Goal: Task Accomplishment & Management: Complete application form

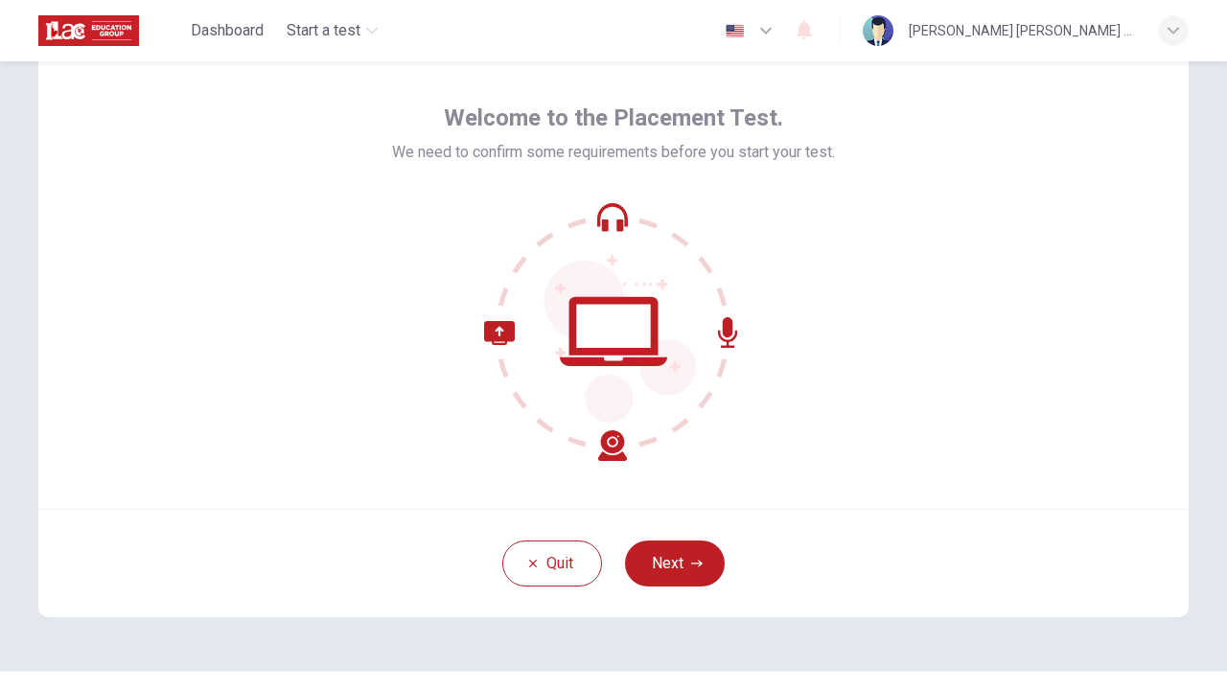
scroll to position [80, 0]
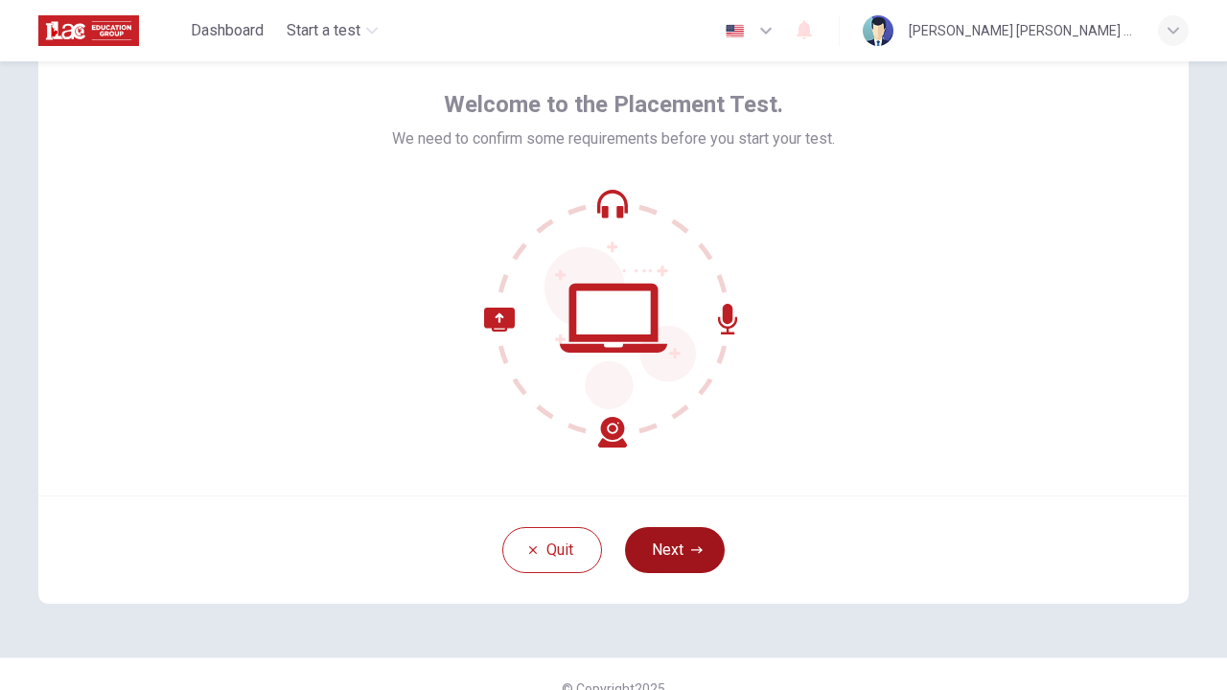
click at [673, 552] on button "Next" at bounding box center [675, 550] width 100 height 46
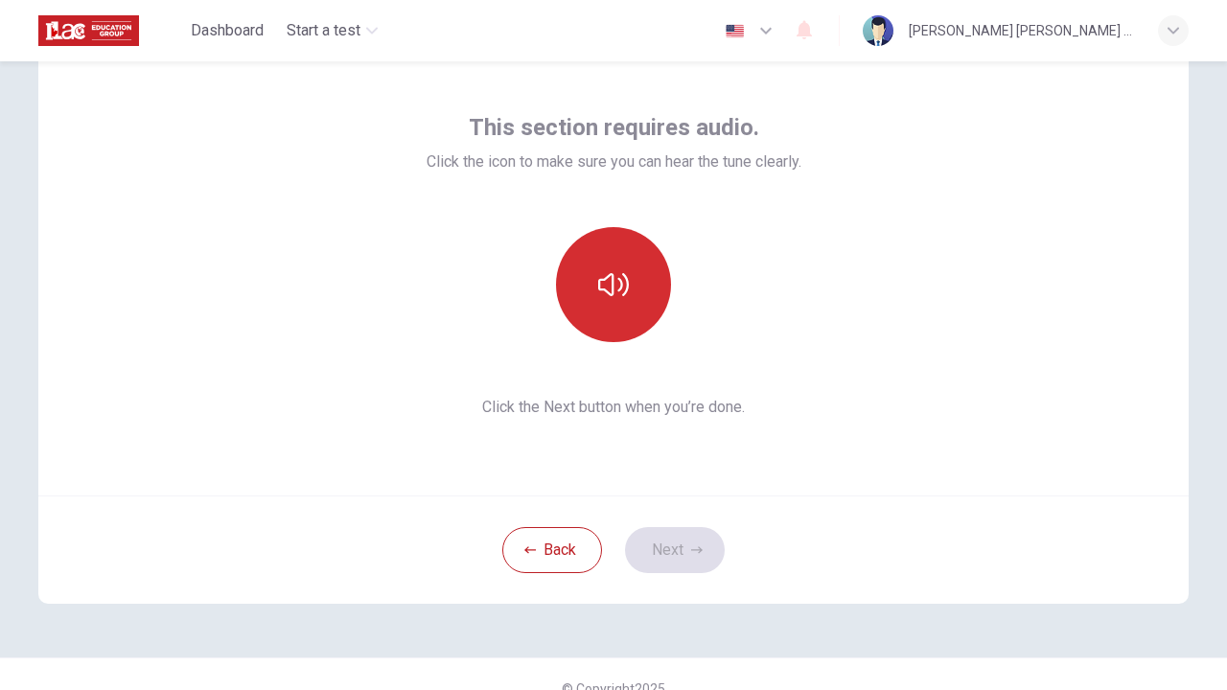
click at [613, 307] on button "button" at bounding box center [613, 284] width 115 height 115
click at [612, 306] on button "button" at bounding box center [613, 284] width 115 height 115
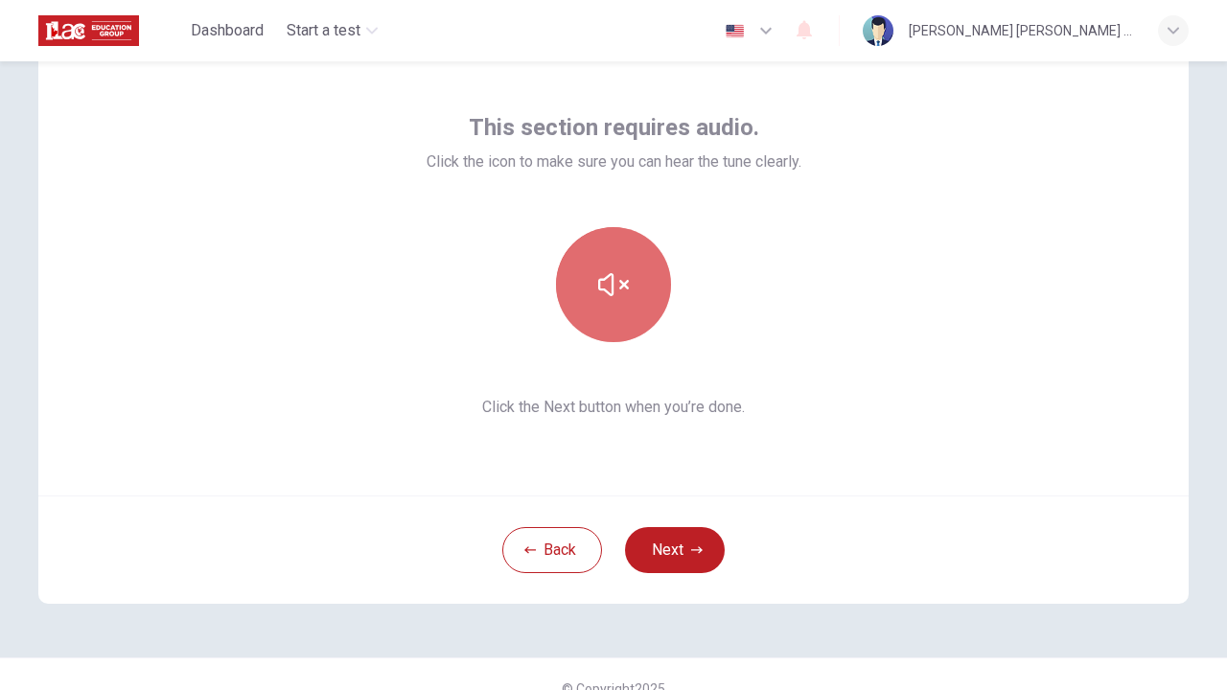
click at [613, 306] on button "button" at bounding box center [613, 284] width 115 height 115
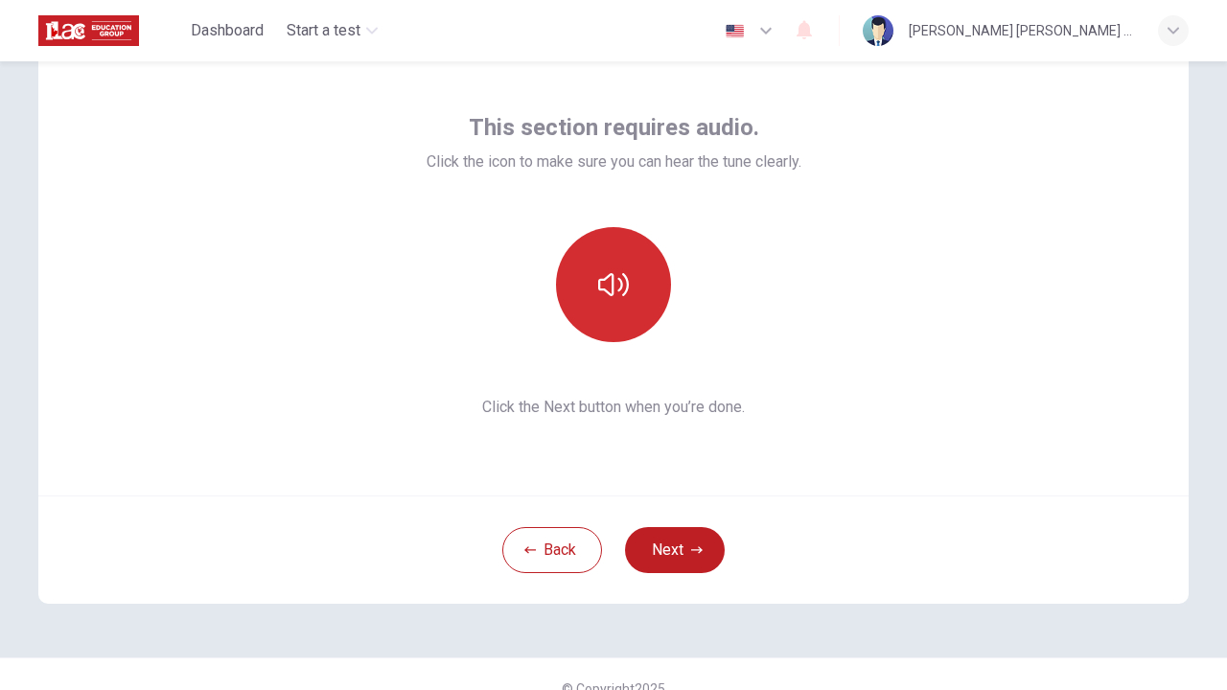
click at [613, 306] on button "button" at bounding box center [613, 284] width 115 height 115
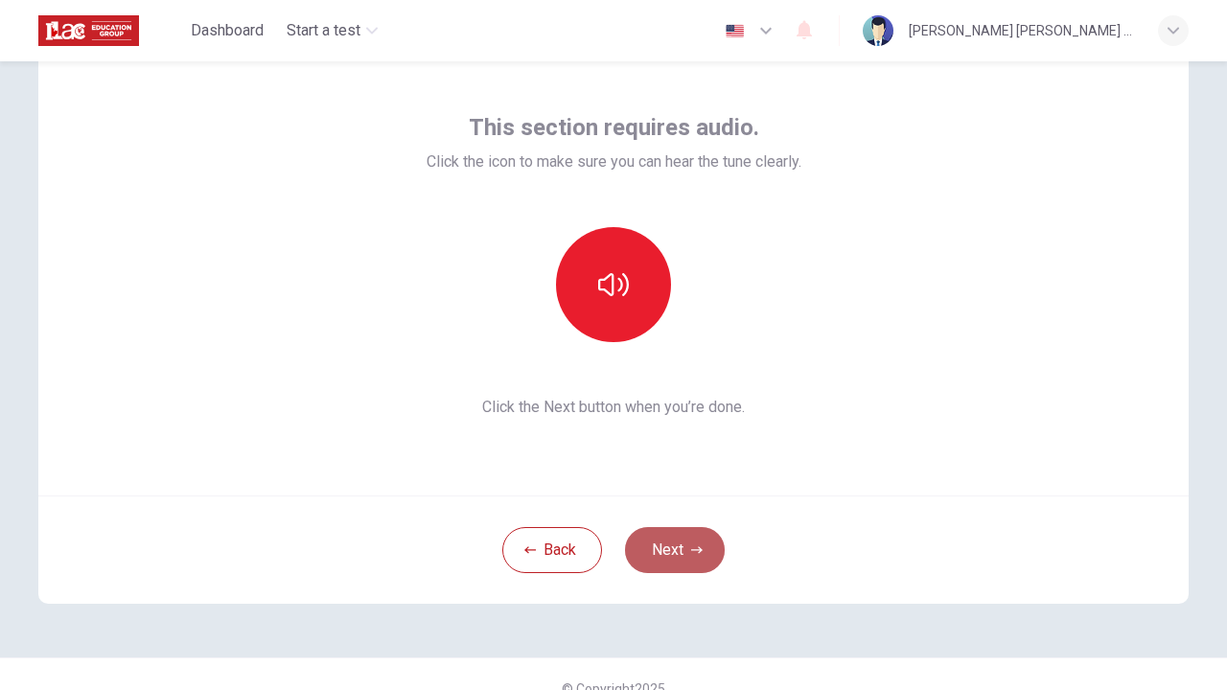
click at [695, 552] on icon "button" at bounding box center [697, 551] width 12 height 12
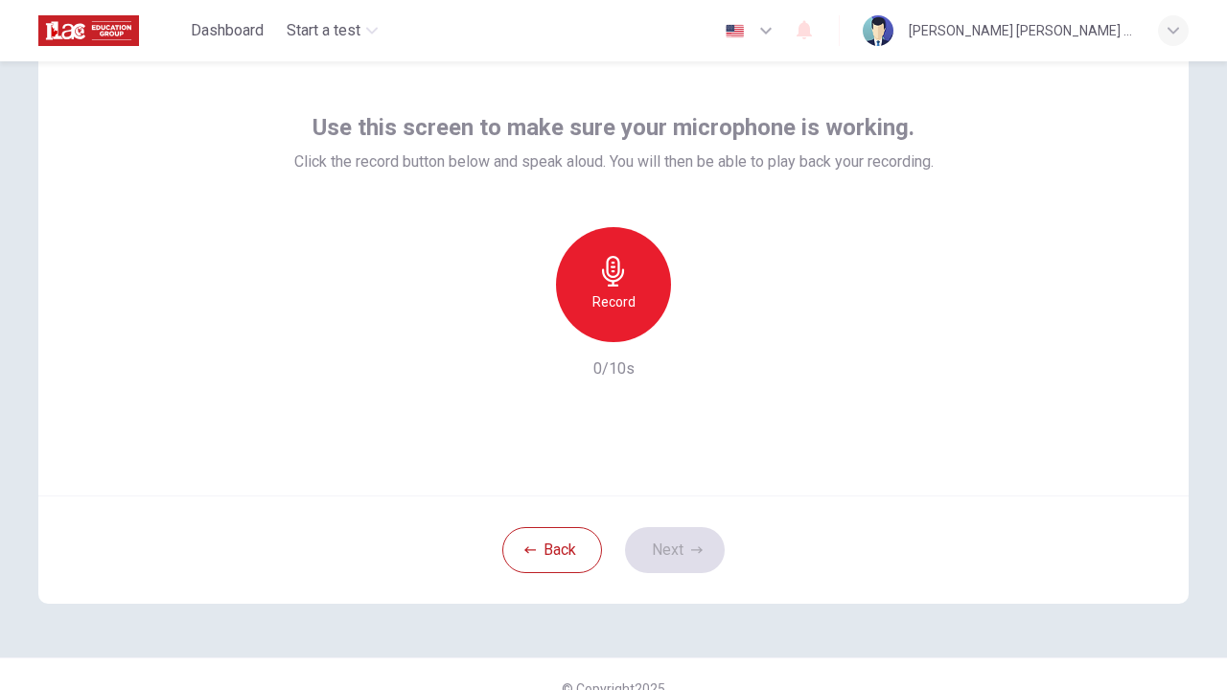
click at [623, 316] on div "Record" at bounding box center [613, 284] width 115 height 115
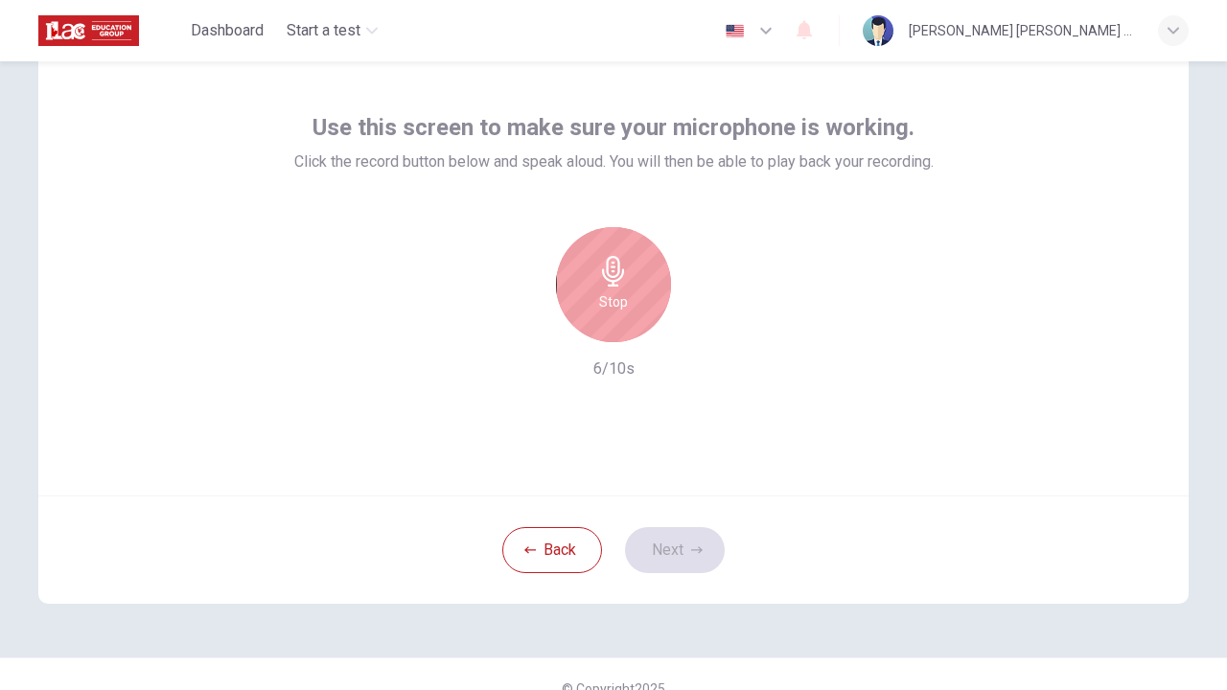
click at [629, 288] on div "Stop" at bounding box center [613, 284] width 115 height 115
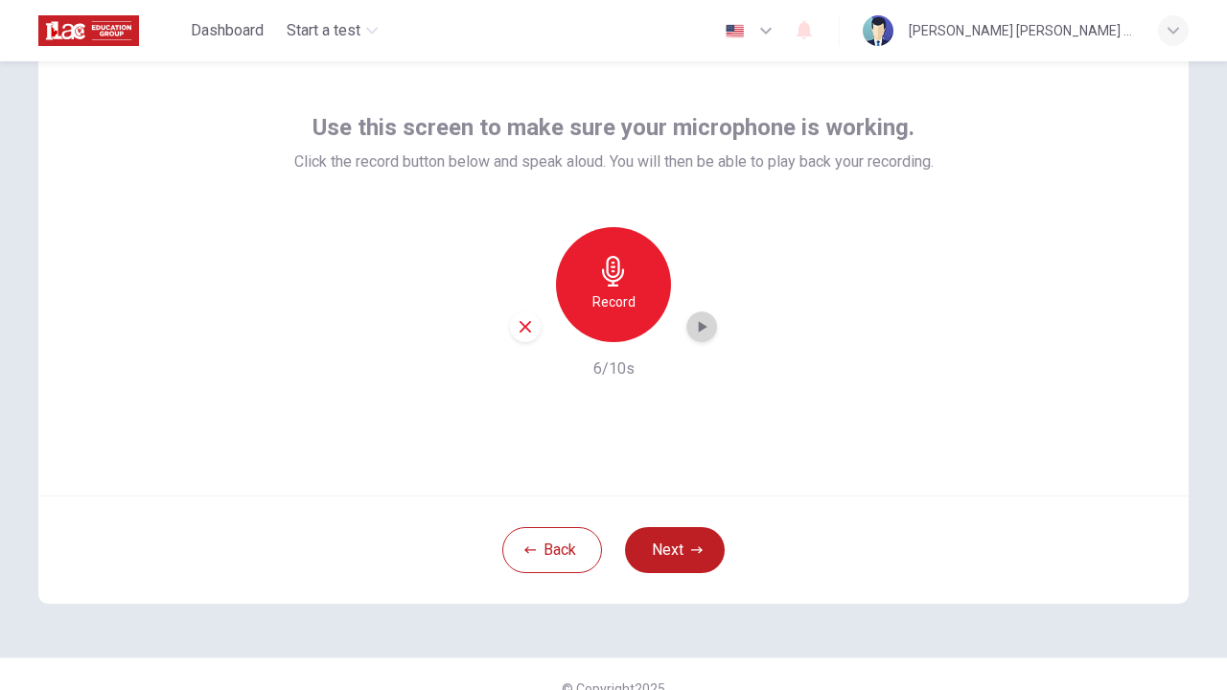
click at [691, 327] on div "button" at bounding box center [702, 327] width 31 height 31
click at [520, 325] on icon "button" at bounding box center [525, 326] width 17 height 17
click at [684, 555] on button "Next" at bounding box center [675, 550] width 100 height 46
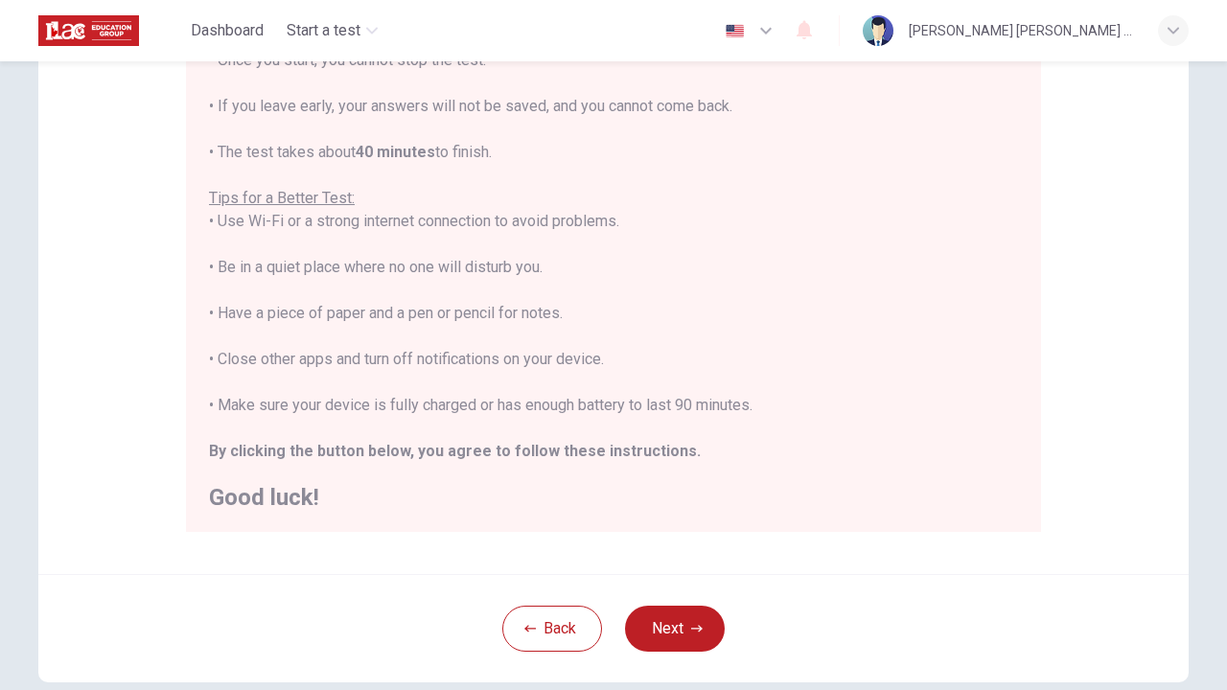
scroll to position [293, 0]
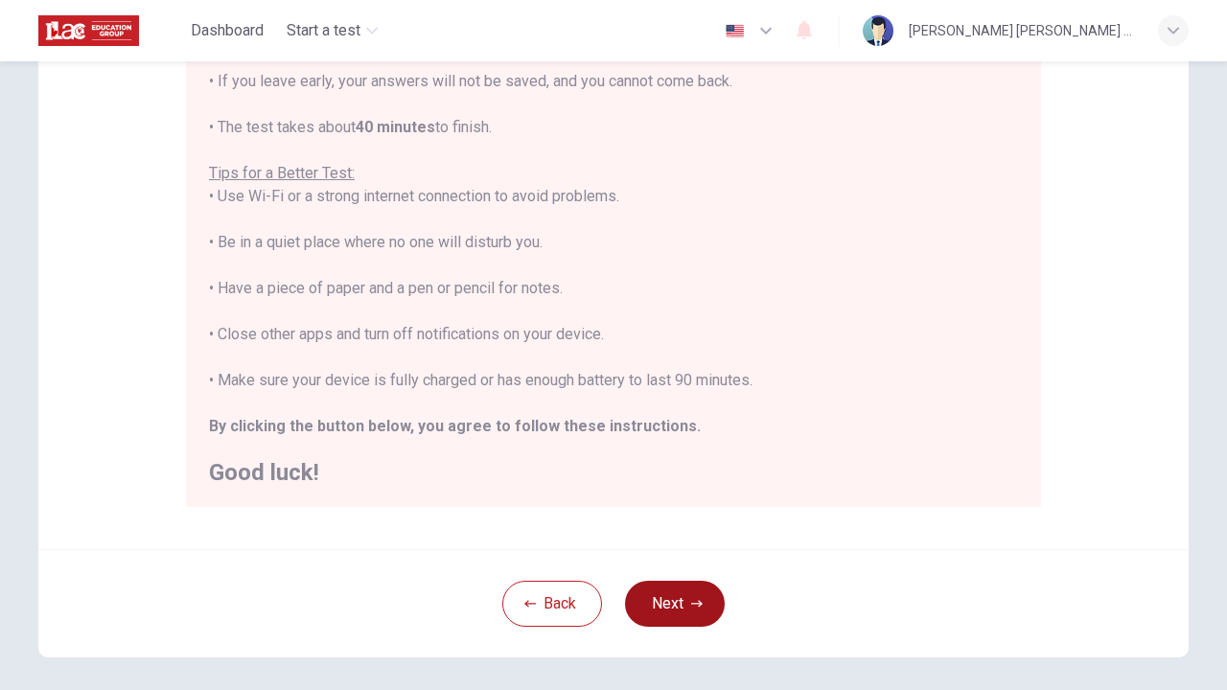
click at [671, 606] on button "Next" at bounding box center [675, 604] width 100 height 46
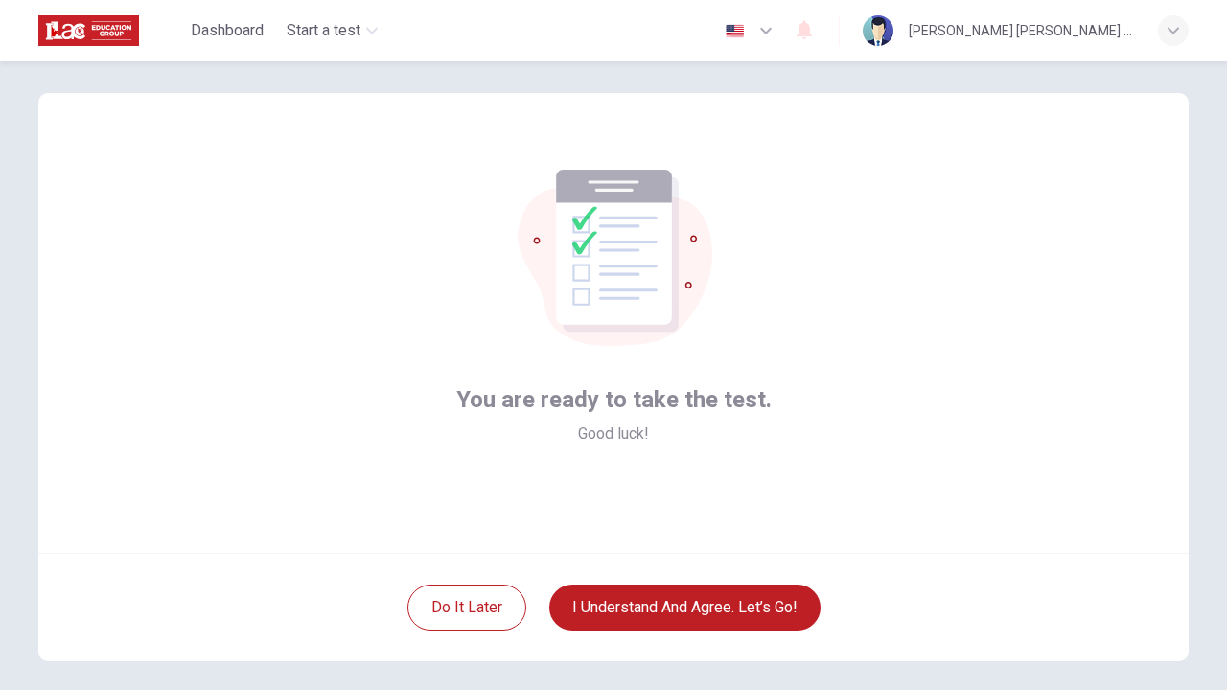
scroll to position [1, 0]
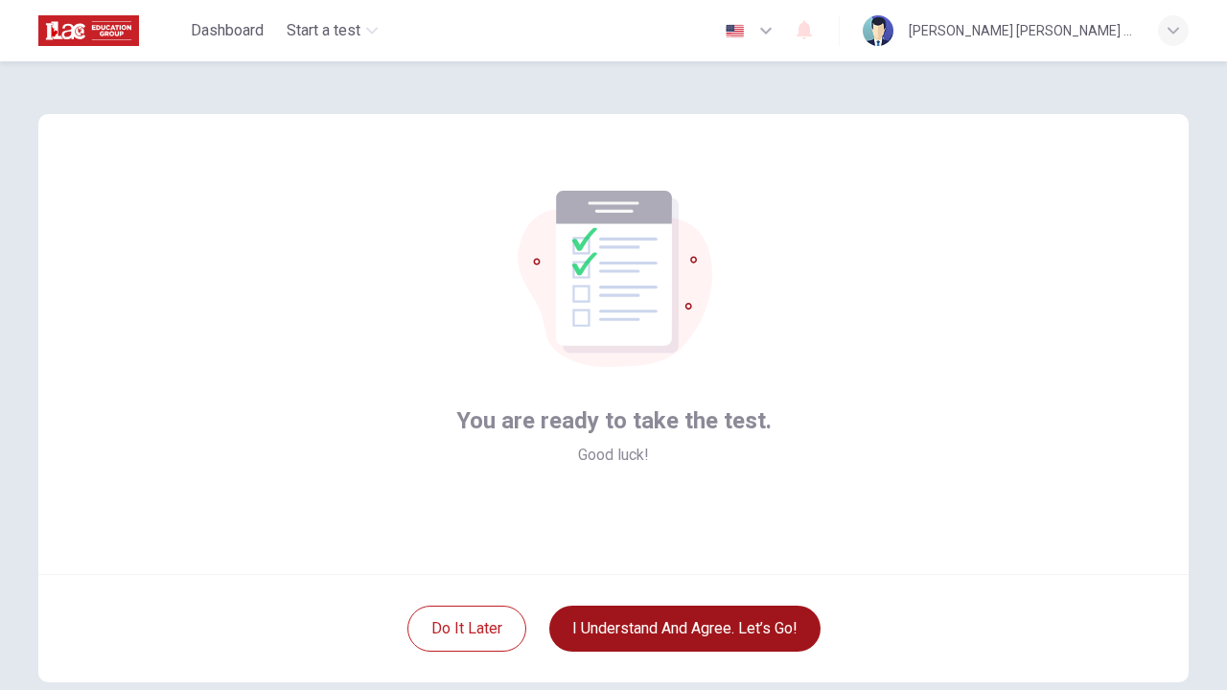
click at [692, 627] on button "I understand and agree. Let’s go!" at bounding box center [684, 629] width 271 height 46
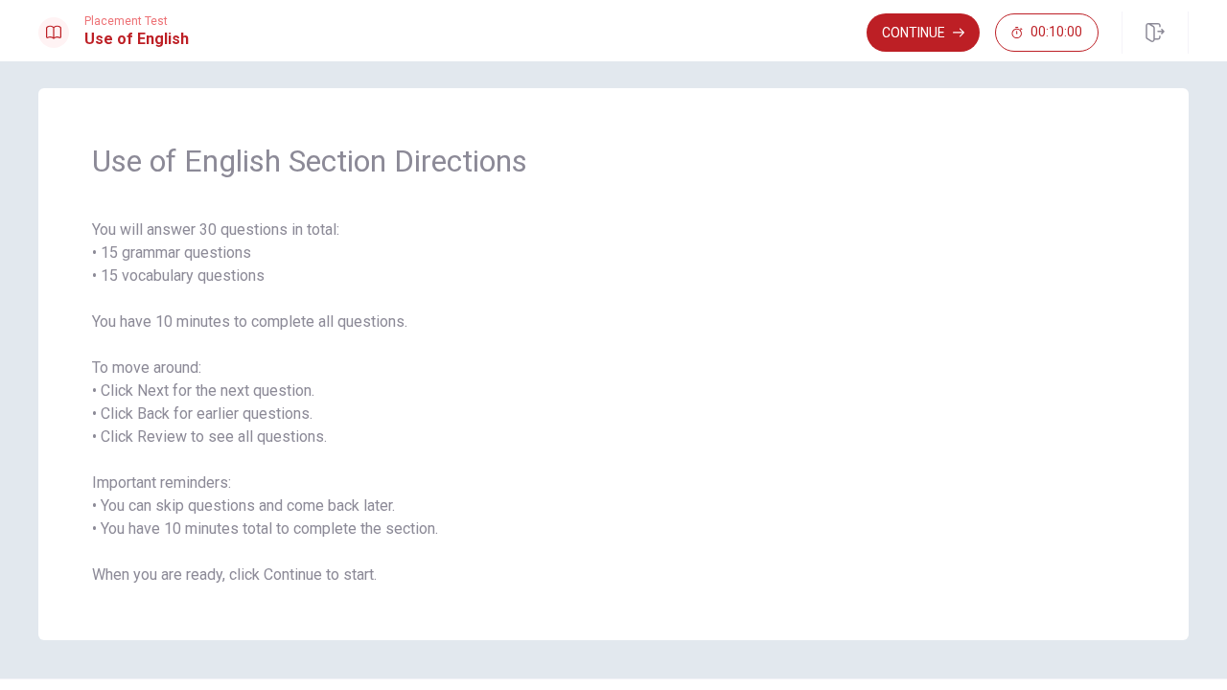
scroll to position [3, 0]
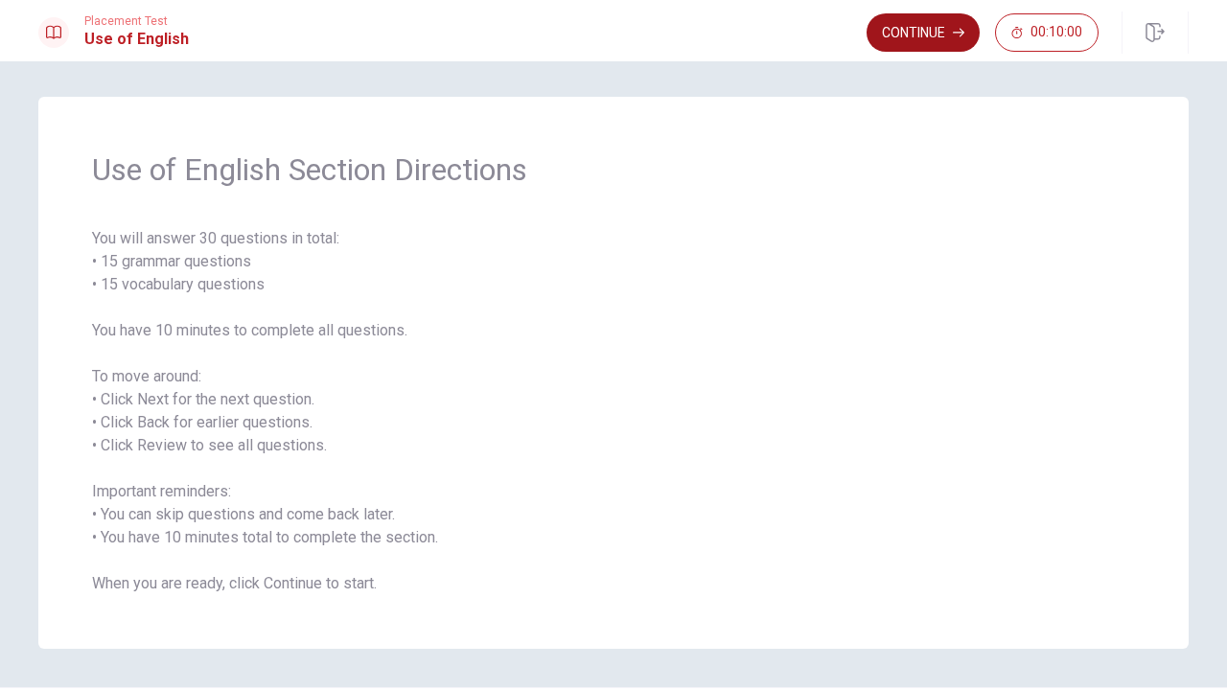
click at [934, 34] on button "Continue" at bounding box center [923, 32] width 113 height 38
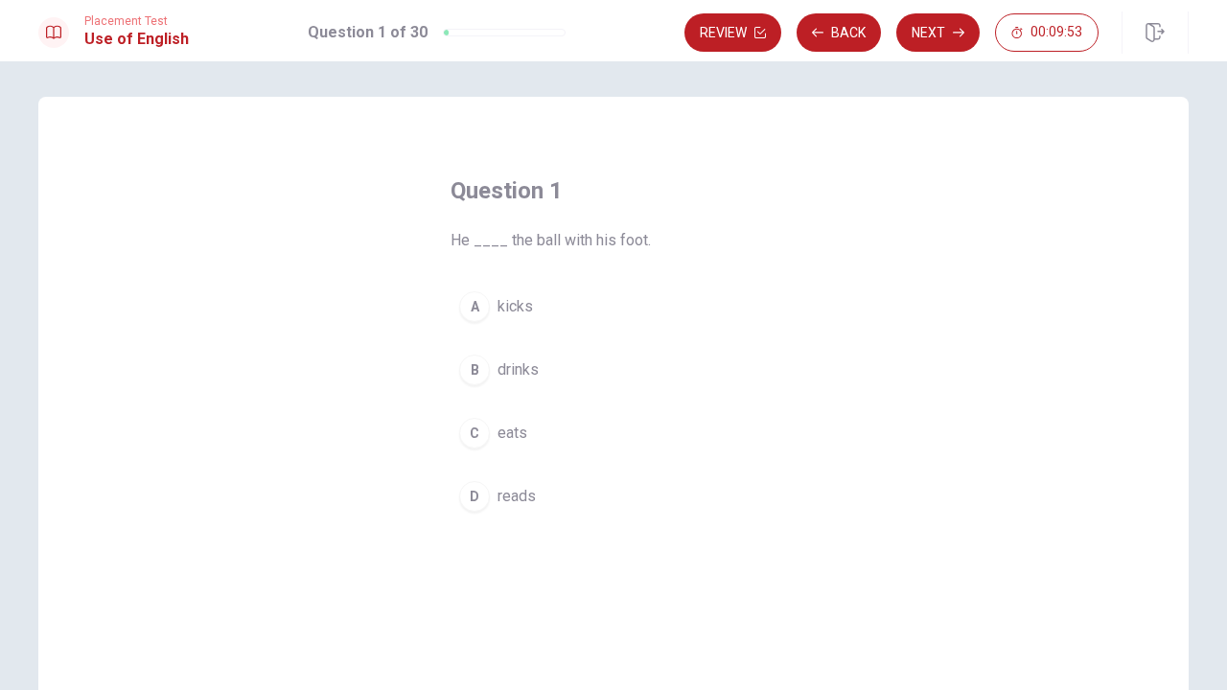
click at [474, 304] on div "A" at bounding box center [474, 307] width 31 height 31
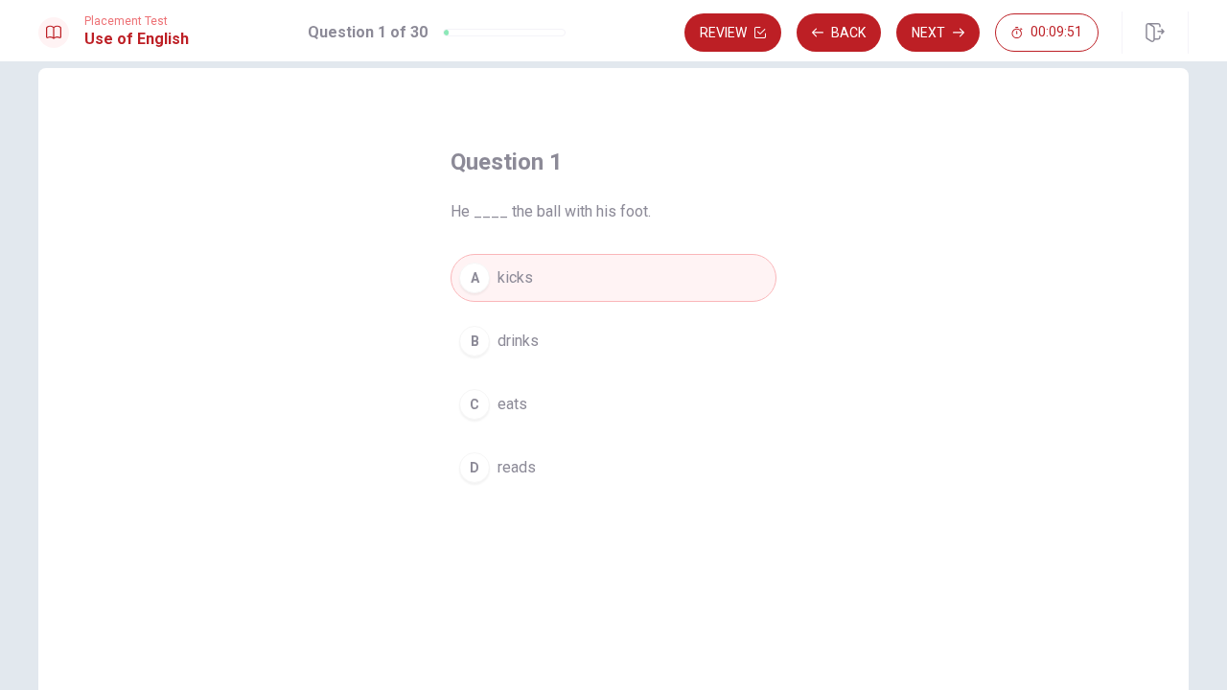
scroll to position [29, 0]
click at [926, 34] on button "Next" at bounding box center [938, 32] width 83 height 38
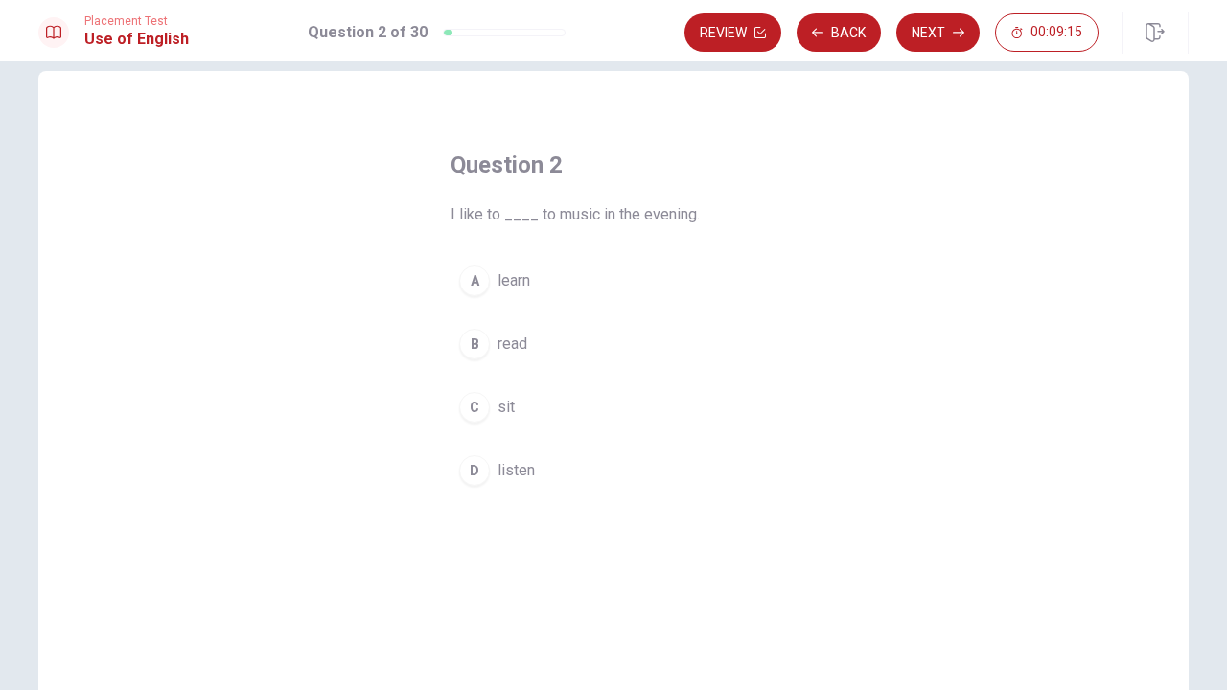
click at [477, 470] on div "D" at bounding box center [474, 470] width 31 height 31
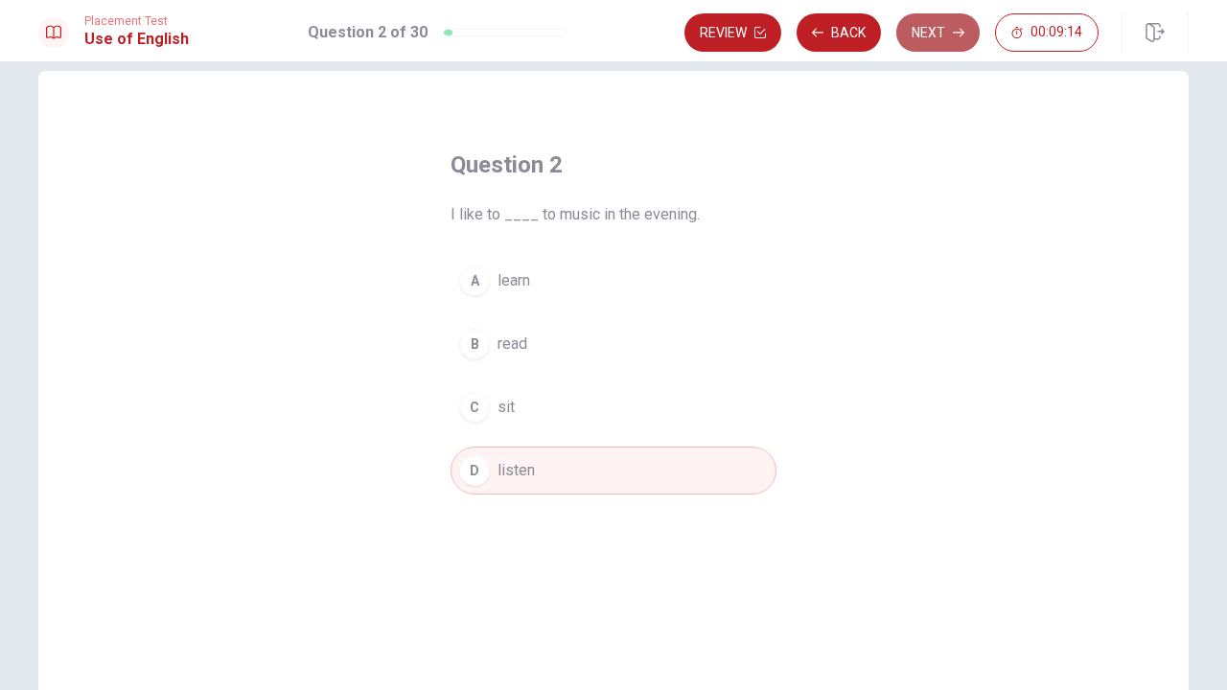
click at [935, 23] on button "Next" at bounding box center [938, 32] width 83 height 38
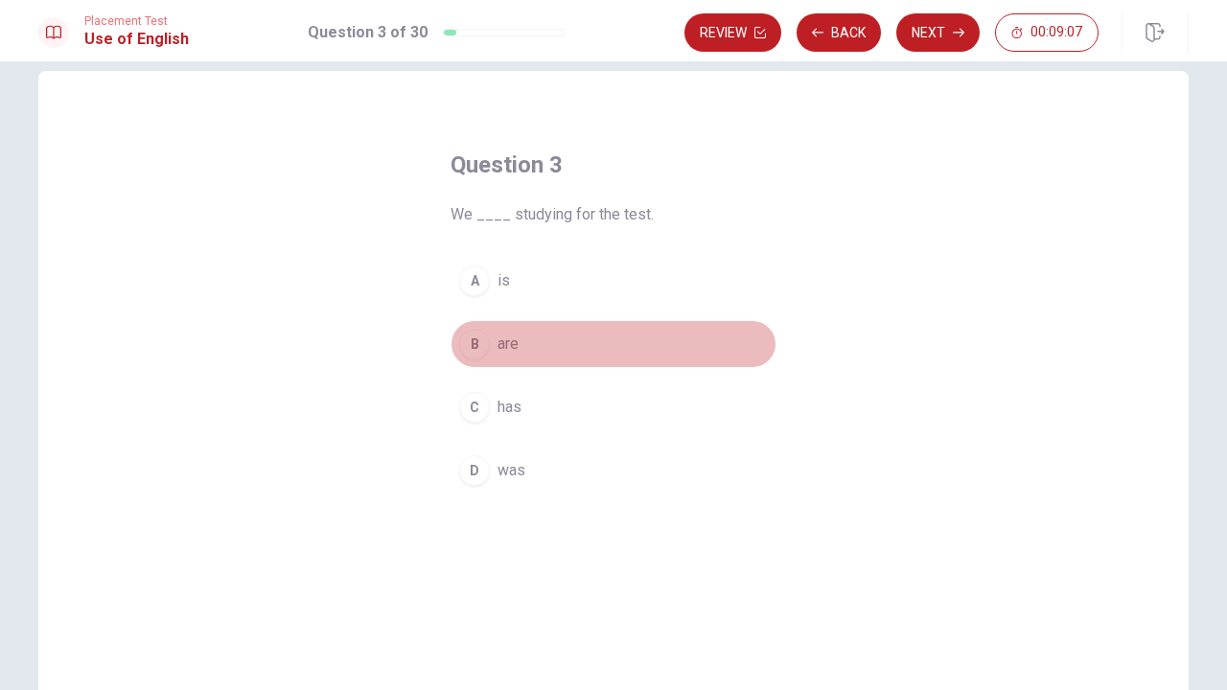
click at [472, 342] on div "B" at bounding box center [474, 344] width 31 height 31
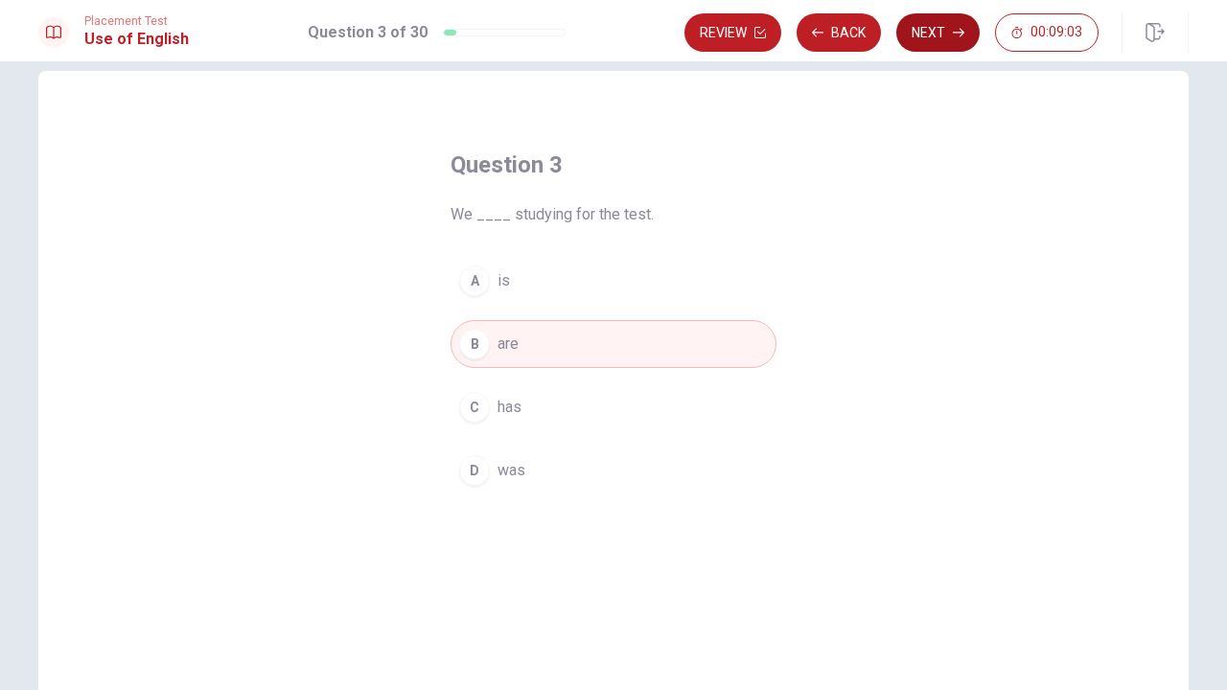
click at [932, 35] on button "Next" at bounding box center [938, 32] width 83 height 38
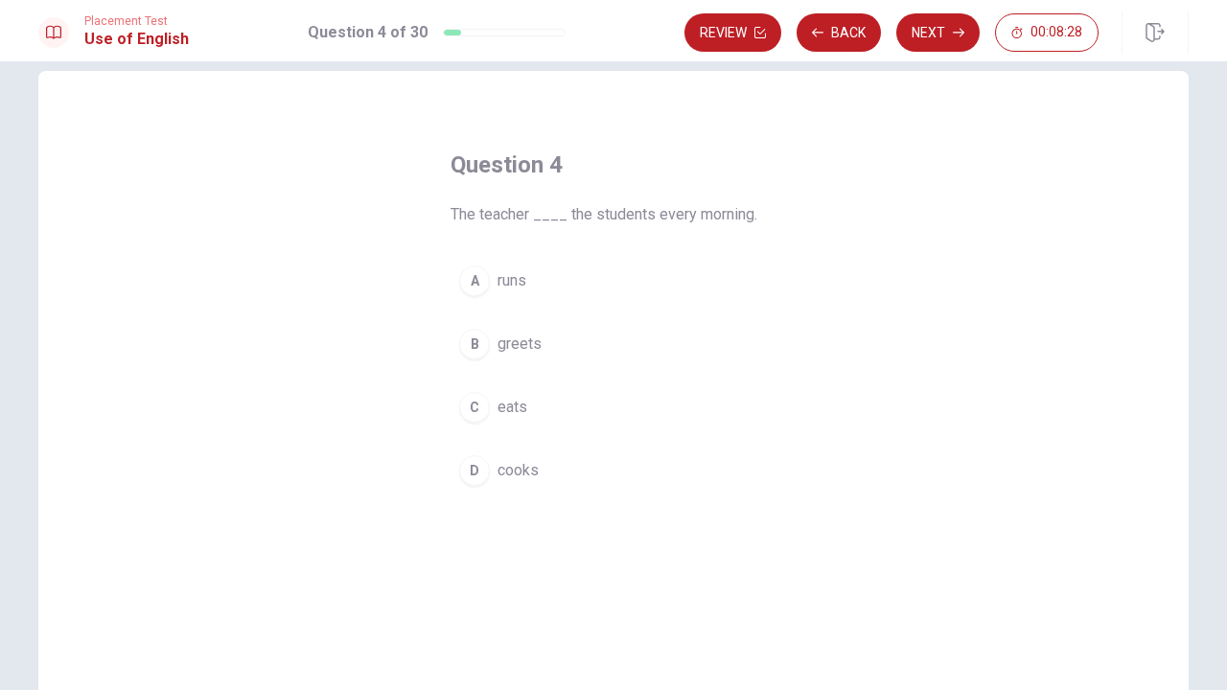
click at [477, 344] on div "B" at bounding box center [474, 344] width 31 height 31
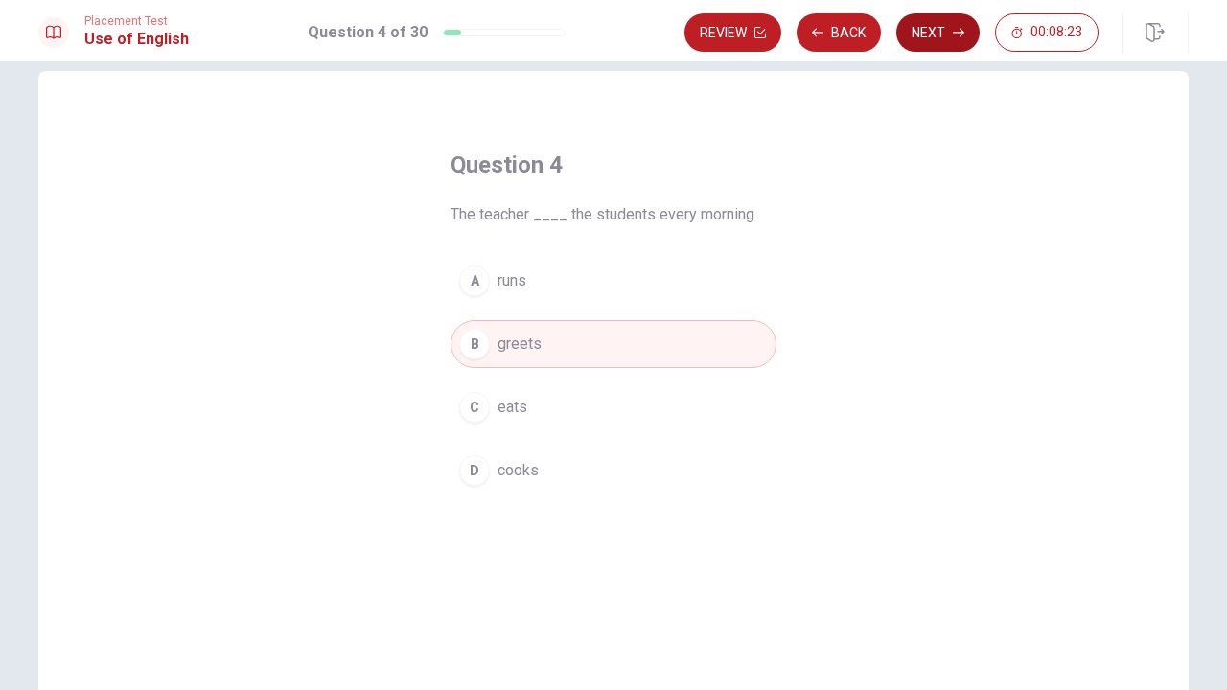
click at [937, 36] on button "Next" at bounding box center [938, 32] width 83 height 38
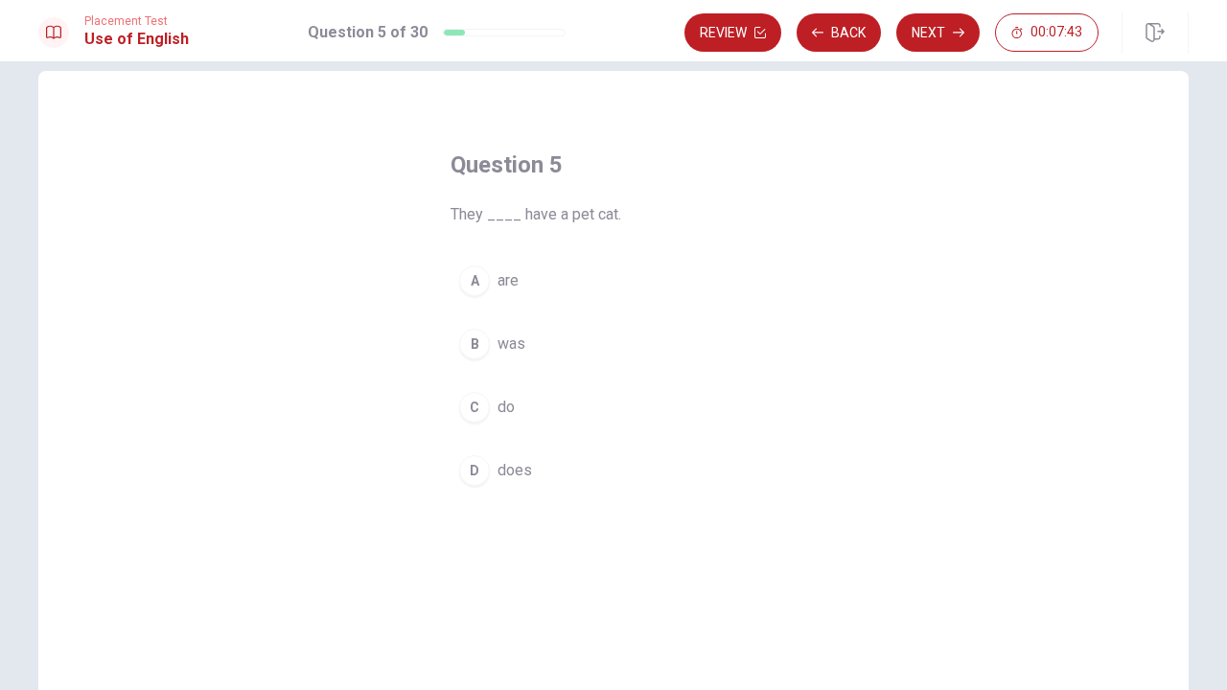
click at [480, 476] on div "D" at bounding box center [474, 470] width 31 height 31
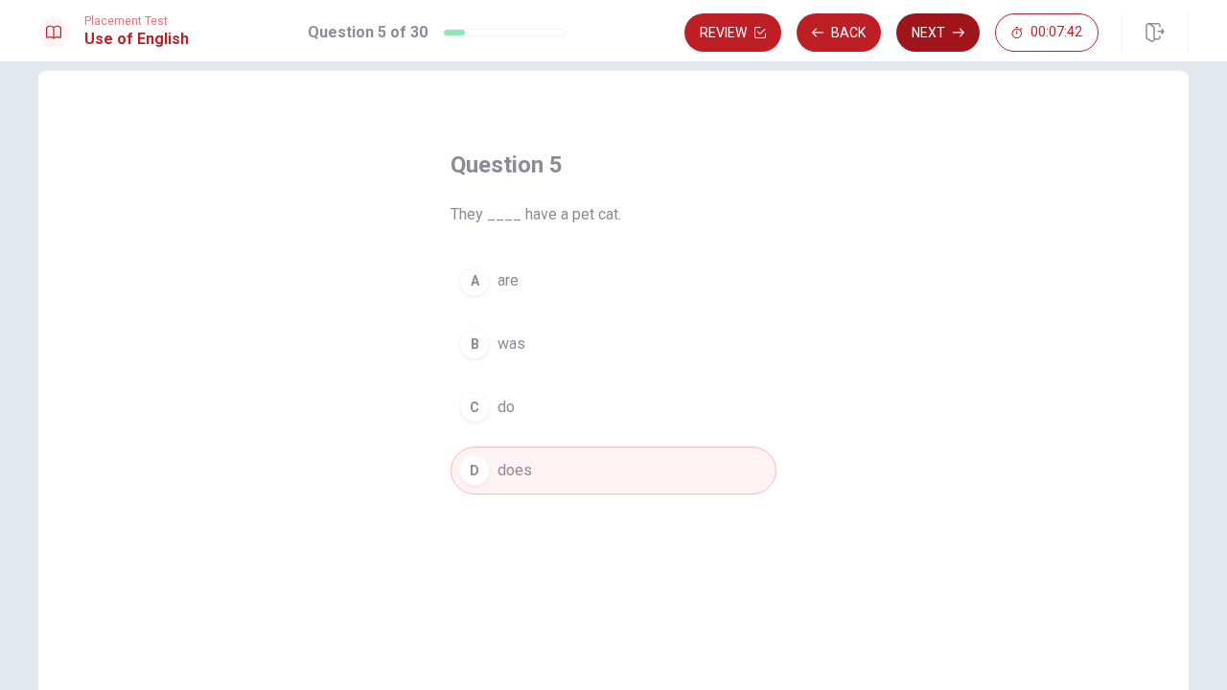
click at [935, 22] on button "Next" at bounding box center [938, 32] width 83 height 38
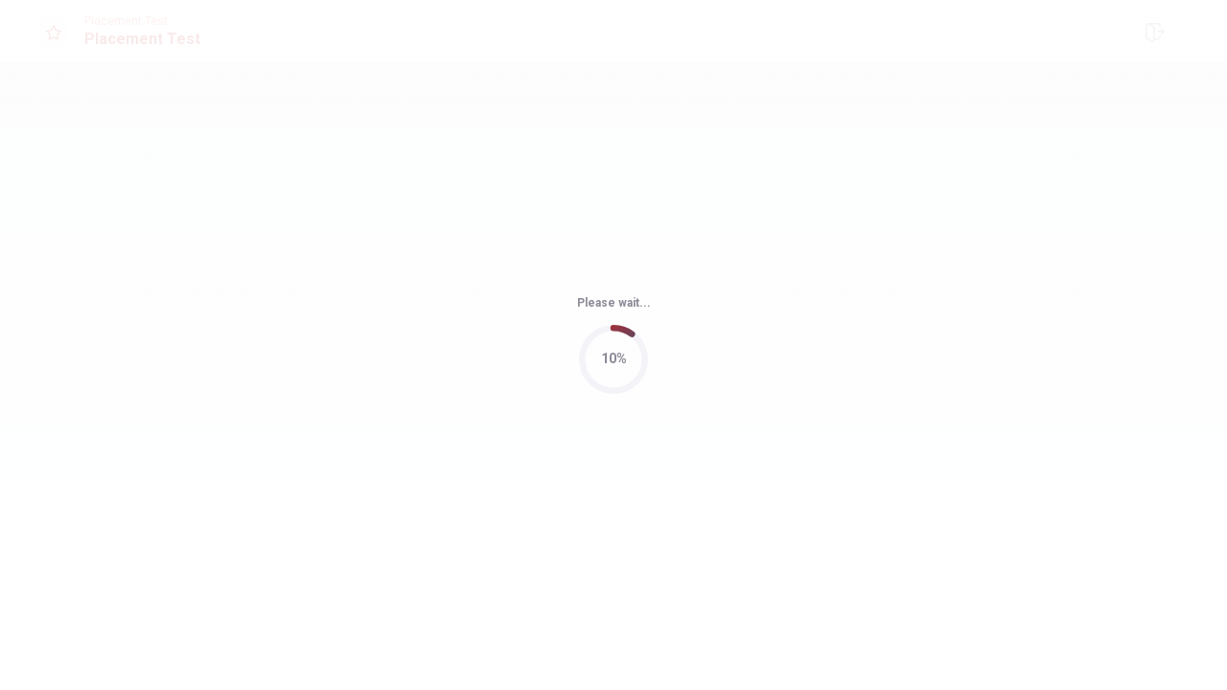
scroll to position [0, 0]
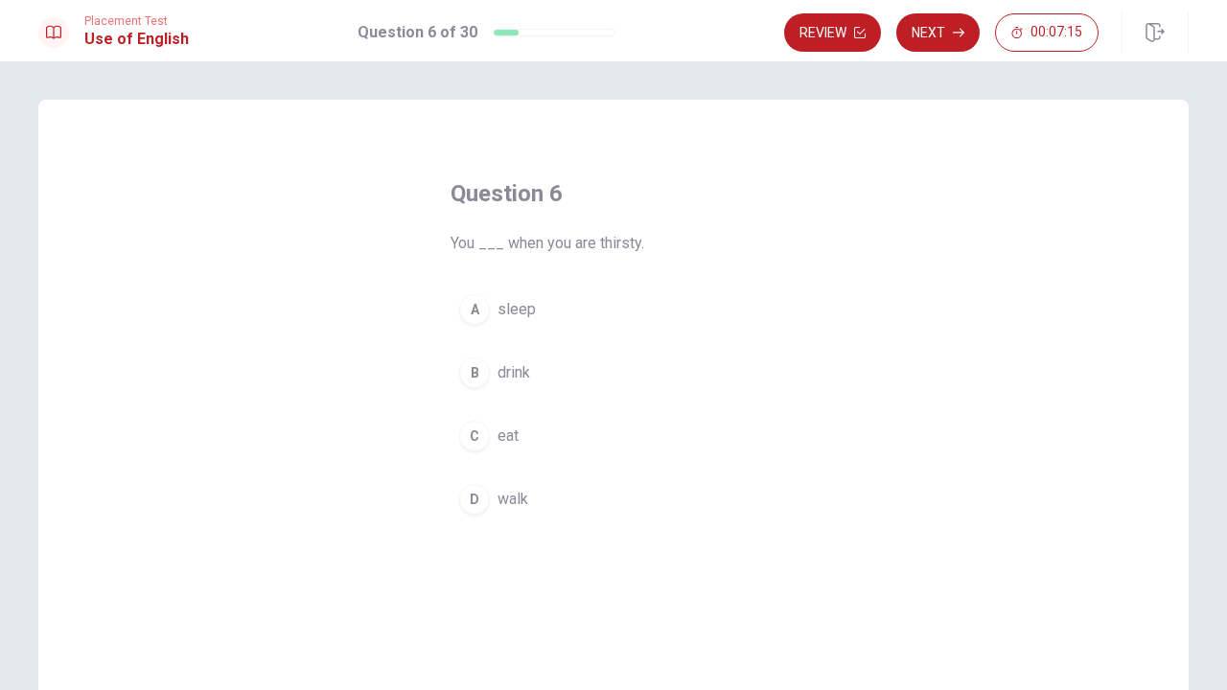
click at [474, 374] on div "B" at bounding box center [474, 373] width 31 height 31
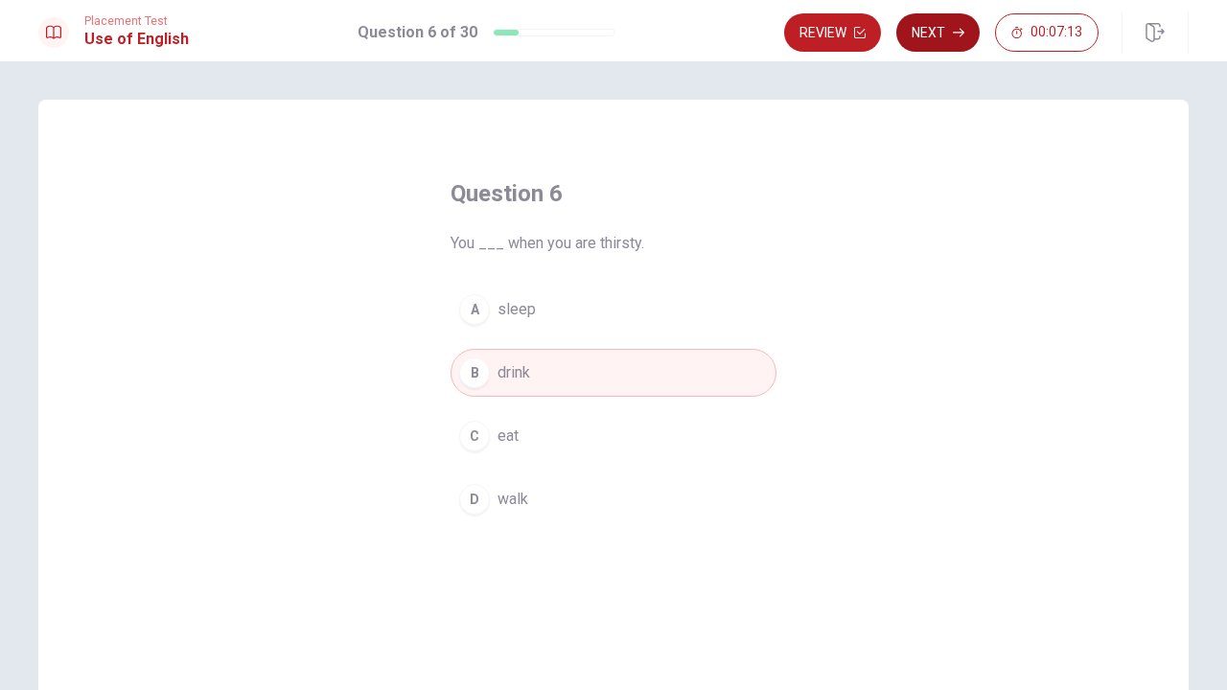
click at [928, 29] on button "Next" at bounding box center [938, 32] width 83 height 38
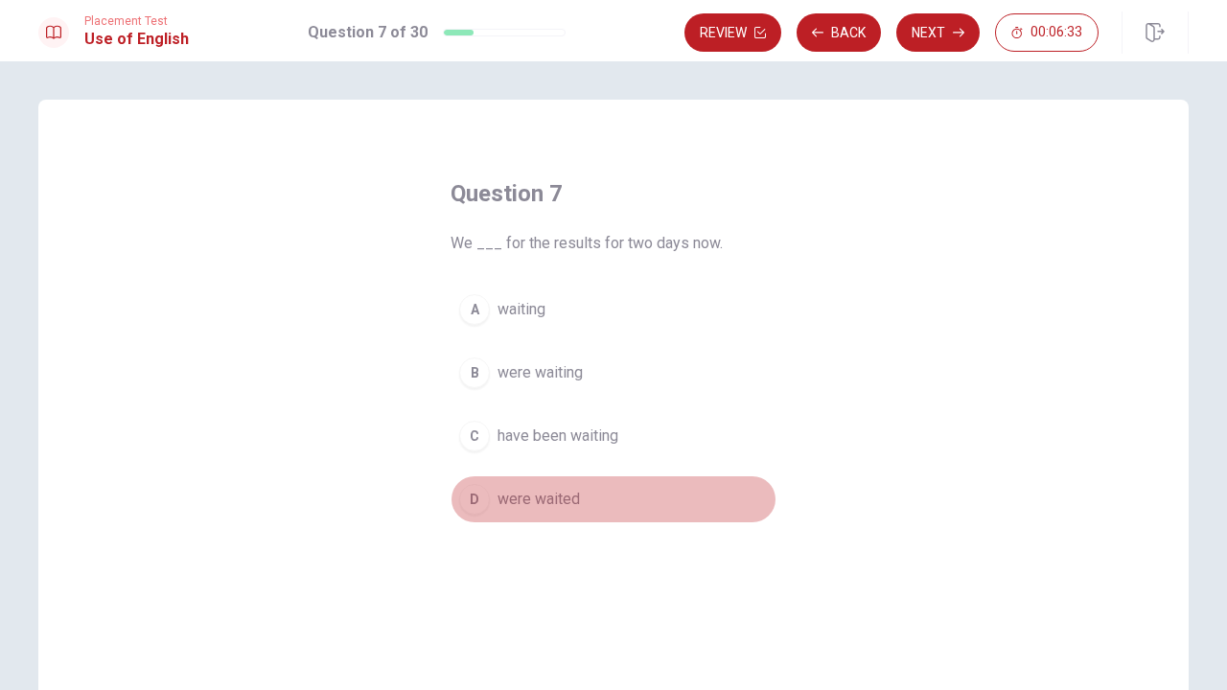
click at [478, 491] on div "D" at bounding box center [474, 499] width 31 height 31
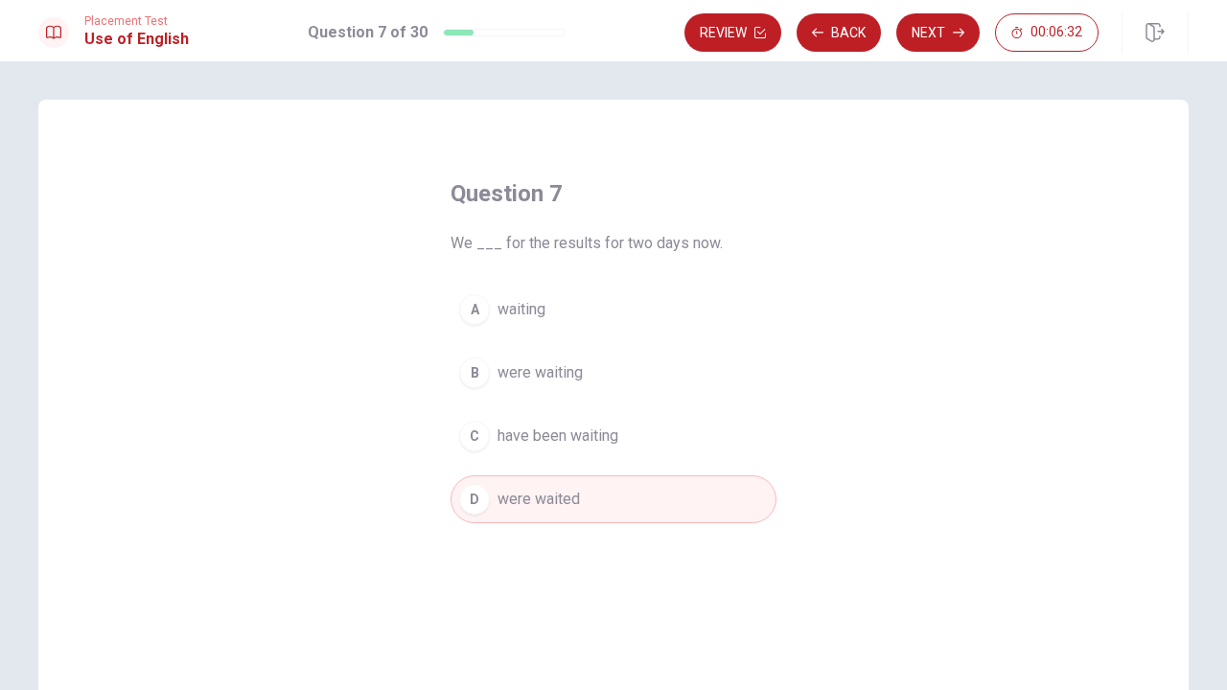
click at [482, 374] on div "B" at bounding box center [474, 373] width 31 height 31
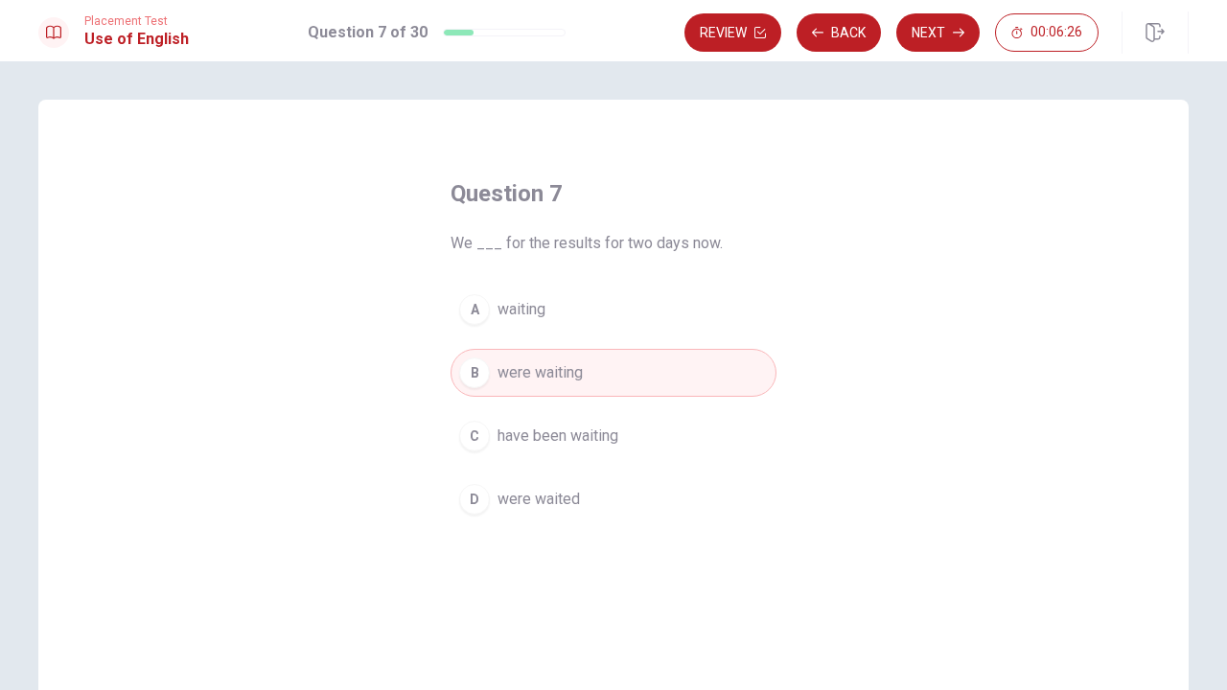
click at [561, 441] on span "have been waiting" at bounding box center [558, 436] width 121 height 23
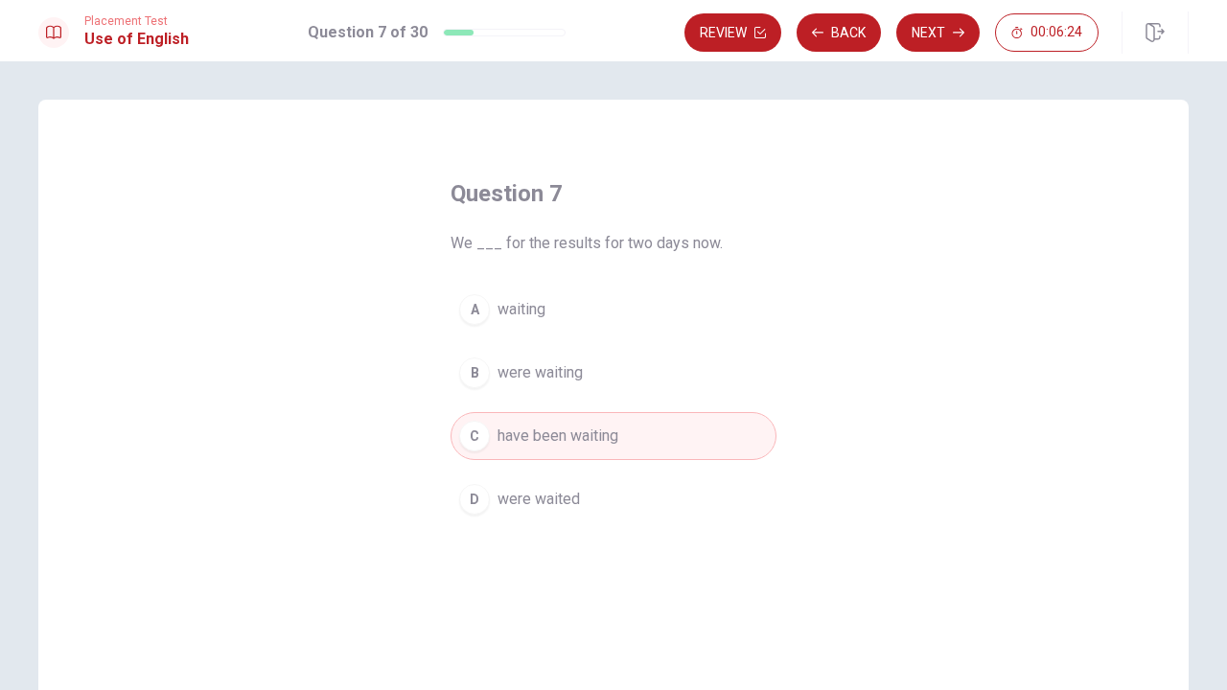
click at [946, 36] on button "Next" at bounding box center [938, 32] width 83 height 38
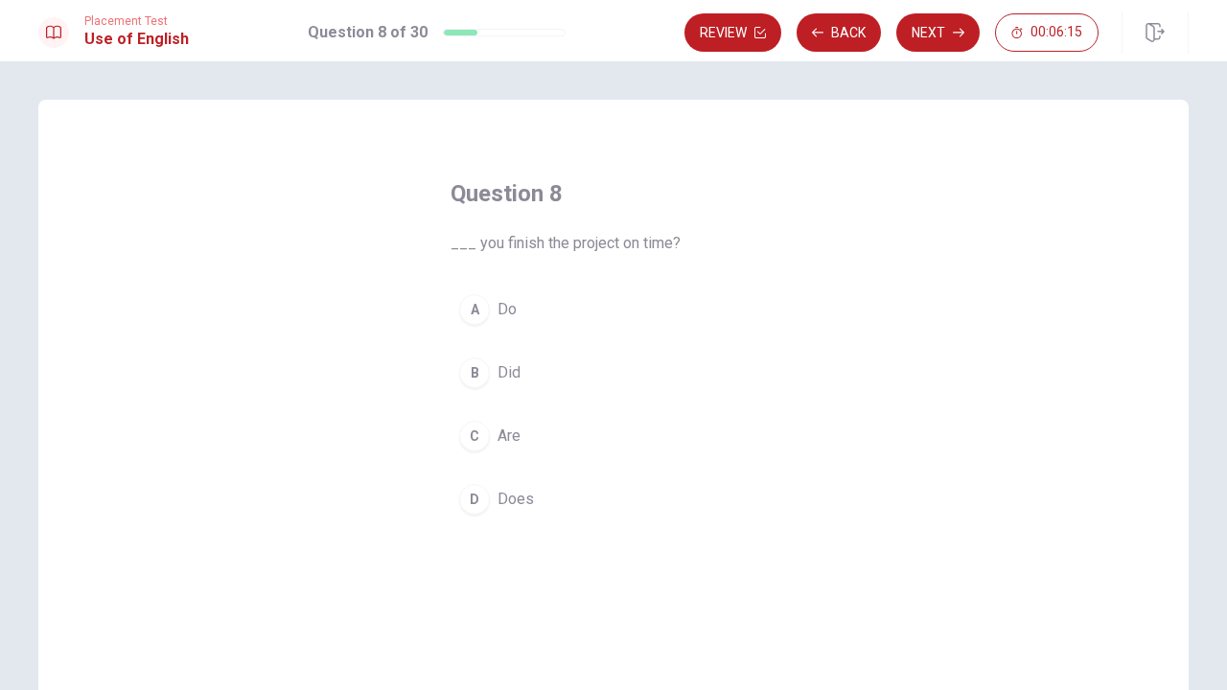
click at [477, 373] on div "B" at bounding box center [474, 373] width 31 height 31
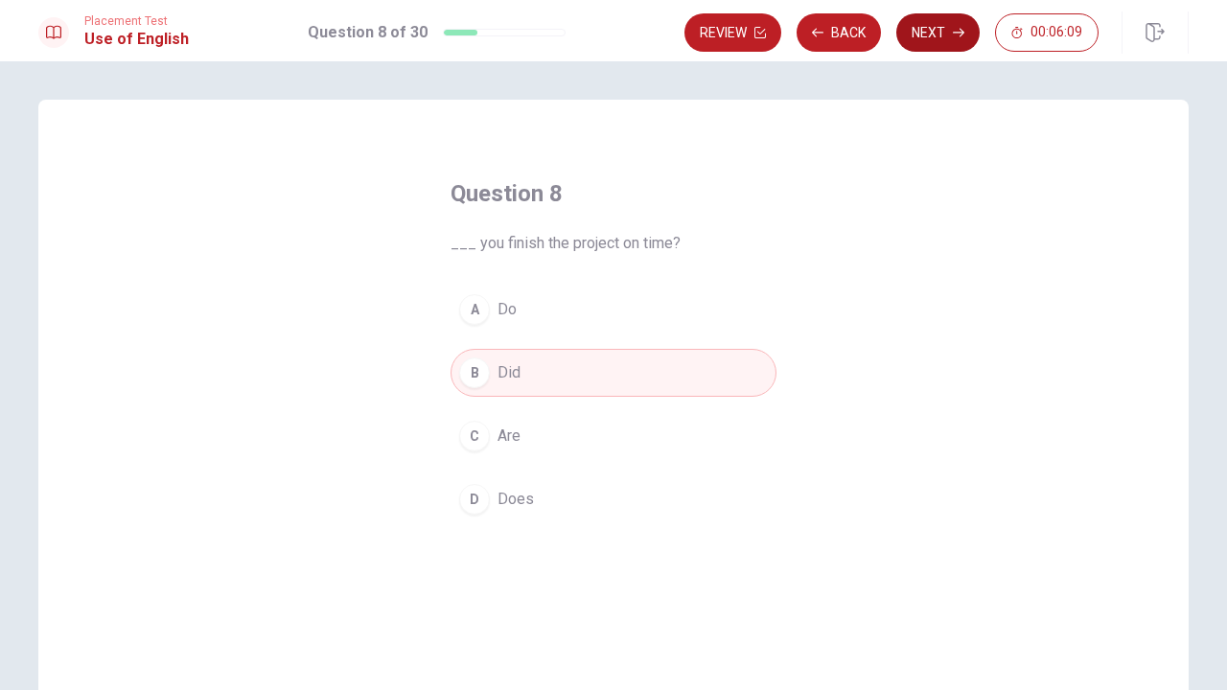
click at [939, 40] on button "Next" at bounding box center [938, 32] width 83 height 38
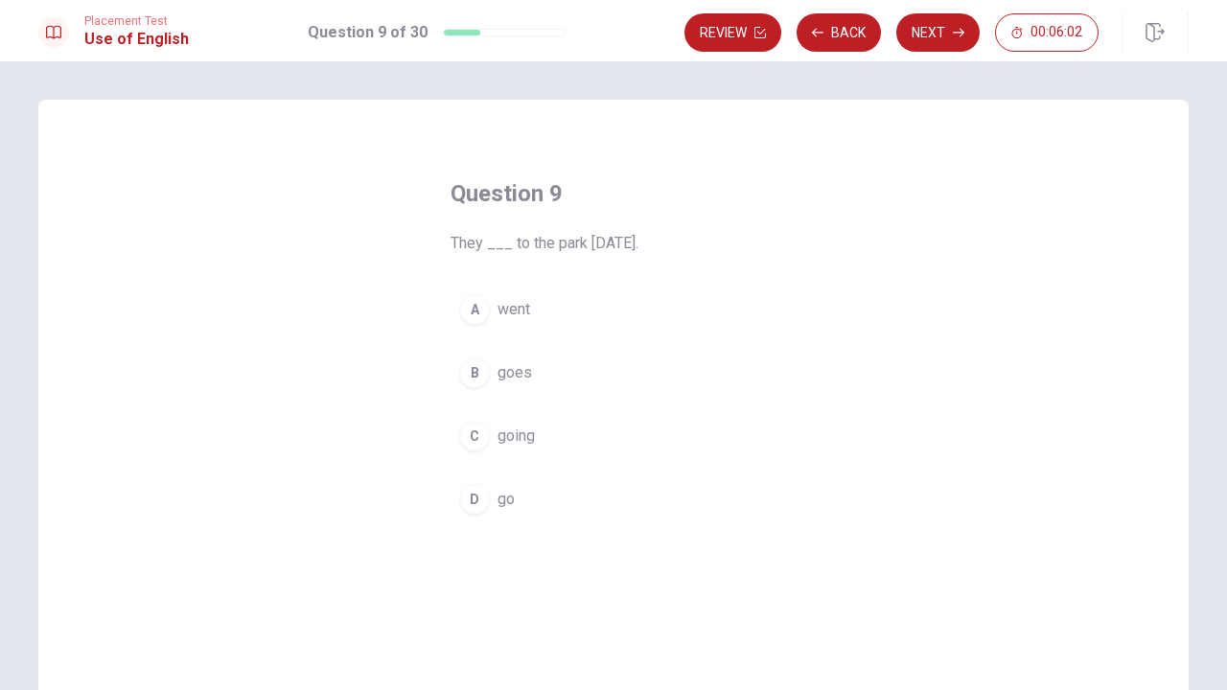
click at [479, 307] on div "A" at bounding box center [474, 309] width 31 height 31
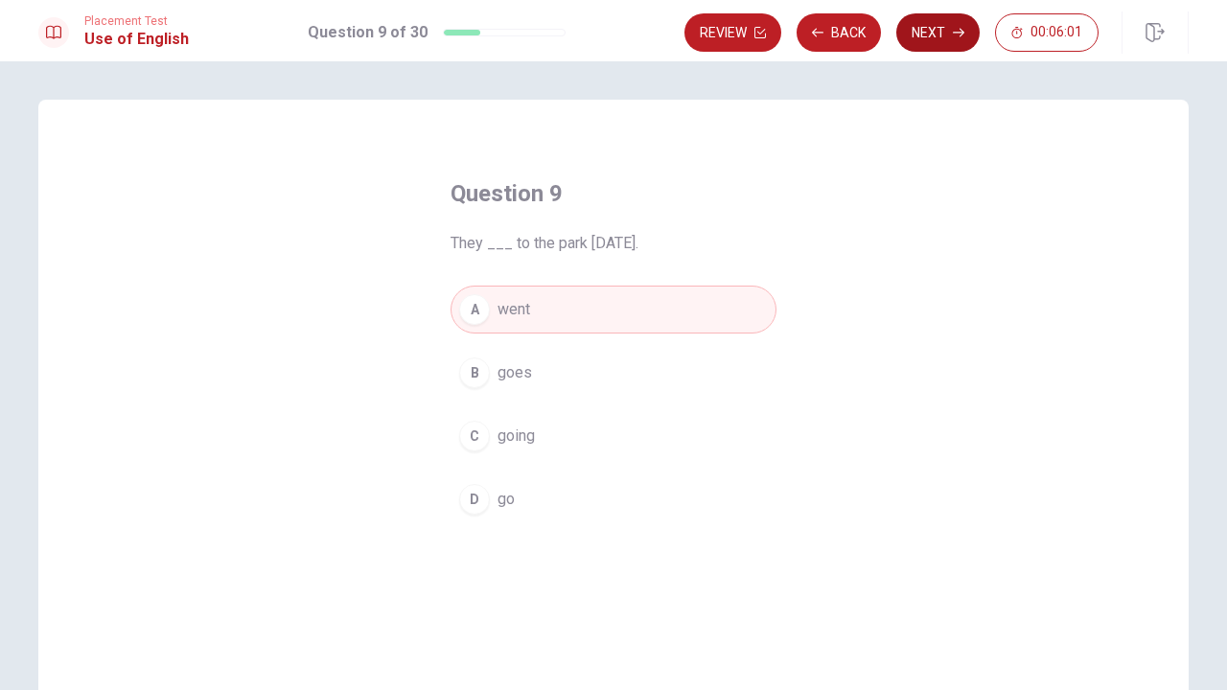
click at [945, 42] on button "Next" at bounding box center [938, 32] width 83 height 38
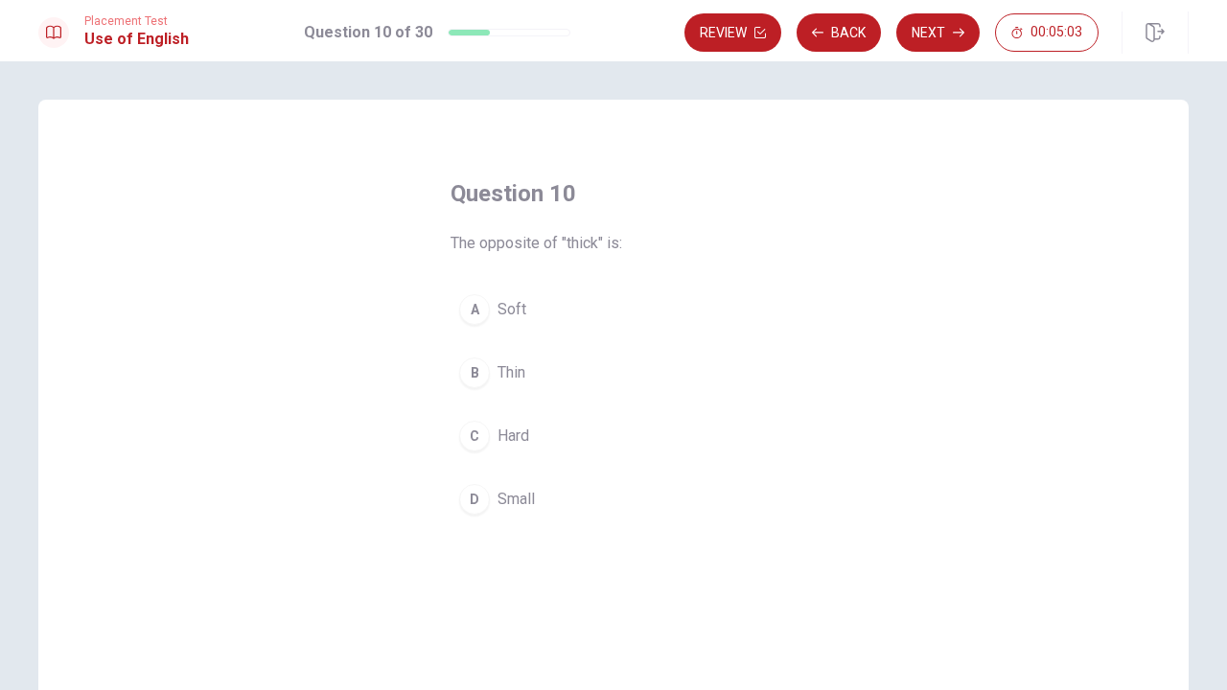
click at [475, 367] on div "B" at bounding box center [474, 373] width 31 height 31
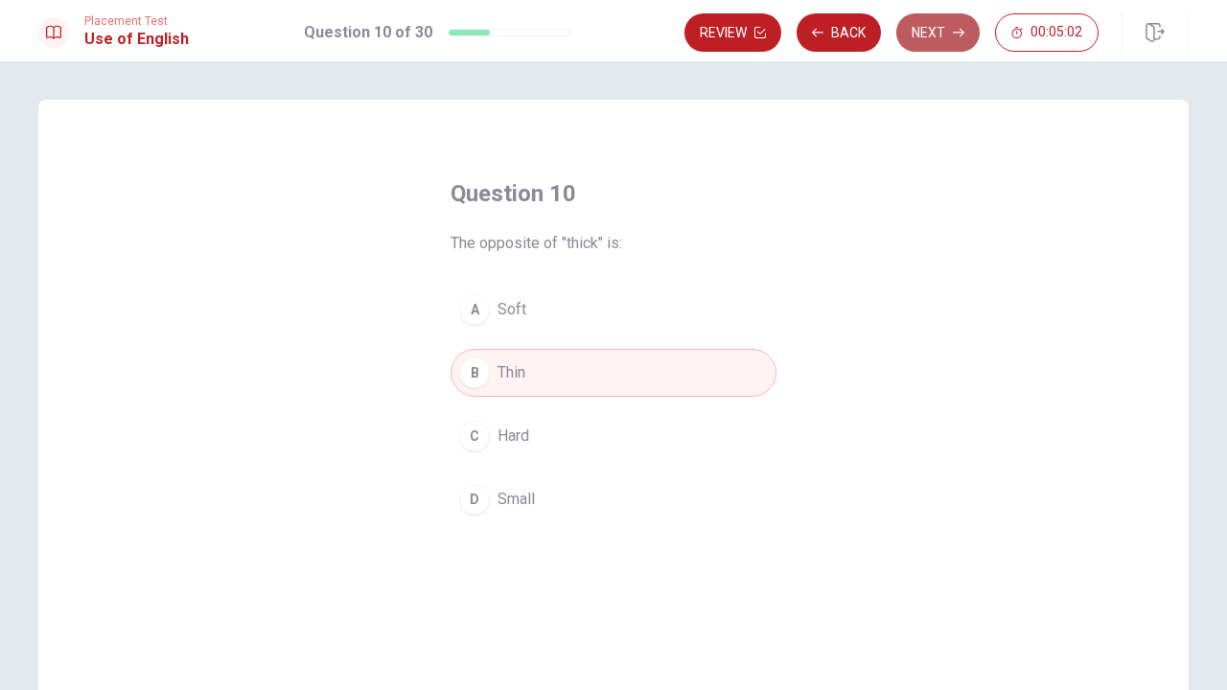
click at [928, 36] on button "Next" at bounding box center [938, 32] width 83 height 38
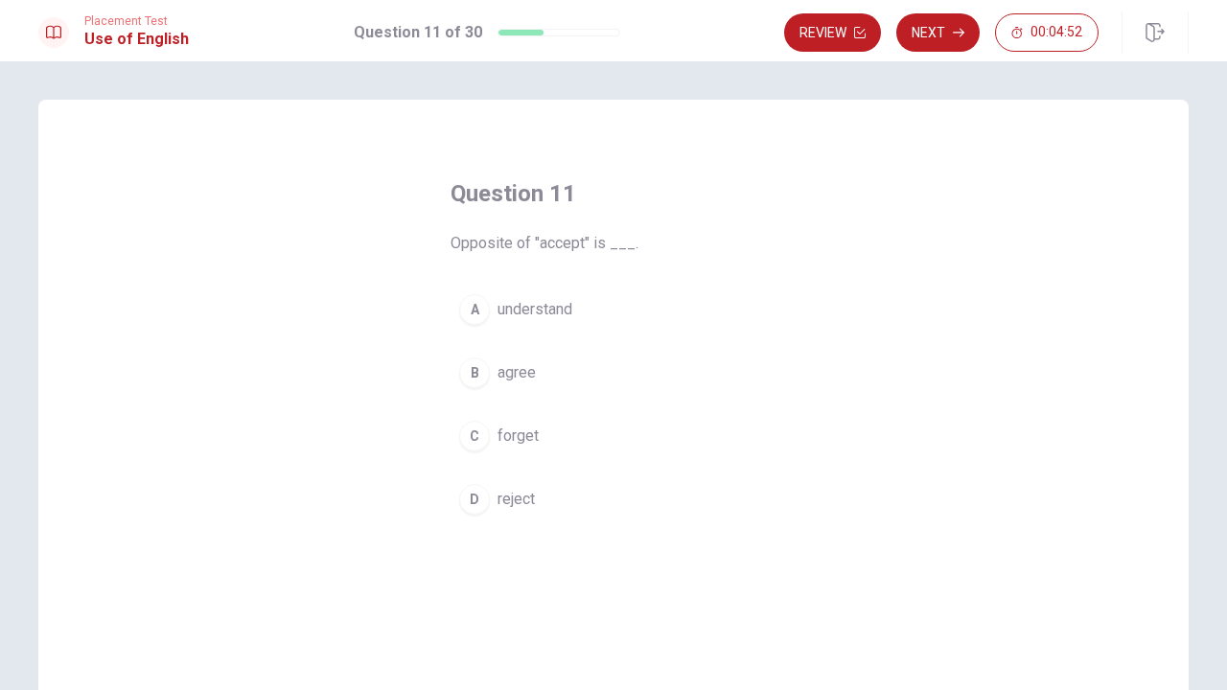
click at [476, 378] on div "B" at bounding box center [474, 373] width 31 height 31
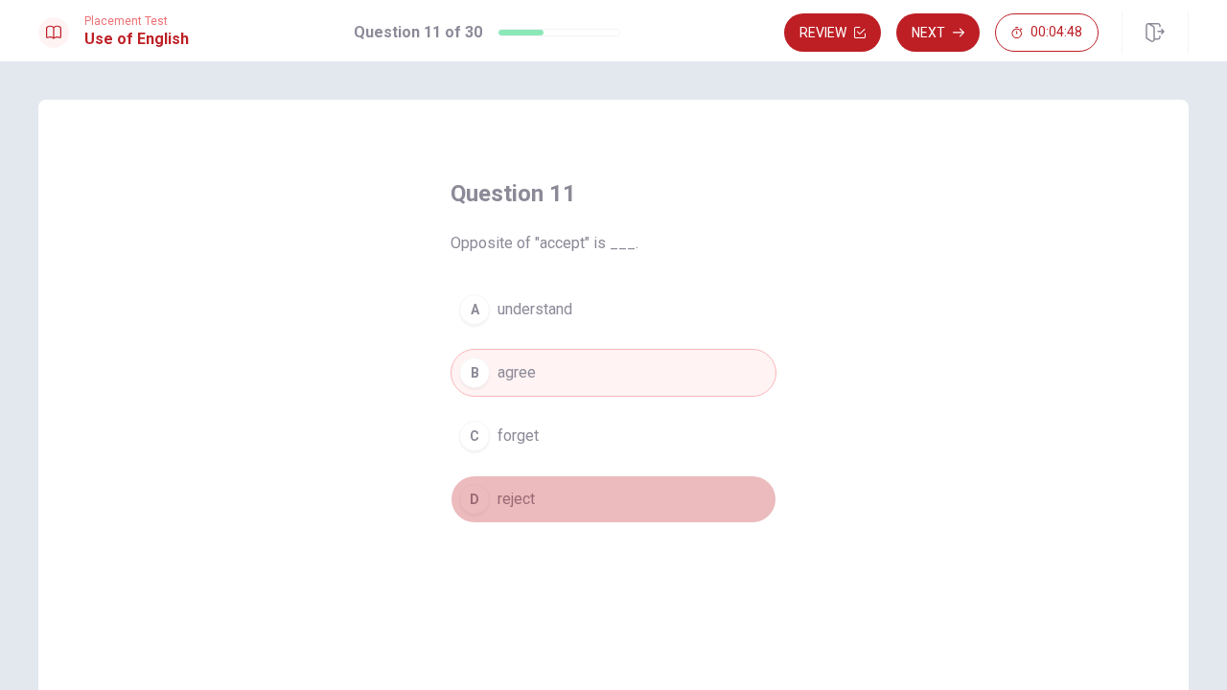
click at [478, 505] on div "D" at bounding box center [474, 499] width 31 height 31
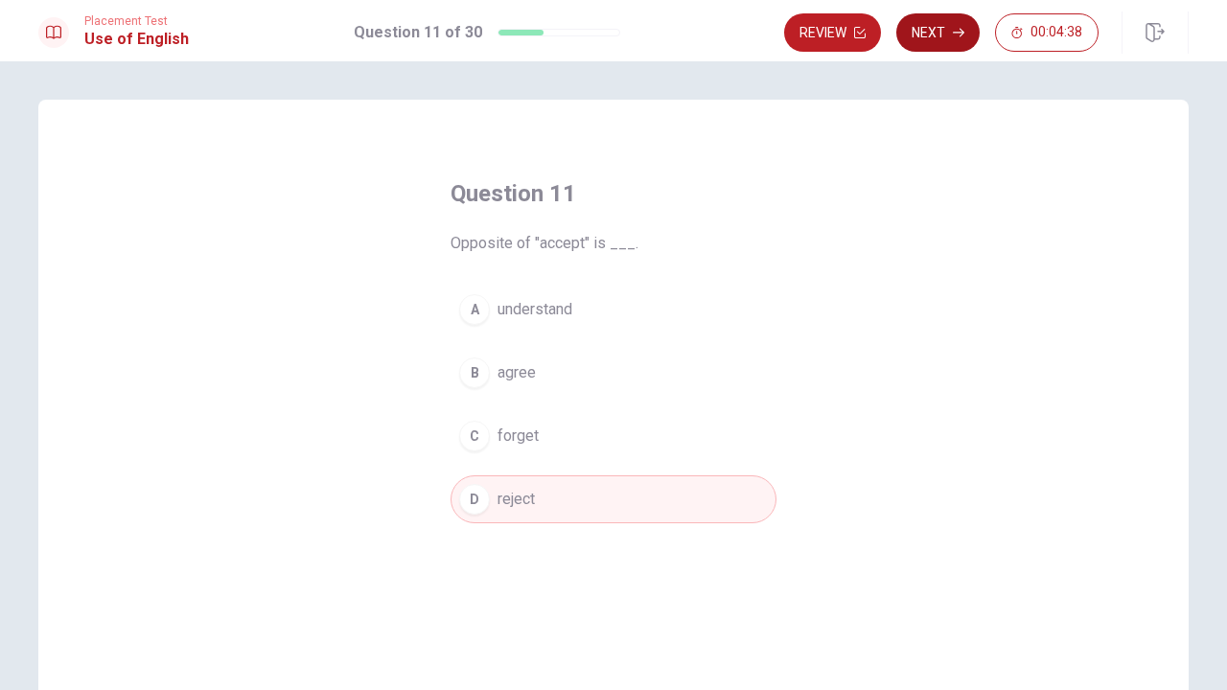
click at [942, 26] on button "Next" at bounding box center [938, 32] width 83 height 38
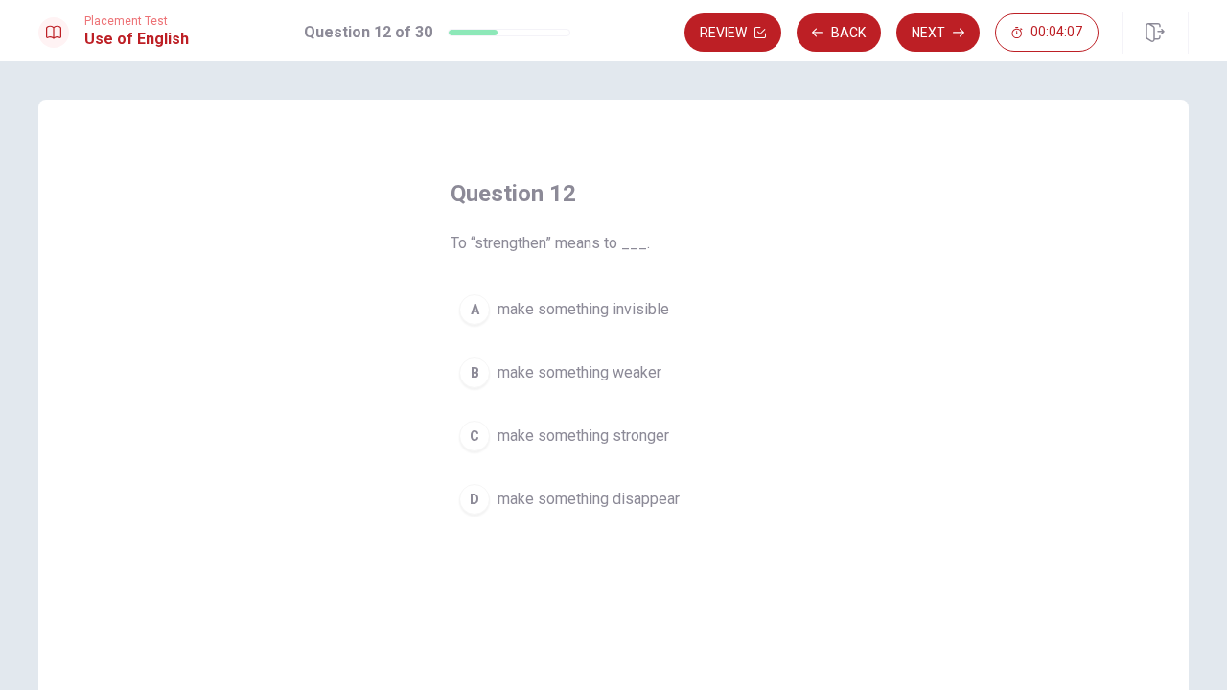
click at [573, 375] on span "make something weaker" at bounding box center [580, 373] width 164 height 23
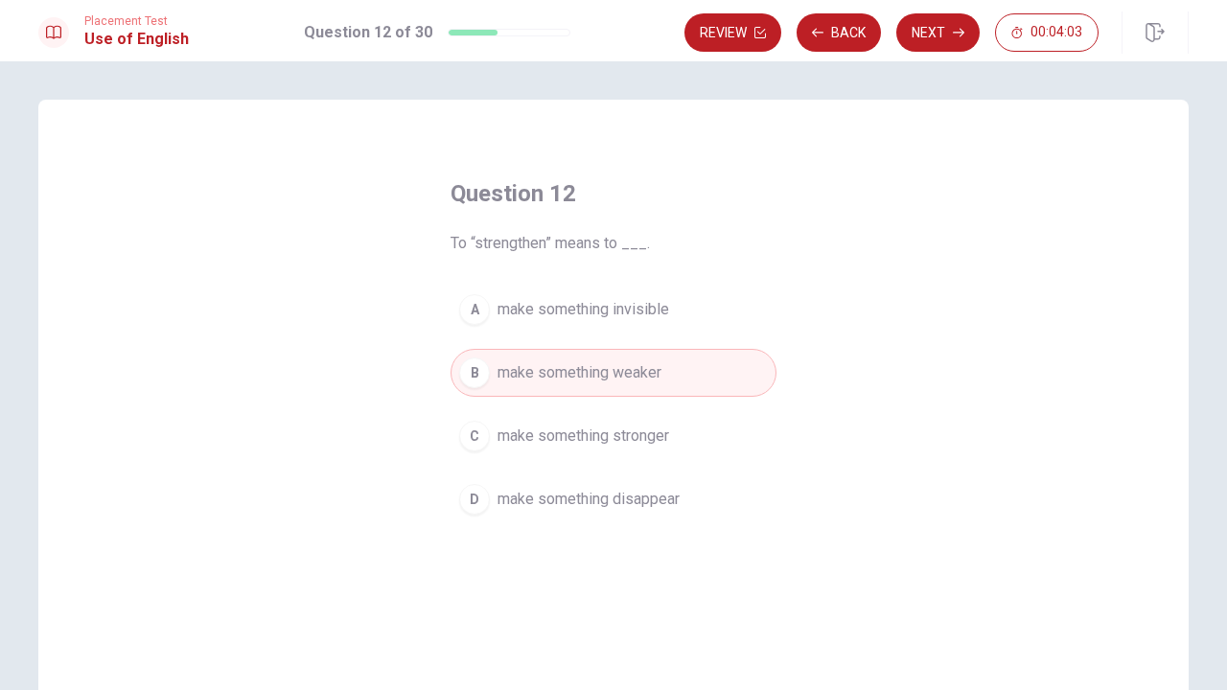
click at [581, 437] on span "make something stronger" at bounding box center [584, 436] width 172 height 23
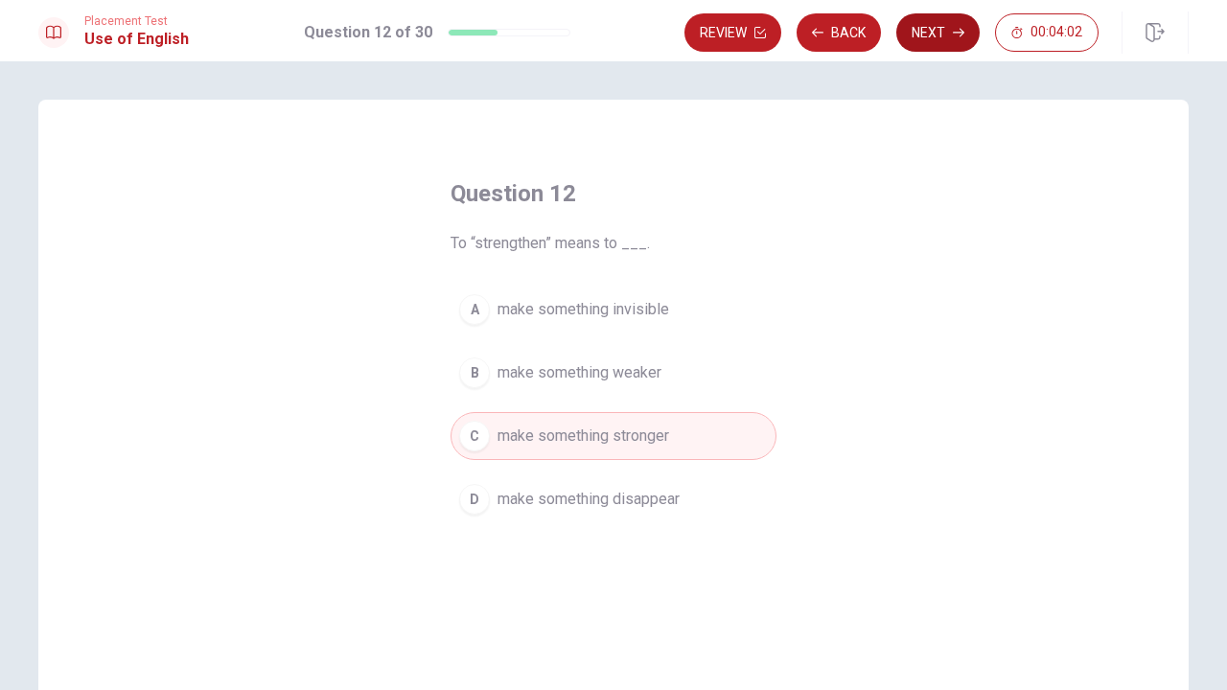
click at [927, 43] on button "Next" at bounding box center [938, 32] width 83 height 38
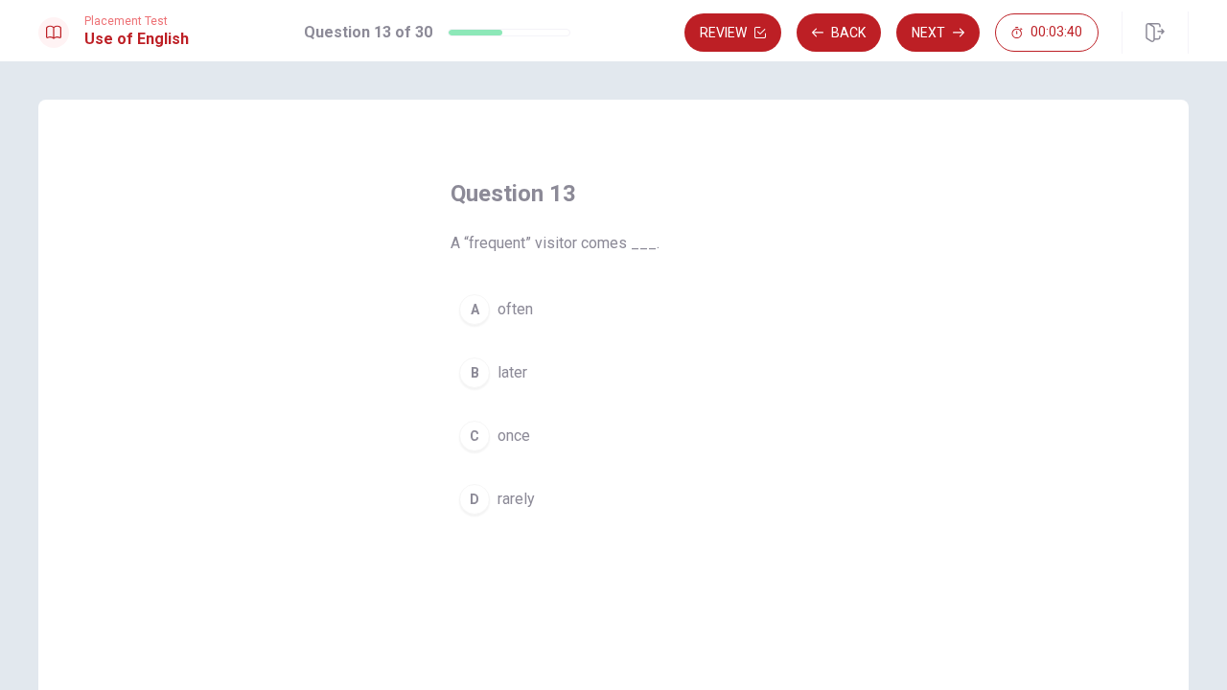
click at [481, 372] on div "B" at bounding box center [474, 373] width 31 height 31
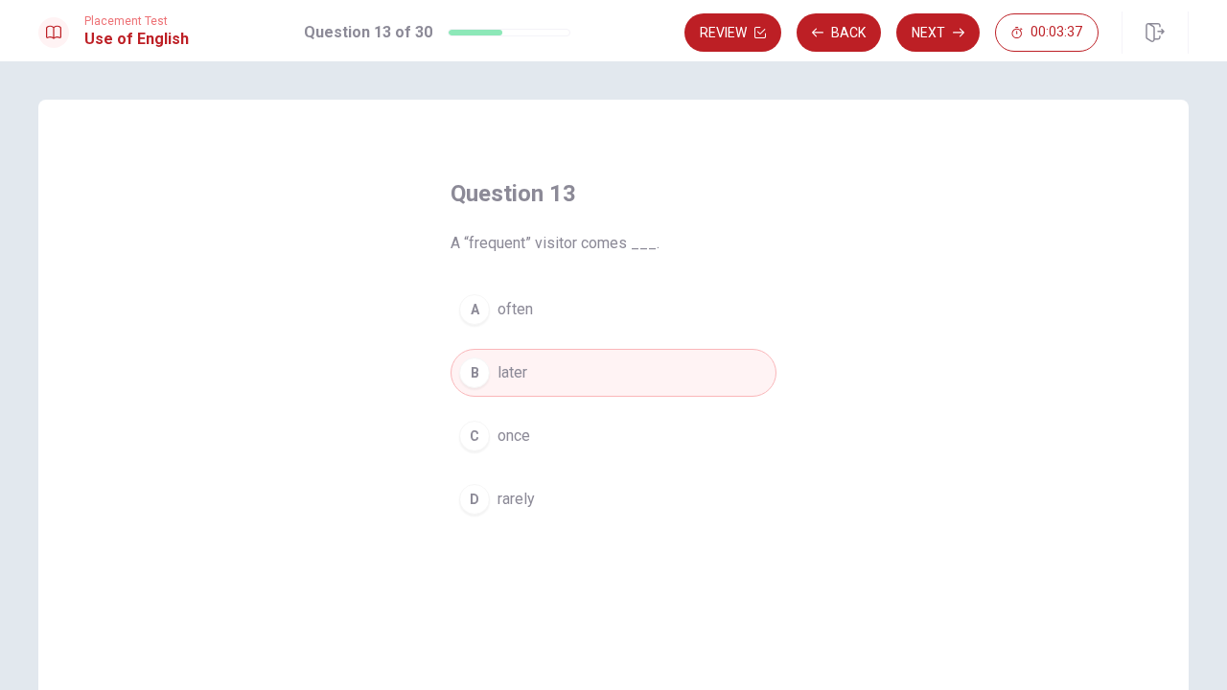
click at [479, 433] on div "C" at bounding box center [474, 436] width 31 height 31
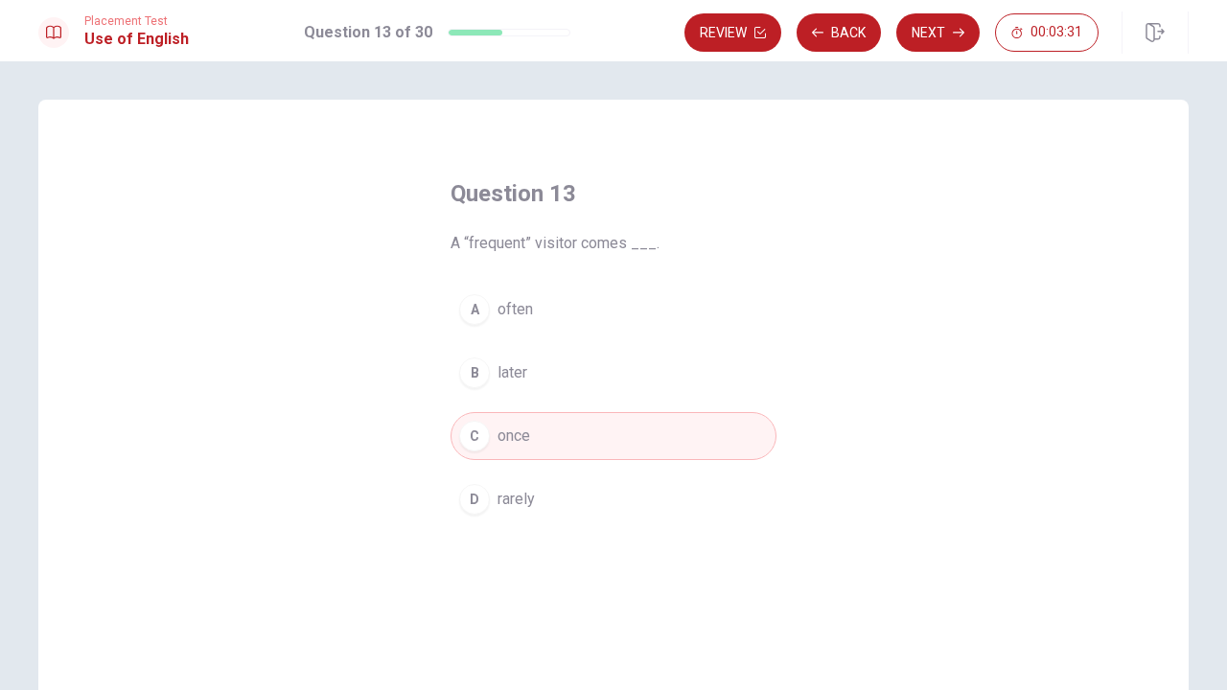
click at [494, 302] on button "A often" at bounding box center [614, 310] width 326 height 48
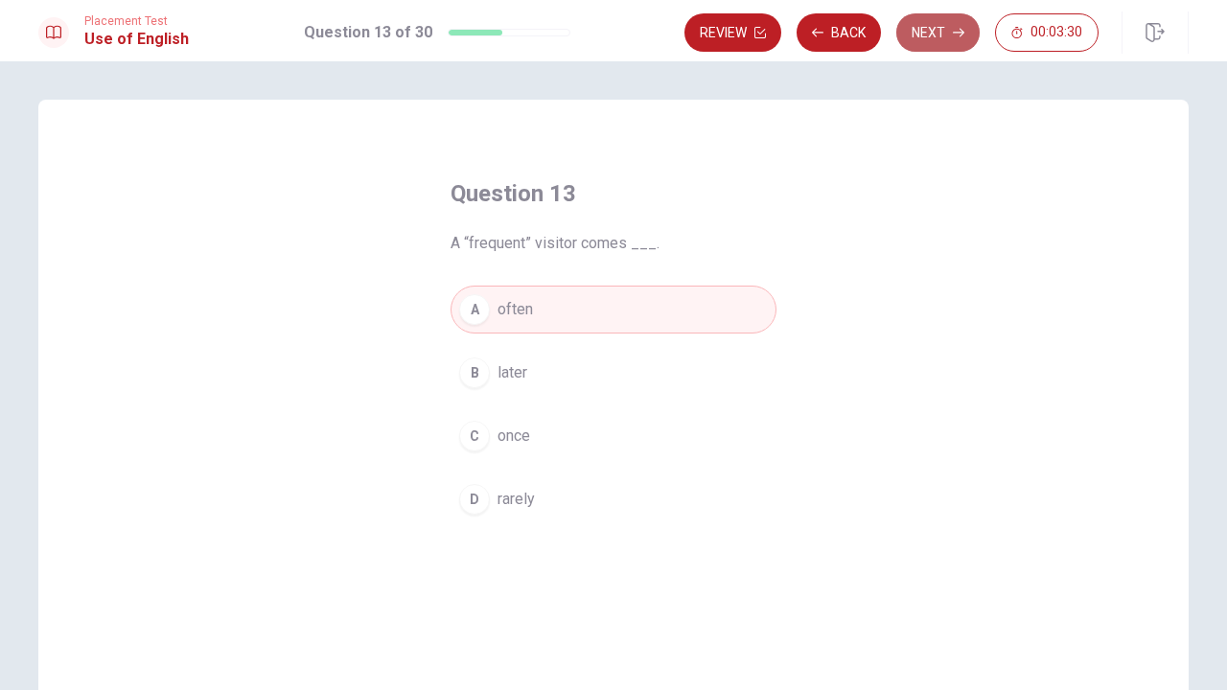
click at [946, 31] on button "Next" at bounding box center [938, 32] width 83 height 38
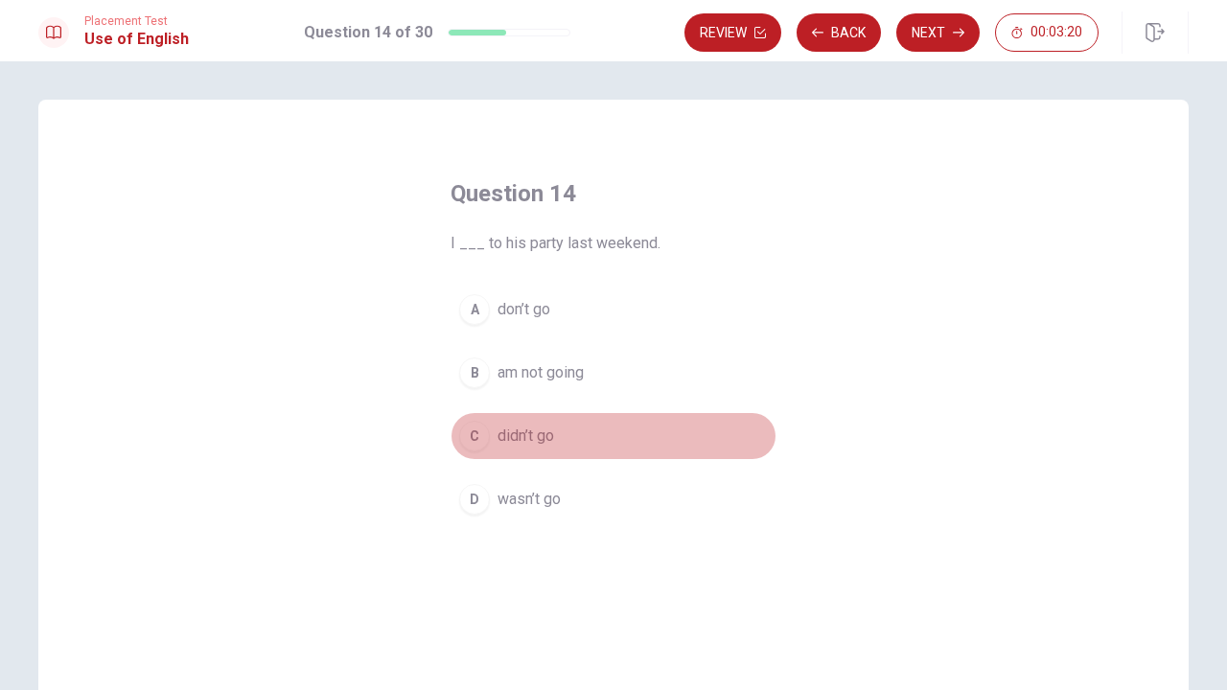
click at [477, 441] on div "C" at bounding box center [474, 436] width 31 height 31
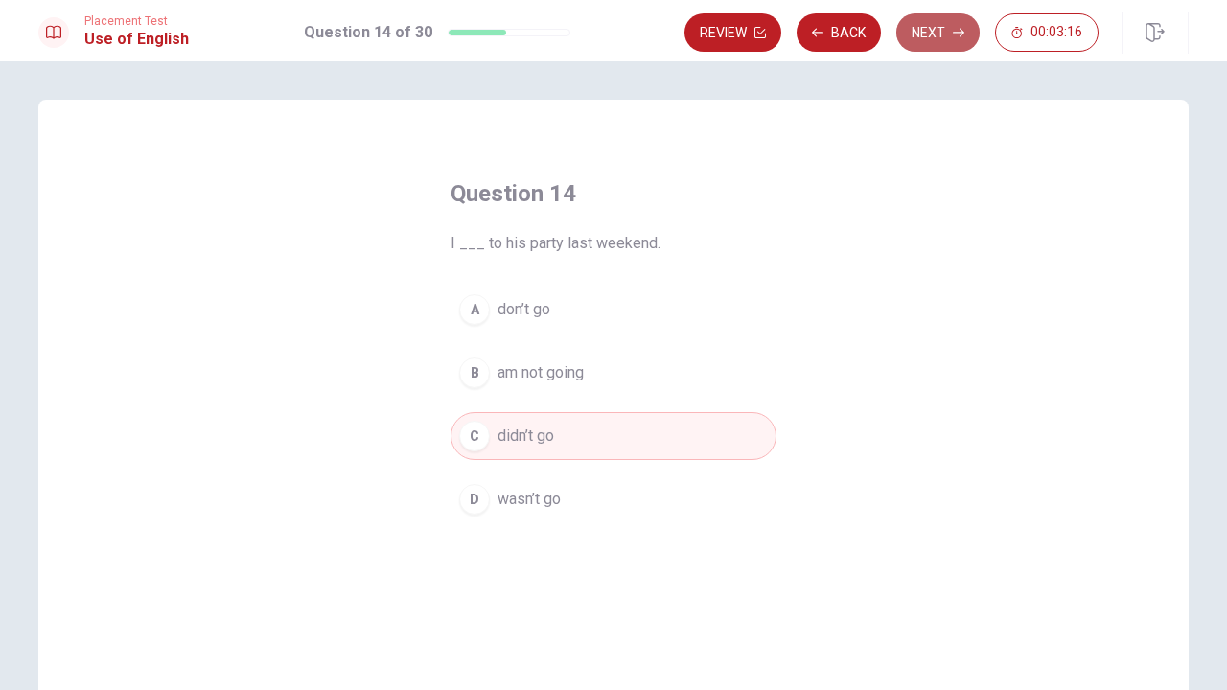
click at [941, 32] on button "Next" at bounding box center [938, 32] width 83 height 38
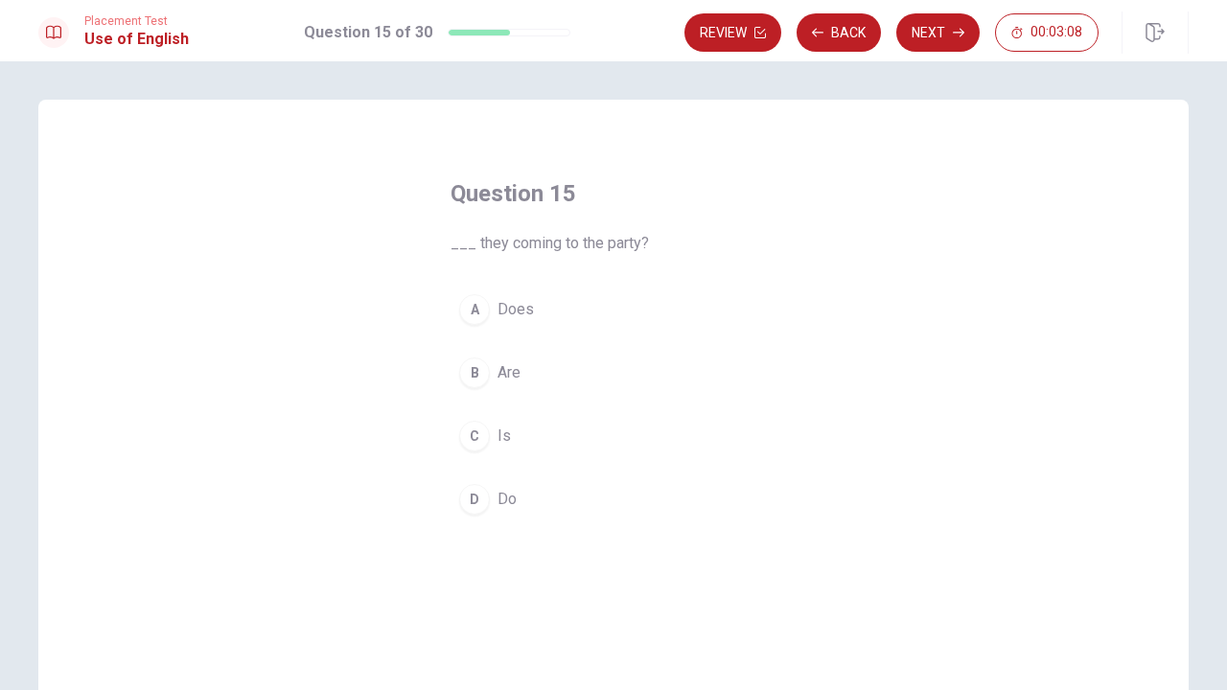
click at [479, 376] on div "B" at bounding box center [474, 373] width 31 height 31
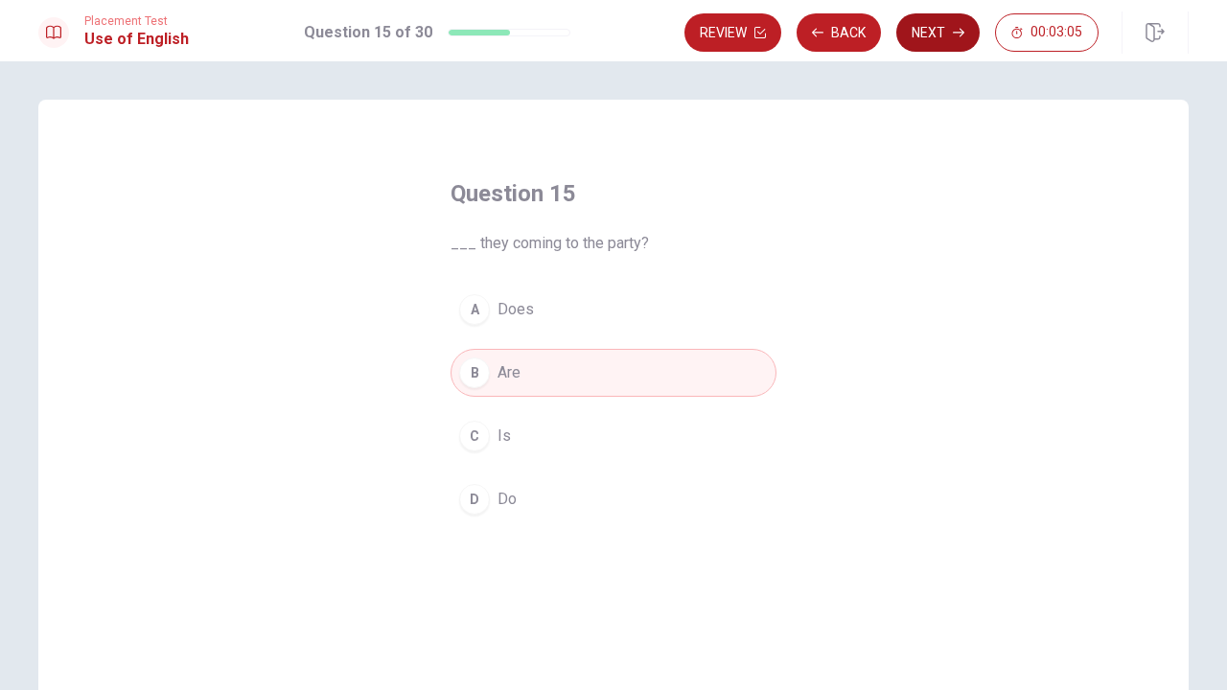
click at [934, 40] on button "Next" at bounding box center [938, 32] width 83 height 38
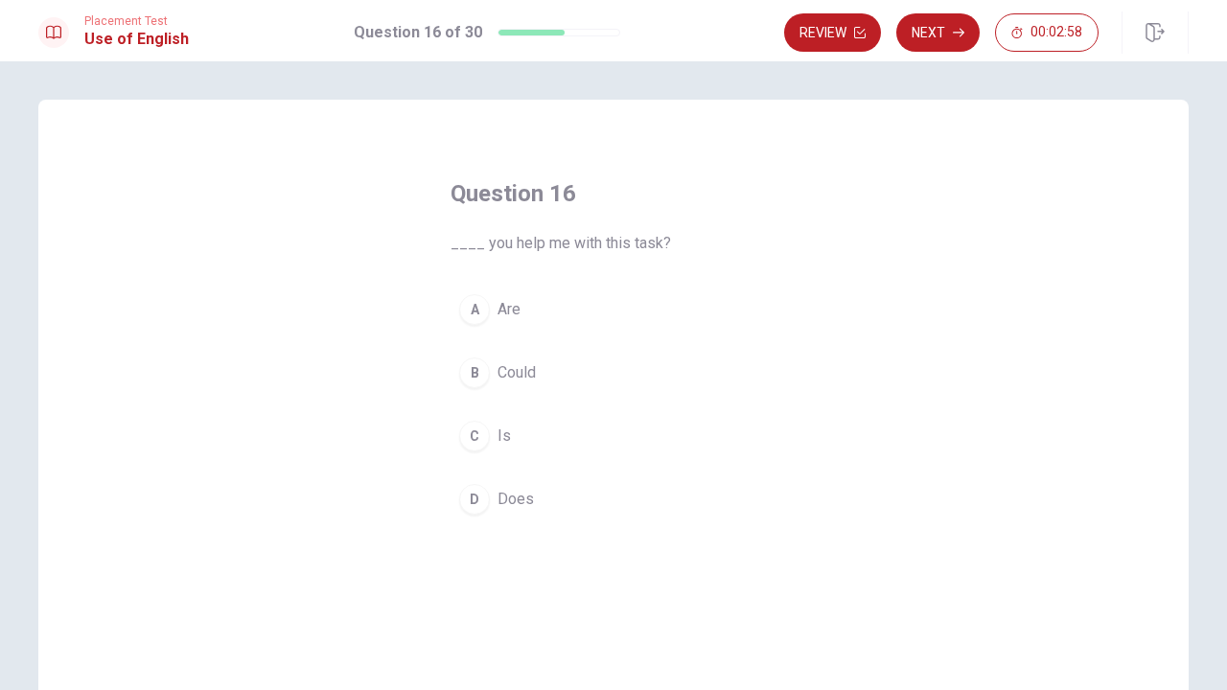
click at [477, 379] on div "B" at bounding box center [474, 373] width 31 height 31
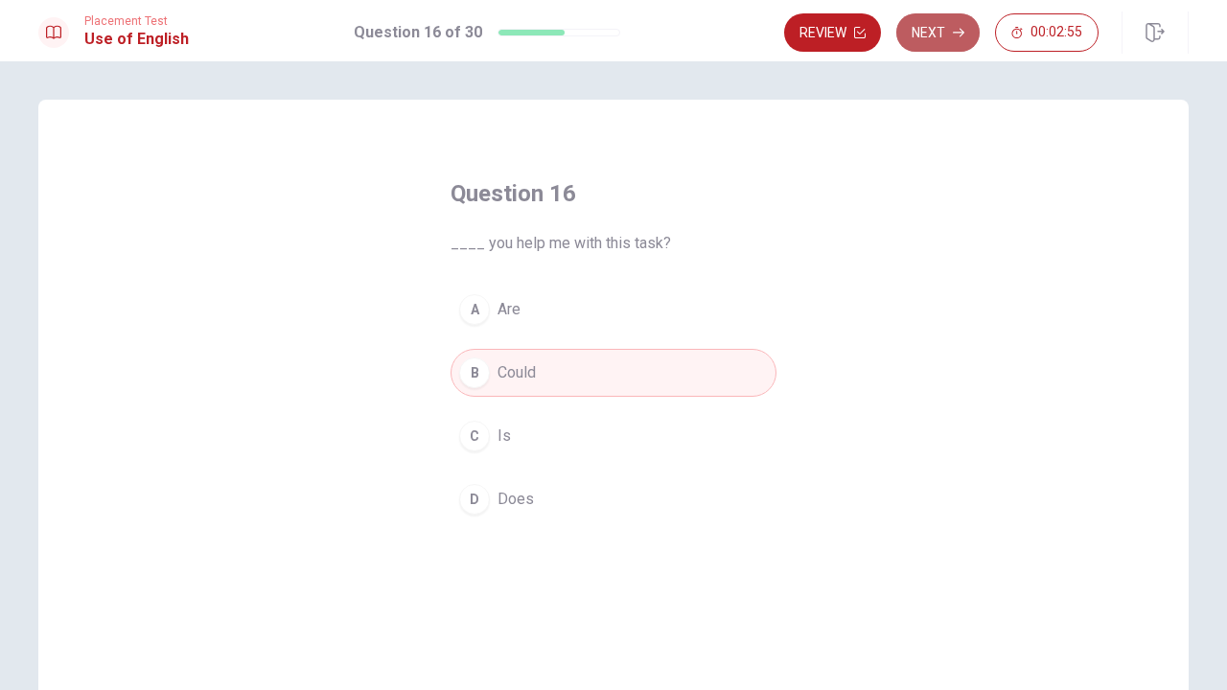
click at [946, 36] on button "Next" at bounding box center [938, 32] width 83 height 38
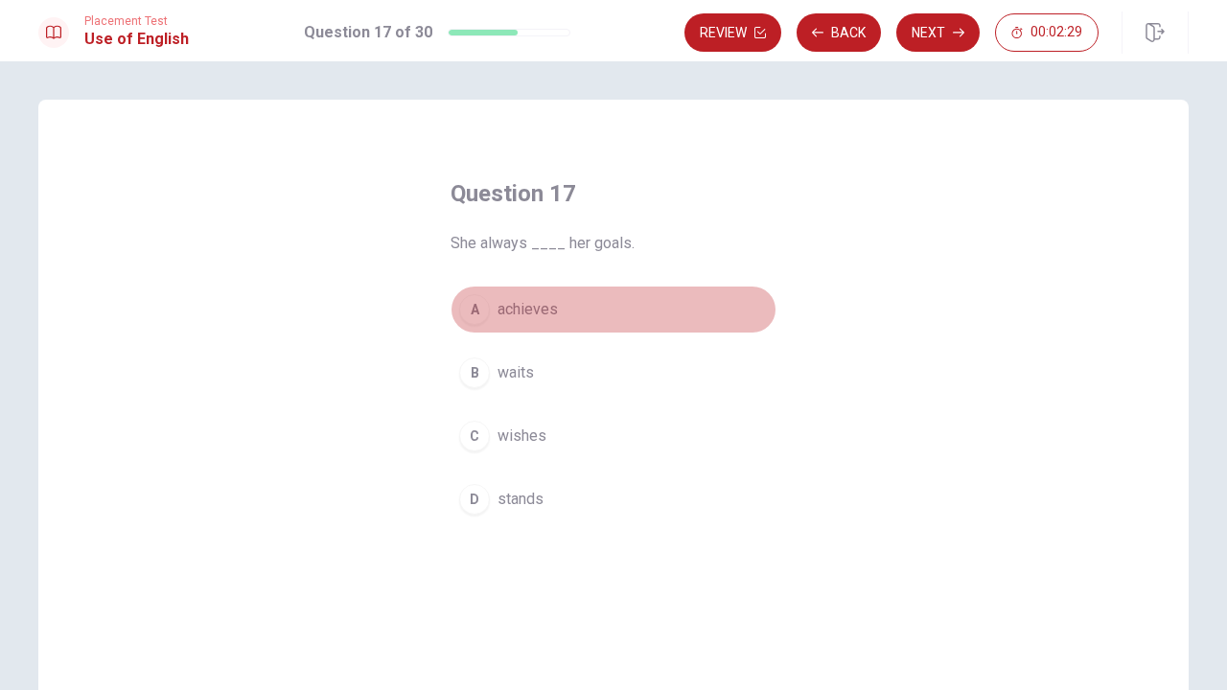
click at [481, 308] on div "A" at bounding box center [474, 309] width 31 height 31
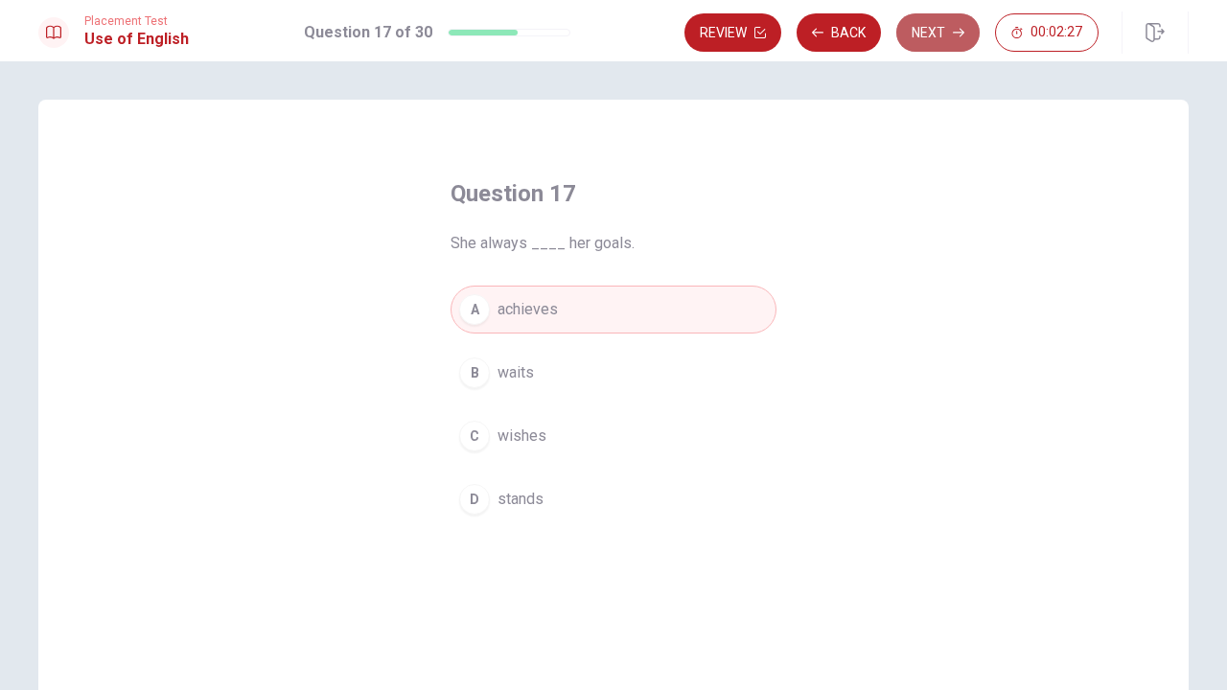
click at [928, 39] on button "Next" at bounding box center [938, 32] width 83 height 38
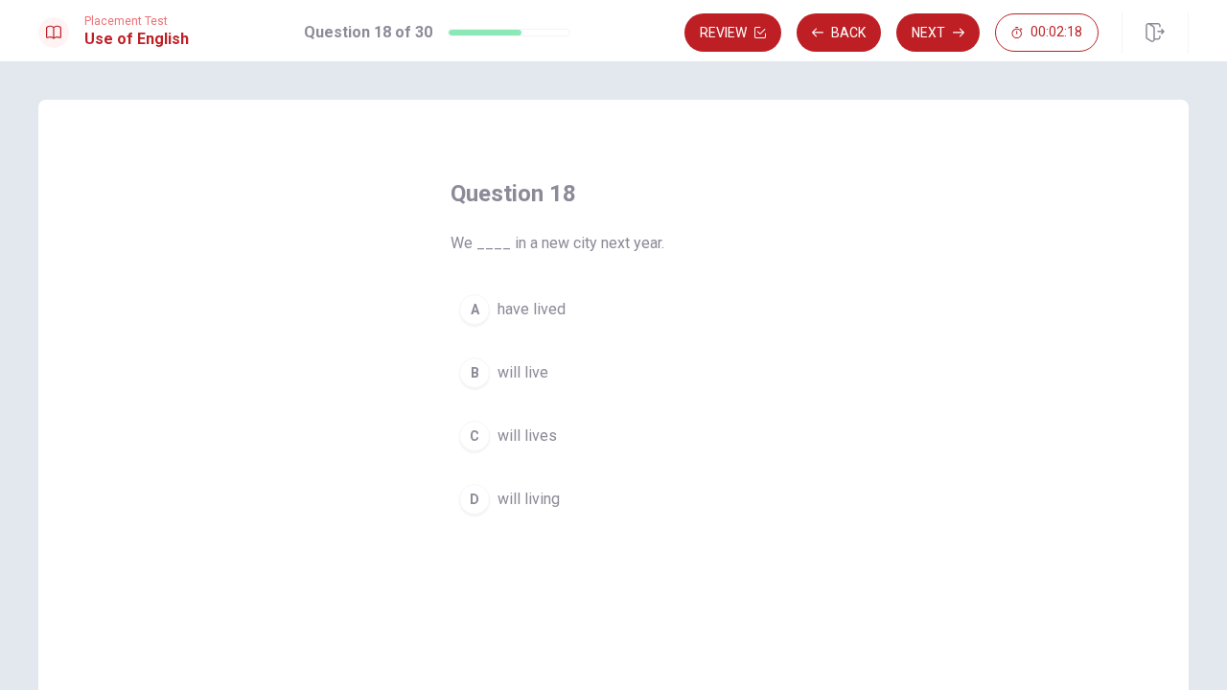
click at [475, 369] on div "B" at bounding box center [474, 373] width 31 height 31
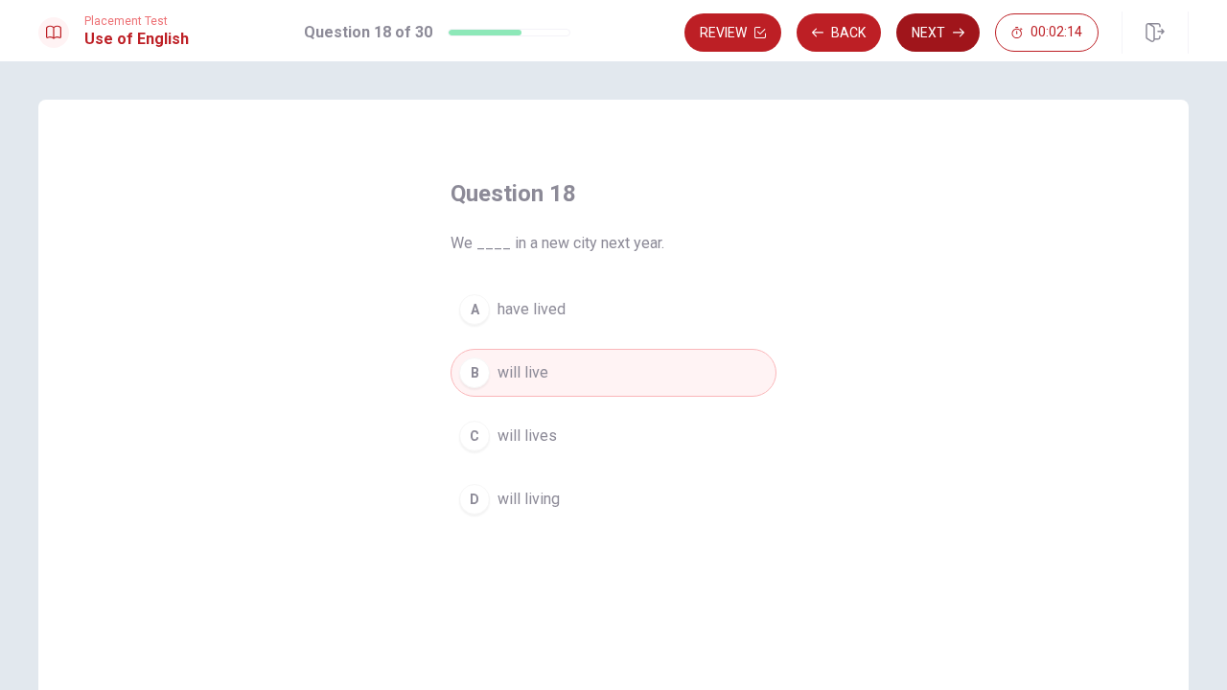
click at [935, 38] on button "Next" at bounding box center [938, 32] width 83 height 38
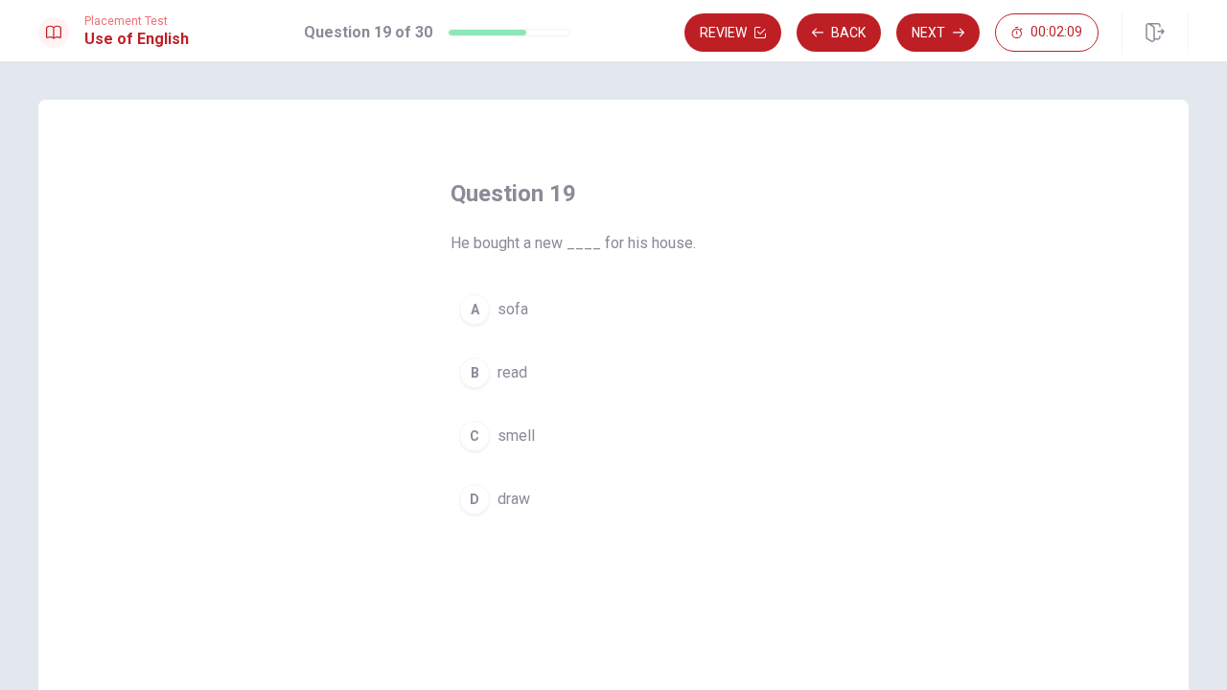
click at [478, 312] on div "A" at bounding box center [474, 309] width 31 height 31
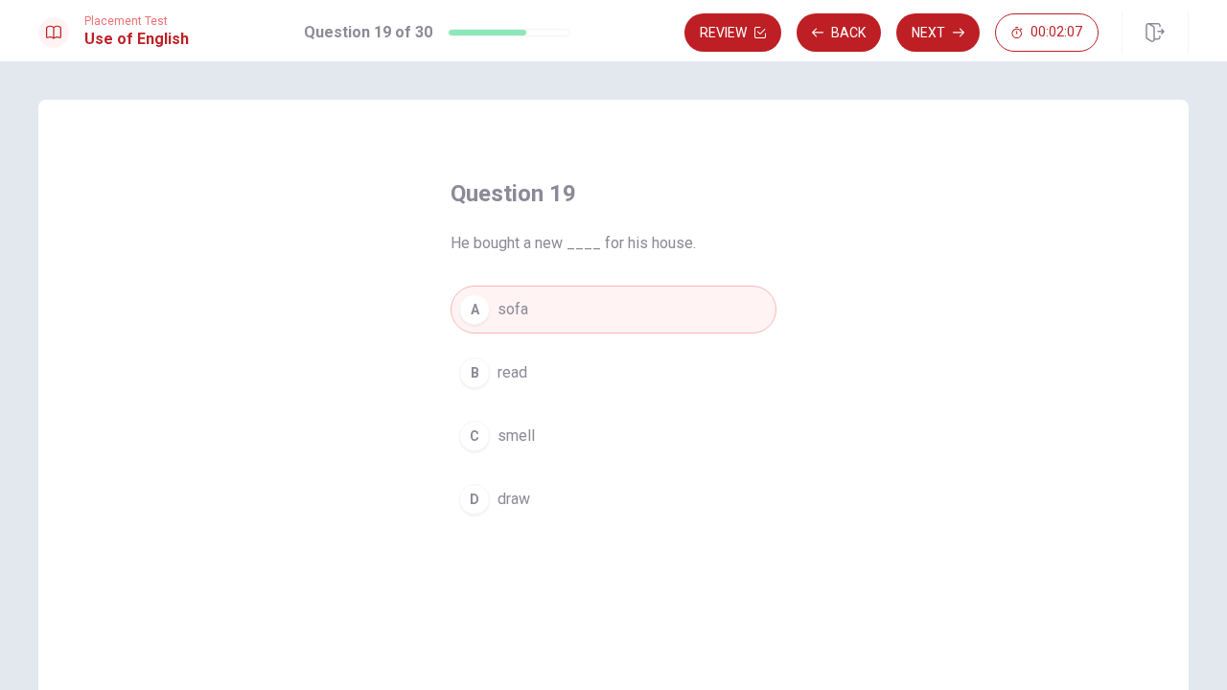
click at [930, 45] on button "Next" at bounding box center [938, 32] width 83 height 38
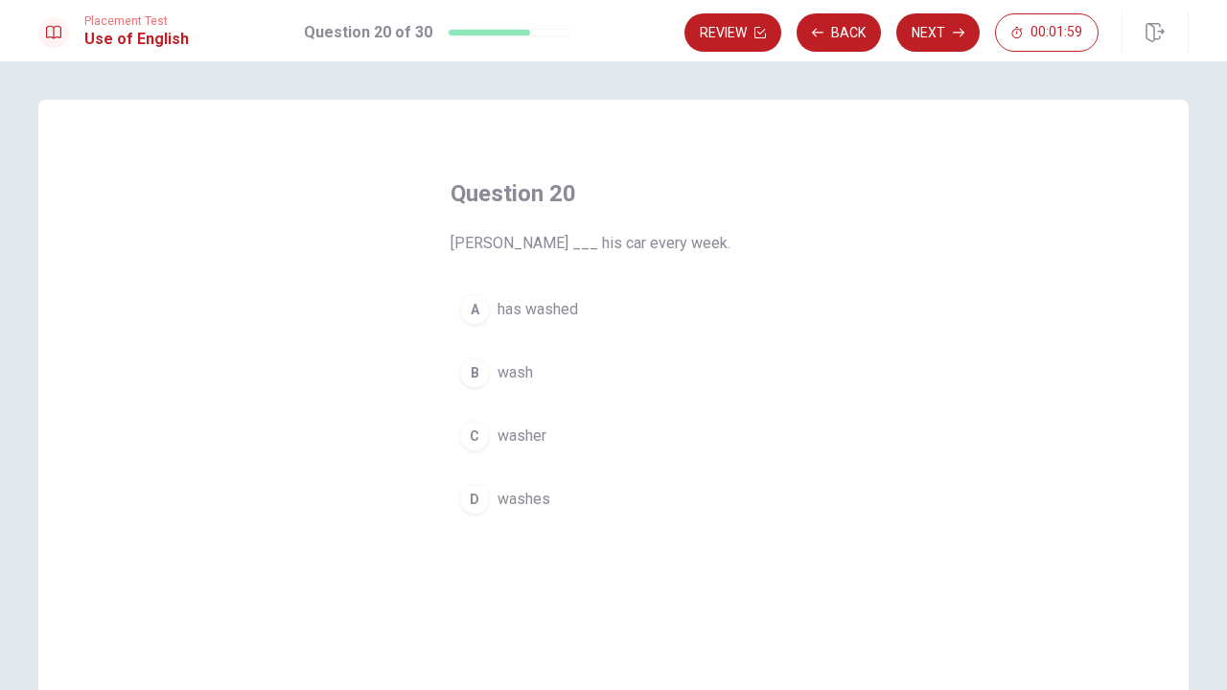
click at [481, 504] on div "D" at bounding box center [474, 499] width 31 height 31
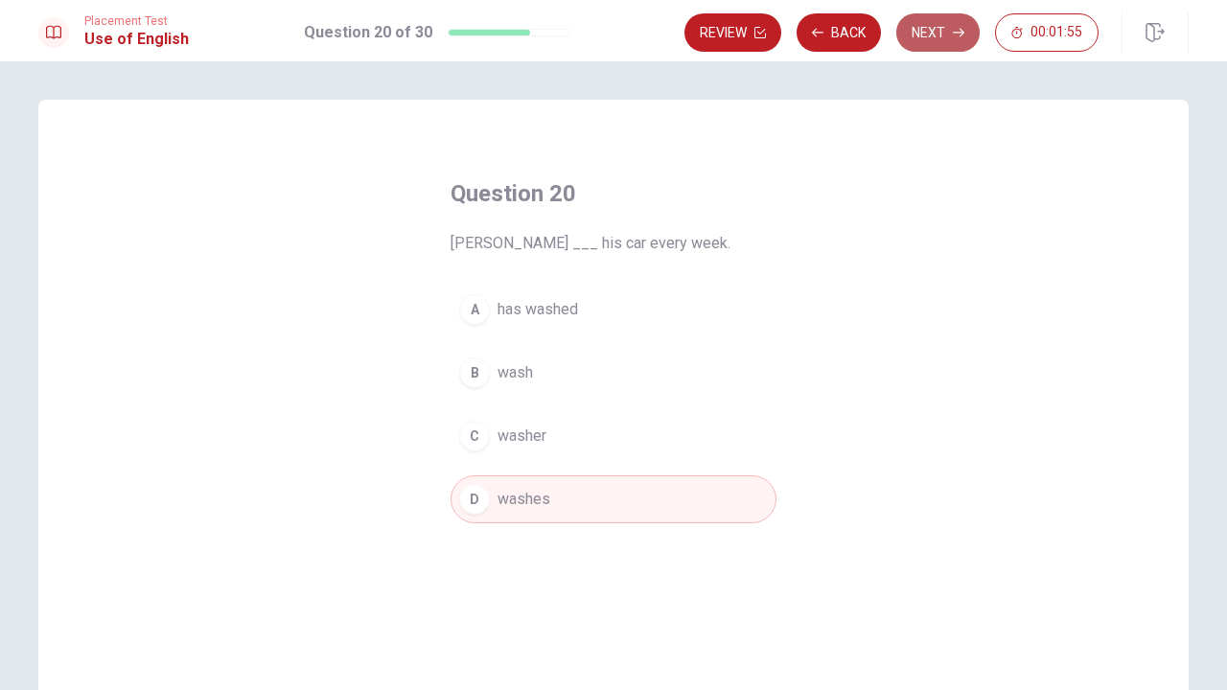
click at [926, 40] on button "Next" at bounding box center [938, 32] width 83 height 38
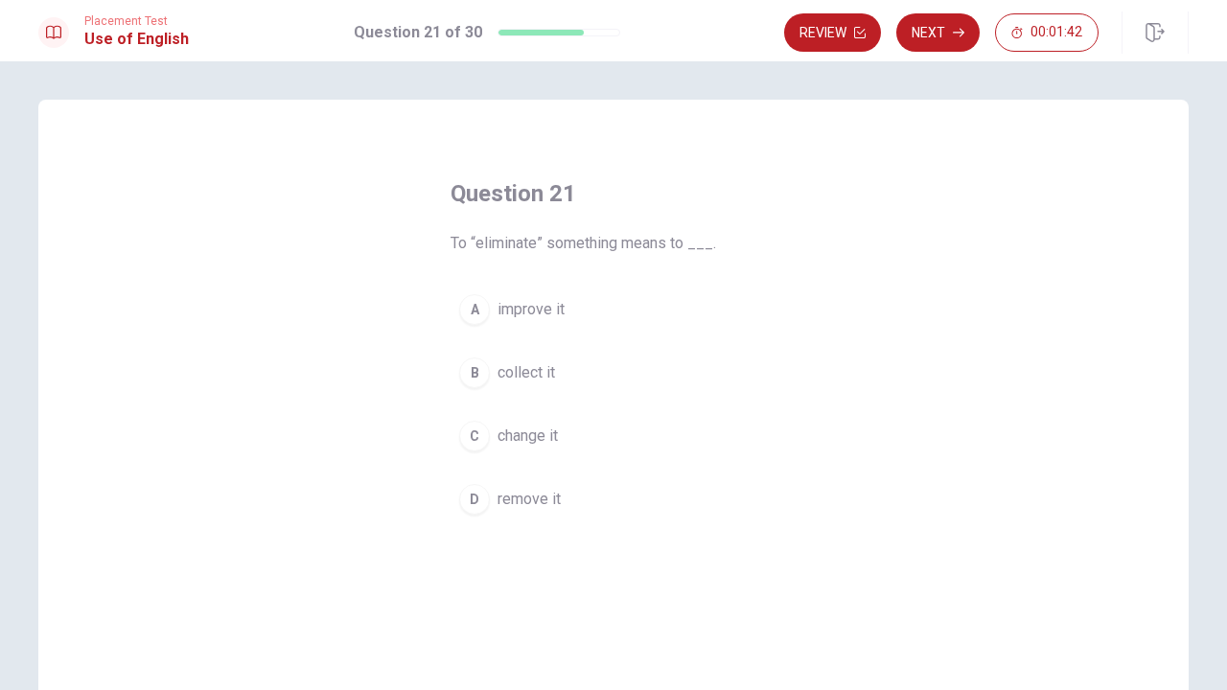
click at [465, 501] on div "D" at bounding box center [474, 499] width 31 height 31
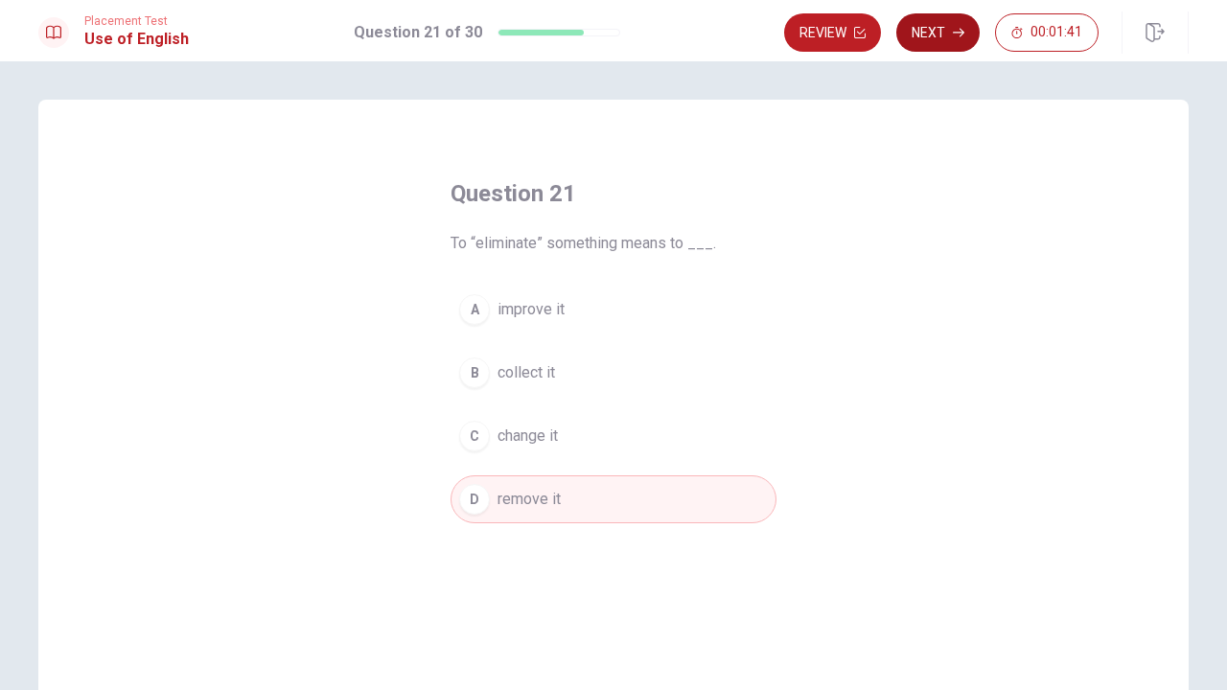
click at [939, 34] on button "Next" at bounding box center [938, 32] width 83 height 38
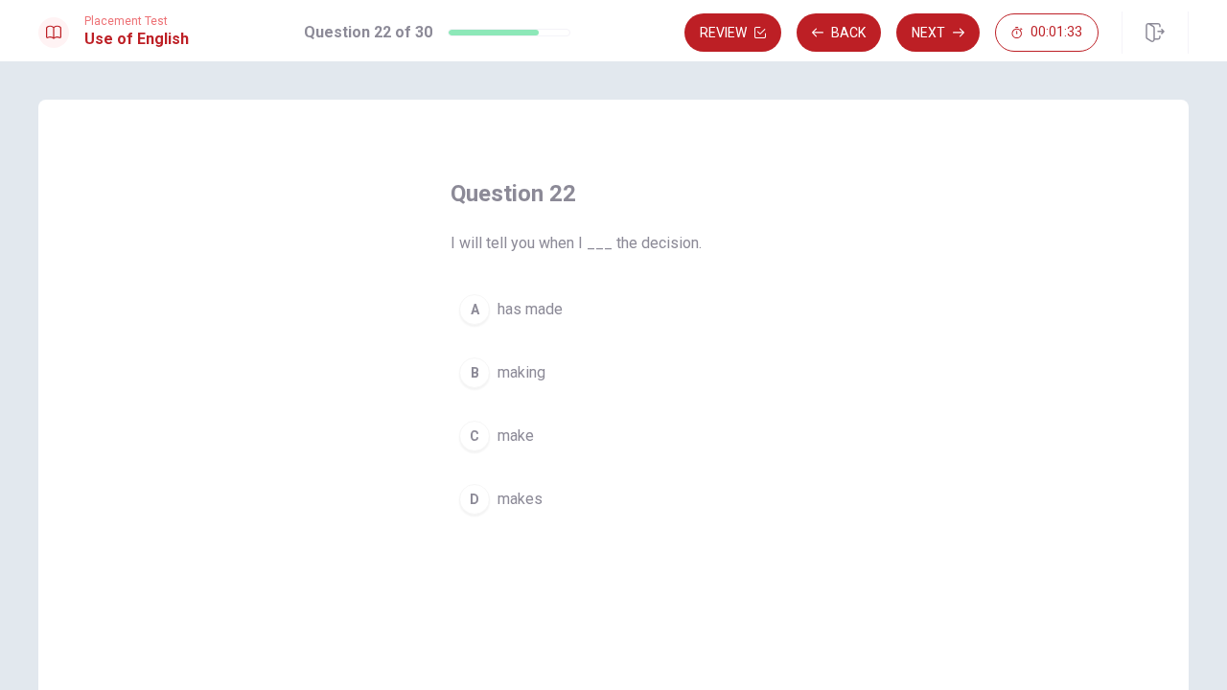
click at [479, 434] on div "C" at bounding box center [474, 436] width 31 height 31
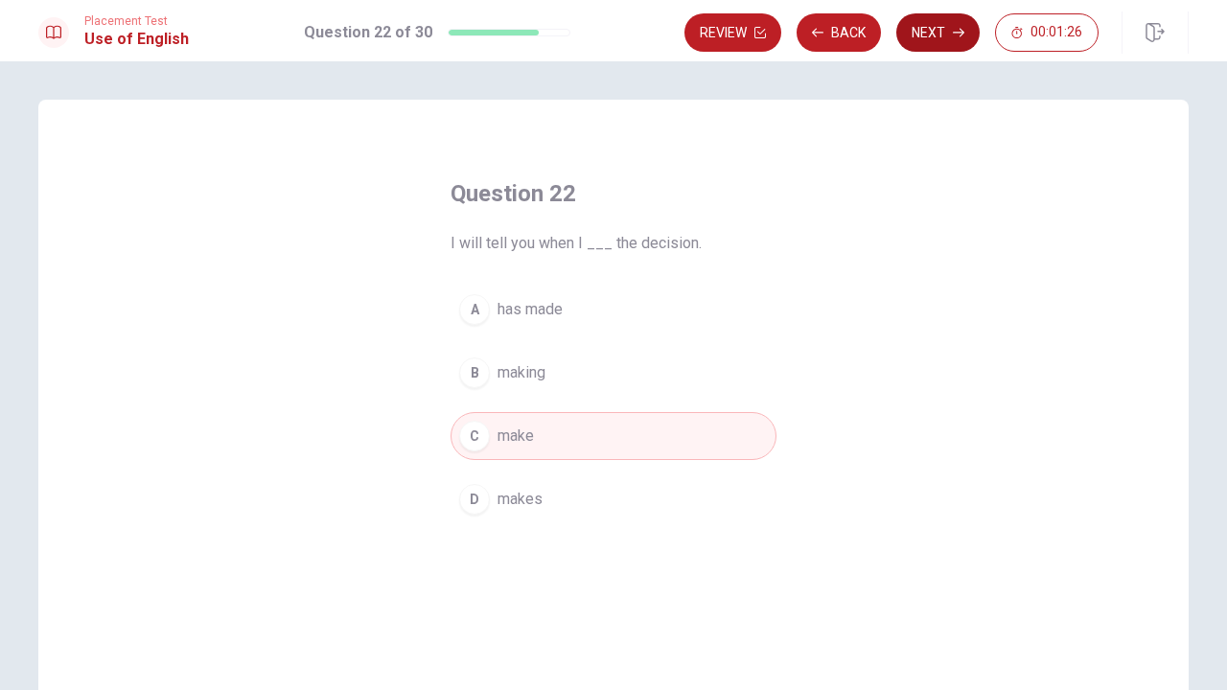
click at [939, 34] on button "Next" at bounding box center [938, 32] width 83 height 38
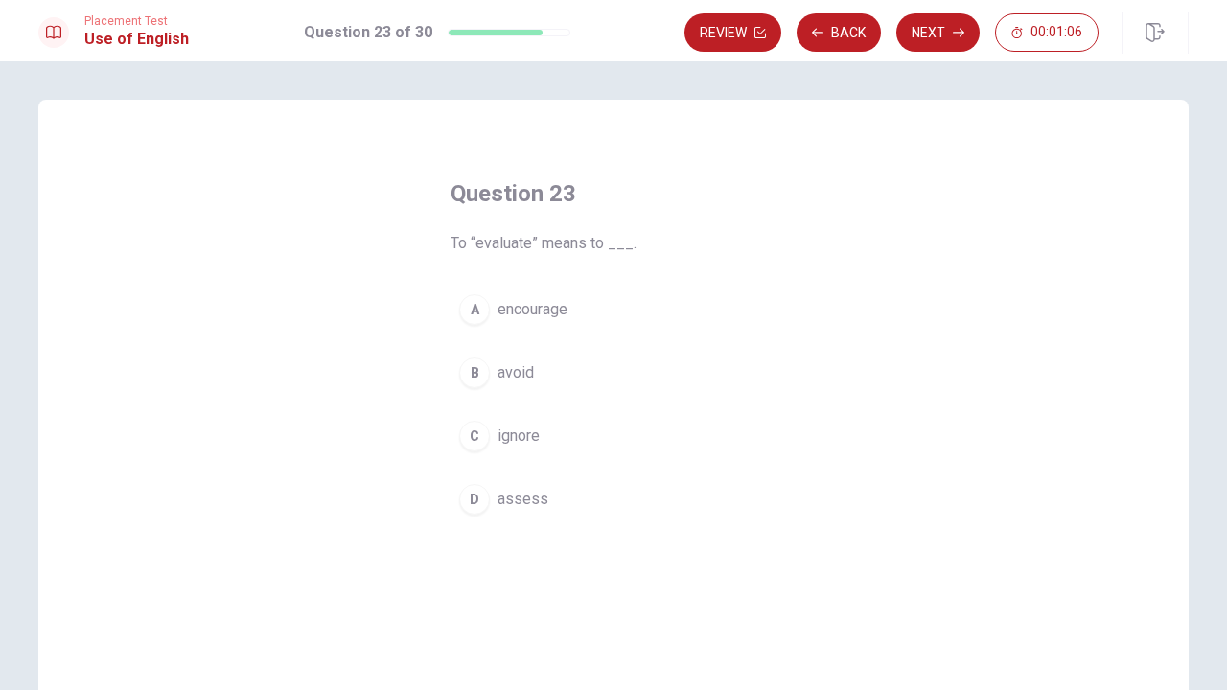
click at [475, 518] on button "D assess" at bounding box center [614, 500] width 326 height 48
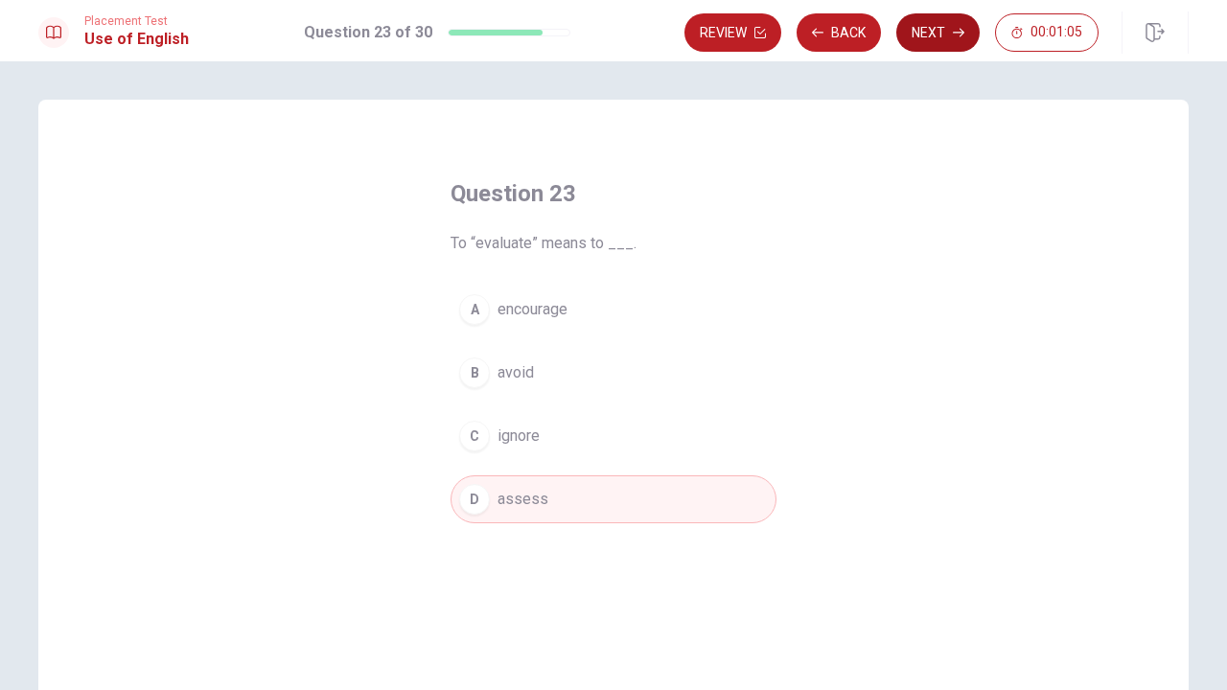
click at [932, 23] on button "Next" at bounding box center [938, 32] width 83 height 38
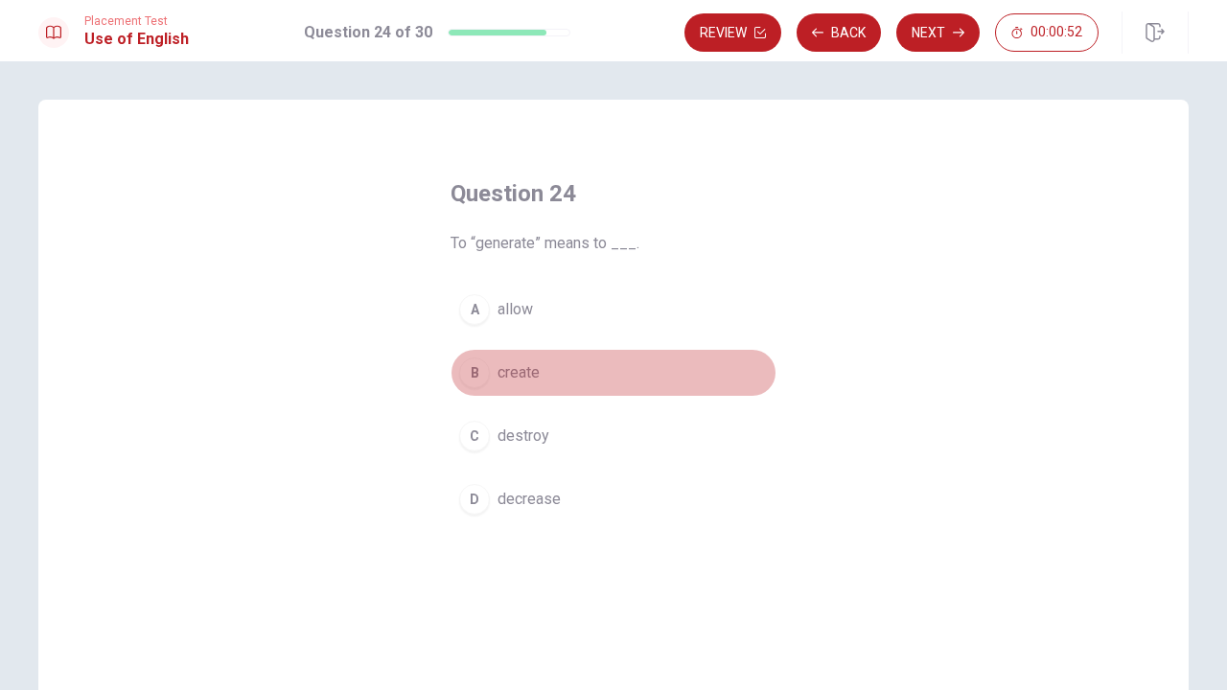
click at [493, 374] on button "B create" at bounding box center [614, 373] width 326 height 48
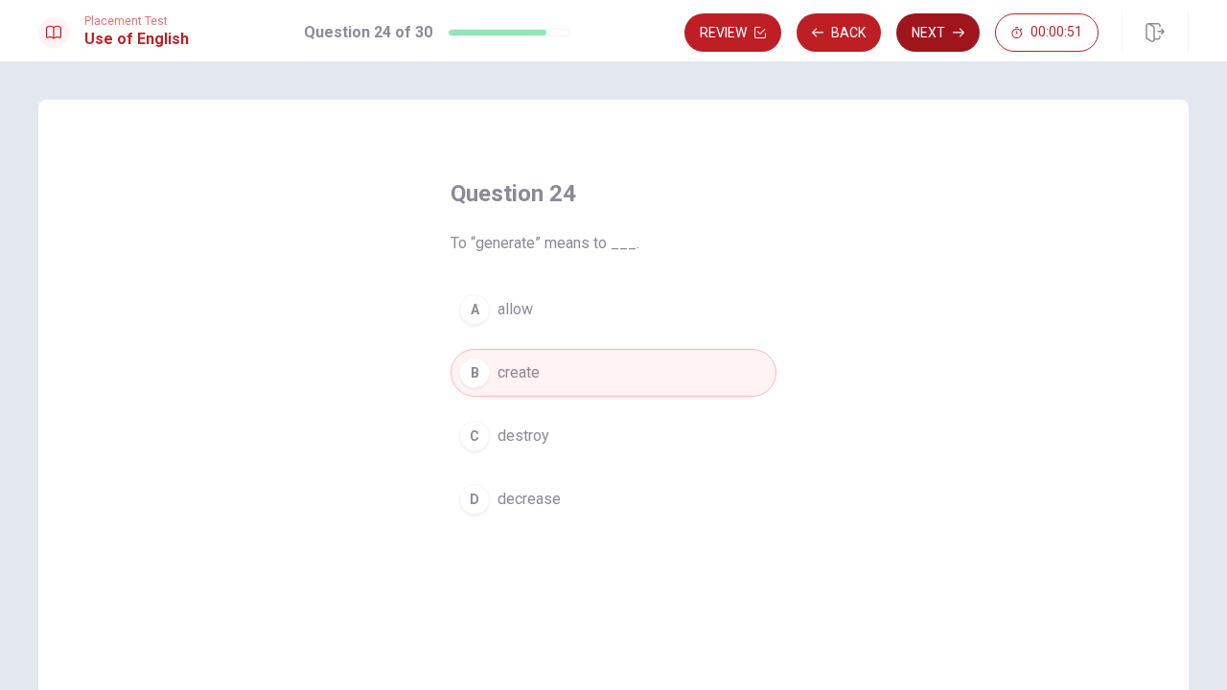
click at [949, 37] on button "Next" at bounding box center [938, 32] width 83 height 38
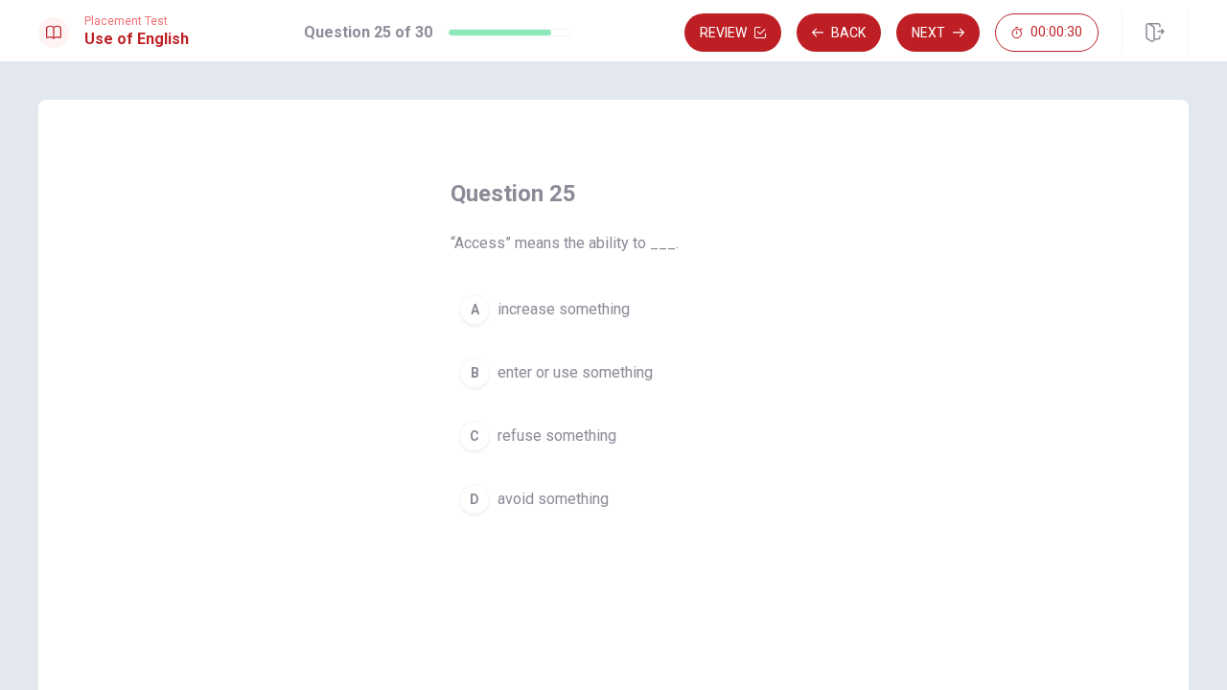
click at [483, 371] on div "B" at bounding box center [474, 373] width 31 height 31
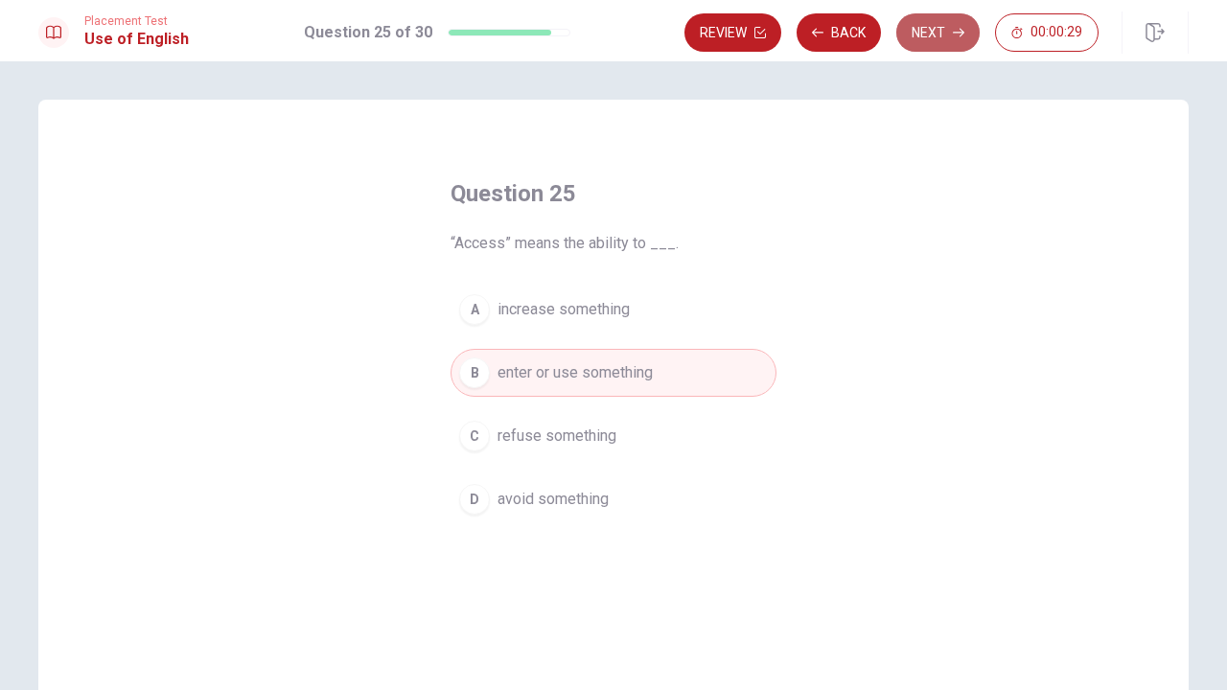
click at [928, 40] on button "Next" at bounding box center [938, 32] width 83 height 38
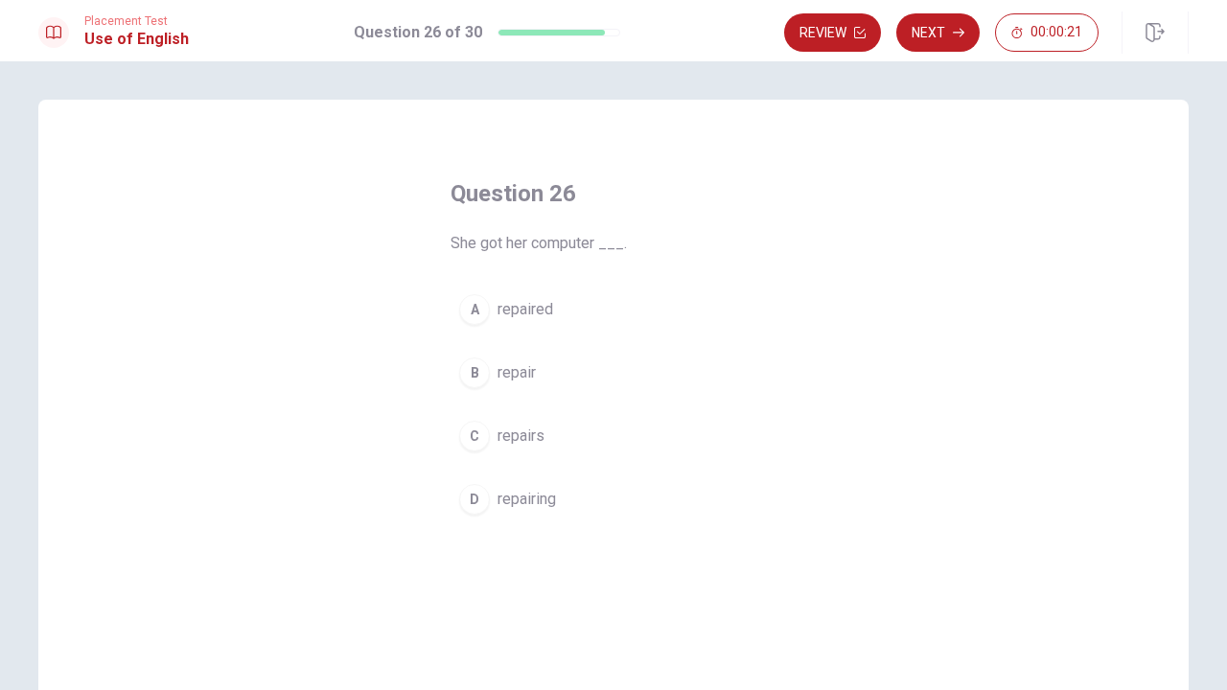
click at [517, 309] on span "repaired" at bounding box center [526, 309] width 56 height 23
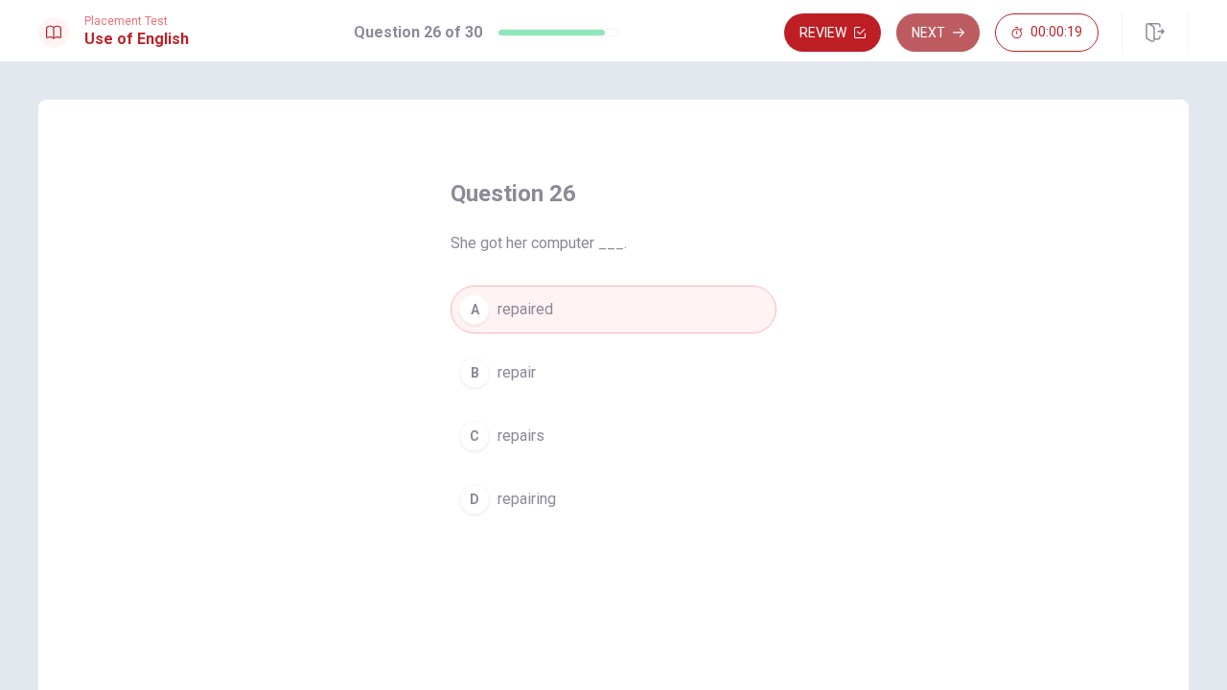
click at [939, 39] on button "Next" at bounding box center [938, 32] width 83 height 38
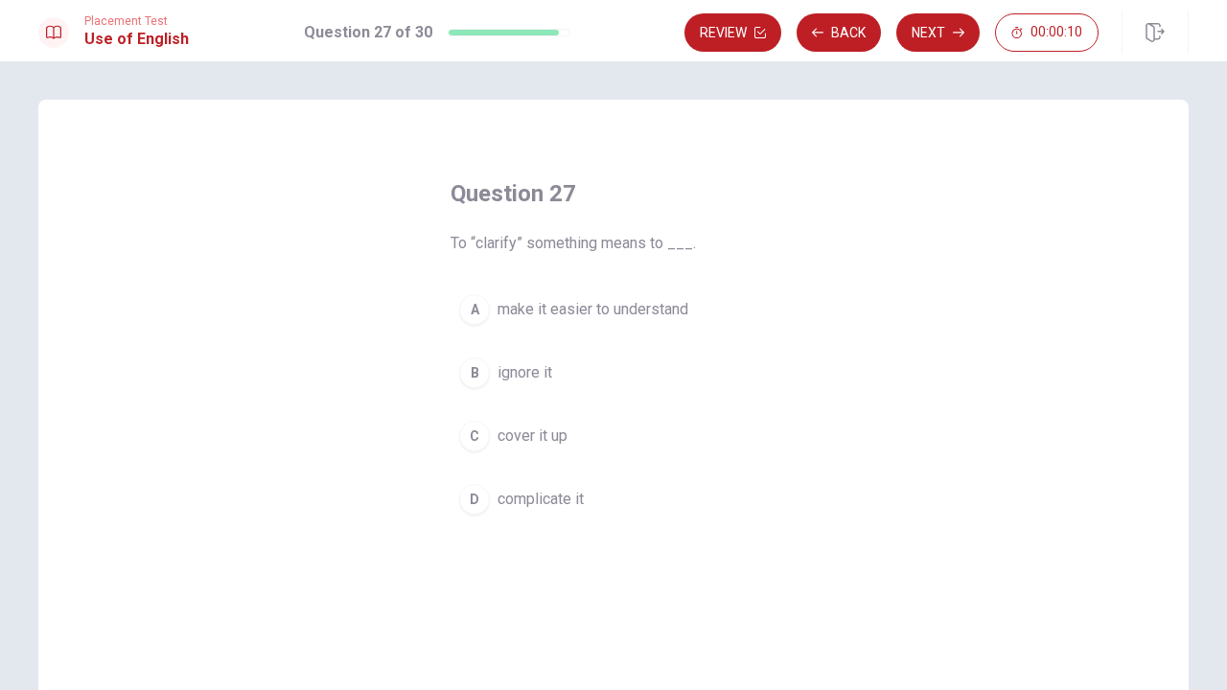
click at [475, 303] on div "A" at bounding box center [474, 309] width 31 height 31
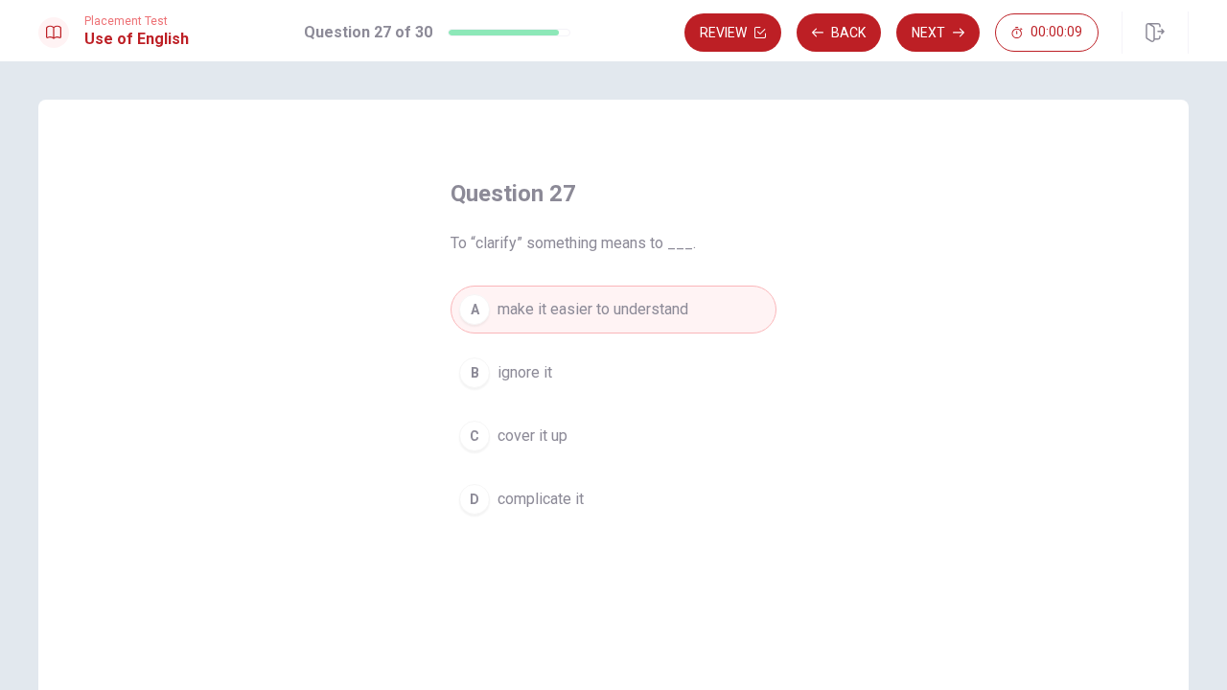
click at [936, 40] on button "Next" at bounding box center [938, 32] width 83 height 38
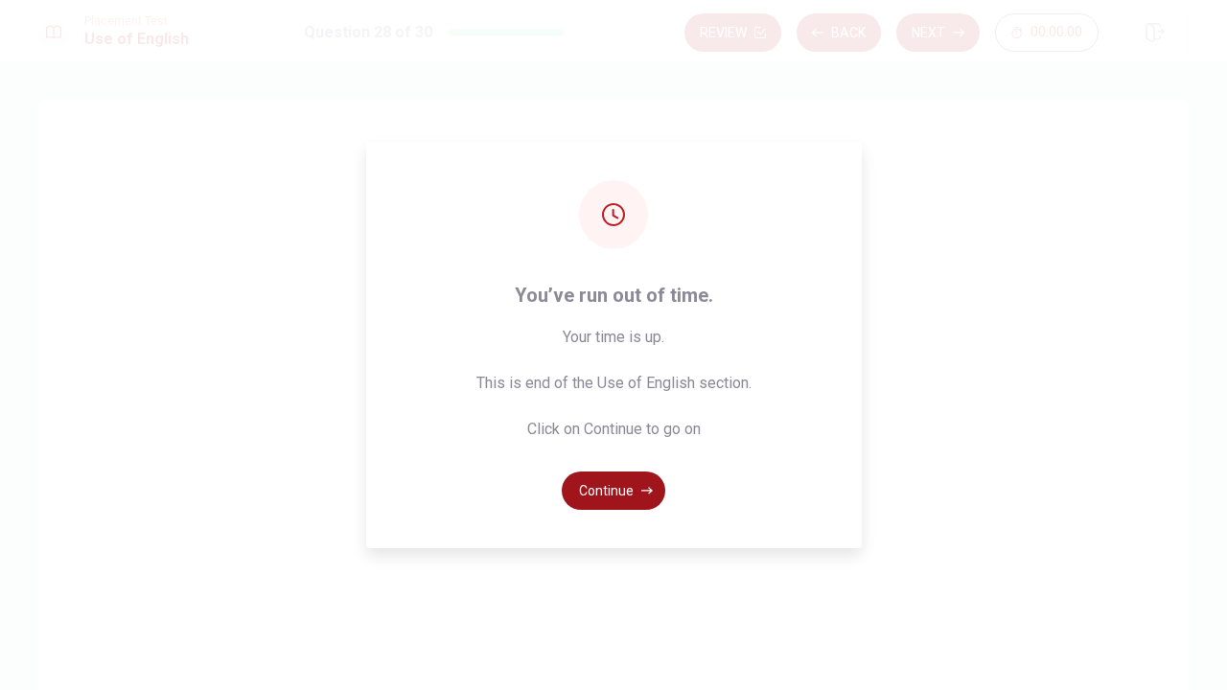
click at [614, 486] on button "Continue" at bounding box center [614, 491] width 104 height 38
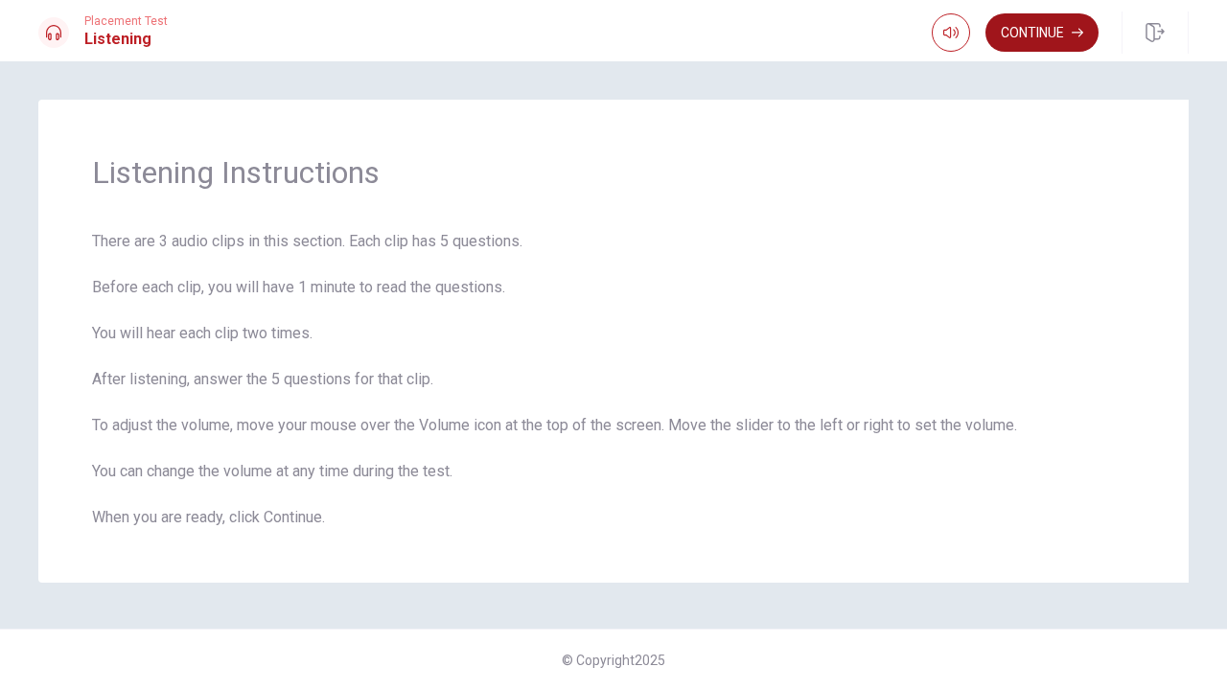
click at [1042, 39] on button "Continue" at bounding box center [1042, 32] width 113 height 38
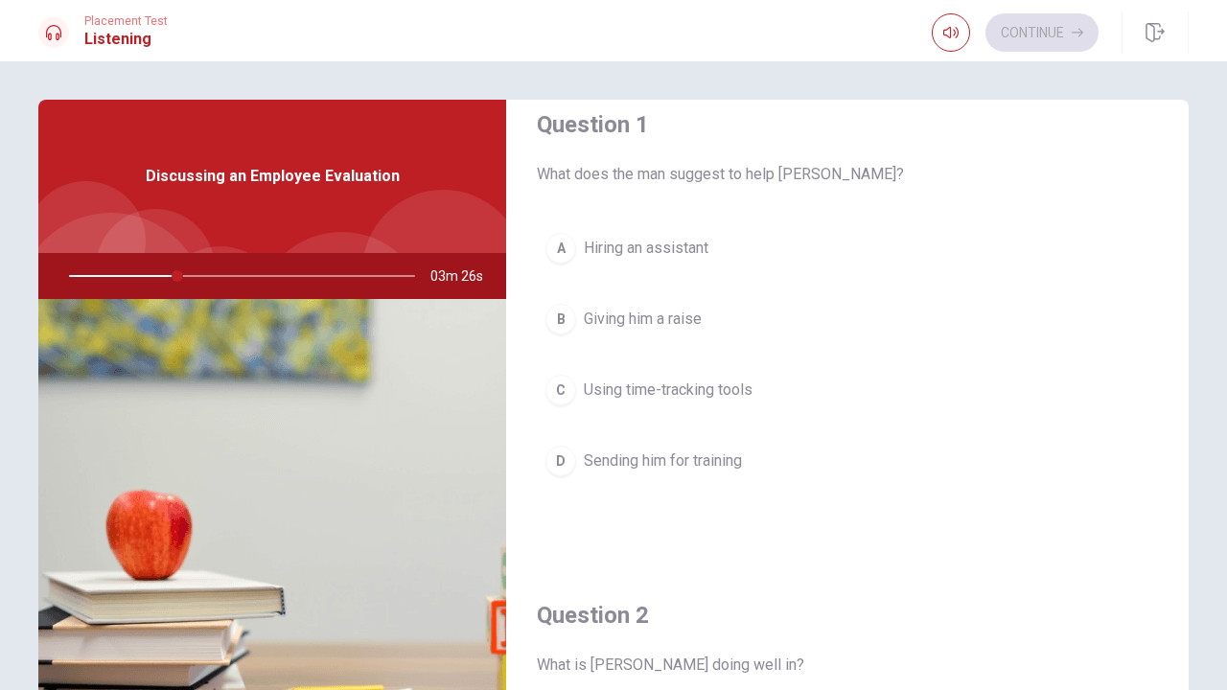
scroll to position [36, 0]
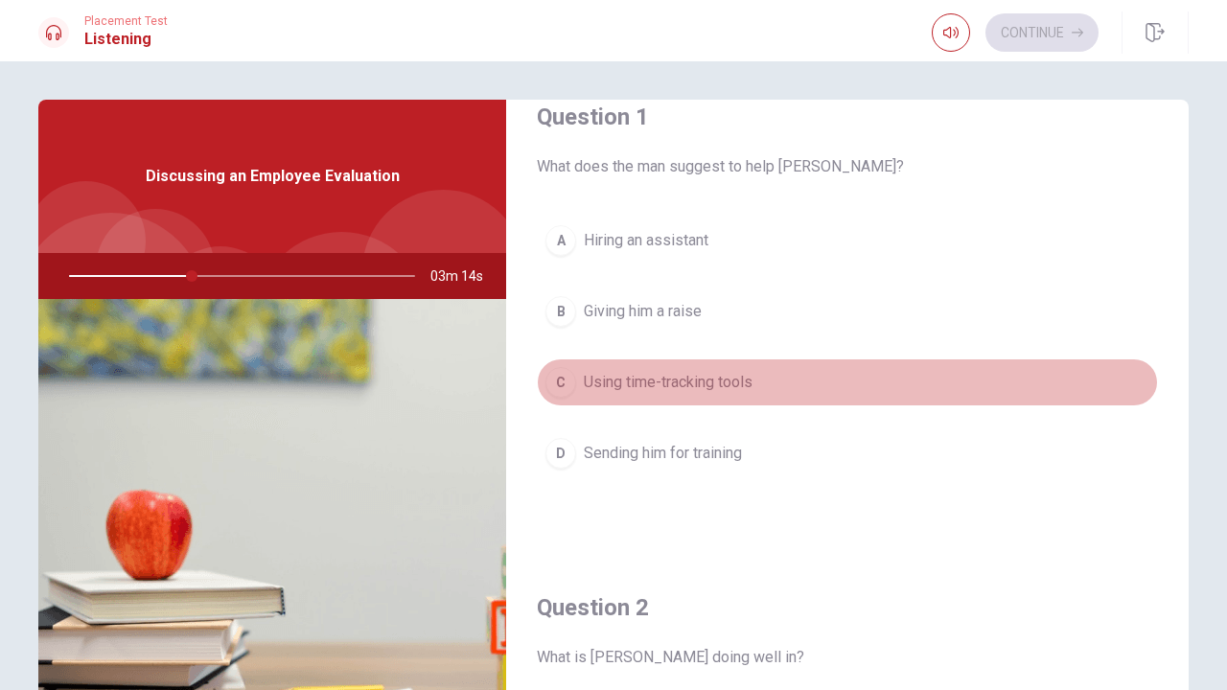
click at [565, 382] on div "C" at bounding box center [561, 382] width 31 height 31
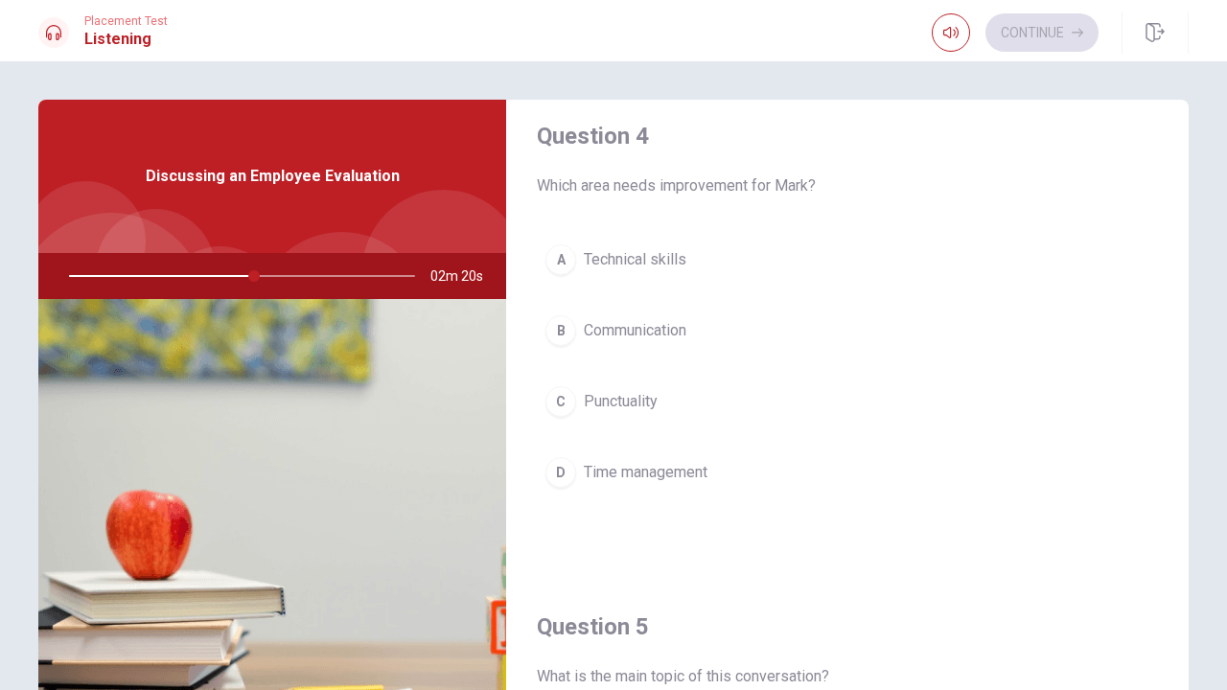
scroll to position [1498, 0]
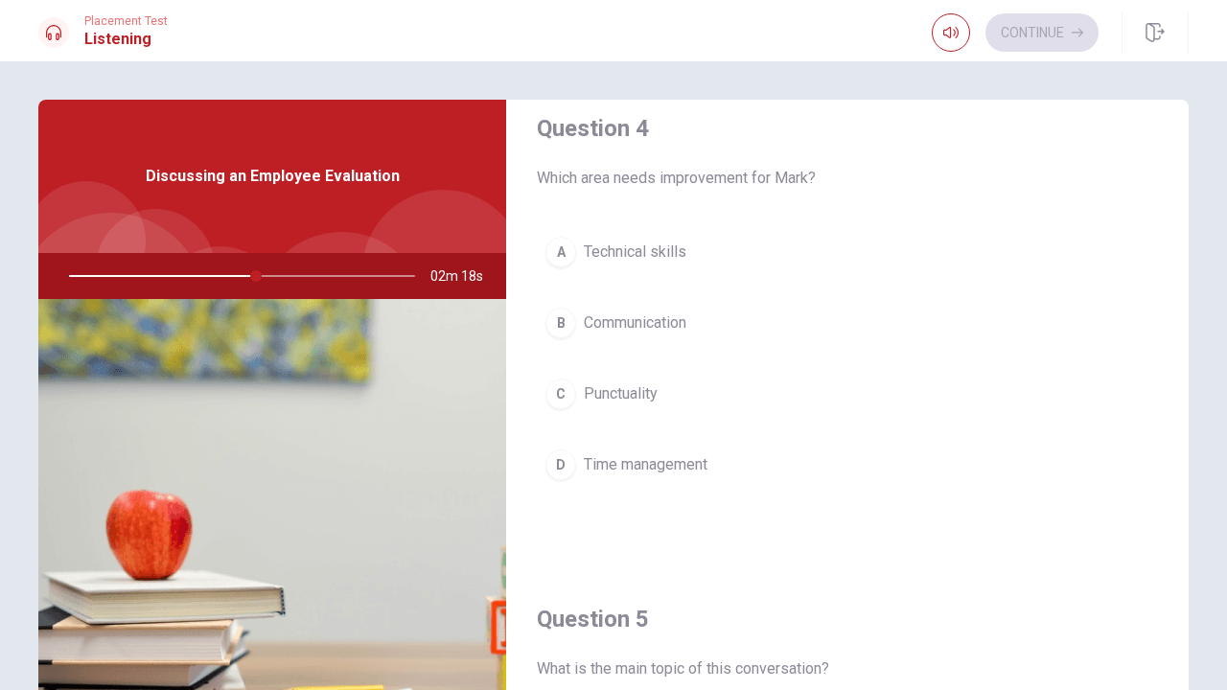
click at [554, 467] on div "D" at bounding box center [561, 465] width 31 height 31
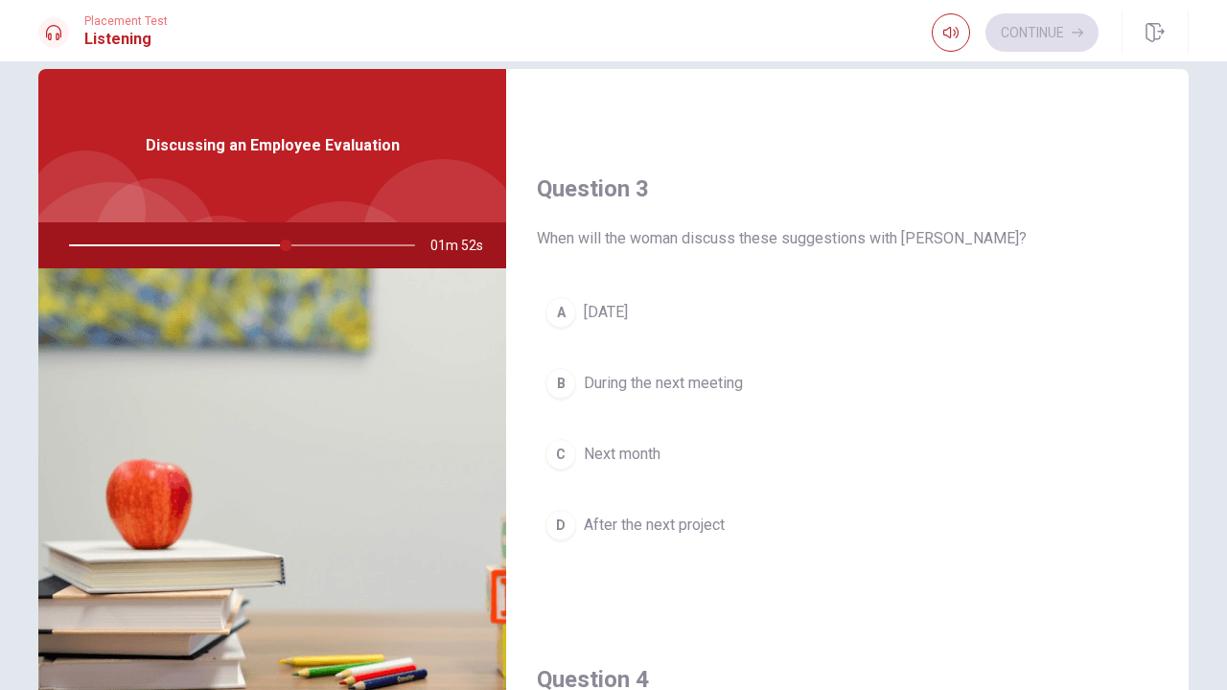
scroll to position [918, 0]
click at [650, 381] on span "During the next meeting" at bounding box center [663, 381] width 159 height 23
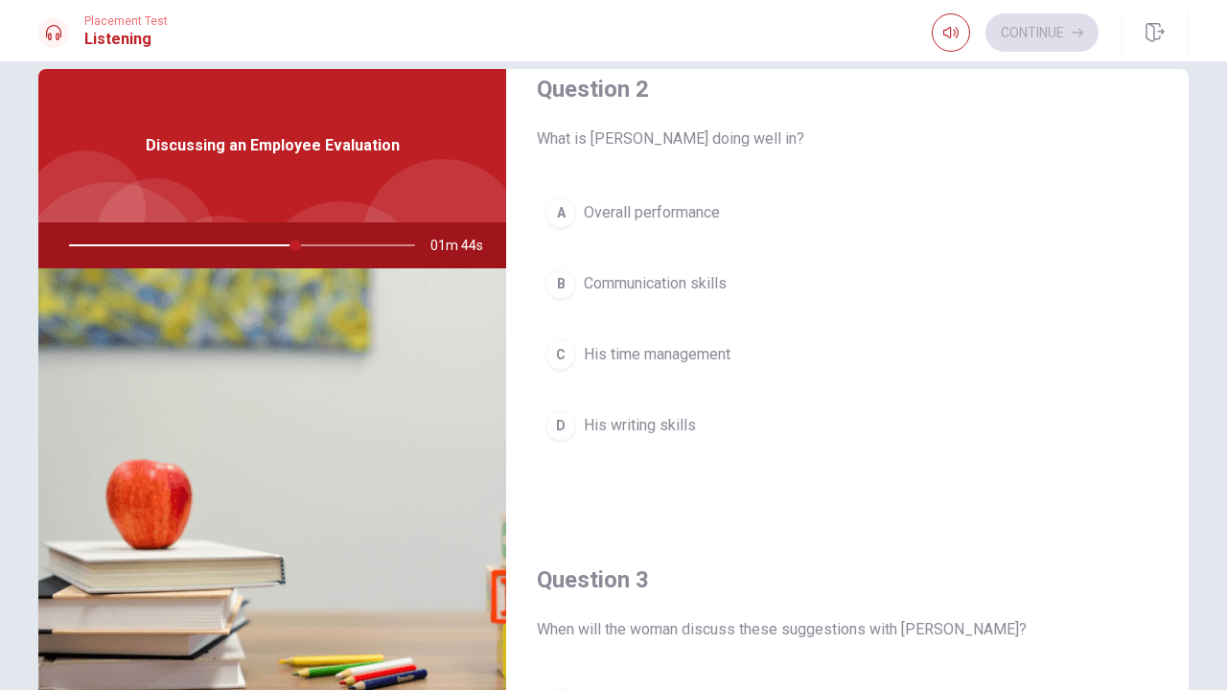
scroll to position [451, 0]
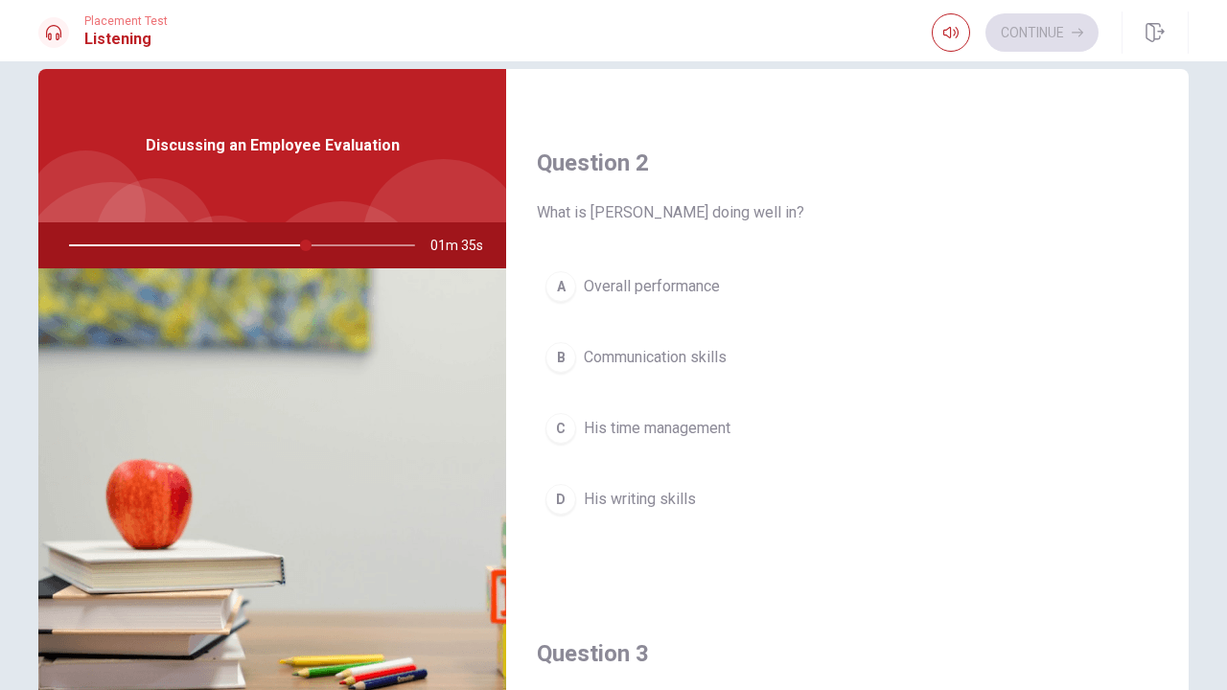
click at [655, 284] on span "Overall performance" at bounding box center [652, 286] width 136 height 23
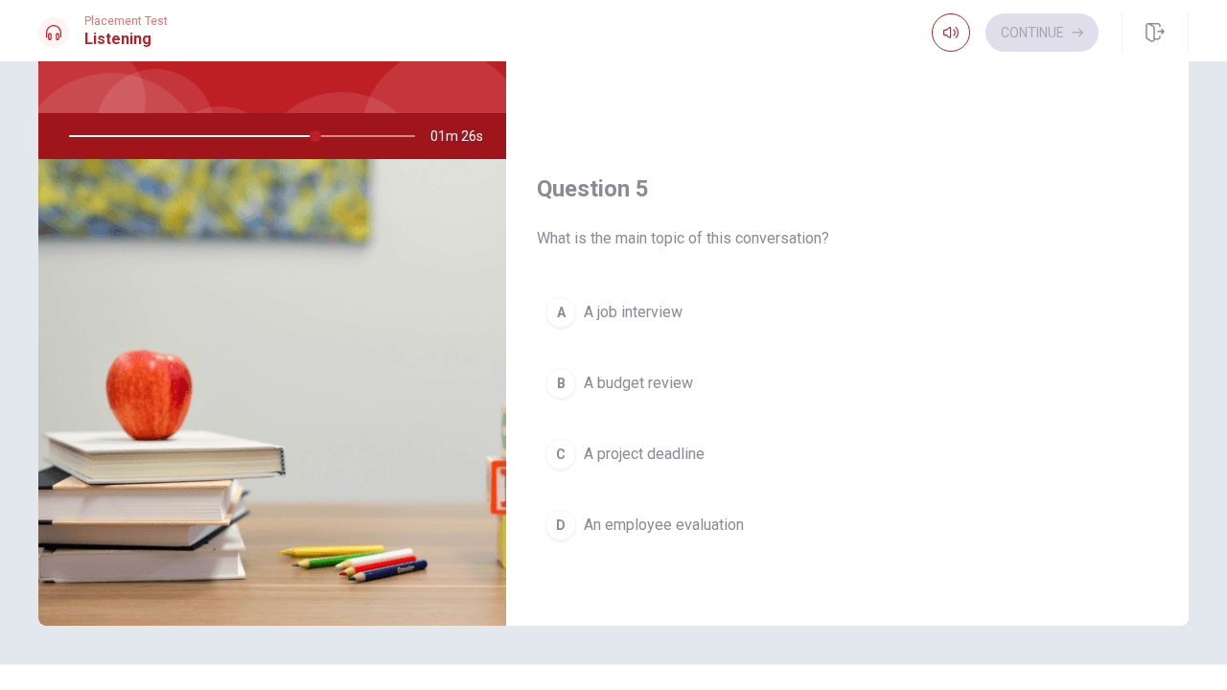
scroll to position [1788, 0]
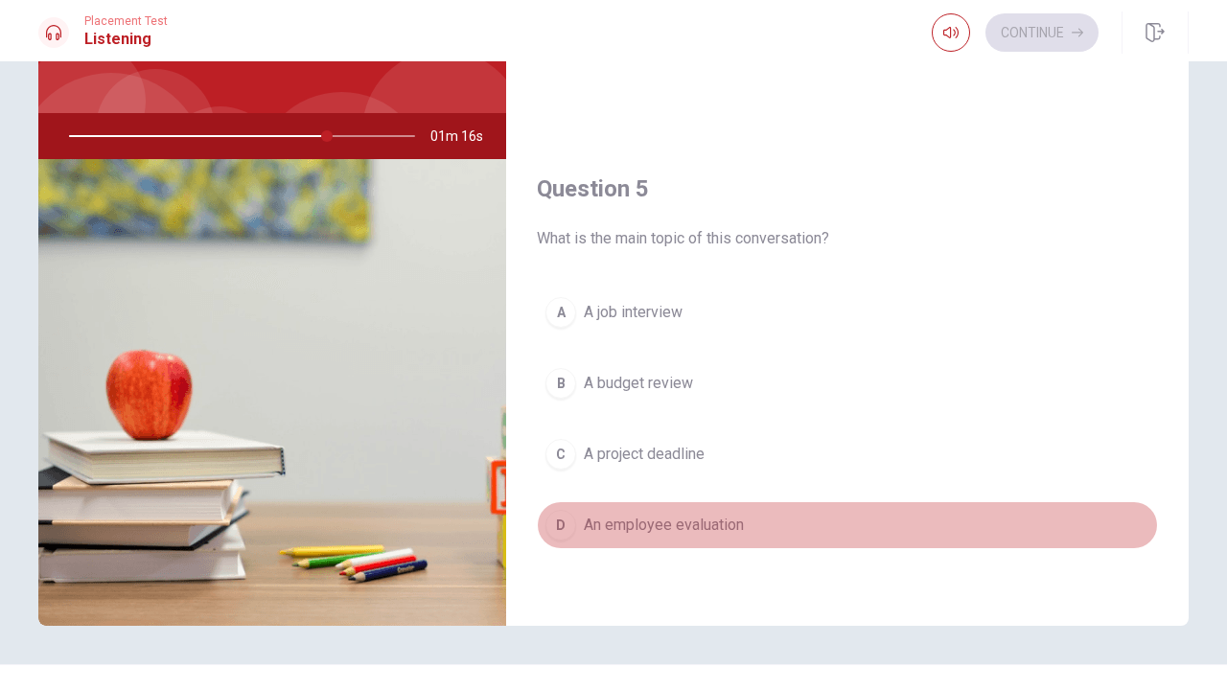
click at [628, 525] on span "An employee evaluation" at bounding box center [664, 525] width 160 height 23
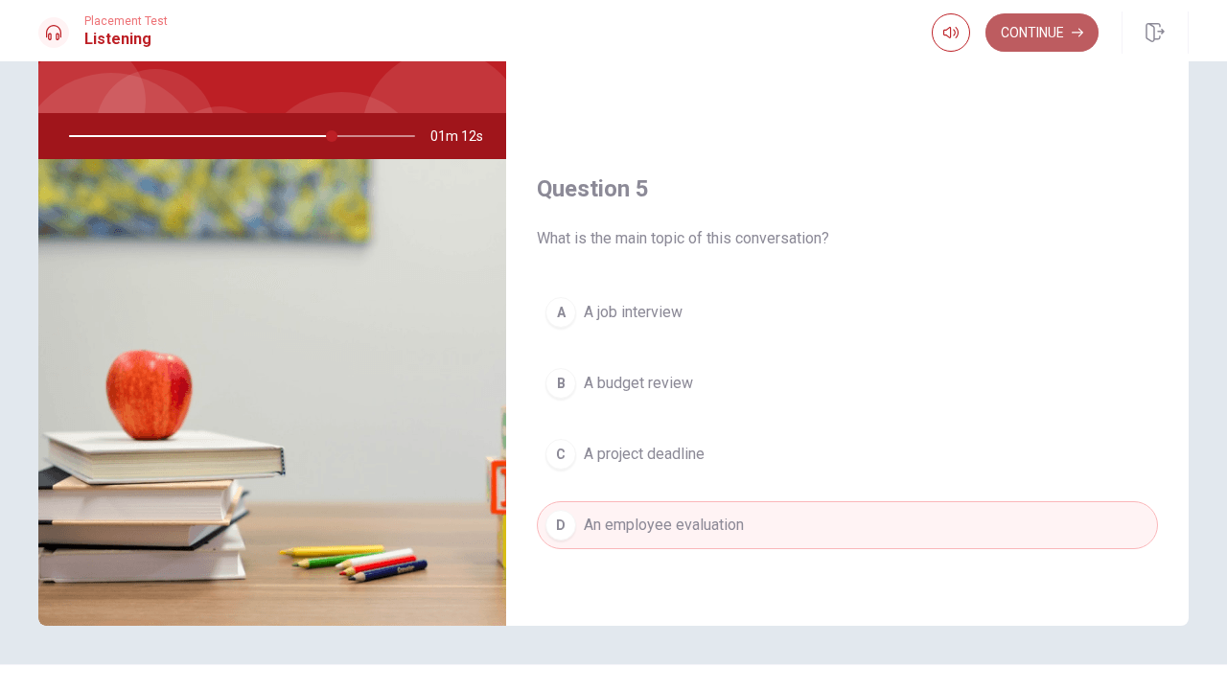
click at [1046, 32] on button "Continue" at bounding box center [1042, 32] width 113 height 38
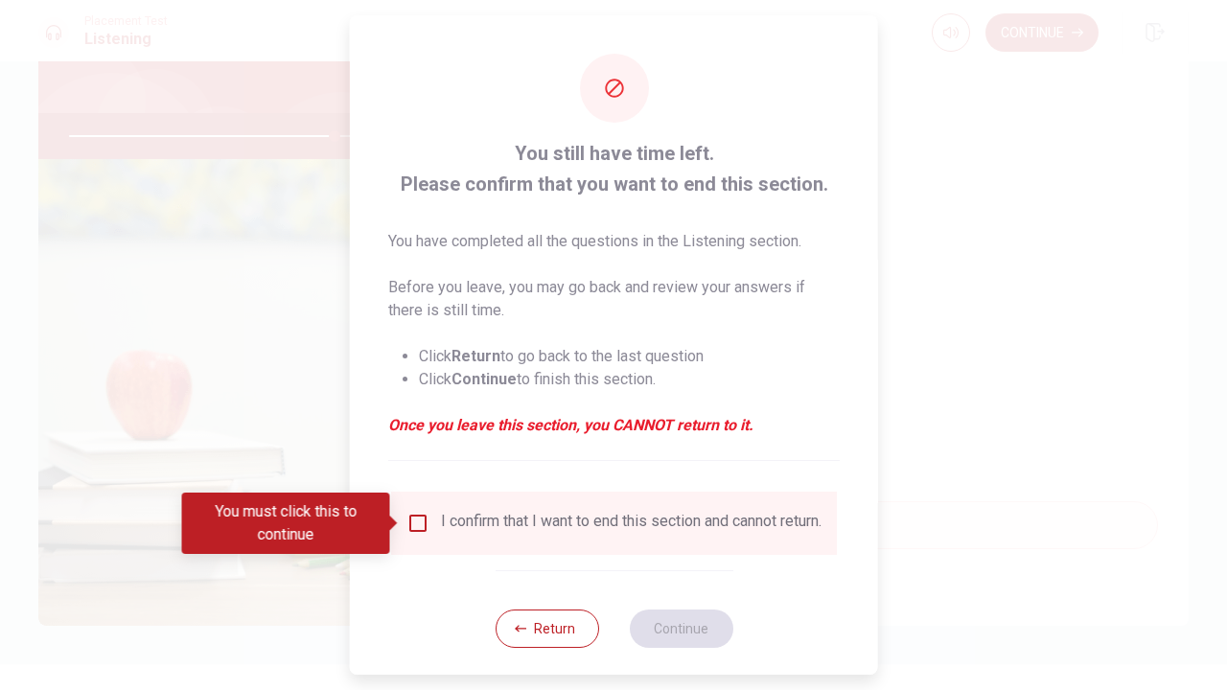
click at [419, 520] on input "You must click this to continue" at bounding box center [418, 523] width 23 height 23
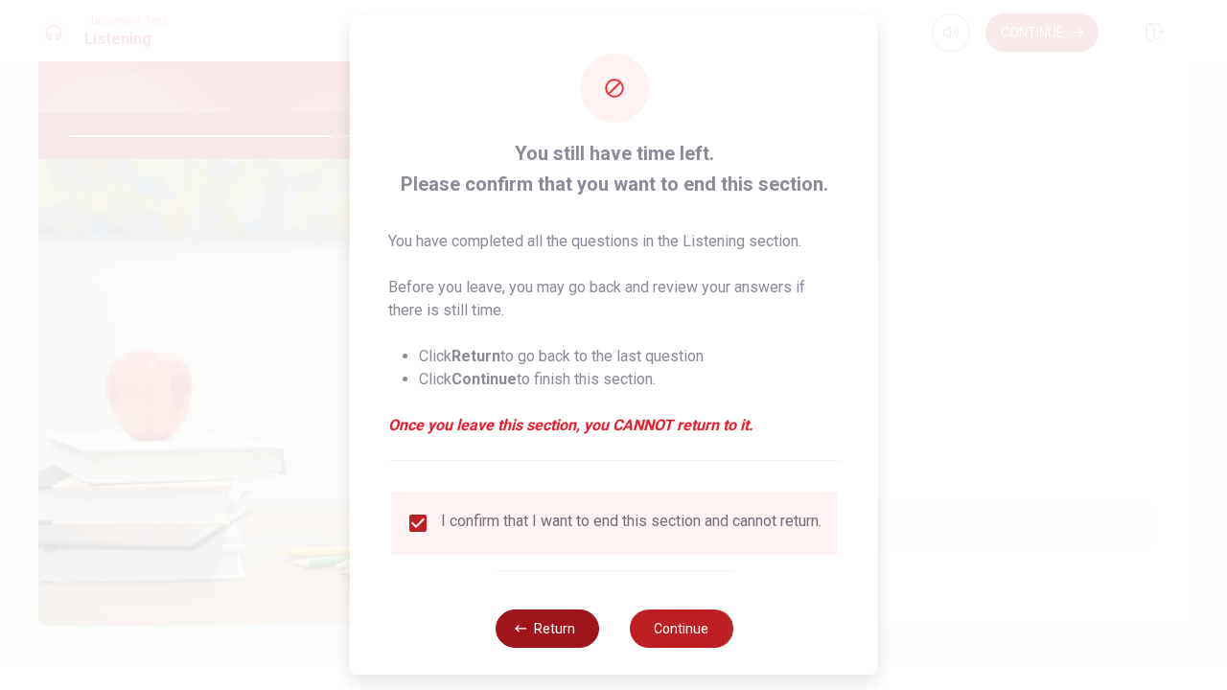
click at [538, 635] on button "Return" at bounding box center [547, 629] width 104 height 38
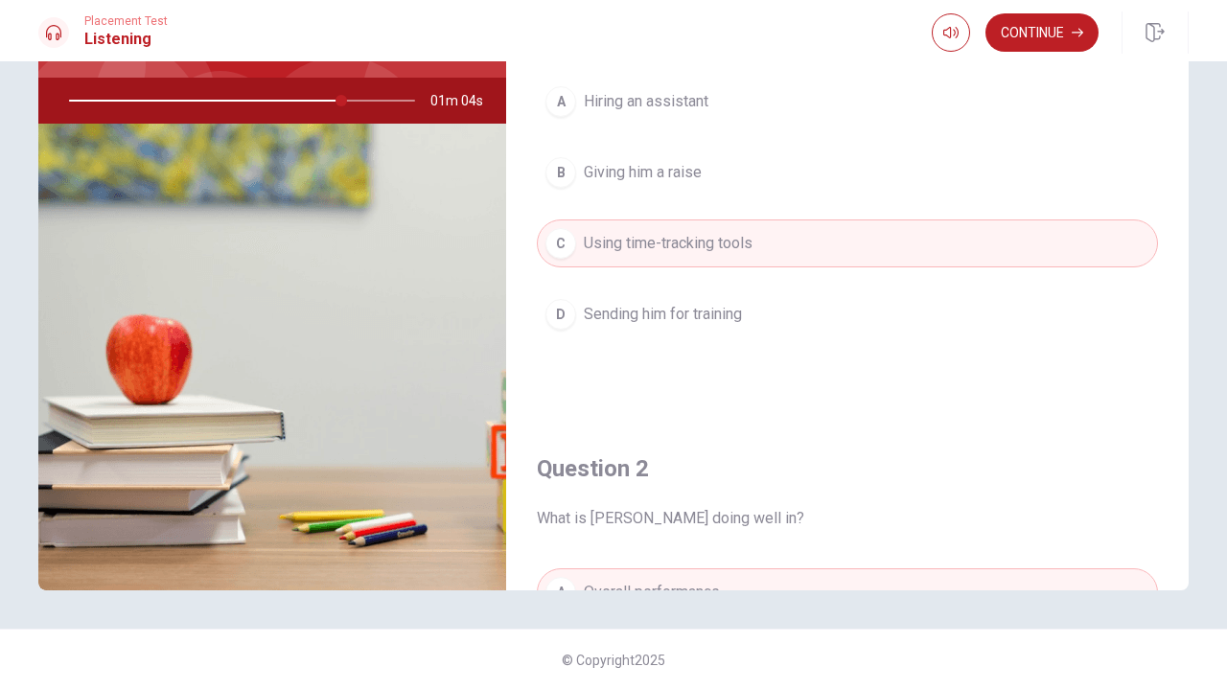
scroll to position [175, 0]
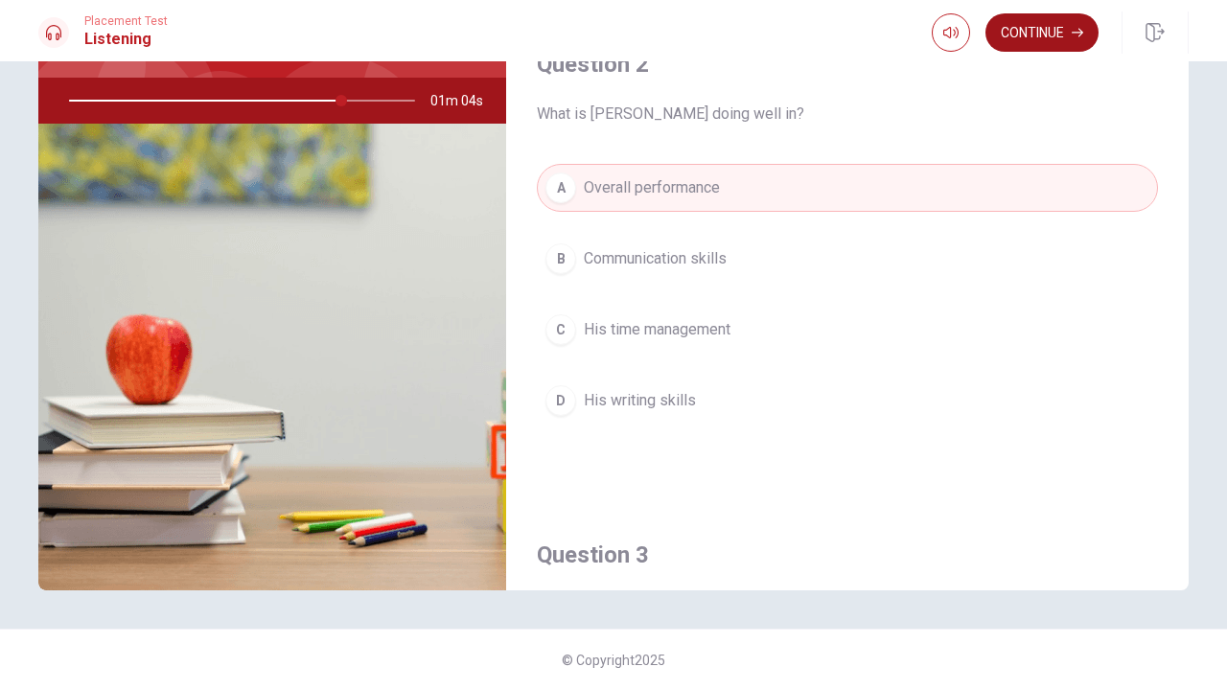
click at [1048, 32] on button "Continue" at bounding box center [1042, 32] width 113 height 38
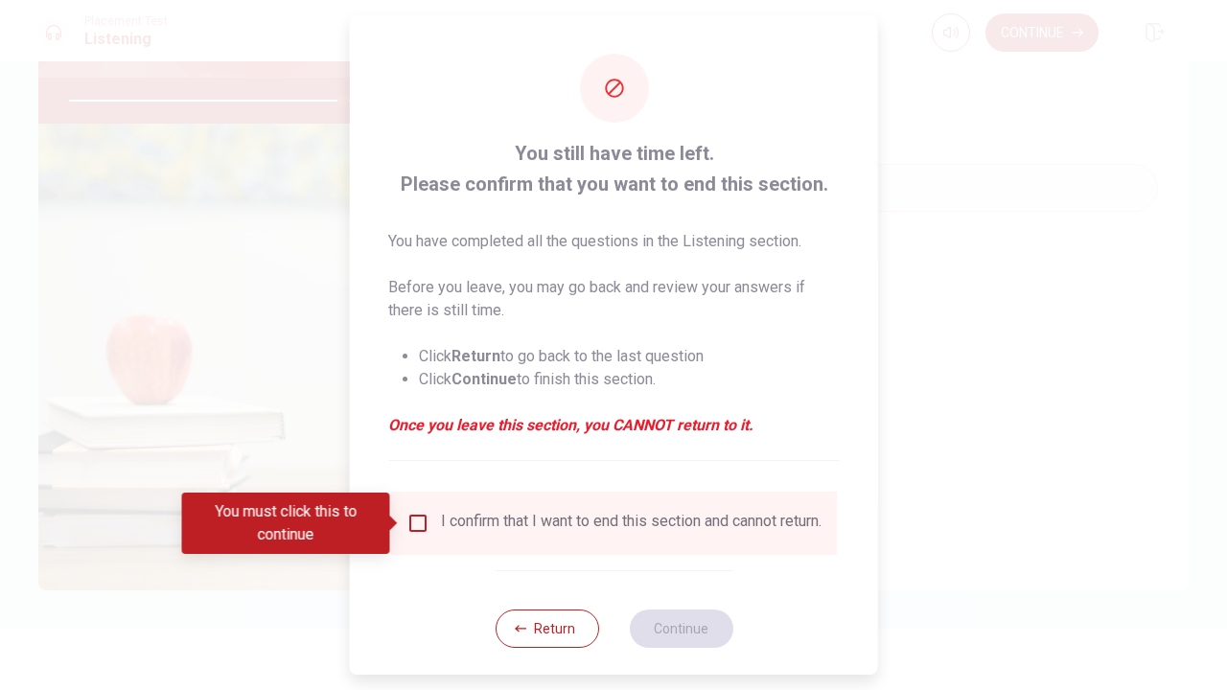
click at [412, 525] on input "You must click this to continue" at bounding box center [418, 523] width 23 height 23
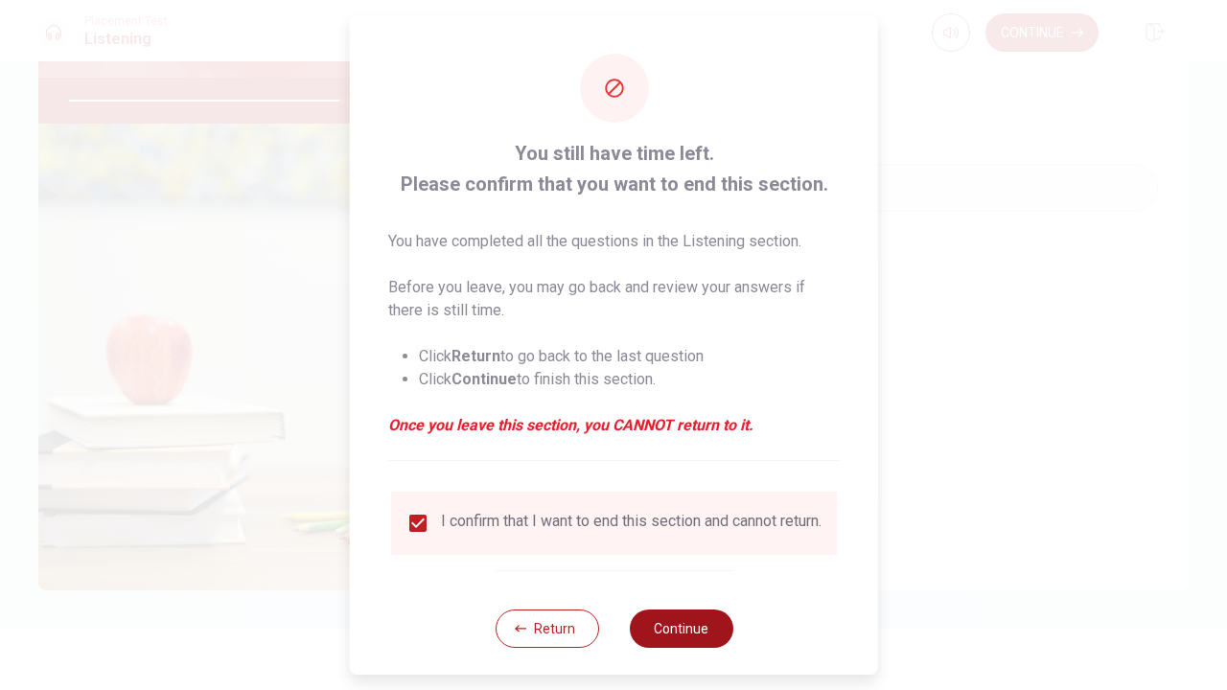
click at [689, 640] on button "Continue" at bounding box center [681, 629] width 104 height 38
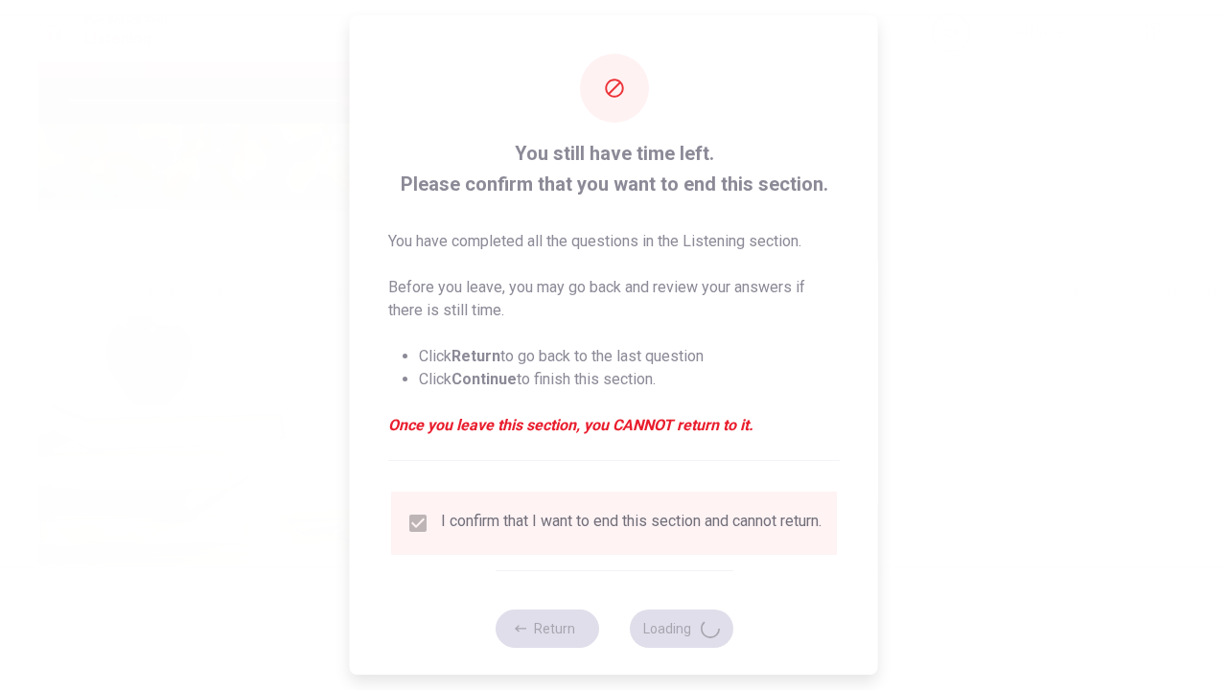
type input "80"
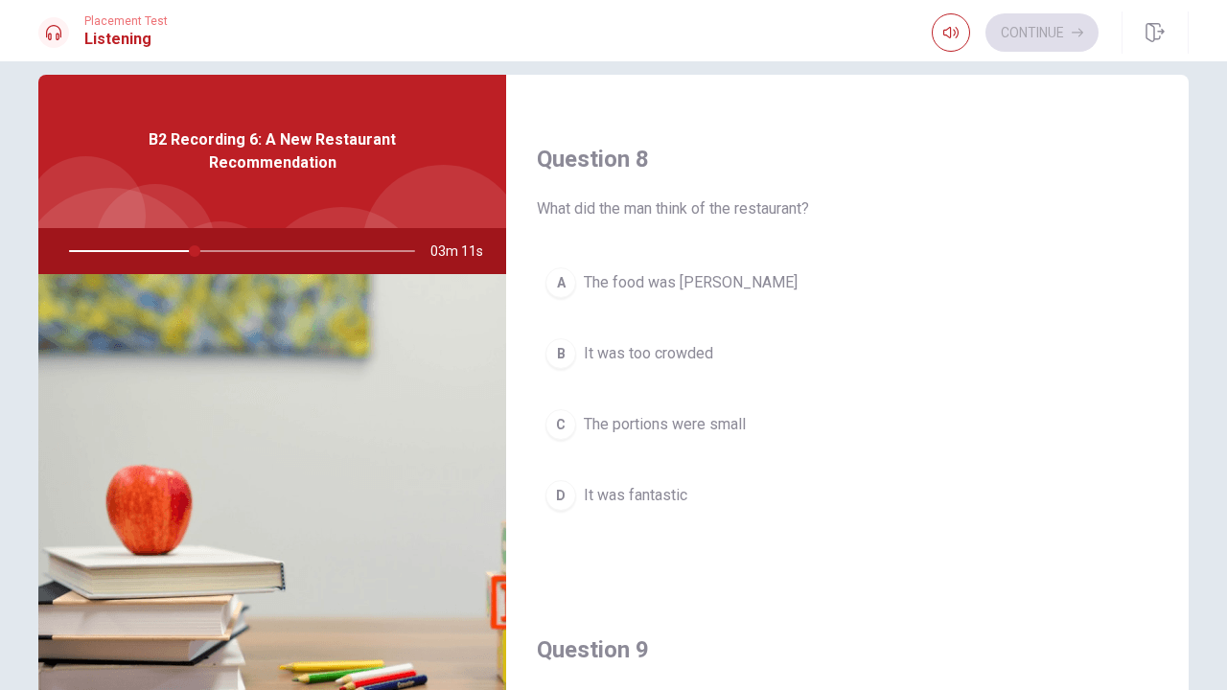
scroll to position [953, 0]
click at [646, 490] on span "It was fantastic" at bounding box center [636, 493] width 104 height 23
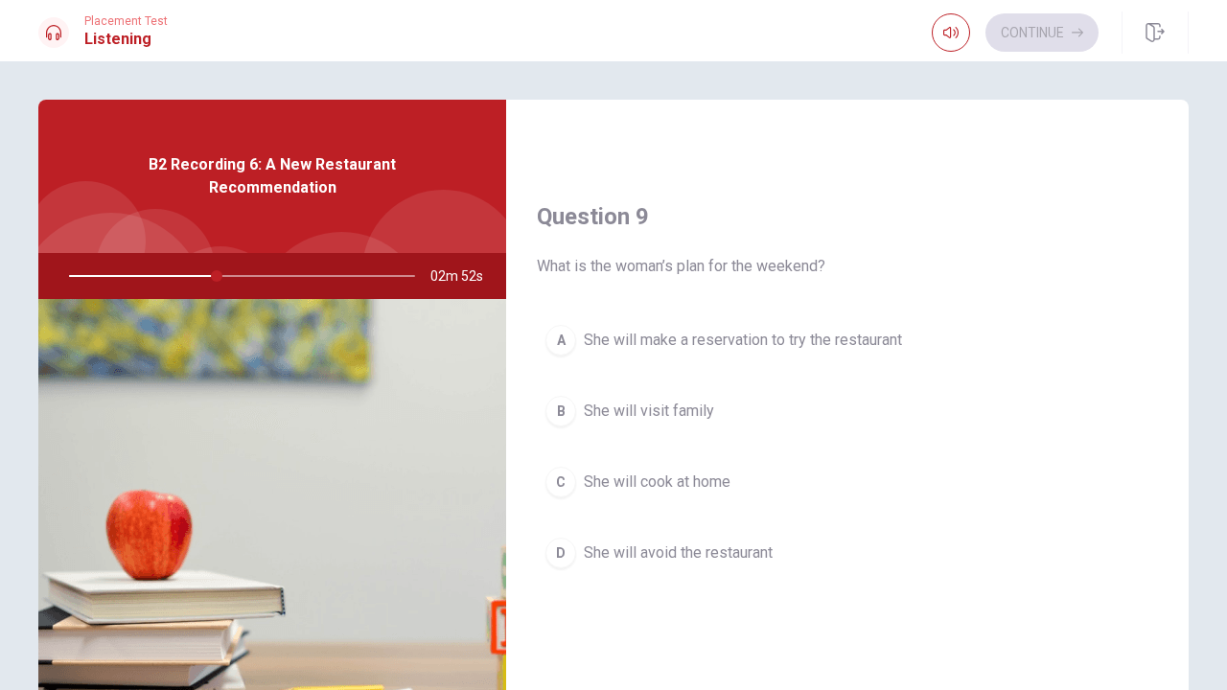
scroll to position [1424, 0]
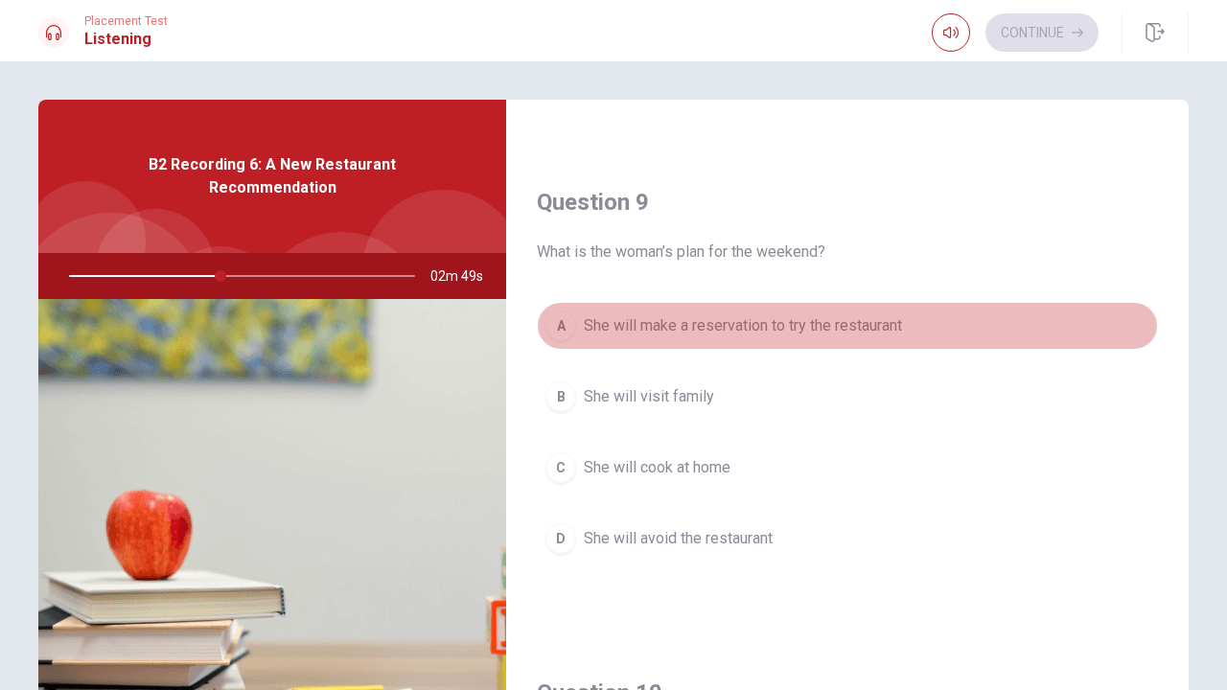
click at [721, 327] on span "She will make a reservation to try the restaurant" at bounding box center [743, 326] width 318 height 23
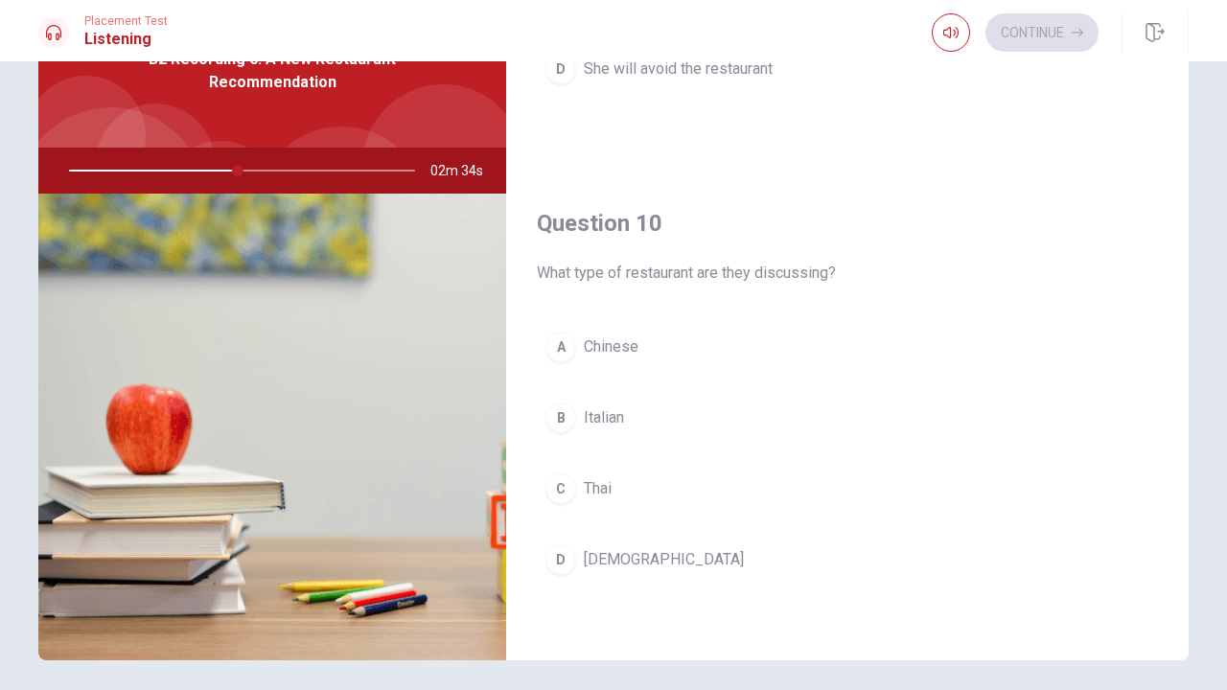
scroll to position [1788, 0]
click at [588, 493] on span "Thai" at bounding box center [598, 489] width 28 height 23
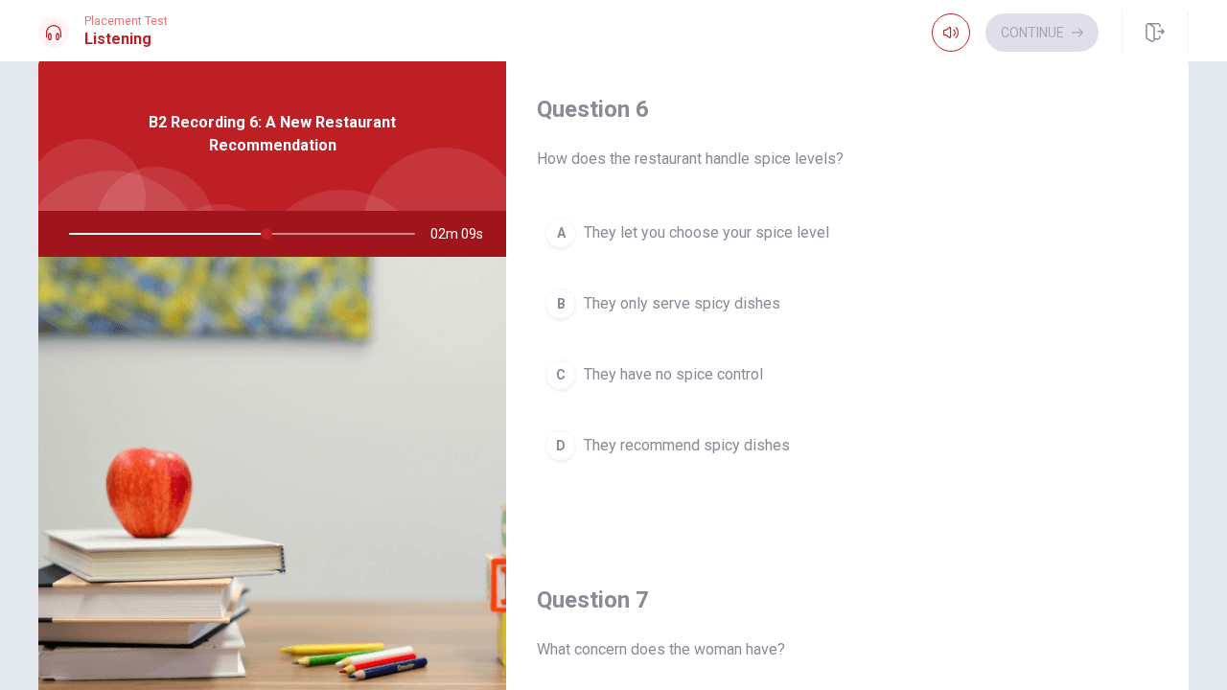
scroll to position [0, 0]
click at [776, 233] on span "They let you choose your spice level" at bounding box center [706, 234] width 245 height 23
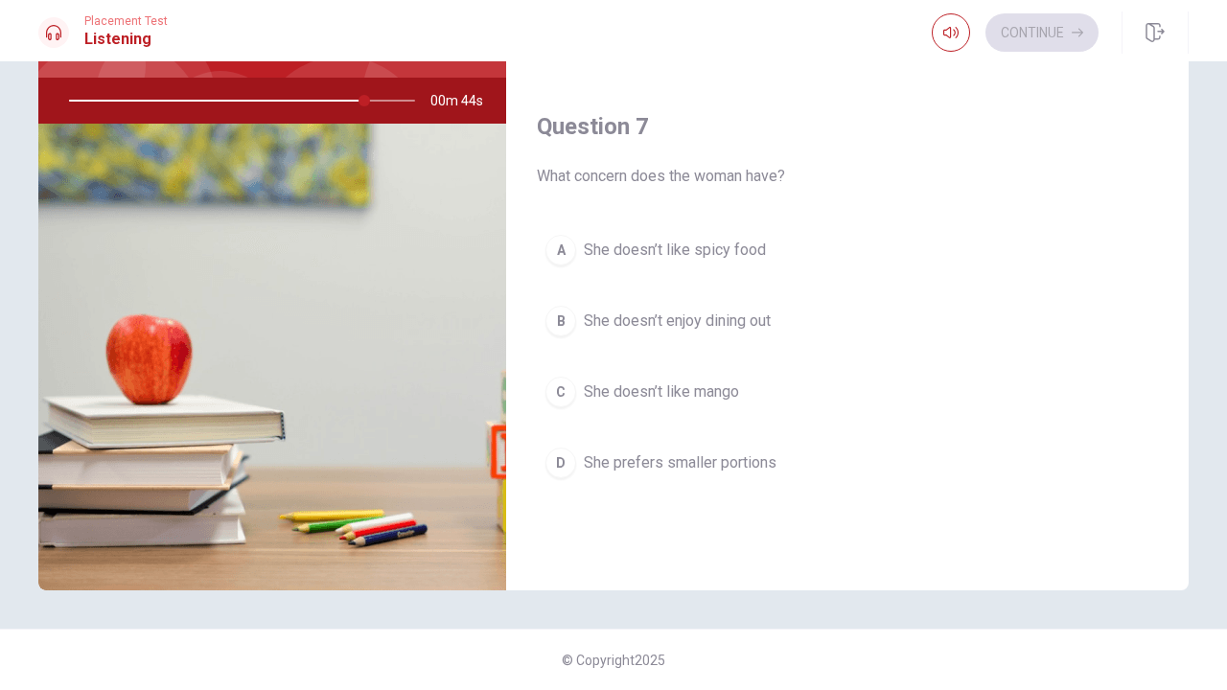
scroll to position [345, 0]
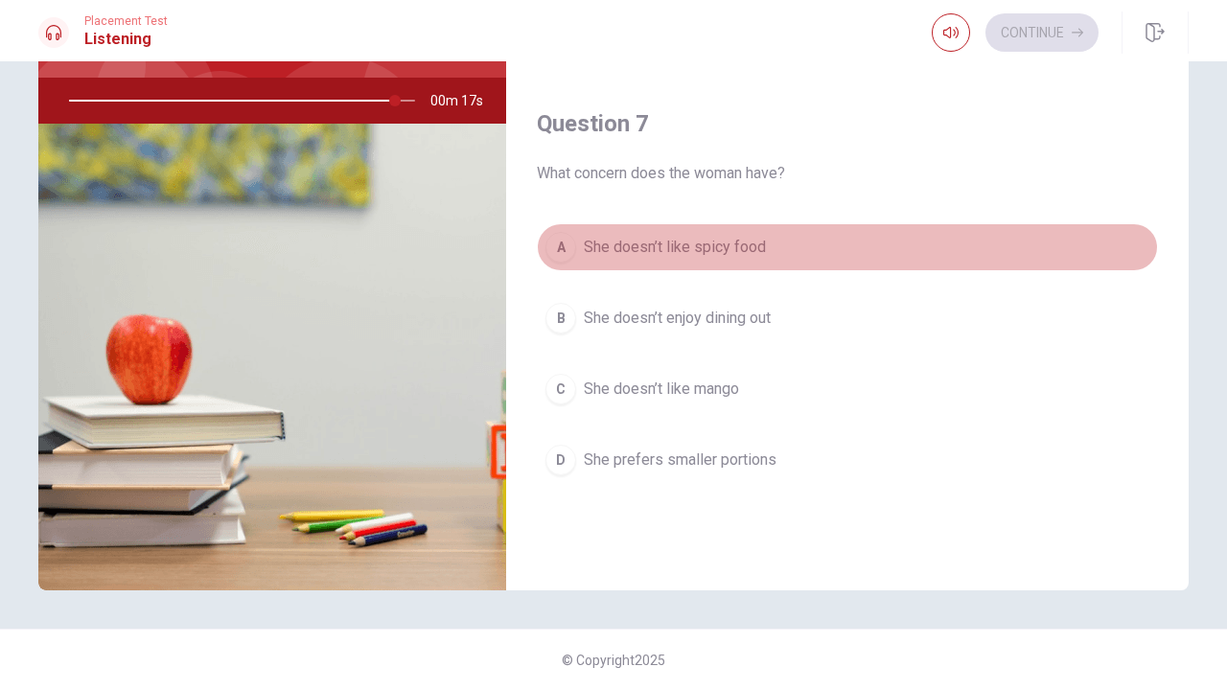
click at [562, 245] on div "A" at bounding box center [561, 247] width 31 height 31
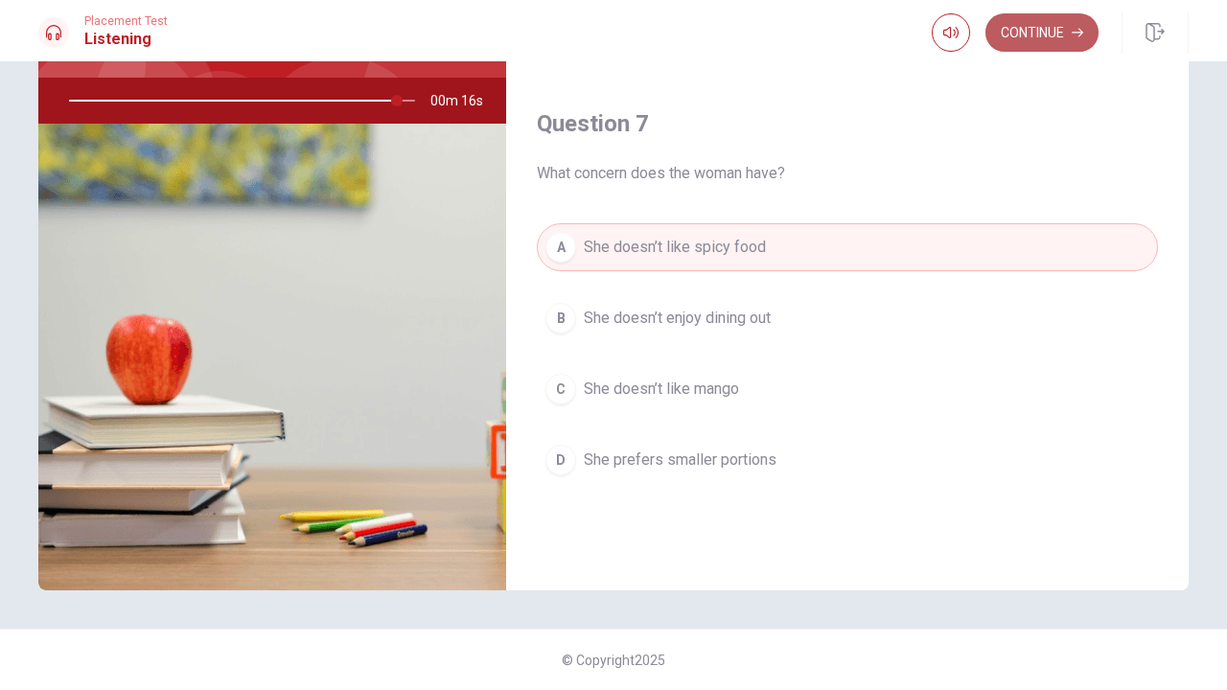
click at [1045, 35] on button "Continue" at bounding box center [1042, 32] width 113 height 38
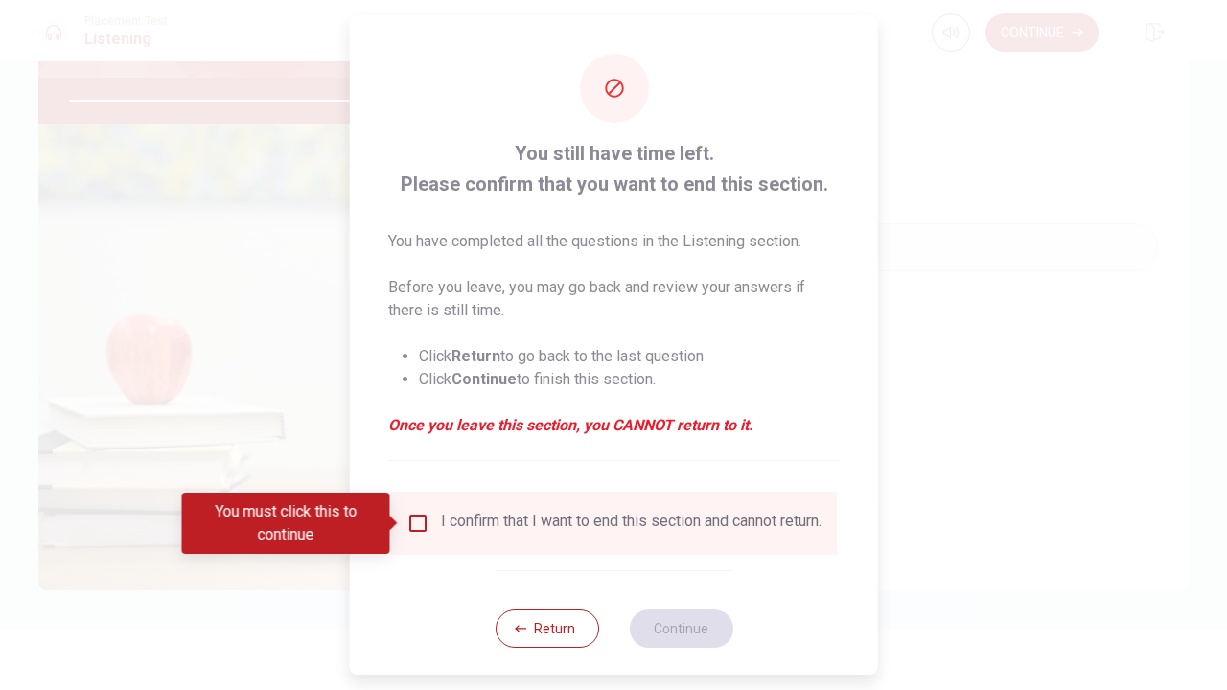
click at [415, 521] on input "You must click this to continue" at bounding box center [418, 523] width 23 height 23
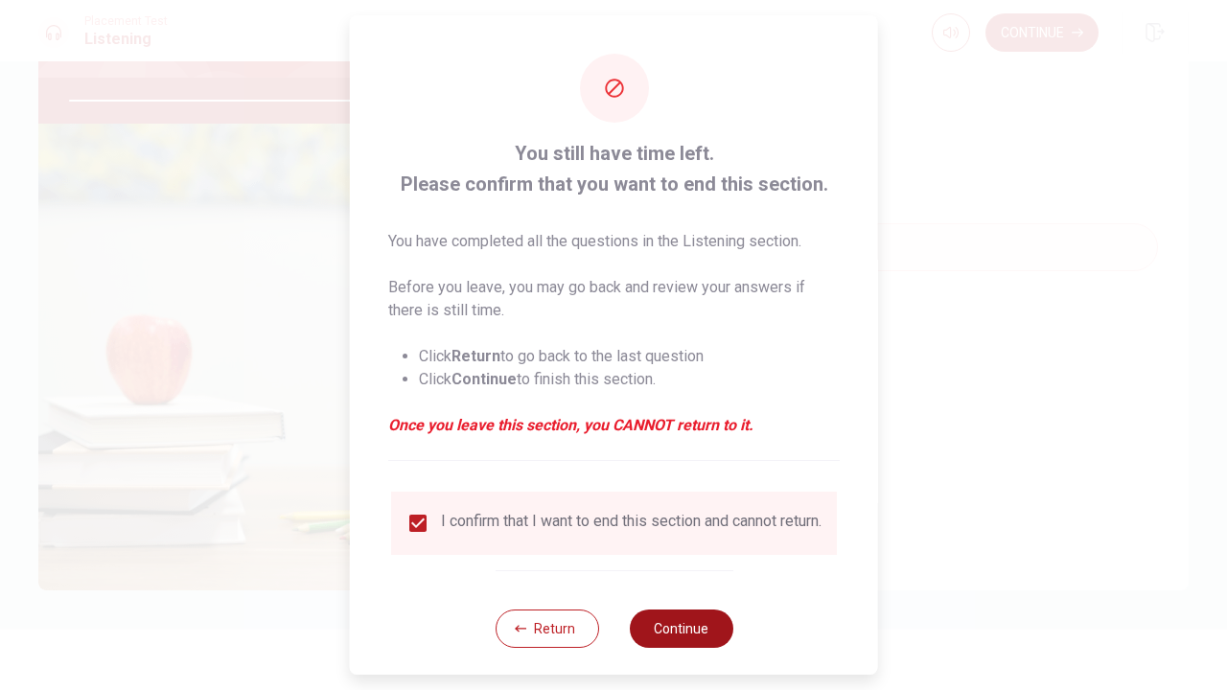
click at [677, 648] on button "Continue" at bounding box center [681, 629] width 104 height 38
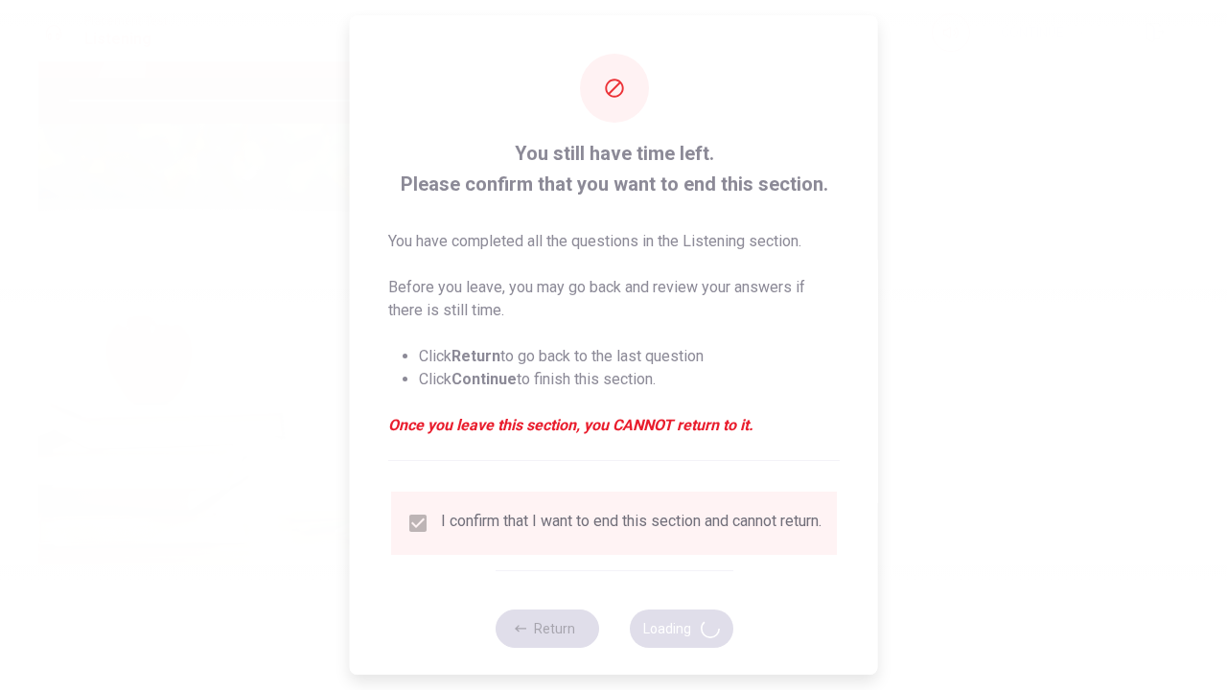
type input "96"
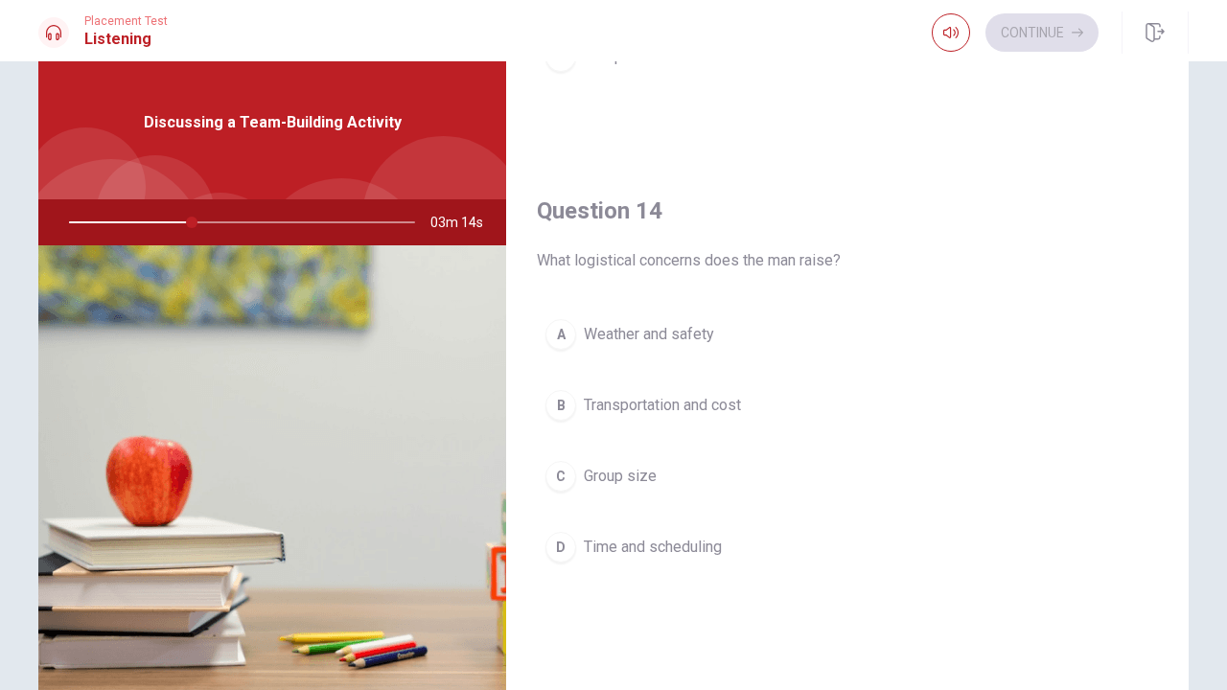
scroll to position [1361, 0]
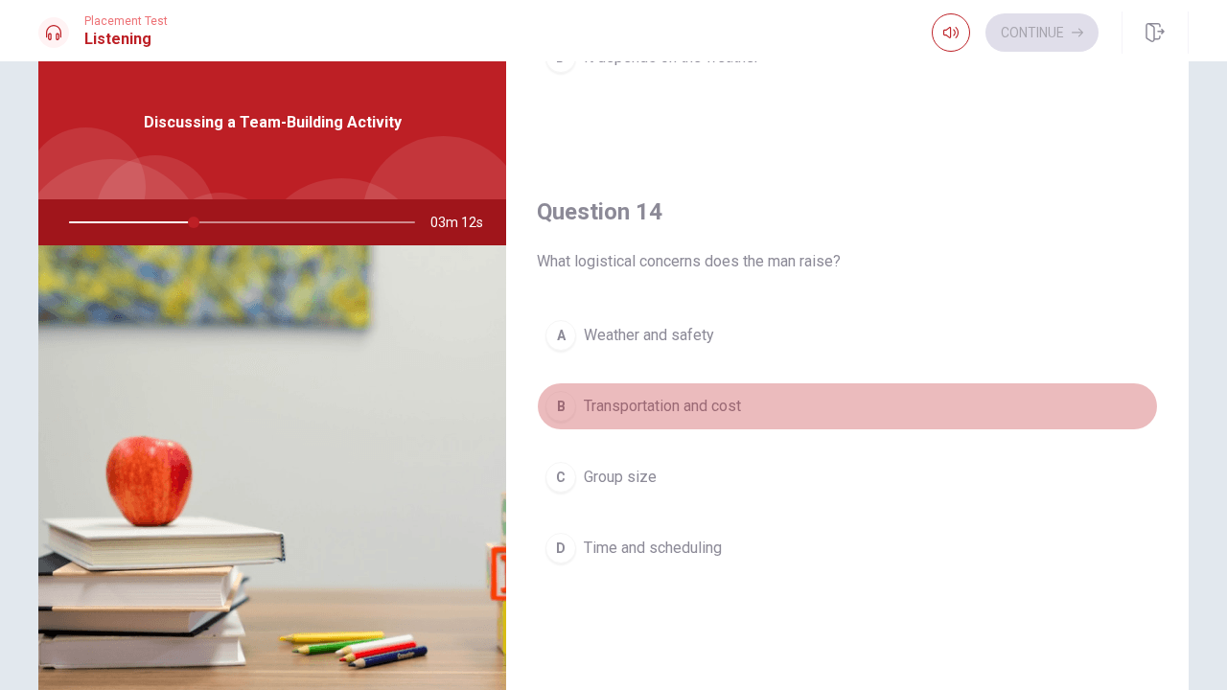
click at [692, 406] on span "Transportation and cost" at bounding box center [662, 406] width 157 height 23
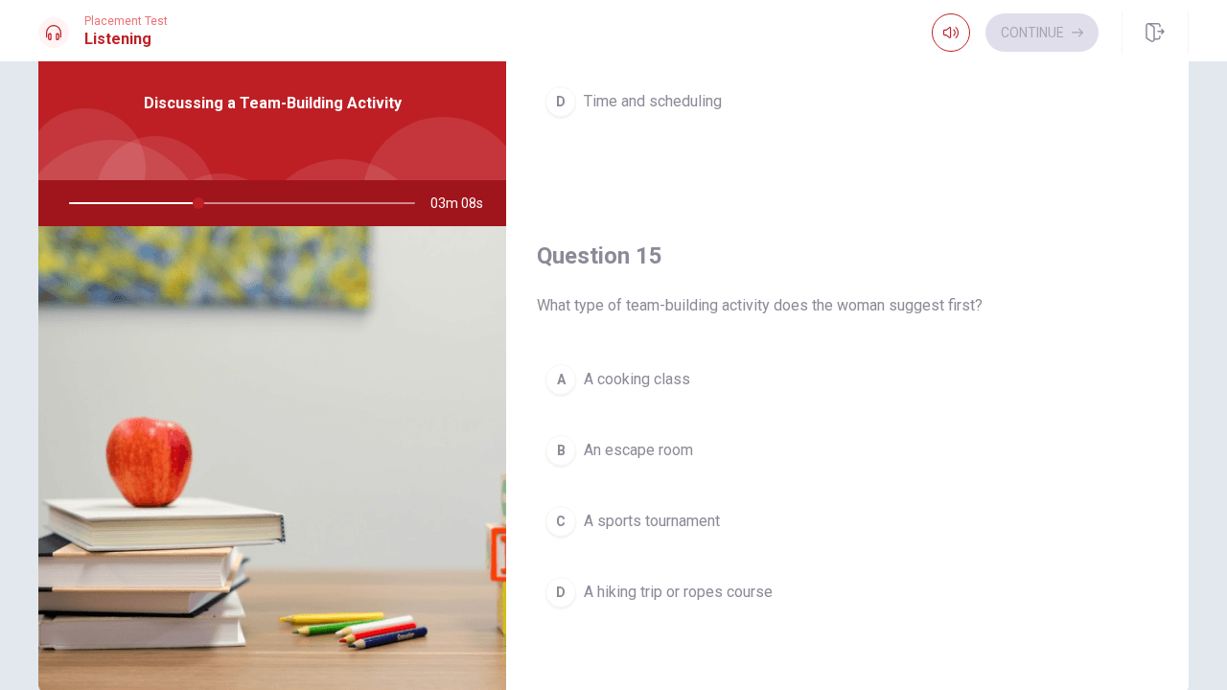
scroll to position [76, 0]
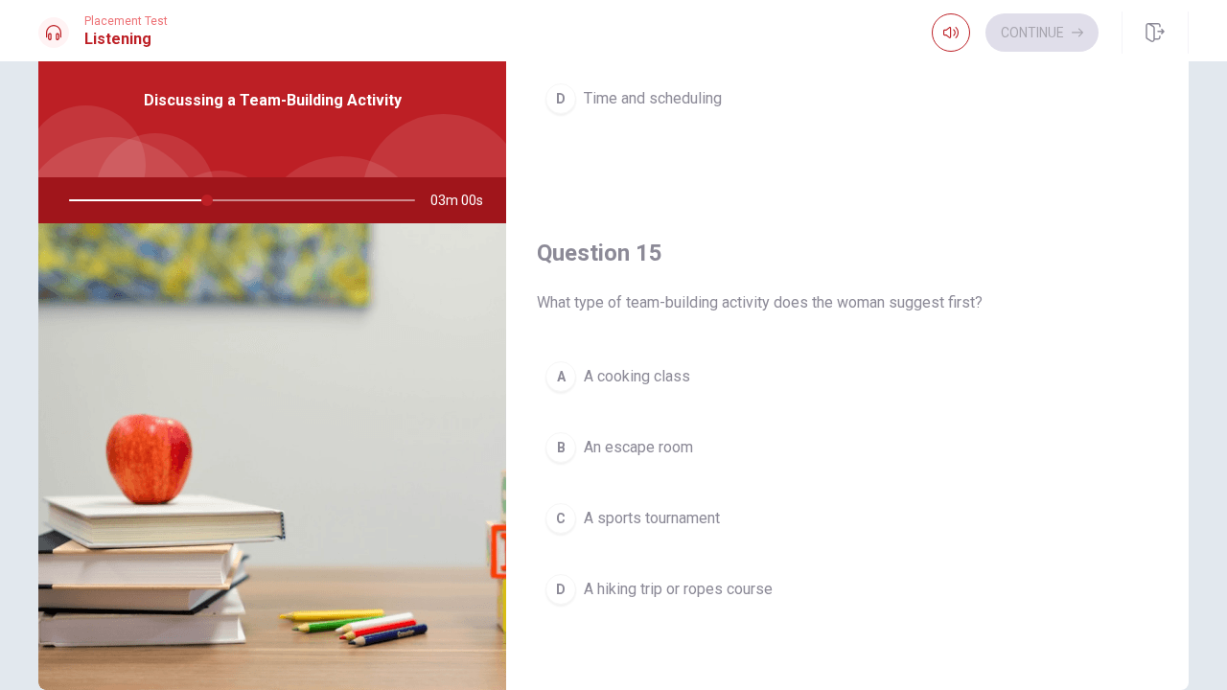
click at [647, 380] on span "A cooking class" at bounding box center [637, 376] width 106 height 23
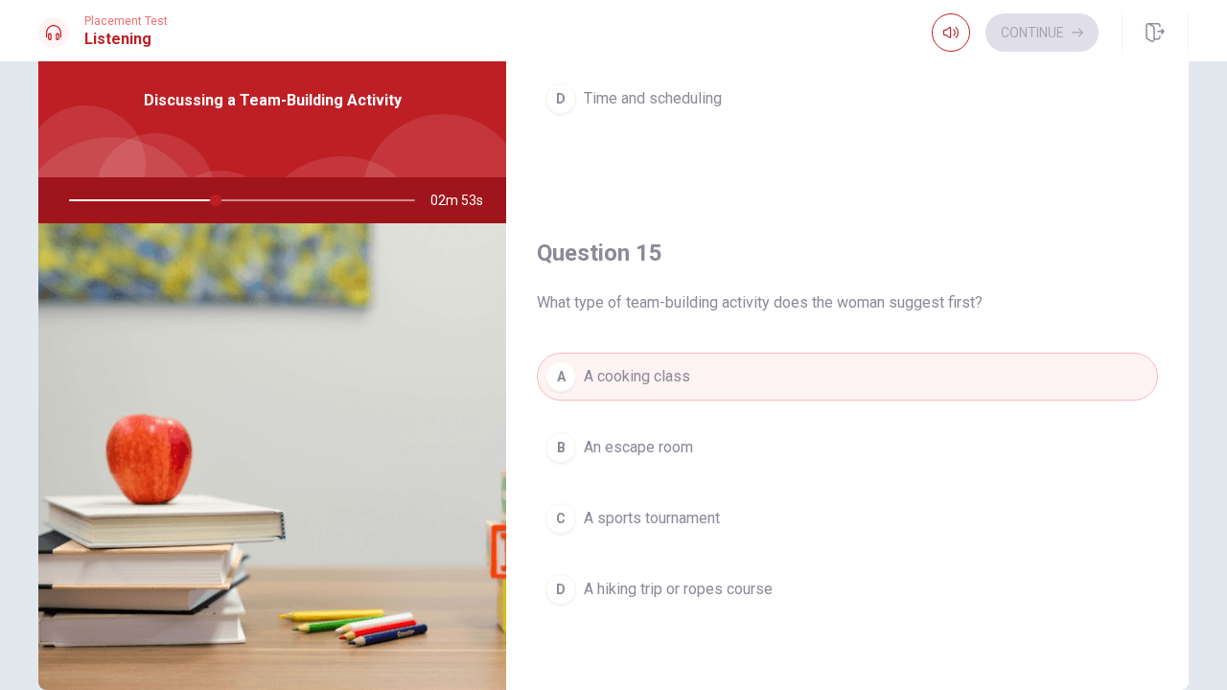
click at [704, 590] on span "A hiking trip or ropes course" at bounding box center [678, 589] width 189 height 23
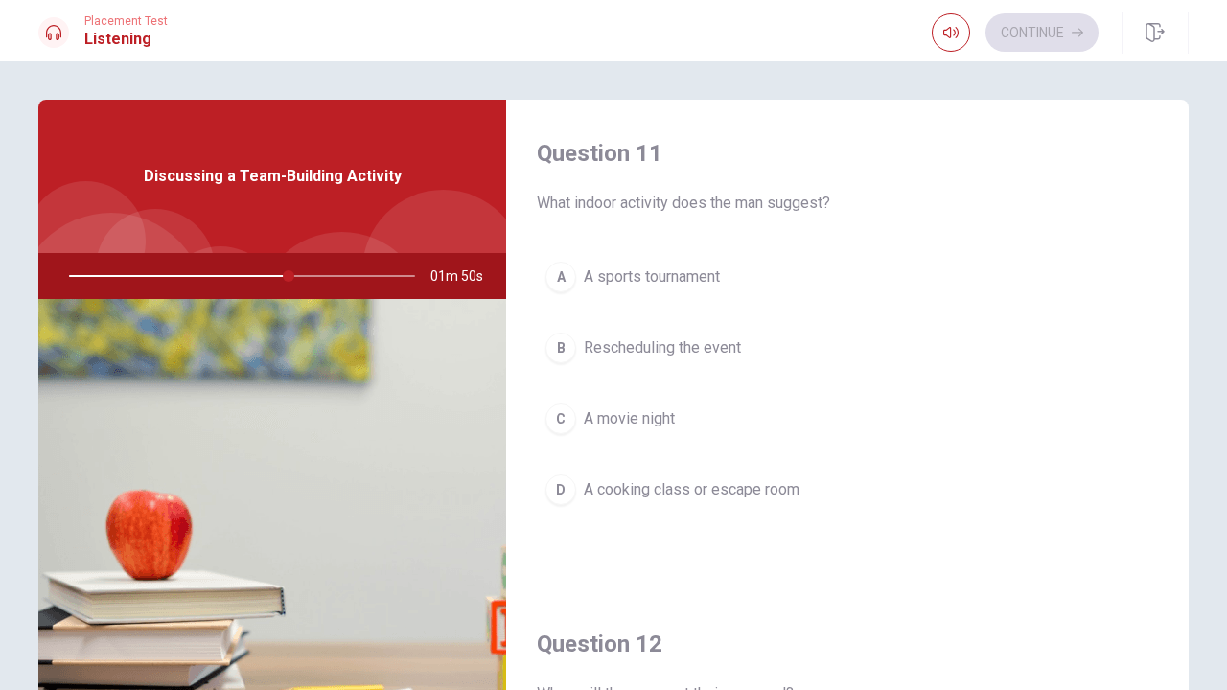
scroll to position [0, 0]
click at [723, 491] on span "A cooking class or escape room" at bounding box center [692, 490] width 216 height 23
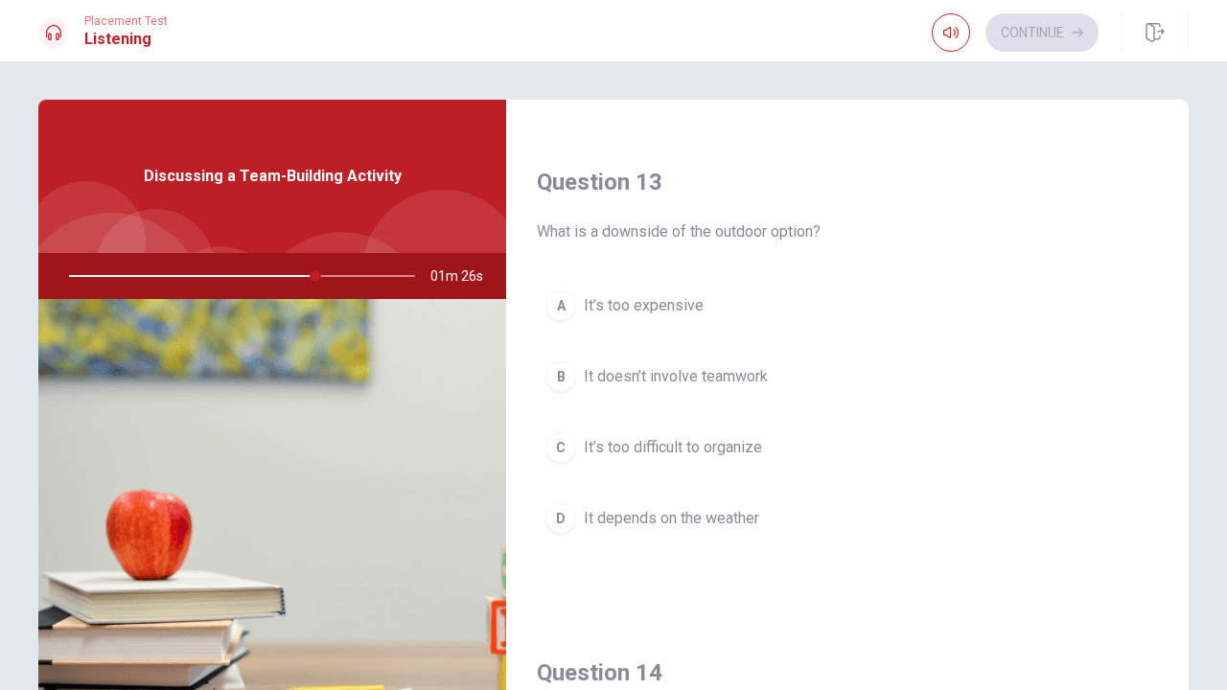
scroll to position [954, 0]
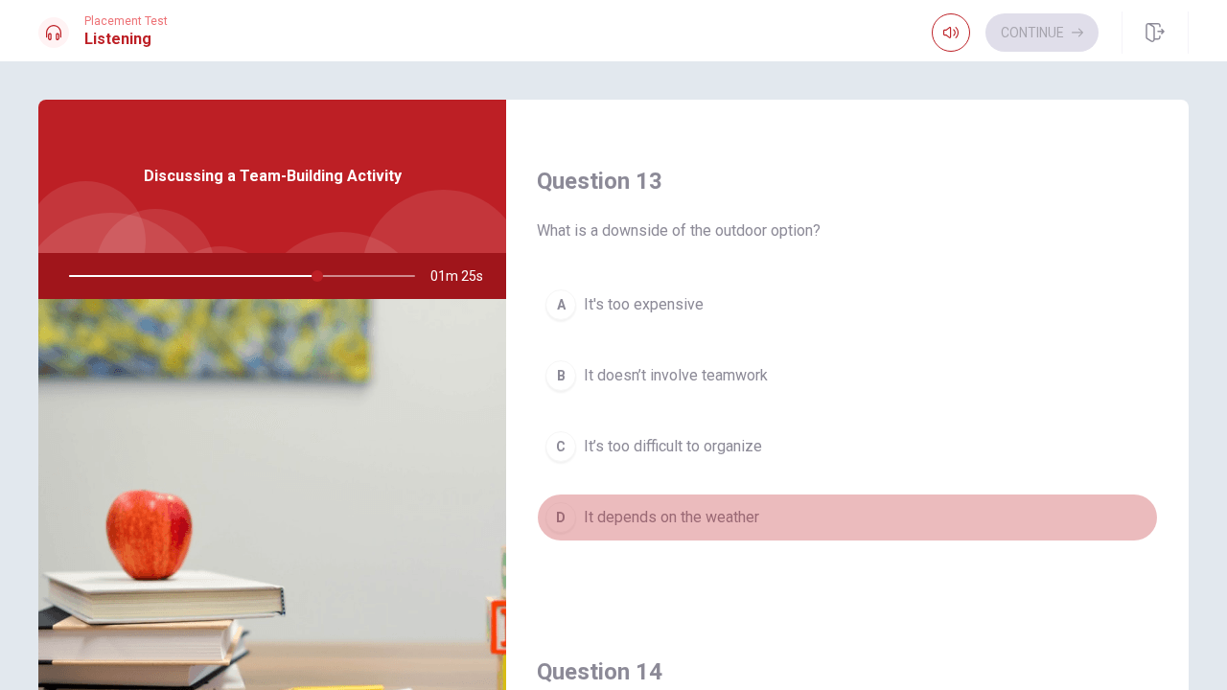
click at [723, 508] on span "It depends on the weather" at bounding box center [671, 517] width 175 height 23
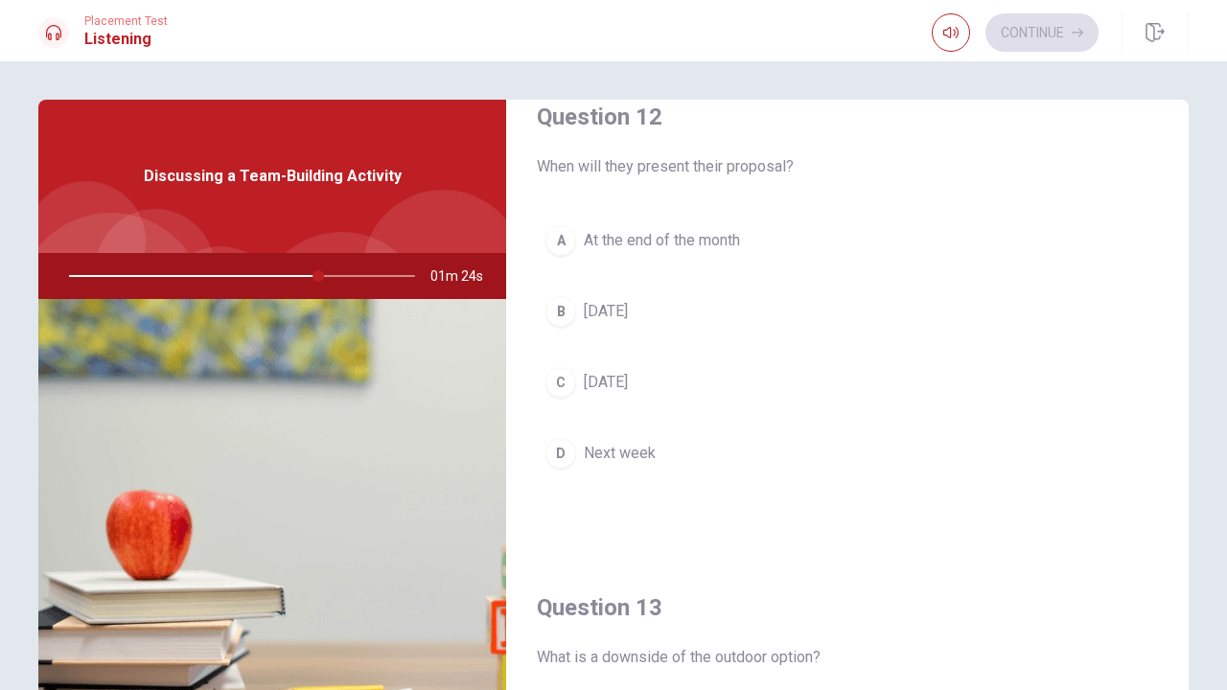
scroll to position [525, 0]
click at [628, 391] on span "[DATE]" at bounding box center [606, 385] width 44 height 23
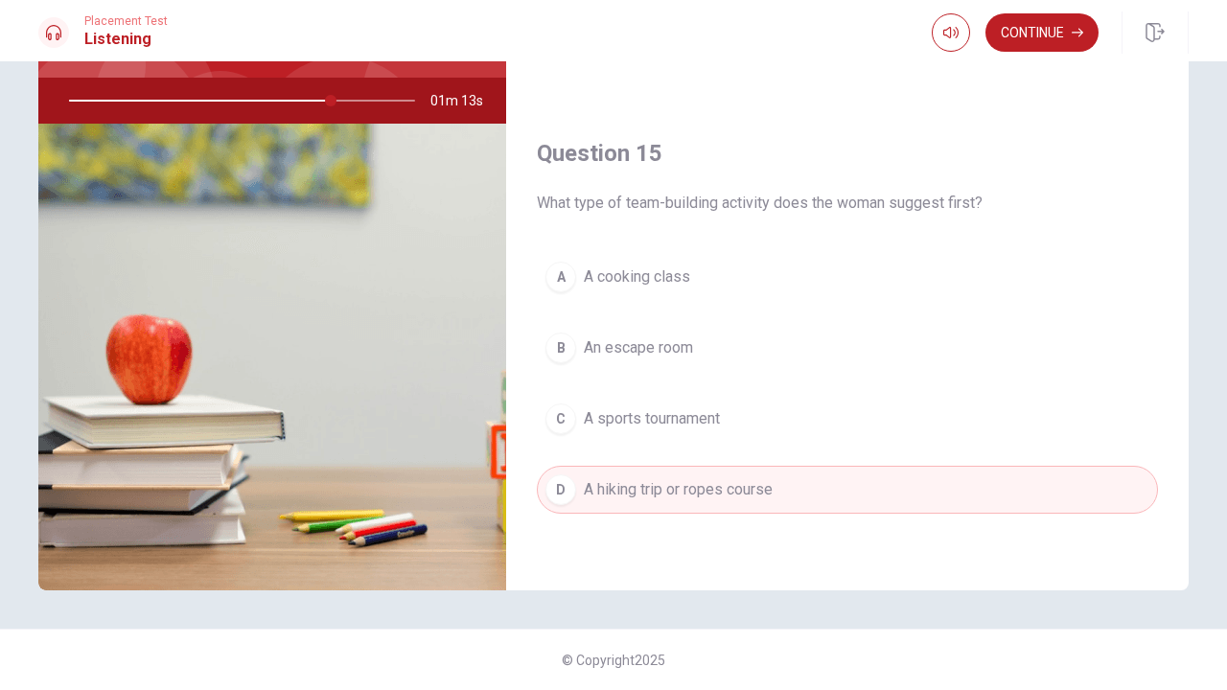
scroll to position [175, 0]
click at [1036, 38] on button "Continue" at bounding box center [1042, 32] width 113 height 38
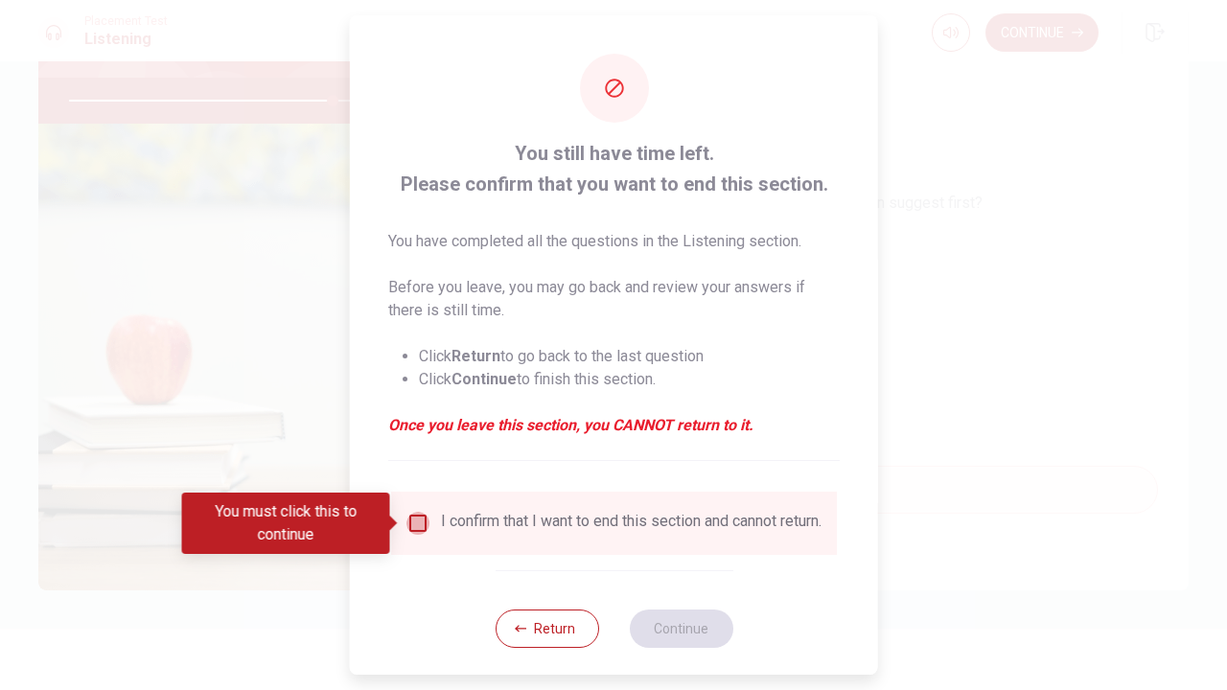
click at [414, 524] on input "You must click this to continue" at bounding box center [418, 523] width 23 height 23
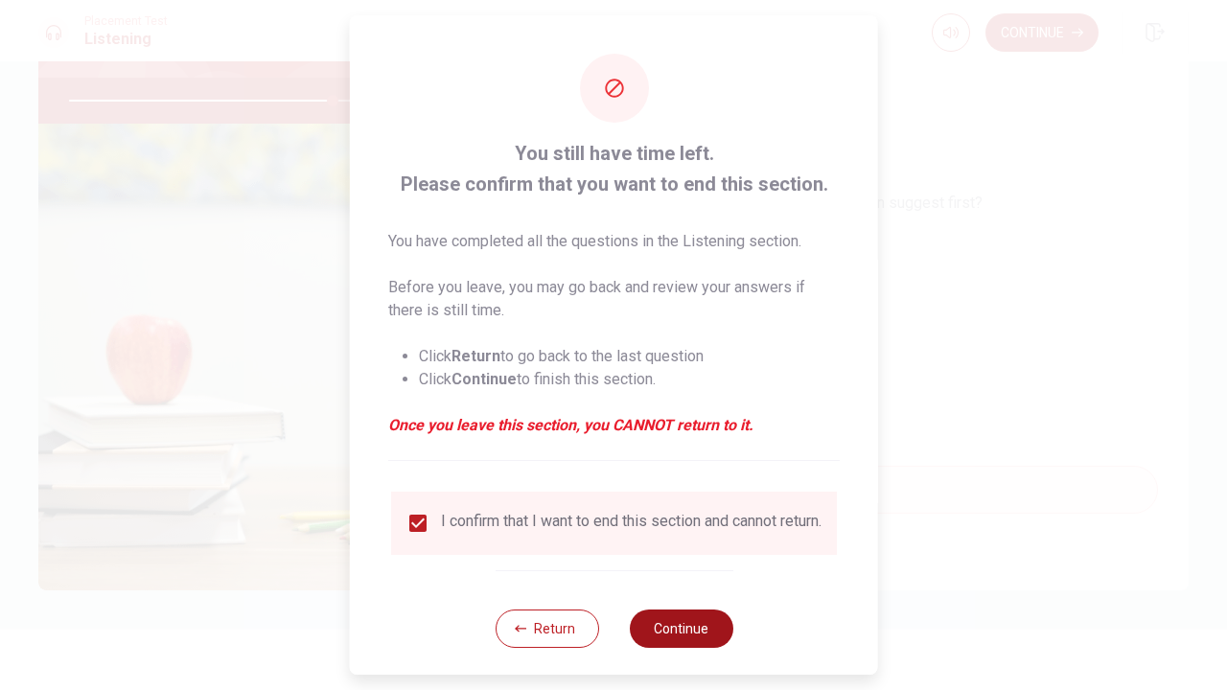
click at [694, 644] on button "Continue" at bounding box center [681, 629] width 104 height 38
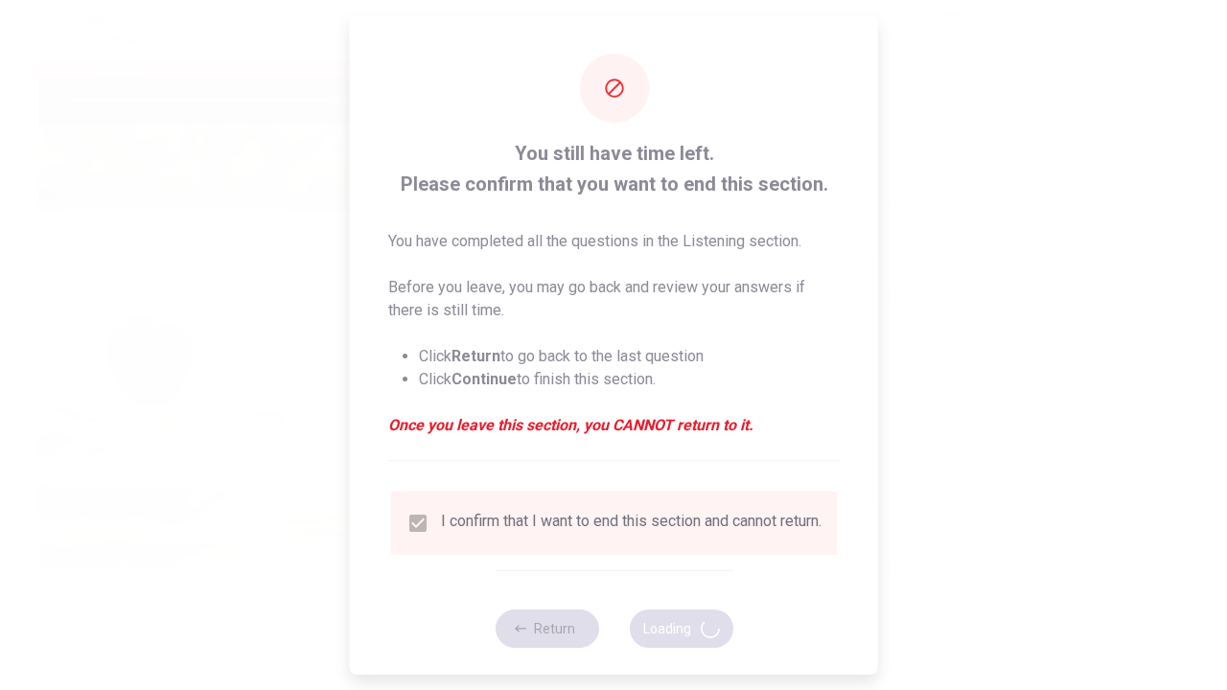
type input "77"
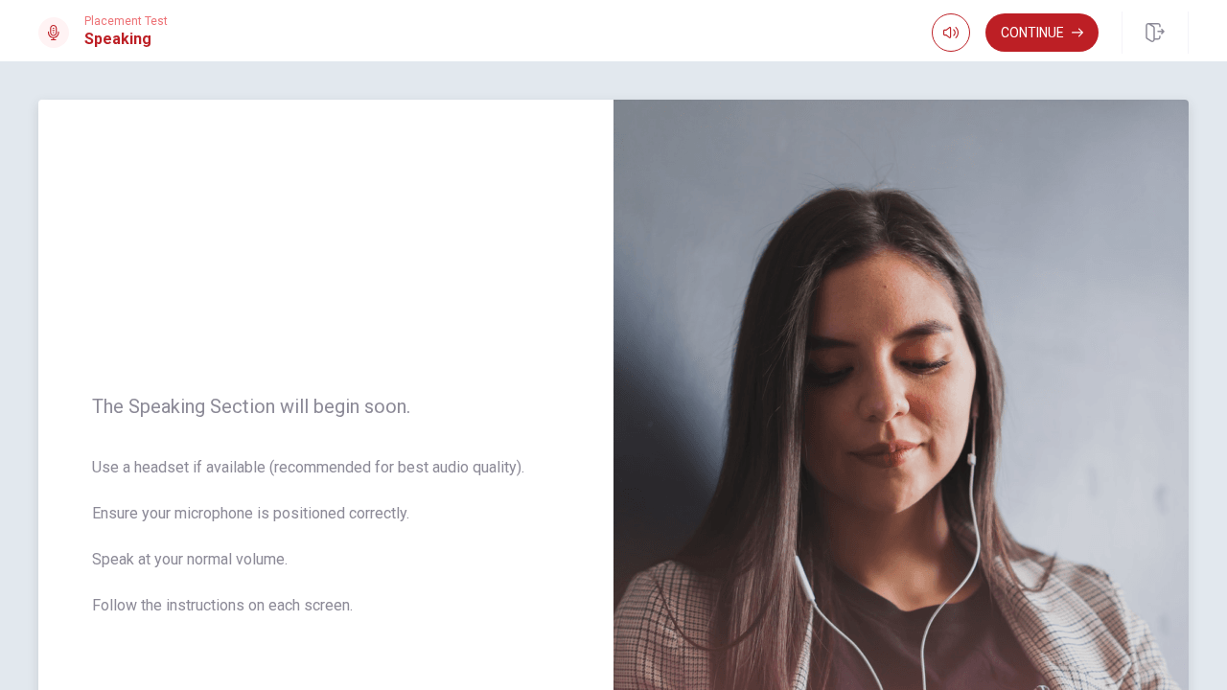
scroll to position [0, 0]
click at [1040, 35] on button "Continue" at bounding box center [1042, 32] width 113 height 38
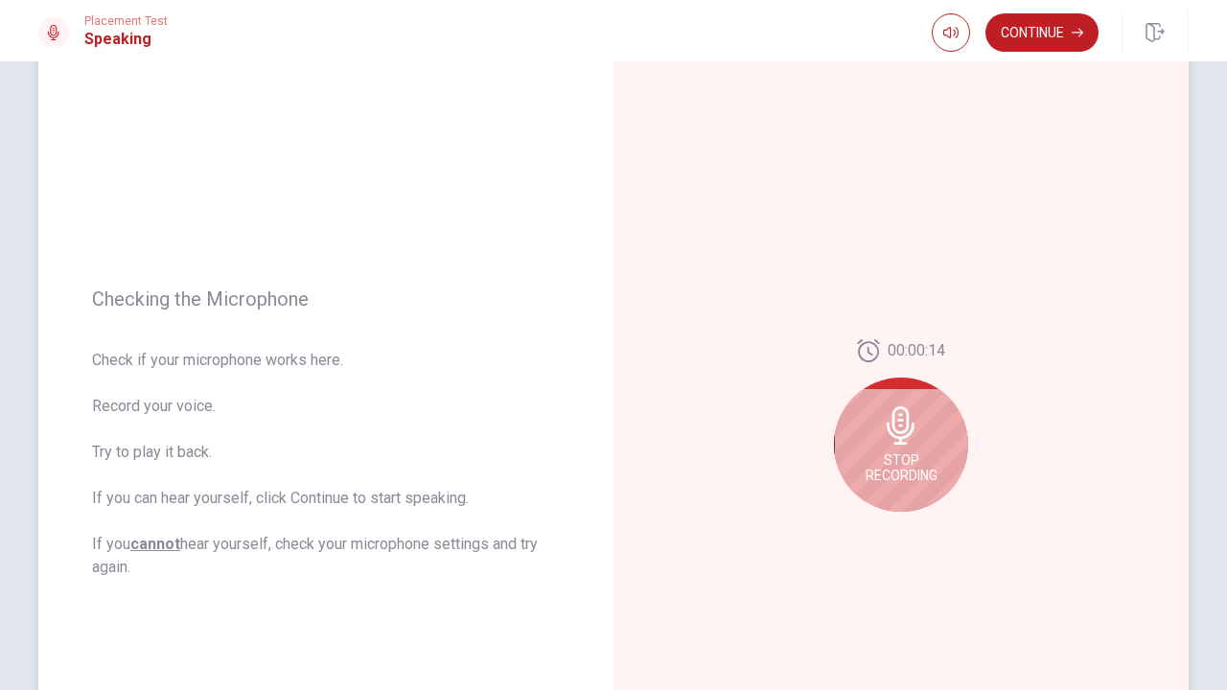
scroll to position [87, 0]
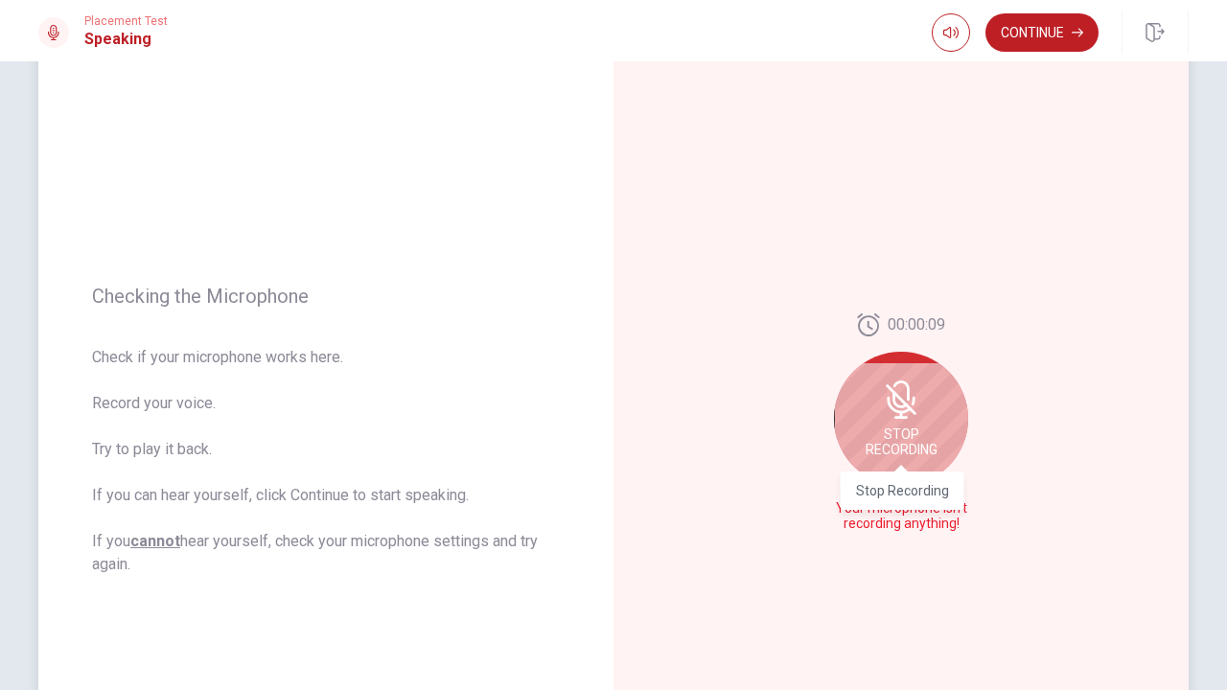
click at [912, 436] on span "Stop Recording" at bounding box center [902, 442] width 72 height 31
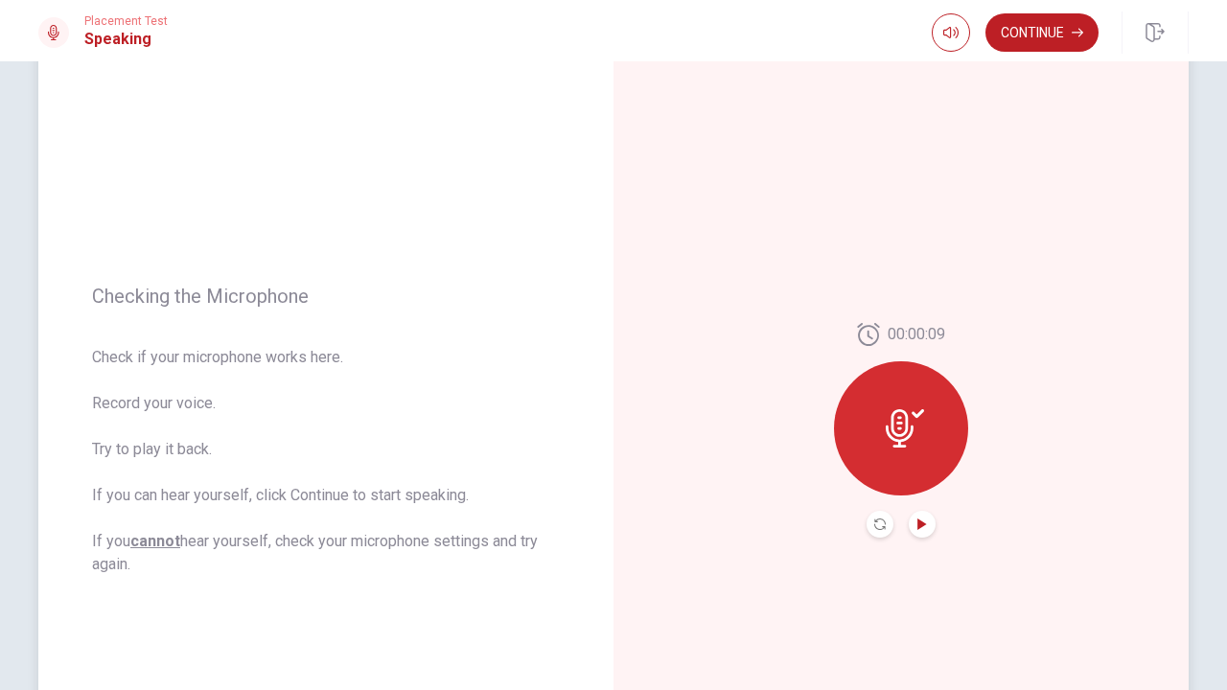
click at [924, 523] on icon "Play Audio" at bounding box center [922, 525] width 9 height 12
click at [910, 432] on icon at bounding box center [900, 428] width 28 height 38
click at [922, 521] on icon "Pause Audio" at bounding box center [923, 525] width 12 height 12
click at [879, 527] on icon "Record Again" at bounding box center [881, 525] width 12 height 12
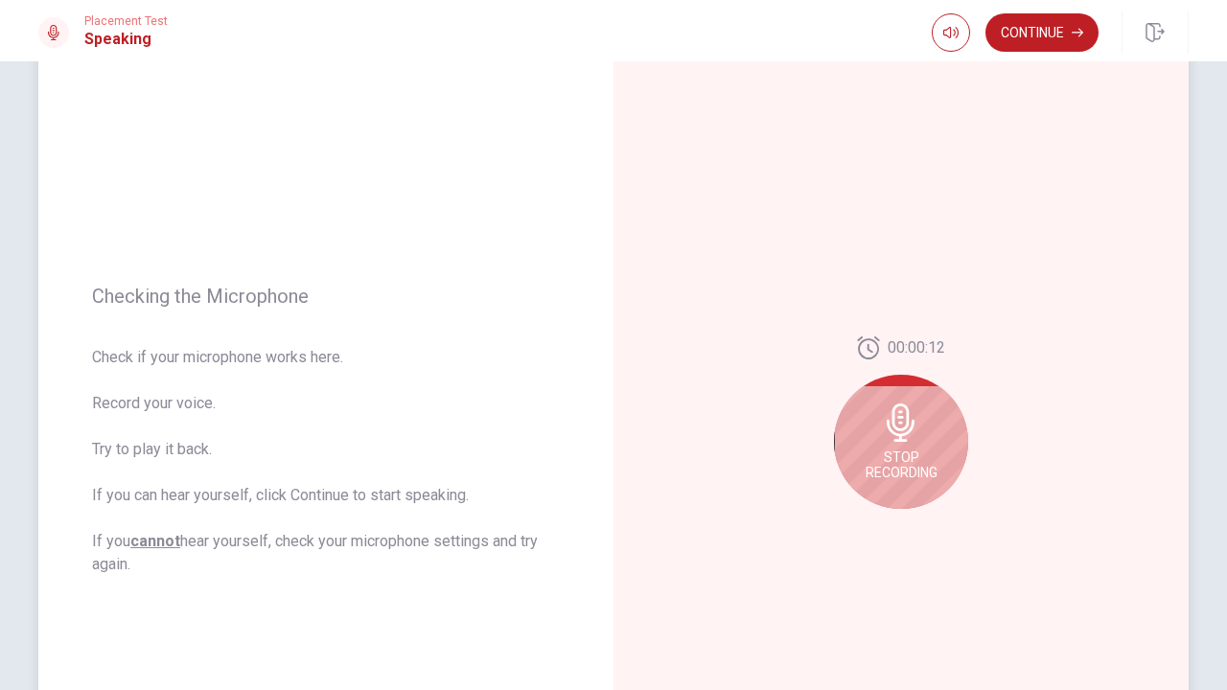
click at [900, 444] on div "Stop Recording" at bounding box center [901, 442] width 134 height 134
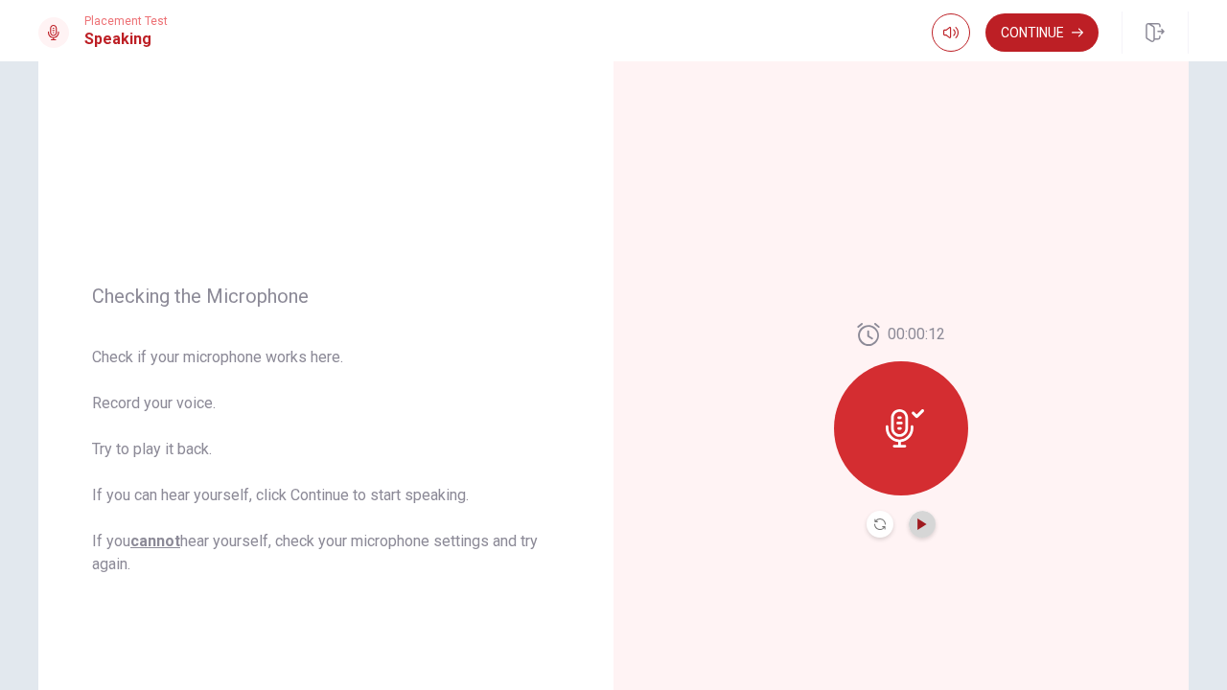
click at [922, 529] on icon "Play Audio" at bounding box center [923, 525] width 12 height 12
click at [877, 514] on button "Record Again" at bounding box center [880, 524] width 27 height 27
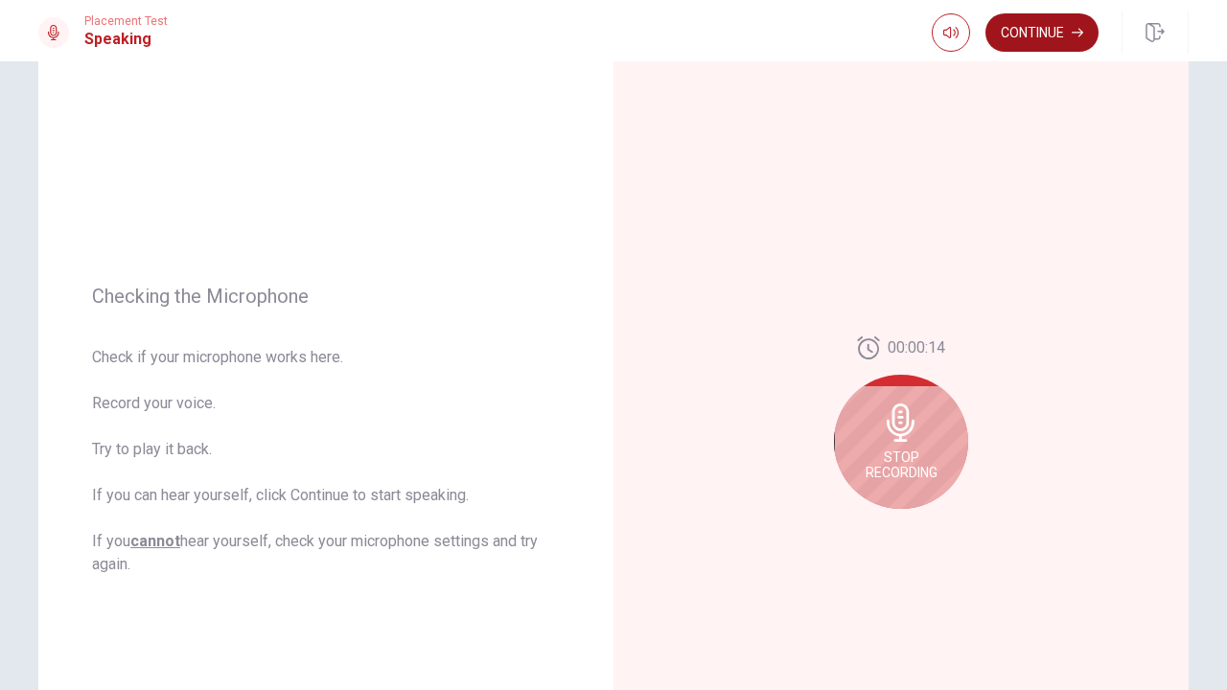
click at [1036, 36] on button "Continue" at bounding box center [1042, 32] width 113 height 38
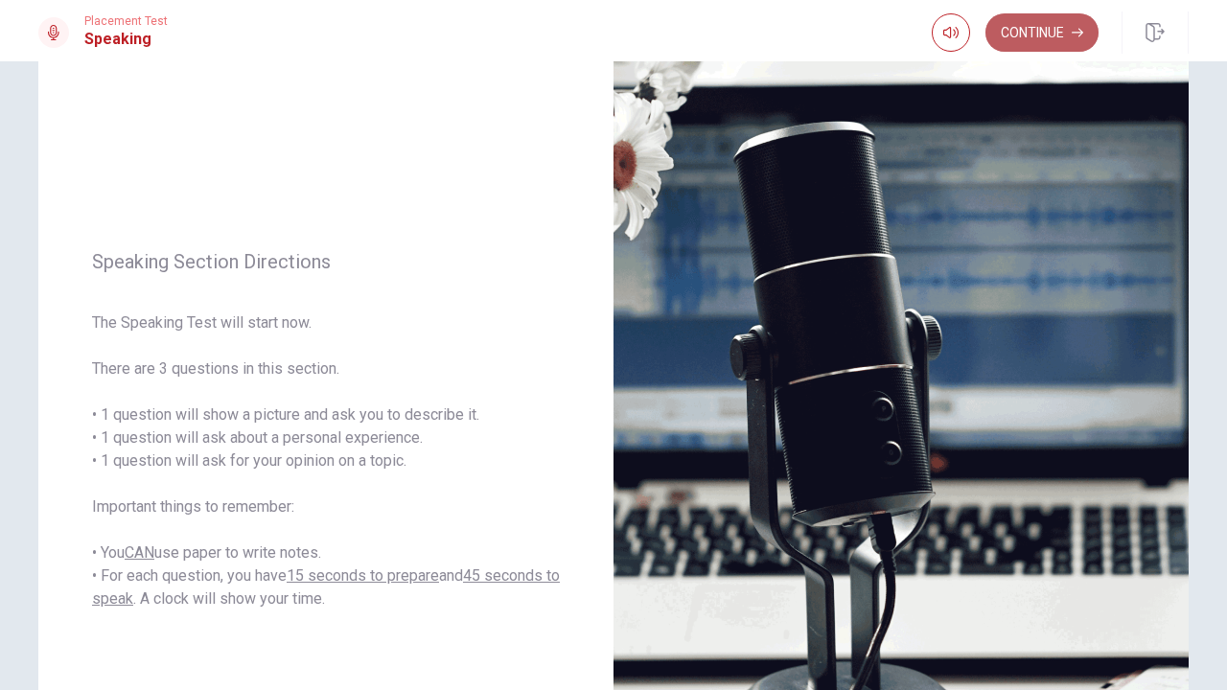
click at [1042, 32] on button "Continue" at bounding box center [1042, 32] width 113 height 38
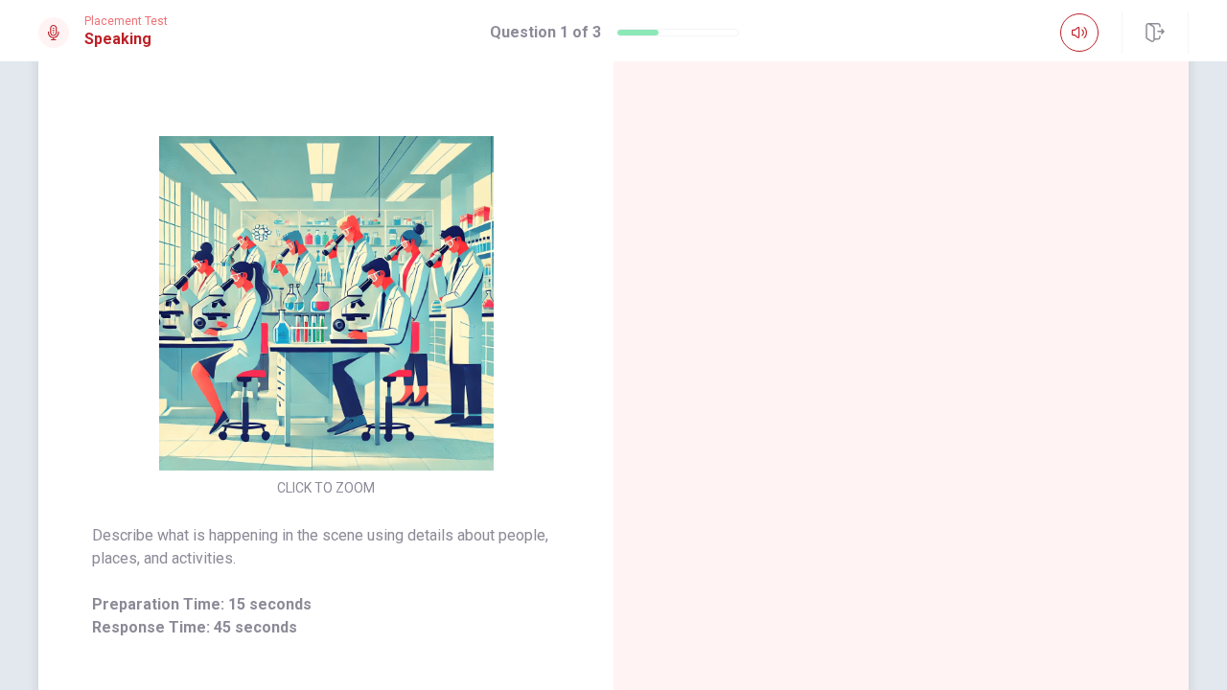
scroll to position [148, 0]
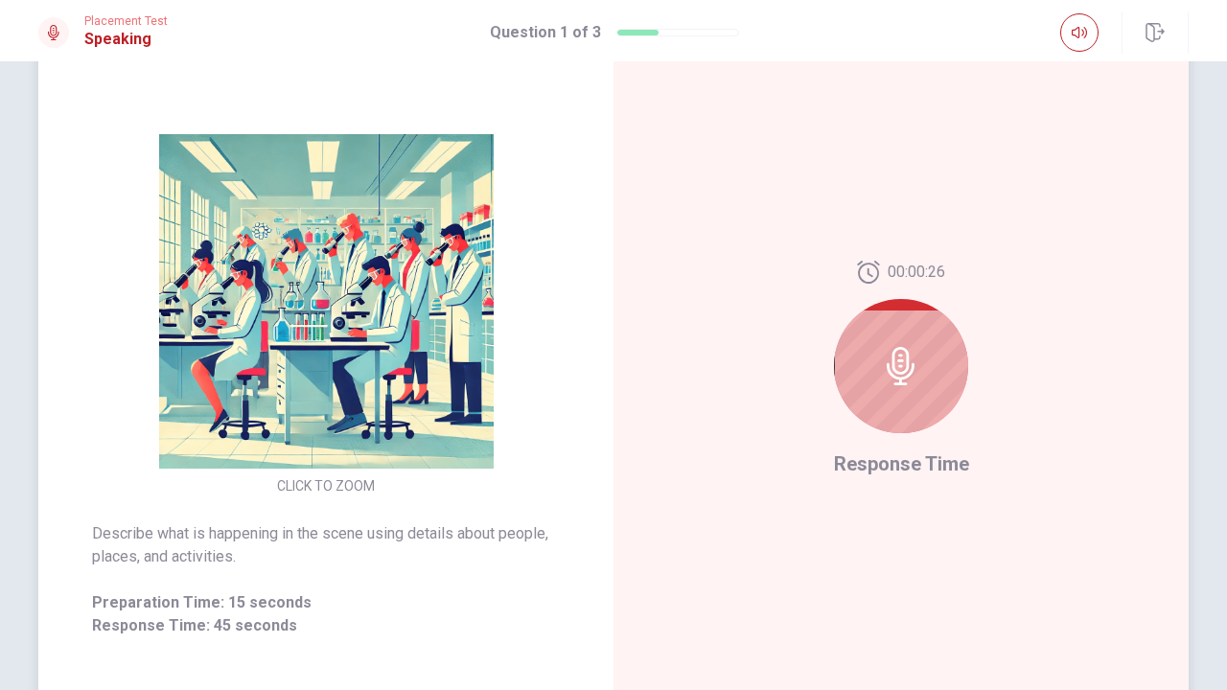
click at [933, 387] on div at bounding box center [901, 366] width 134 height 134
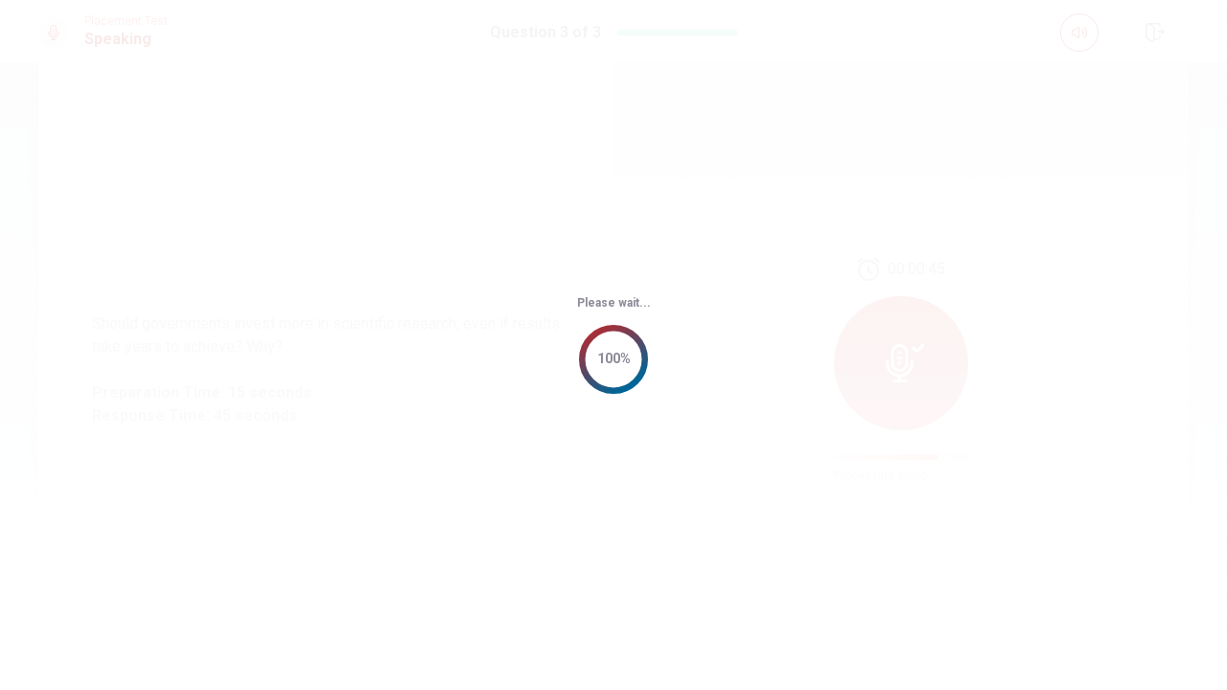
scroll to position [0, 0]
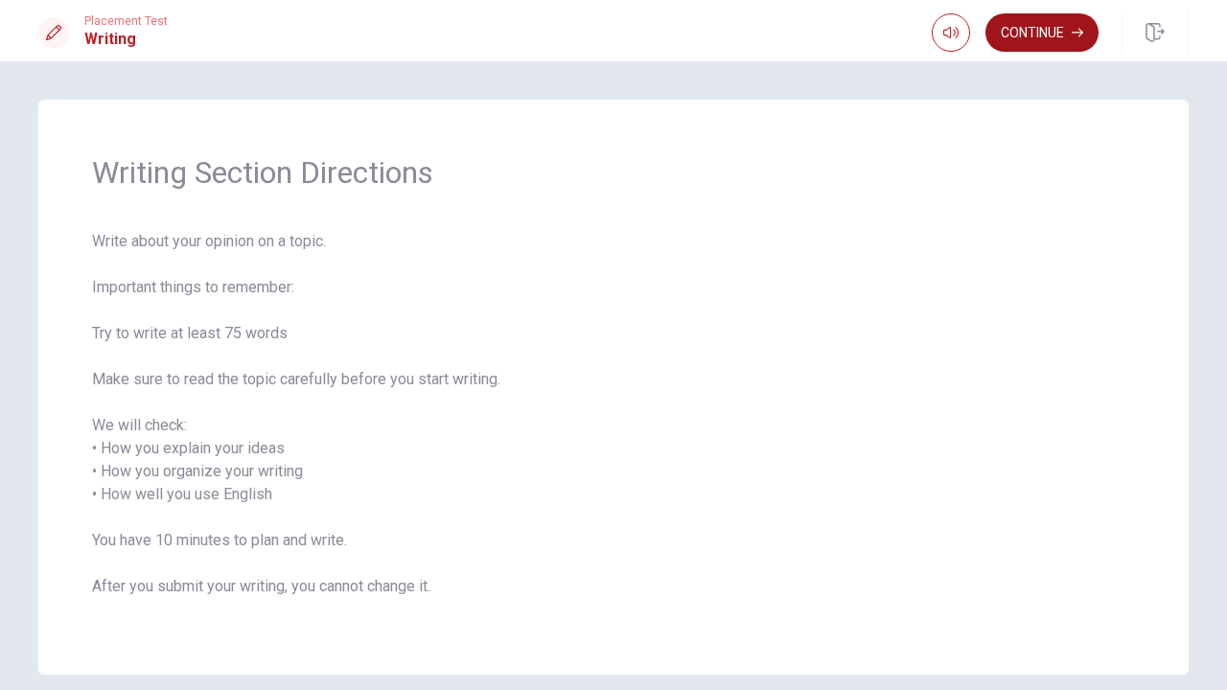
click at [1035, 39] on button "Continue" at bounding box center [1042, 32] width 113 height 38
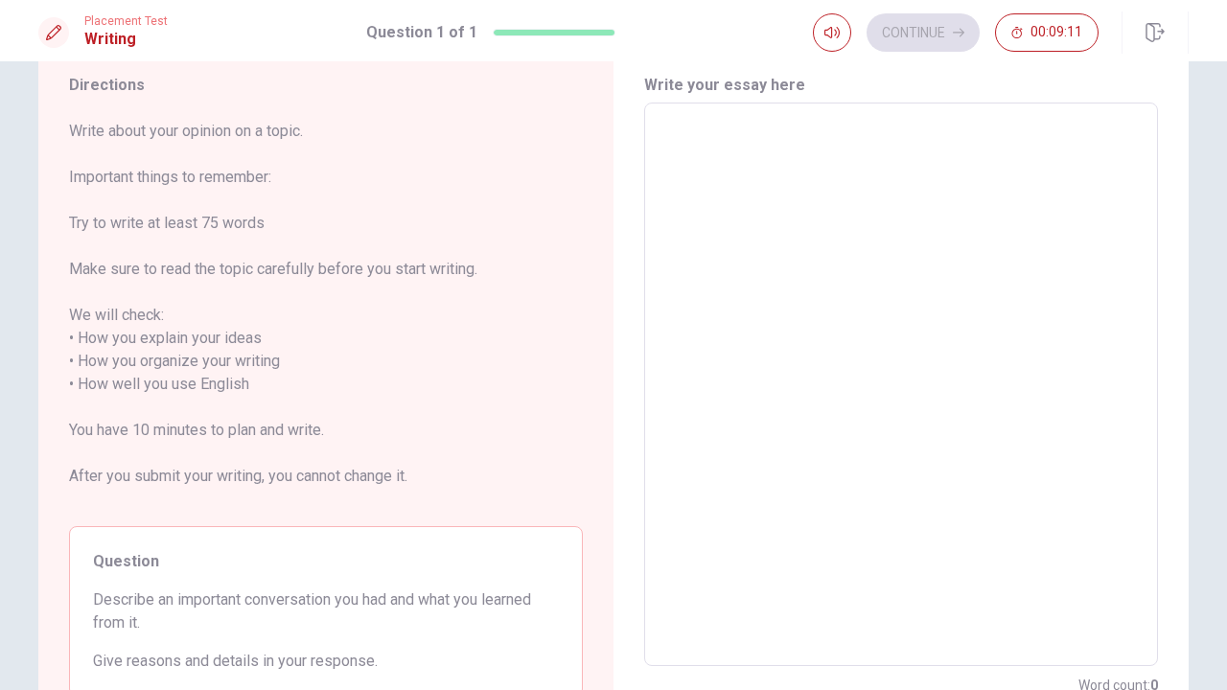
scroll to position [58, 0]
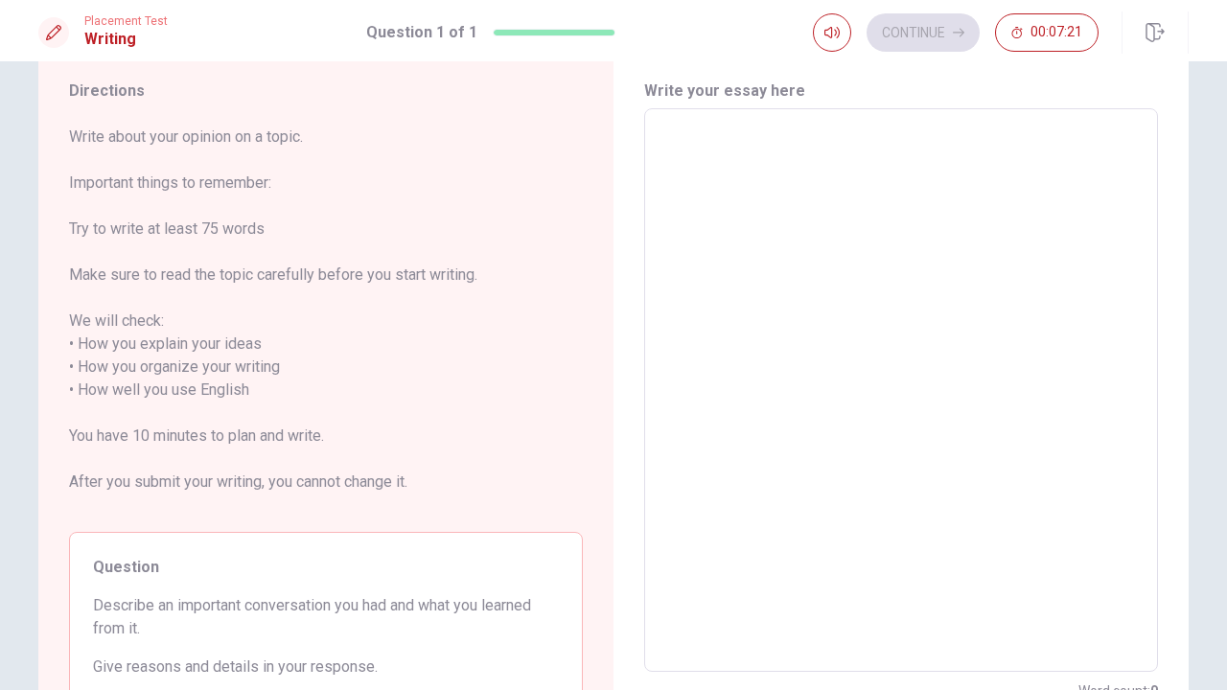
click at [711, 149] on textarea at bounding box center [901, 391] width 487 height 532
type textarea "o"
type textarea "x"
type textarea "on"
type textarea "x"
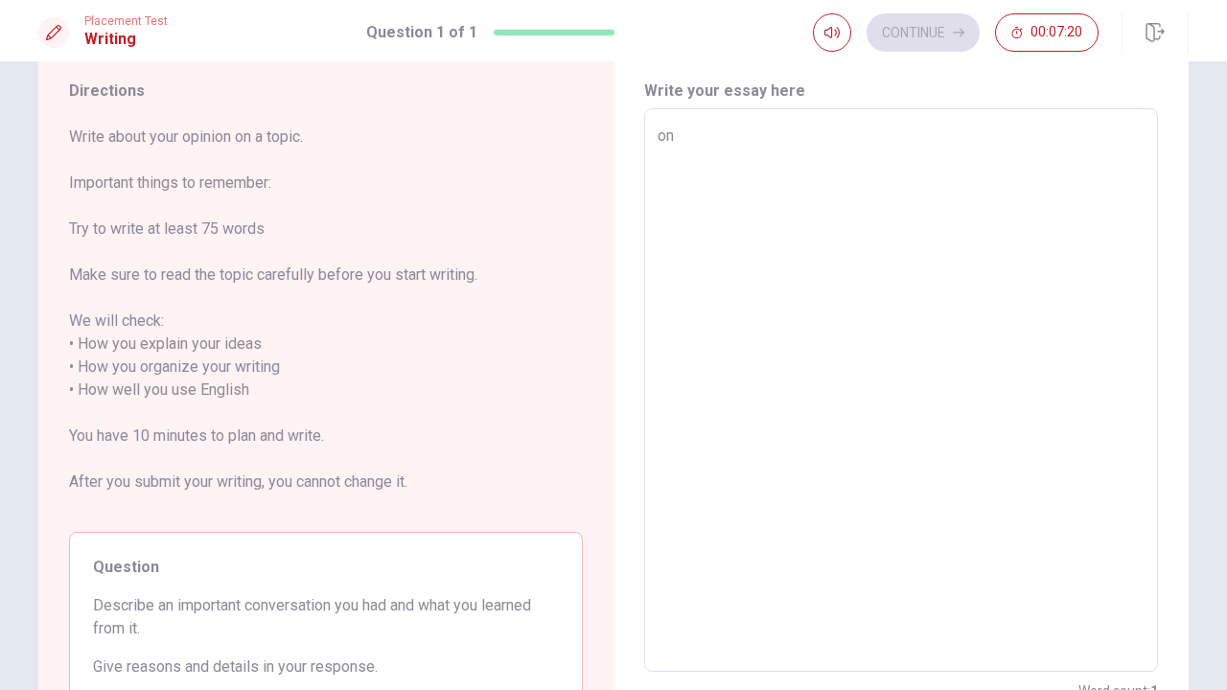
type textarea "one"
type textarea "x"
type textarea "one"
type textarea "x"
type textarea "one i"
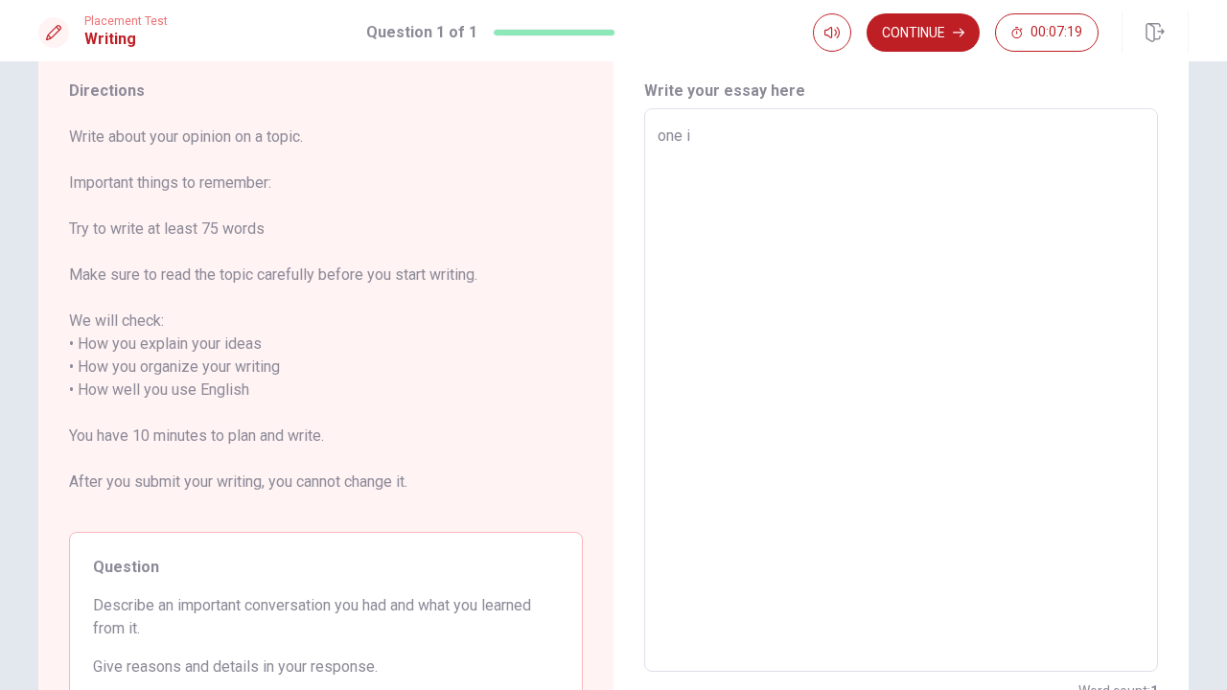
type textarea "x"
type textarea "one im"
type textarea "x"
type textarea "one imp"
type textarea "x"
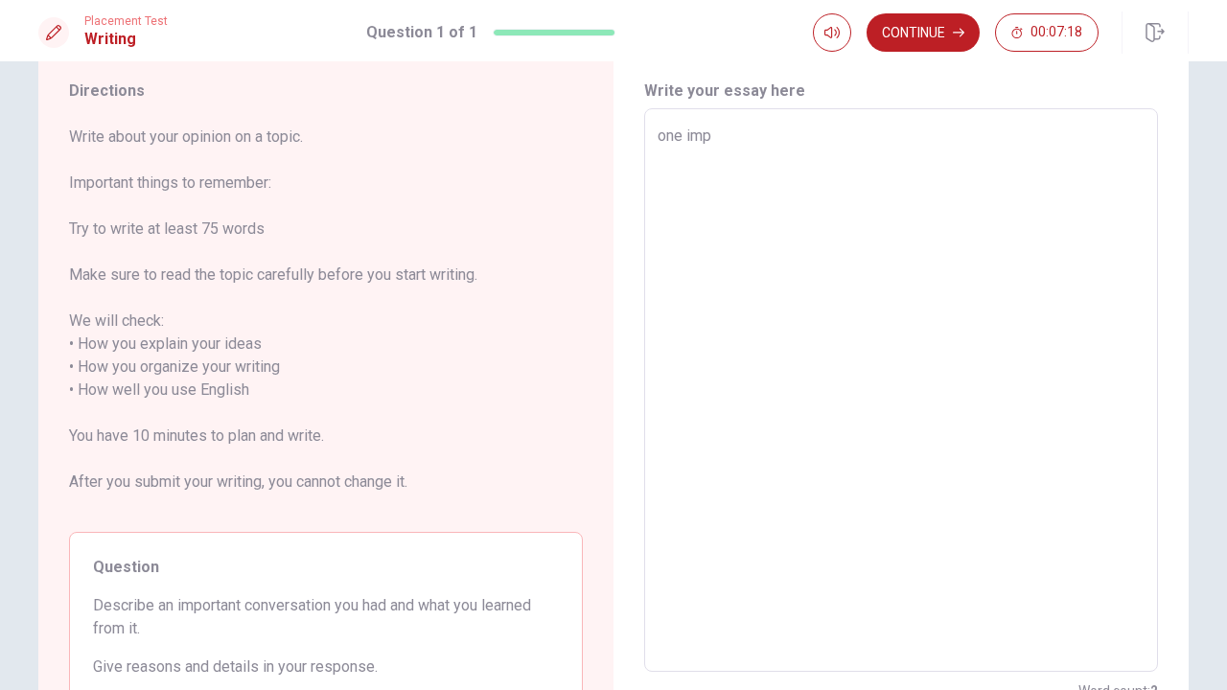
type textarea "one impo"
type textarea "x"
type textarea "one impor"
type textarea "x"
type textarea "one import"
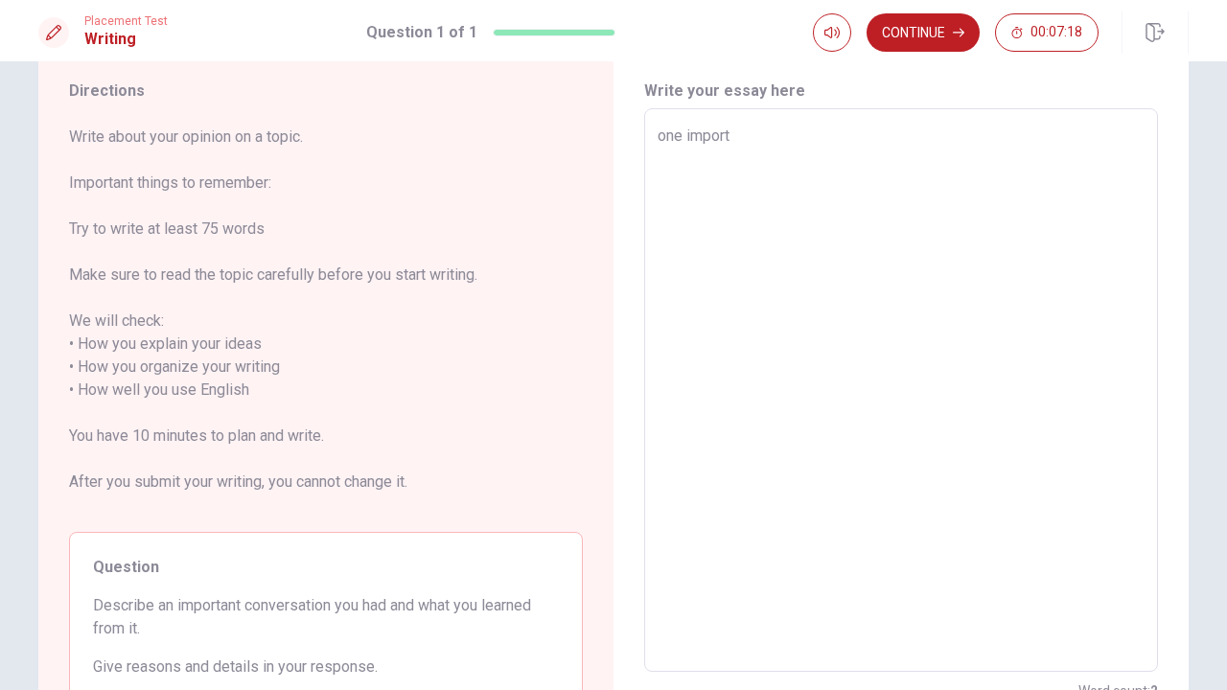
type textarea "x"
type textarea "one importa"
type textarea "x"
type textarea "one importan"
type textarea "x"
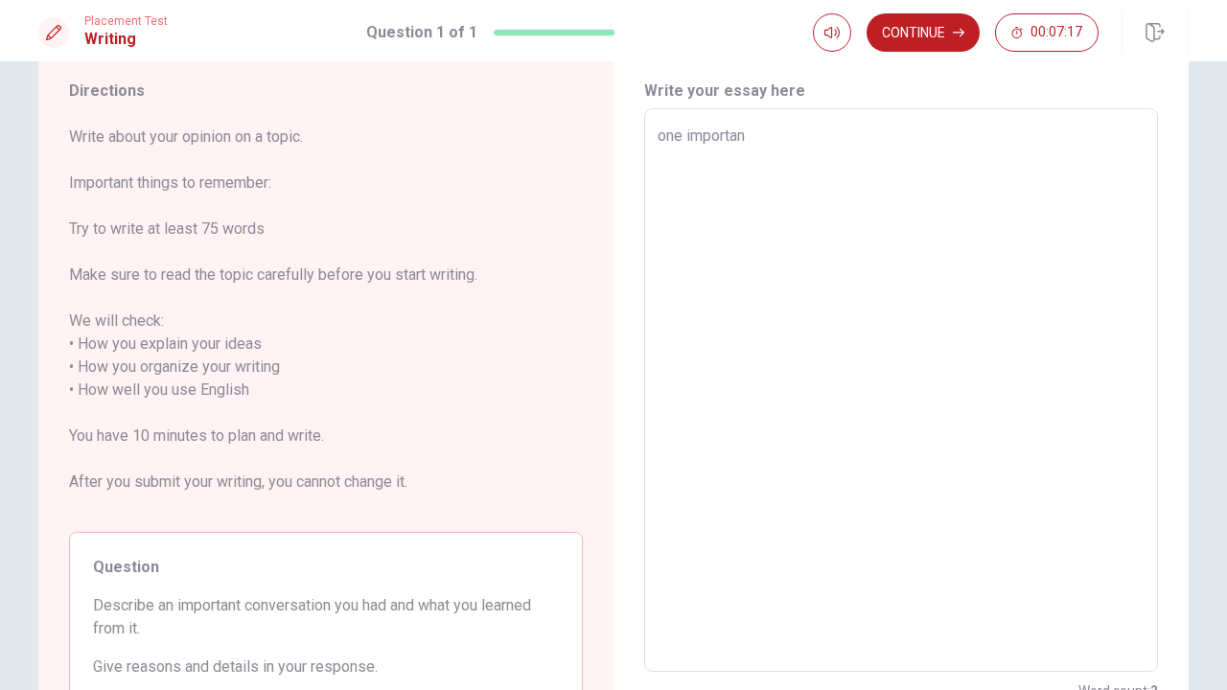
type textarea "one important"
type textarea "x"
type textarea "one important"
type textarea "x"
type textarea "one important c"
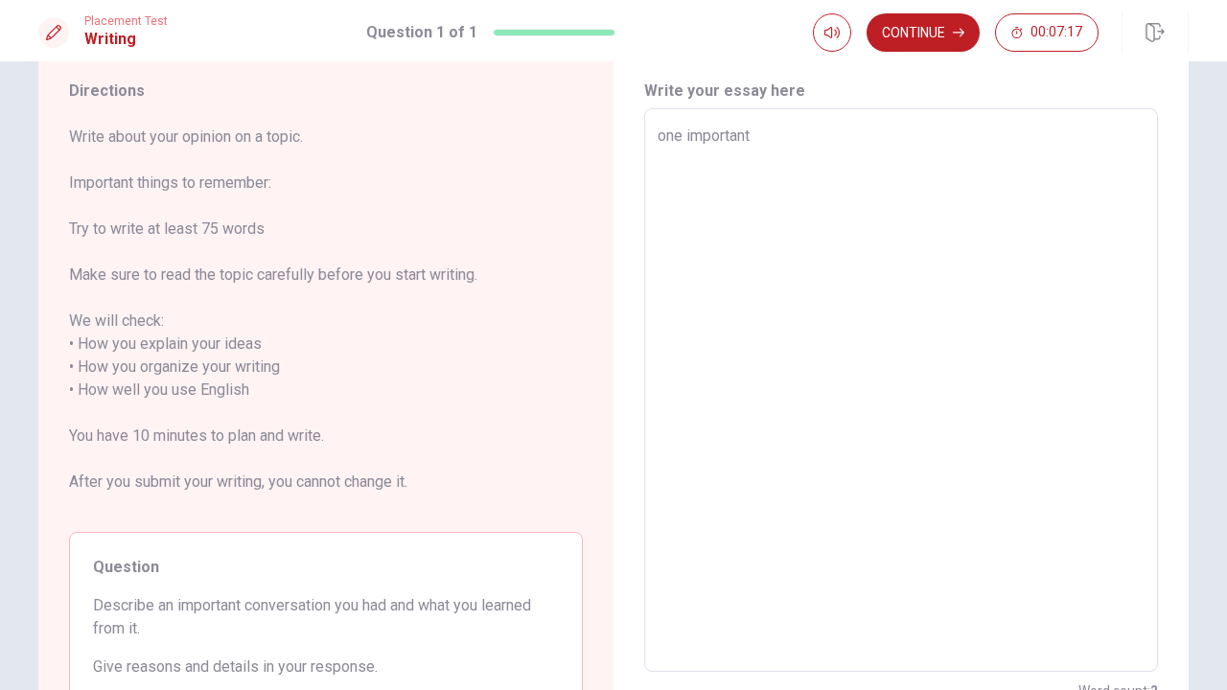
type textarea "x"
type textarea "one important co"
type textarea "x"
type textarea "one important con"
type textarea "x"
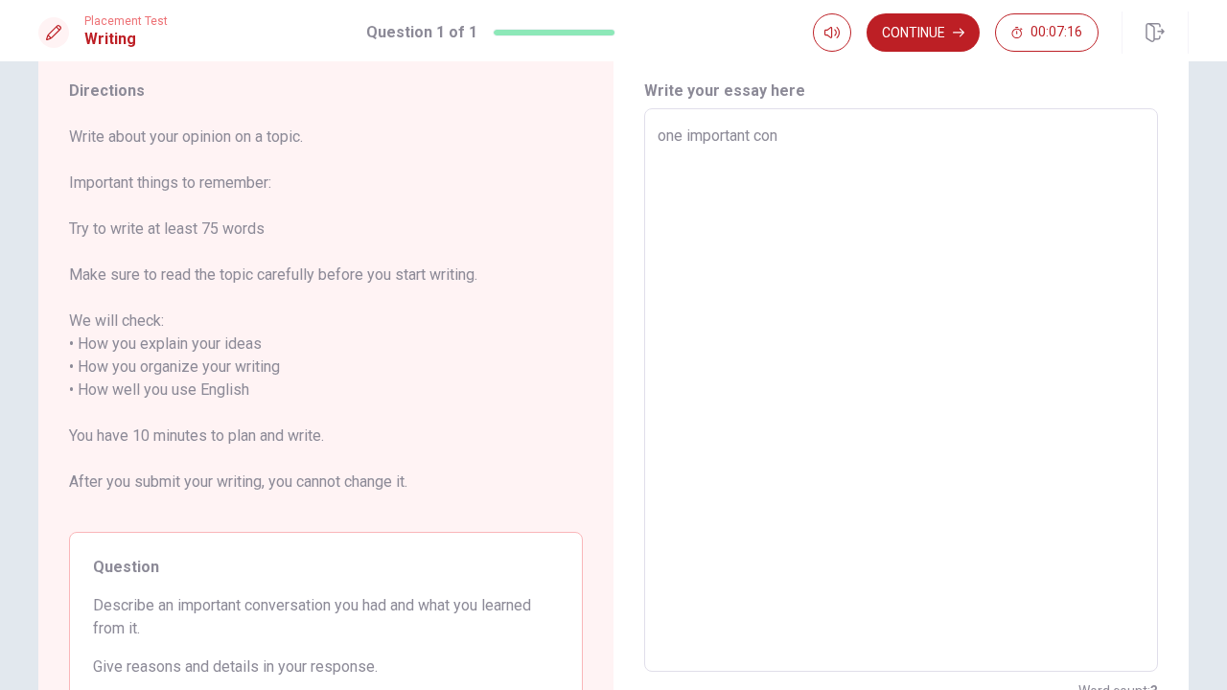
type textarea "one important conv"
type textarea "x"
type textarea "one important conve"
type textarea "x"
type textarea "one important conver"
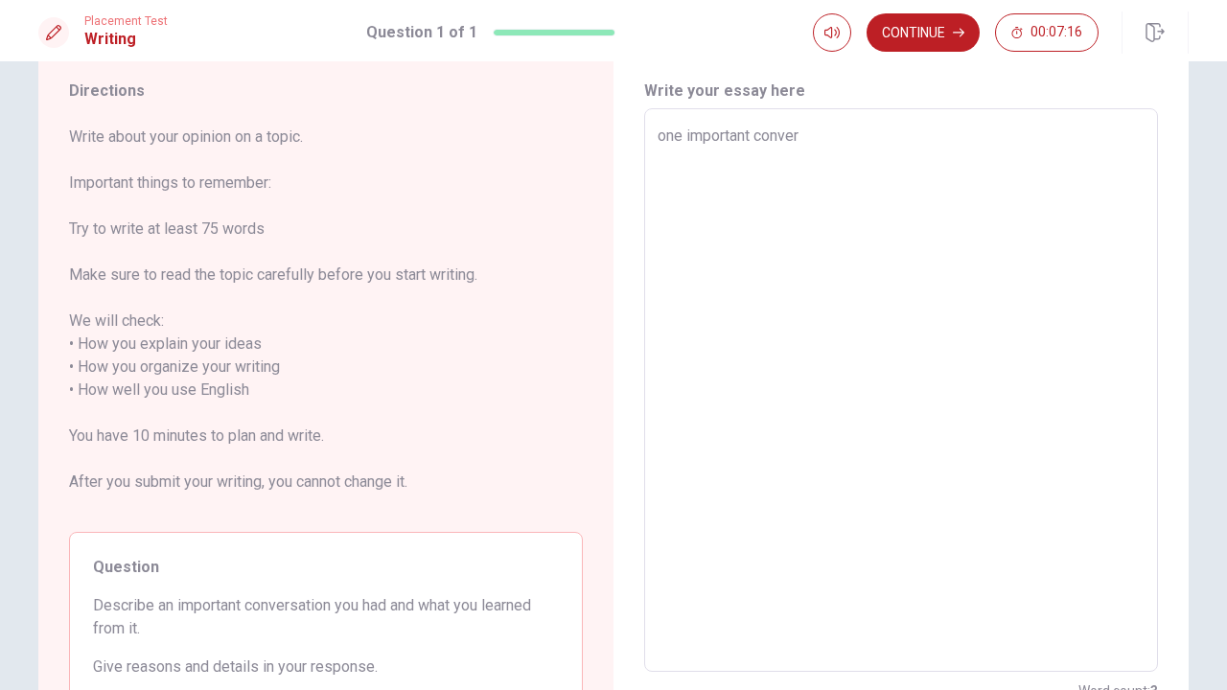
type textarea "x"
type textarea "one important convers"
type textarea "x"
type textarea "one important conversa"
type textarea "x"
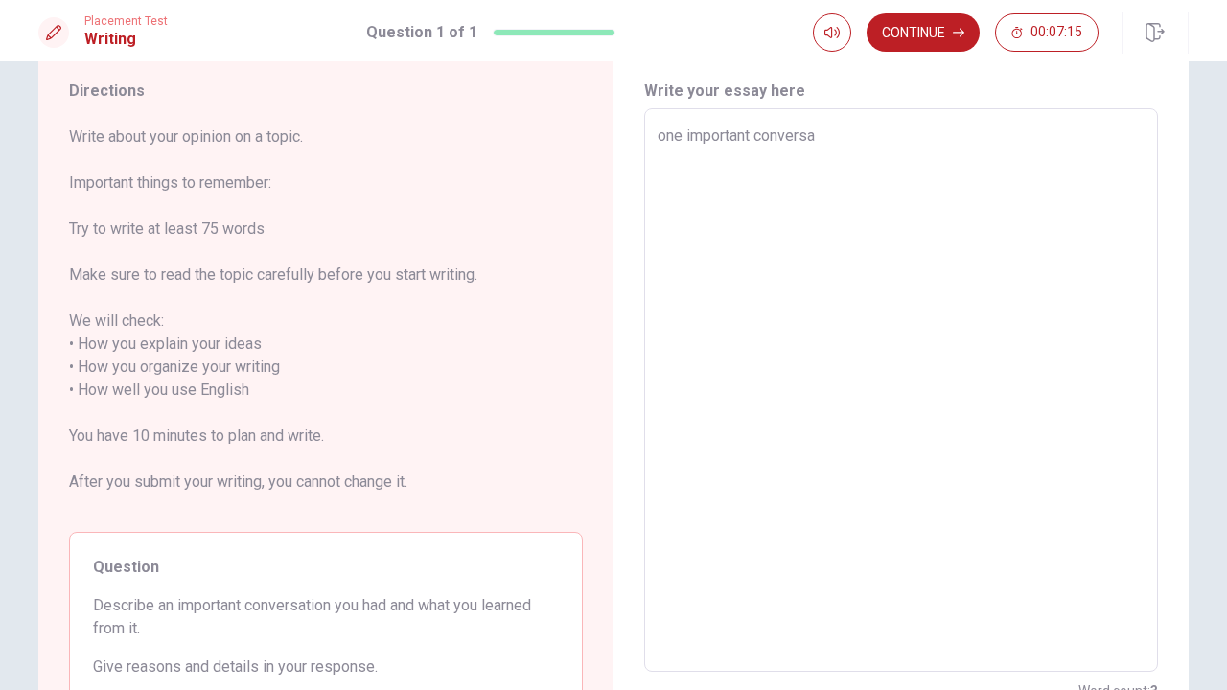
type textarea "one important conversat"
type textarea "x"
type textarea "one important conversati"
type textarea "x"
type textarea "one important conversatio"
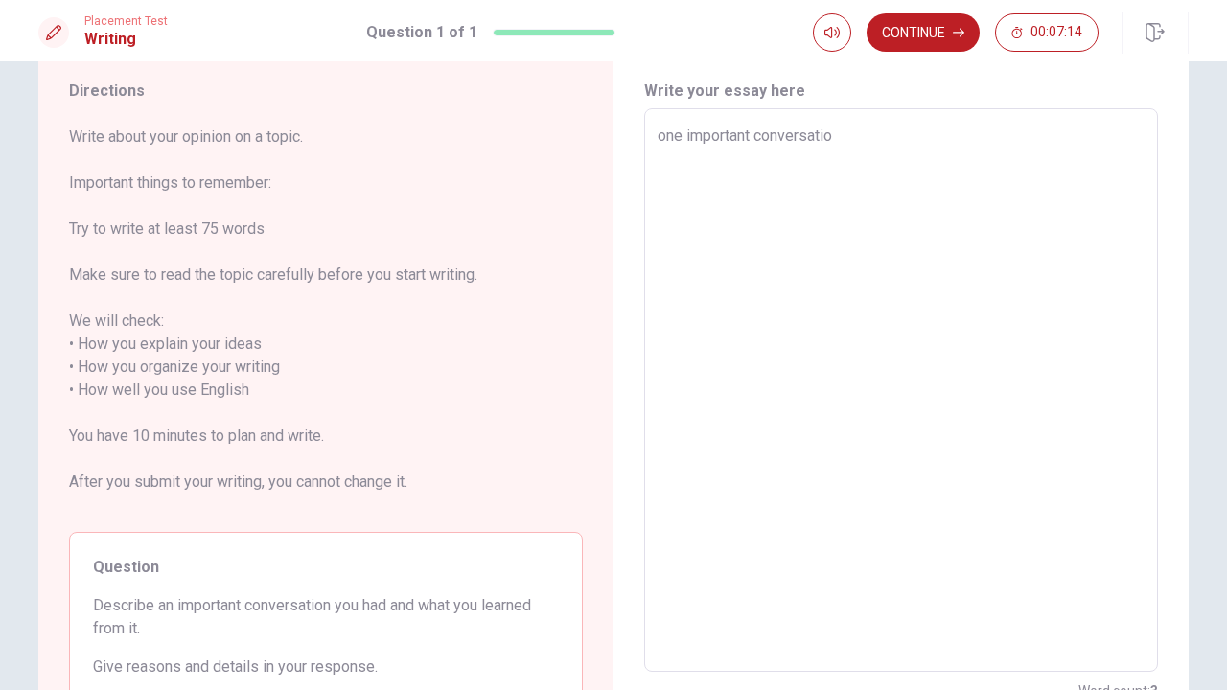
type textarea "x"
type textarea "one important conversation"
type textarea "x"
type textarea "one important conversation"
type textarea "x"
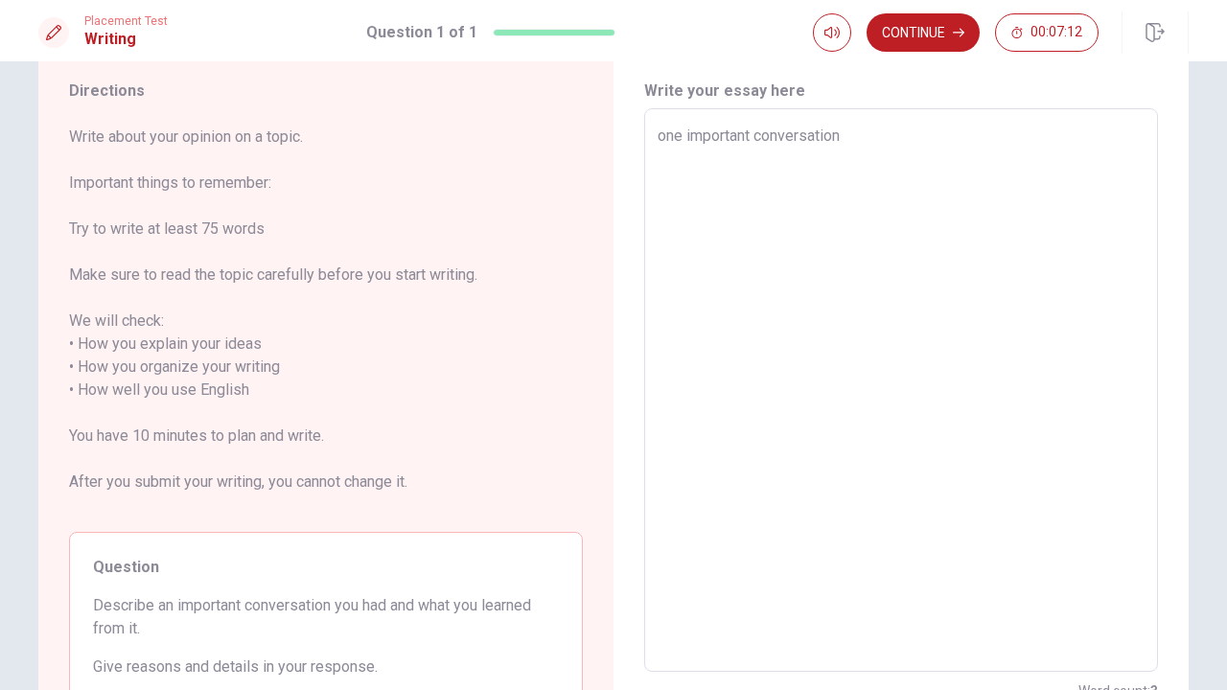
type textarea "one important conversation I"
type textarea "x"
type textarea "one important conversation I"
type textarea "x"
type textarea "one important conversation I a"
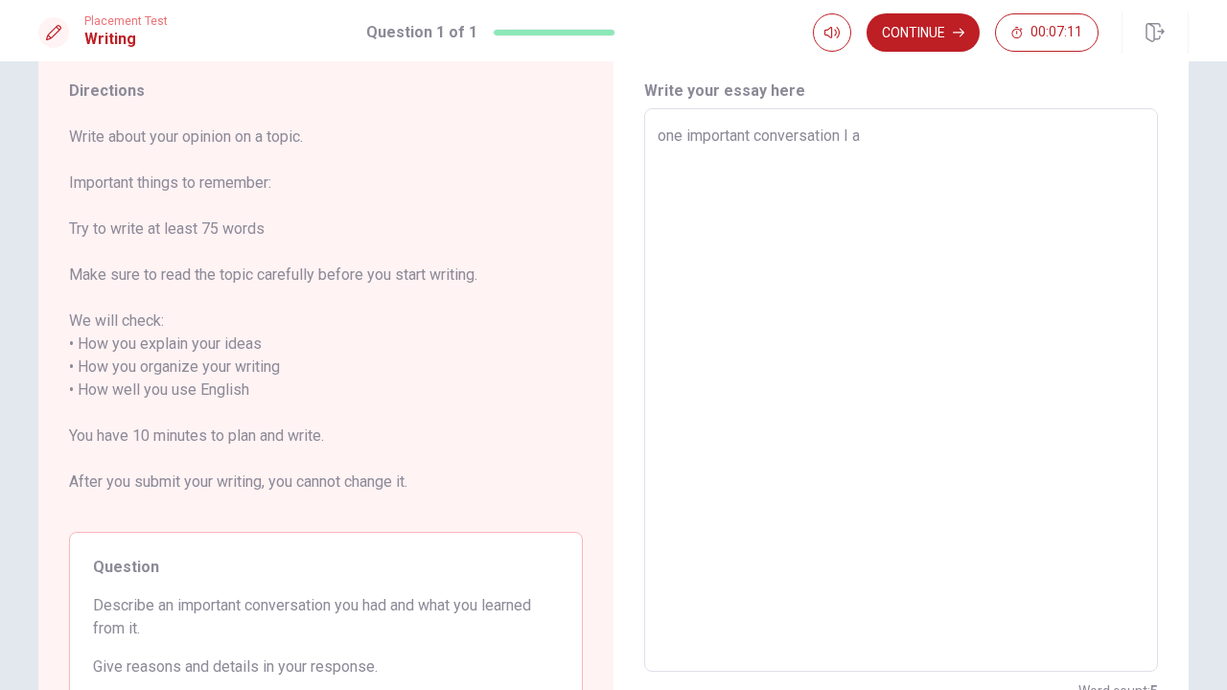
type textarea "x"
type textarea "one important conversation I"
type textarea "x"
type textarea "one important conversation I h"
type textarea "x"
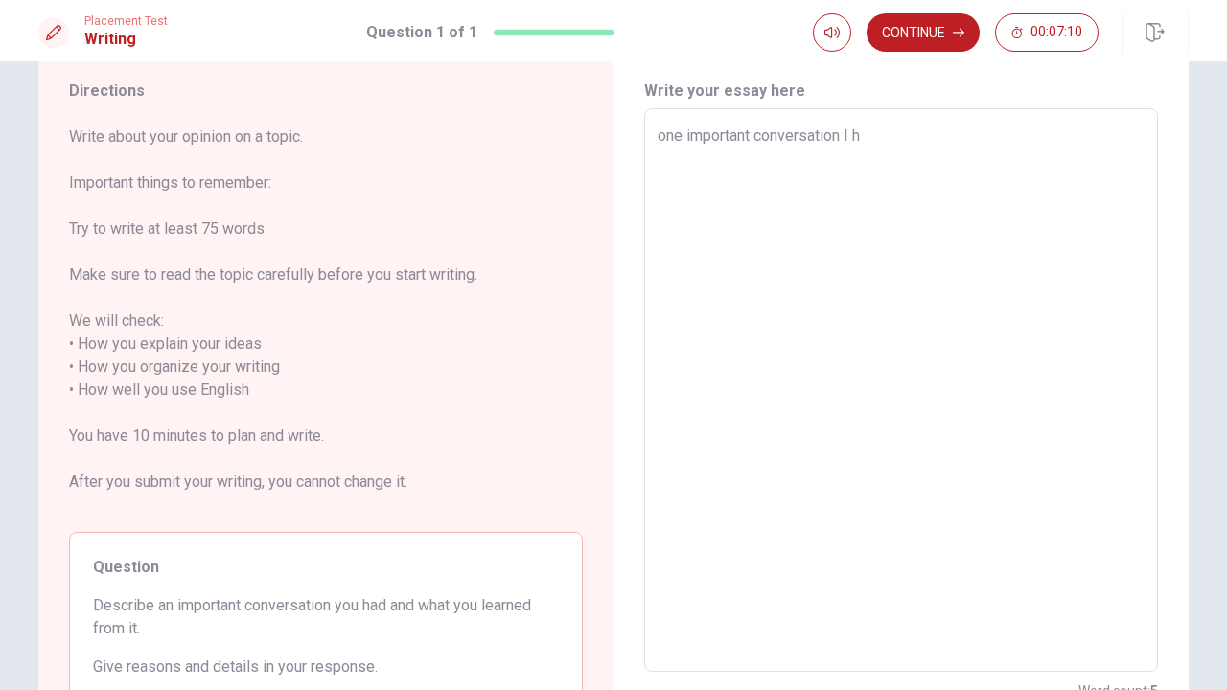
type textarea "one important conversation I ha"
type textarea "x"
type textarea "one important conversation I had"
type textarea "x"
type textarea "one important conversation I had"
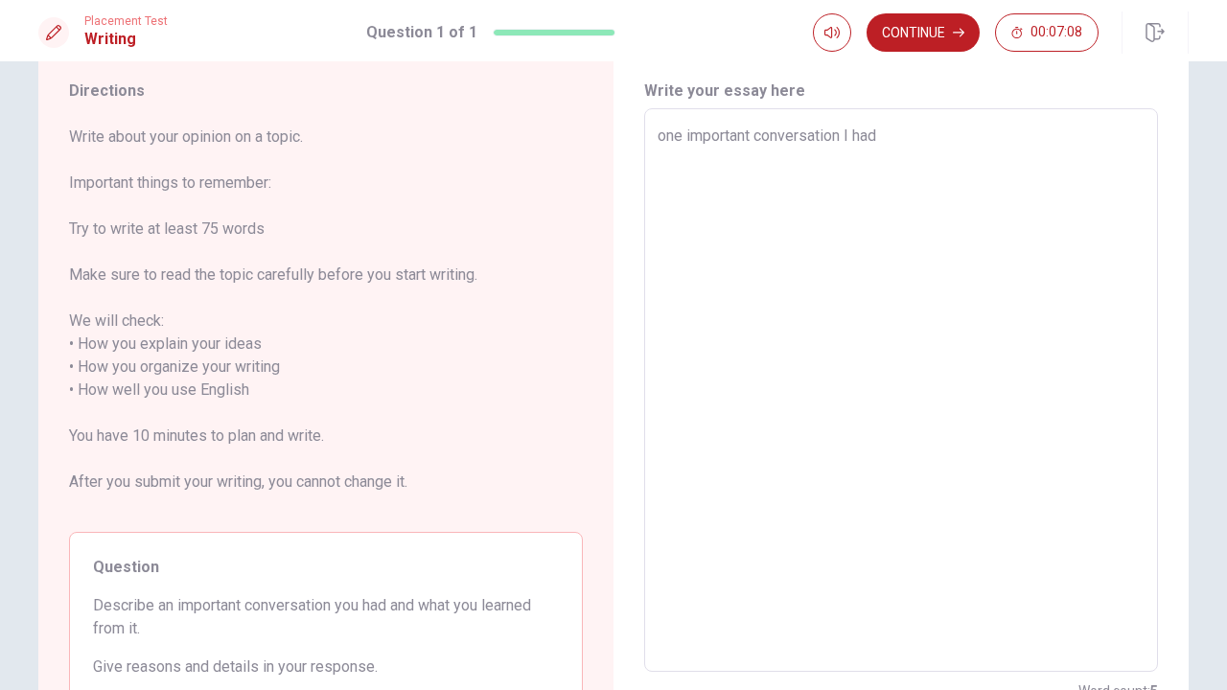
type textarea "x"
type textarea "one important conversation I had w"
type textarea "x"
type textarea "one important conversation I had wa"
type textarea "x"
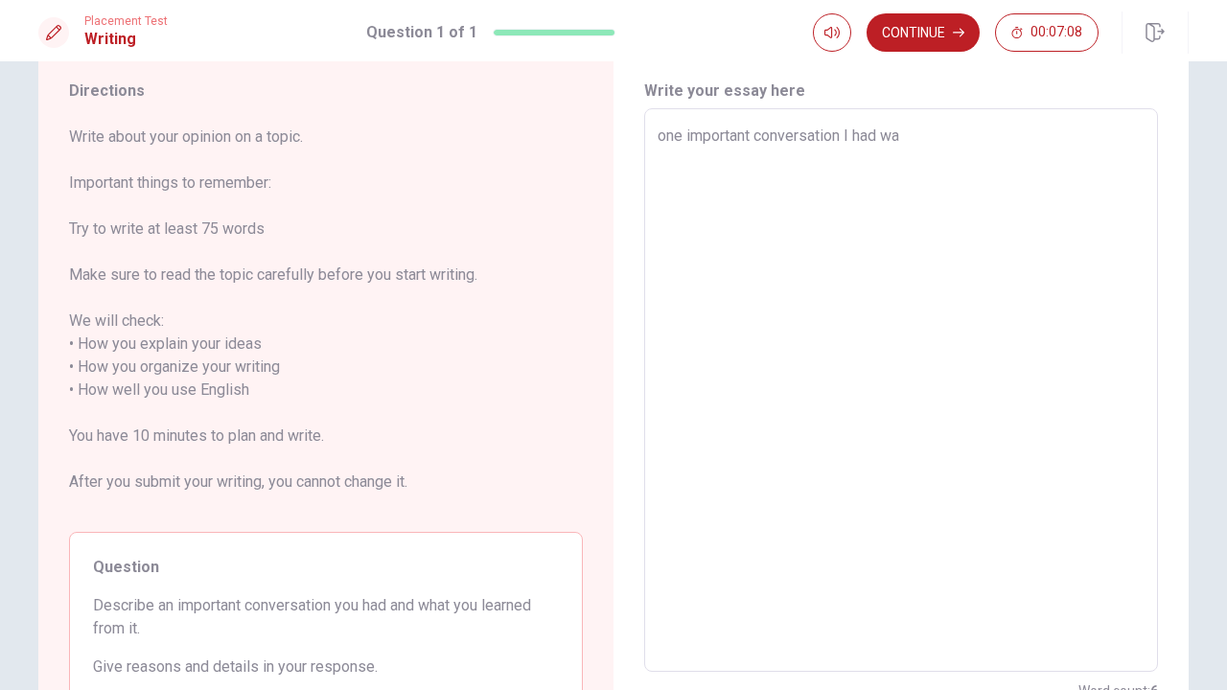
type textarea "one important conversation I had was"
type textarea "x"
type textarea "one important conversation I had was"
type textarea "x"
type textarea "one important conversation I had was w"
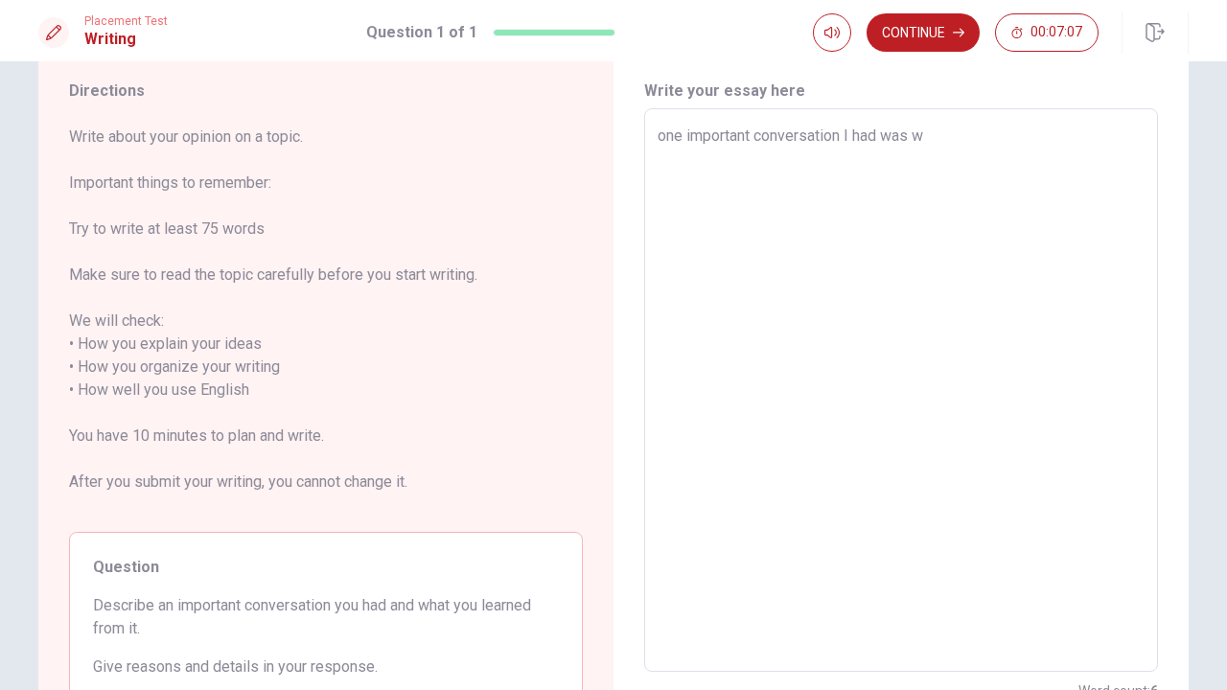
type textarea "x"
type textarea "one important conversation I had was wi"
type textarea "x"
type textarea "one important conversation I had was wit"
type textarea "x"
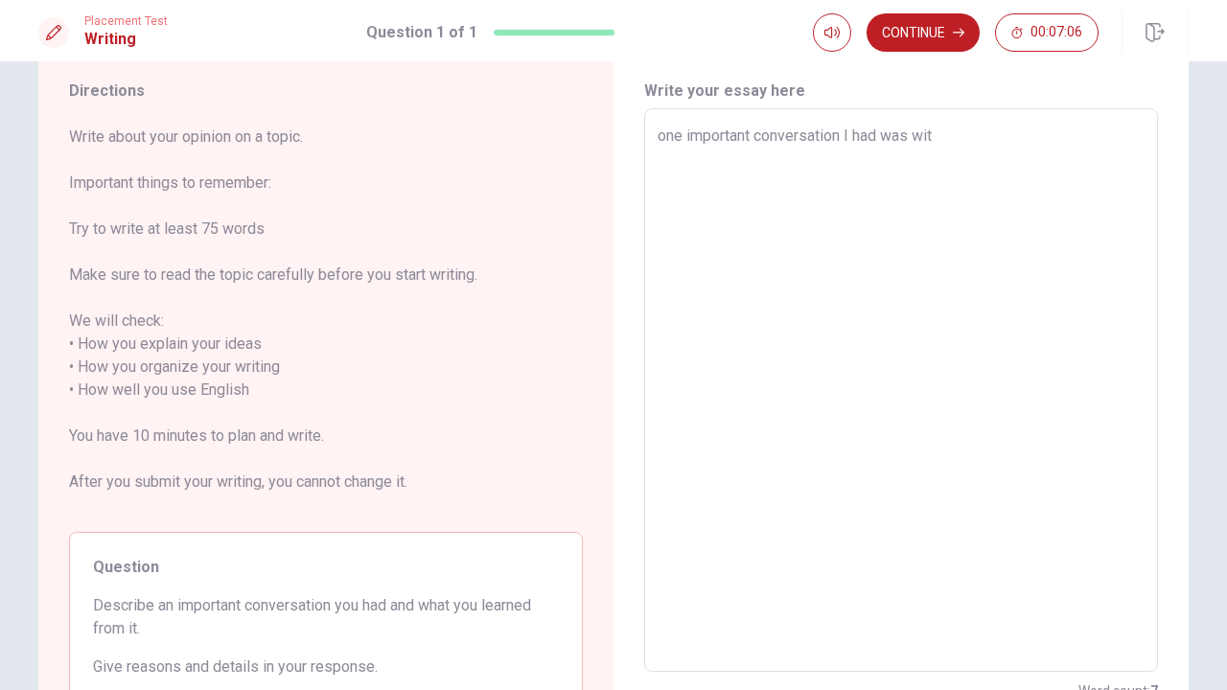
type textarea "one important conversation I had was with"
type textarea "x"
type textarea "one important conversation I had was with"
type textarea "x"
type textarea "one important conversation I had was with m"
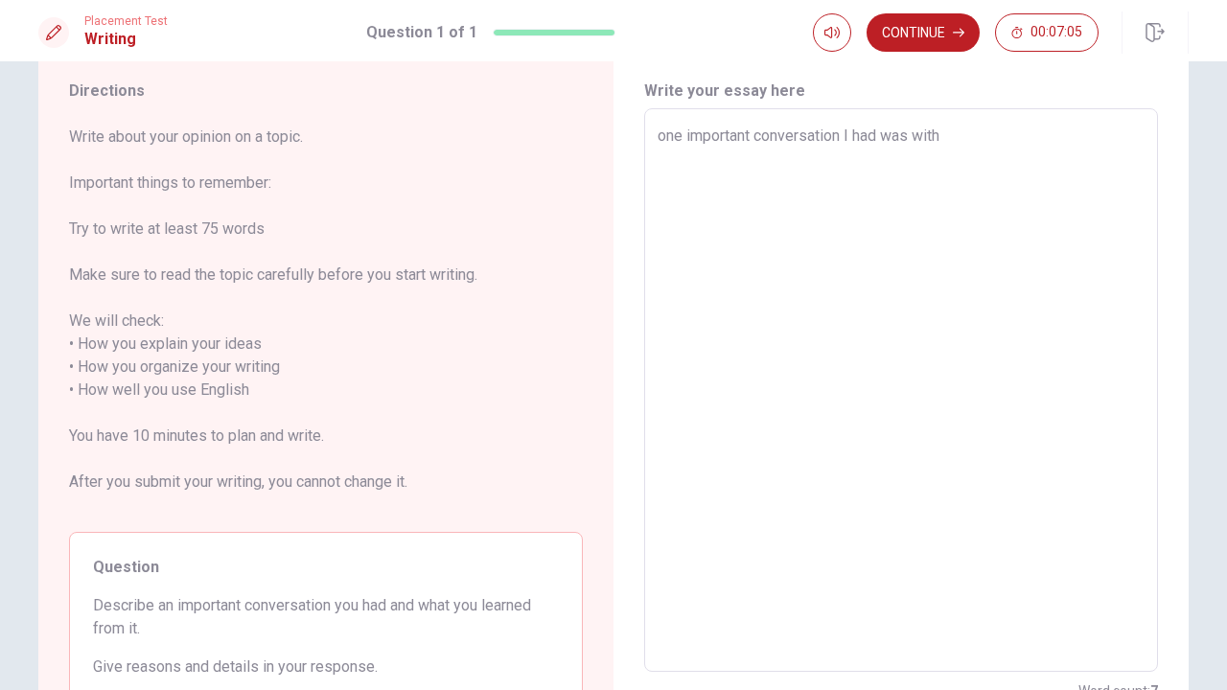
type textarea "x"
type textarea "one important conversation I had was with m,"
type textarea "x"
type textarea "one important conversation I had was with m,y"
type textarea "x"
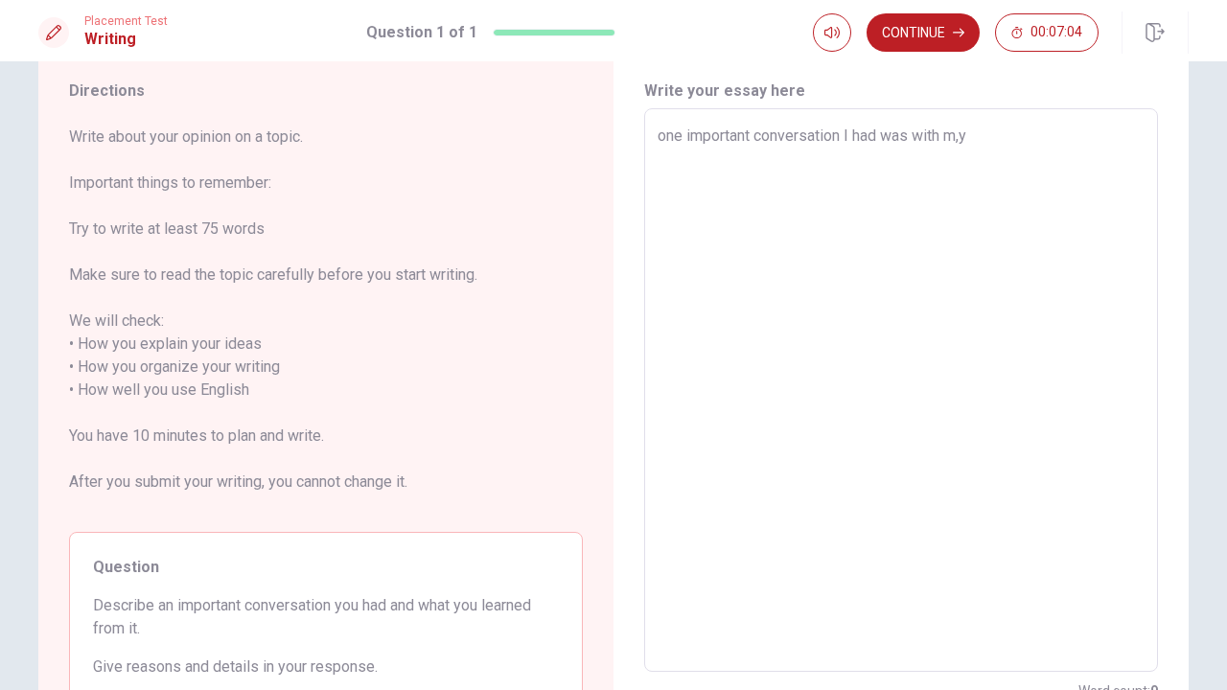
type textarea "one important conversation I had was with m,y"
type textarea "x"
type textarea "one important conversation I had was with m,y t"
type textarea "x"
type textarea "one important conversation I had was with m,y te"
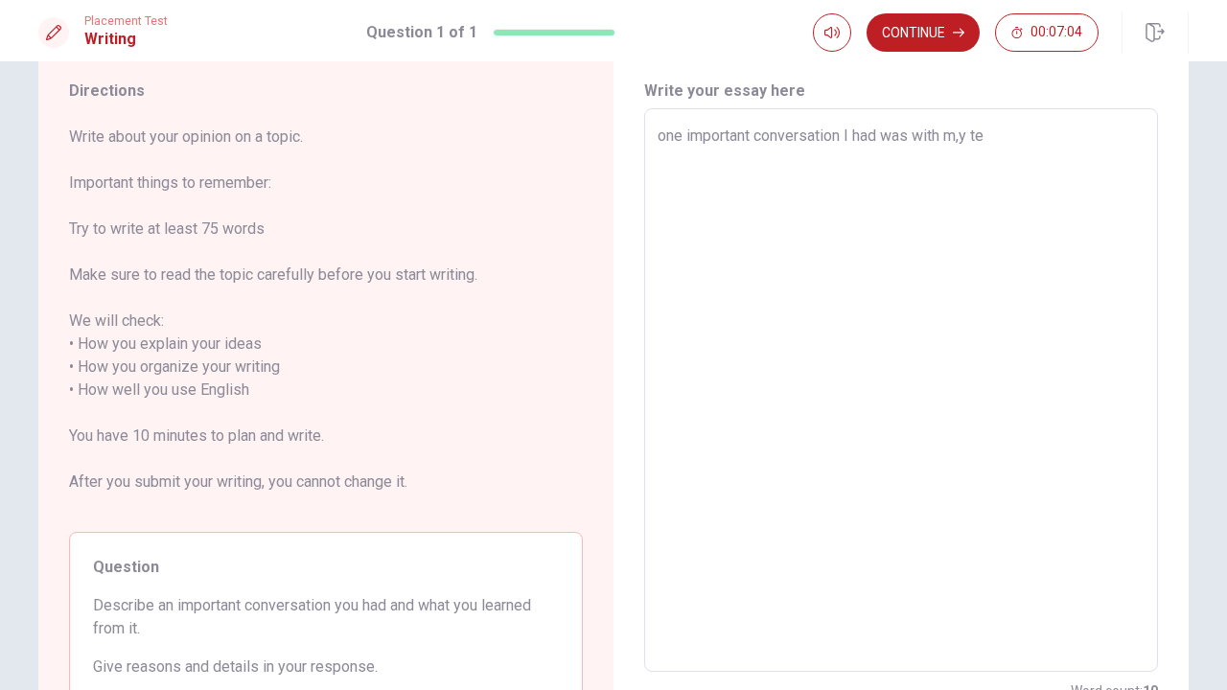
type textarea "x"
type textarea "one important conversation I had was with m,y tea"
type textarea "x"
type textarea "one important conversation I had was with m,y teac"
type textarea "x"
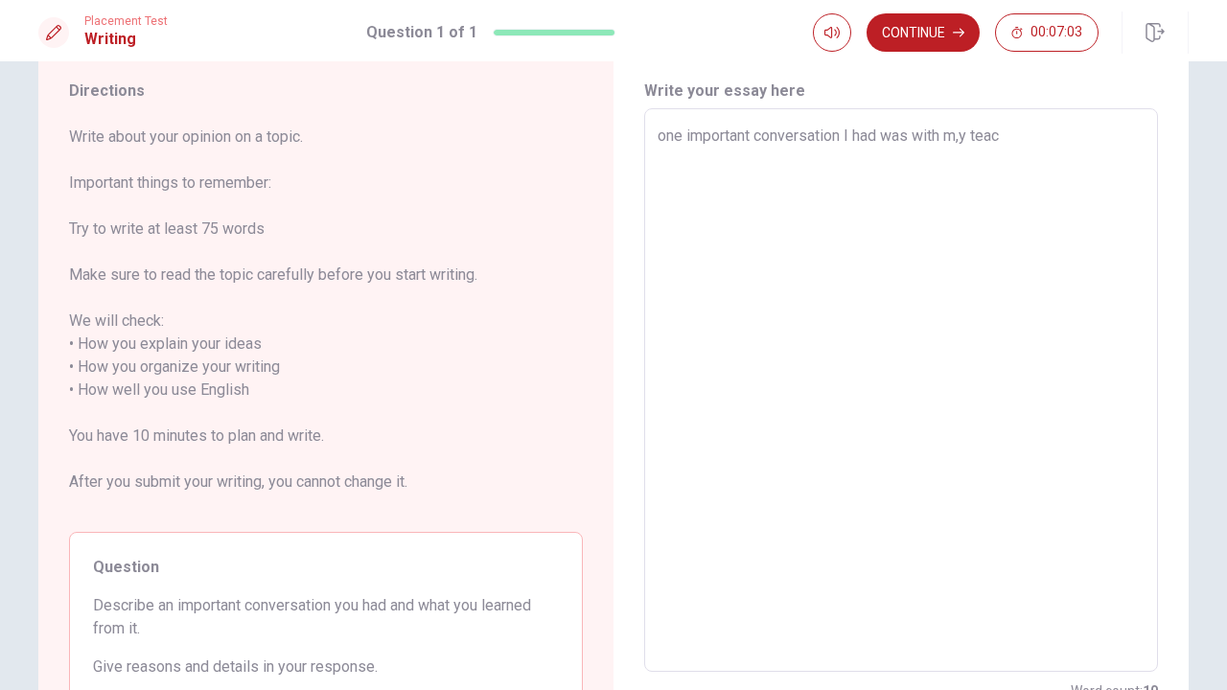
type textarea "one important conversation I had was with m,y teach"
type textarea "x"
type textarea "one important conversation I had was with m,y teache"
type textarea "x"
type textarea "one important conversation I had was with m,y teacher"
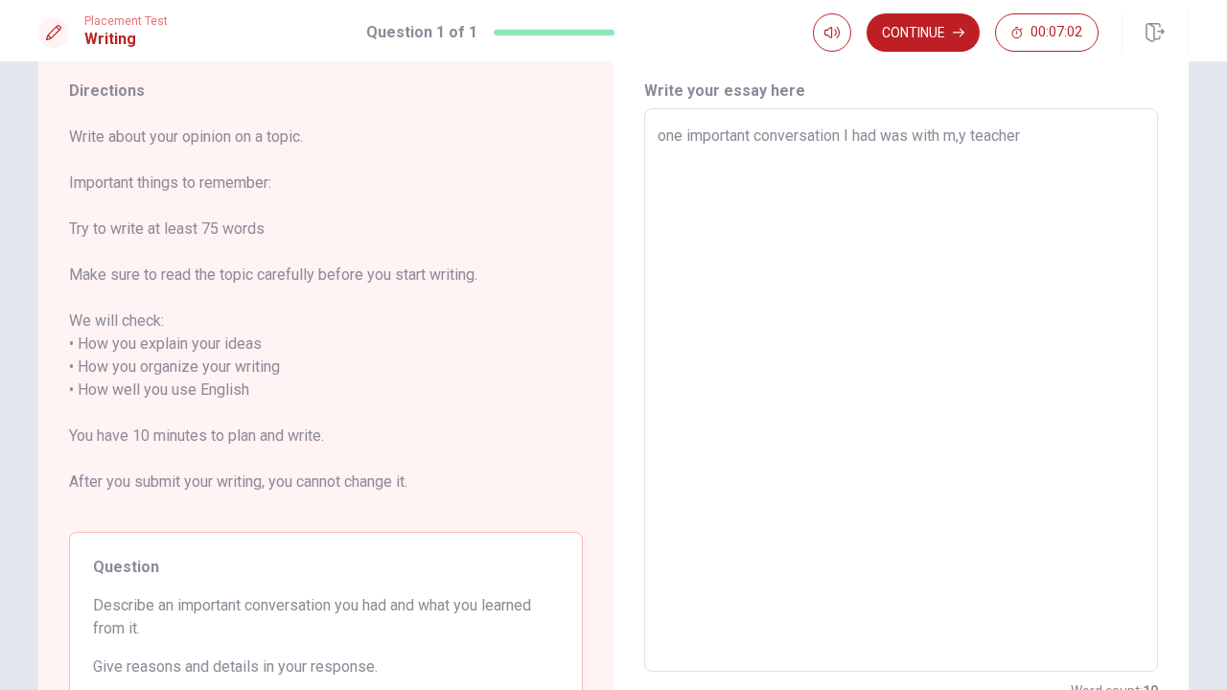
type textarea "x"
type textarea "one important conversation I had was with m,y teacher"
type textarea "x"
type textarea "one important conversation I had was with m,y teacher a"
type textarea "x"
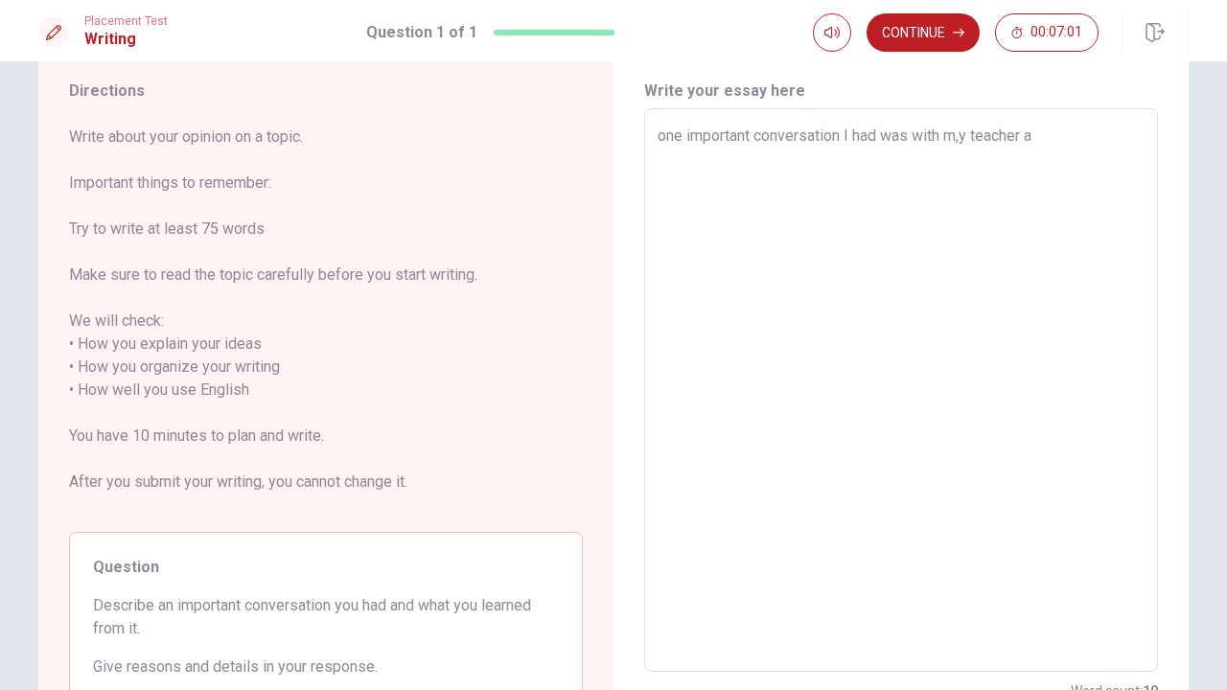
type textarea "one important conversation I had was with m,y teacher ab"
type textarea "x"
type textarea "one important conversation I had was with m,y teacher abo"
type textarea "x"
type textarea "one important conversation I had was with m,y teacher [PERSON_NAME]"
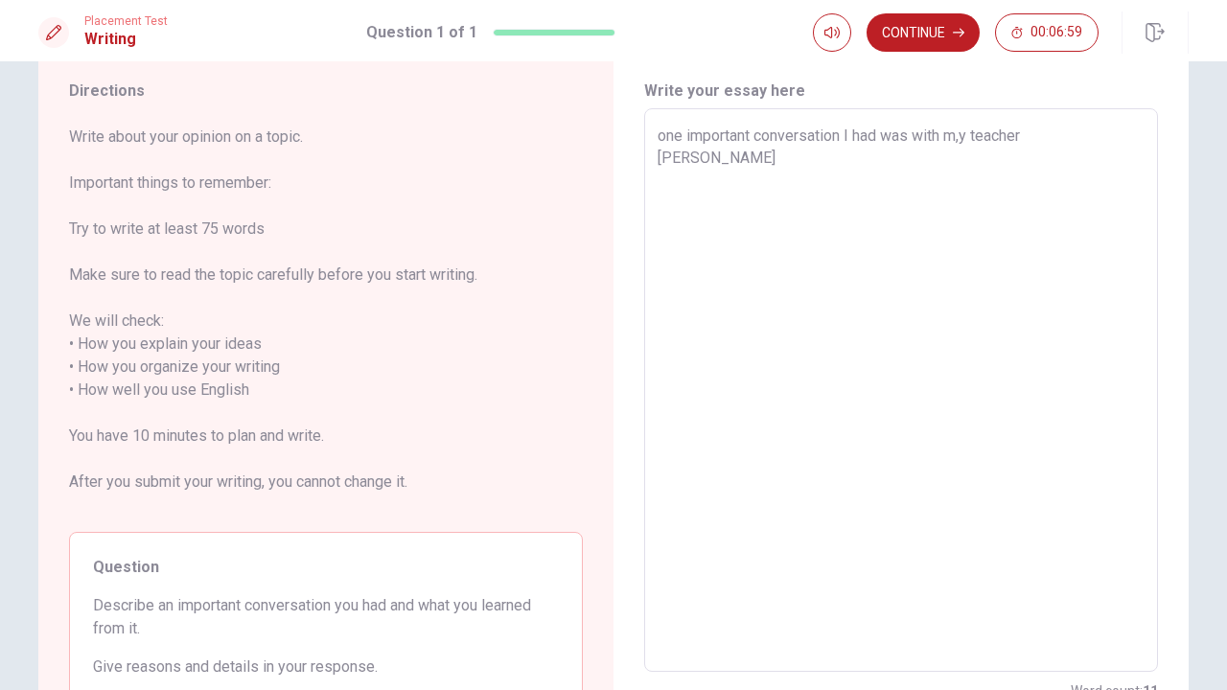
type textarea "x"
type textarea "one important conversation I had was with m,y teacher about"
type textarea "x"
type textarea "one important conversation I had was with m,y teacher about"
type textarea "x"
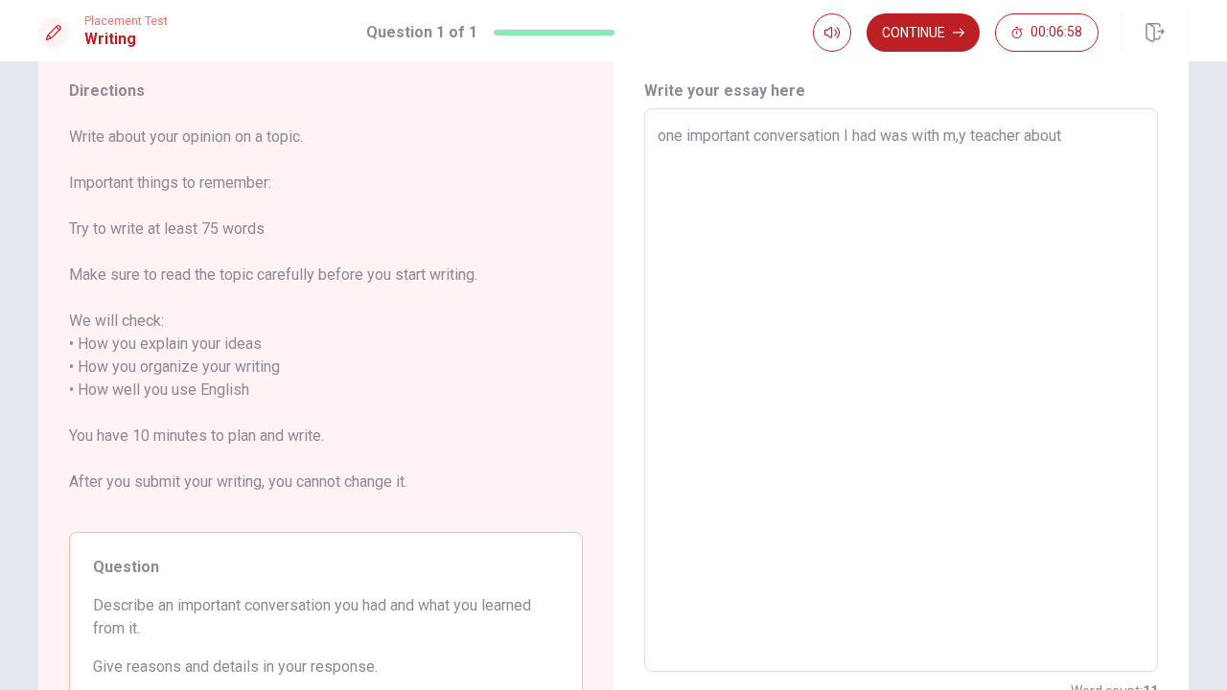
type textarea "one important conversation I had was with m,y teacher about w"
type textarea "x"
type textarea "one important conversation I had was with m,y teacher about wh"
type textarea "x"
type textarea "one important conversation I had was with m,y teacher about wha"
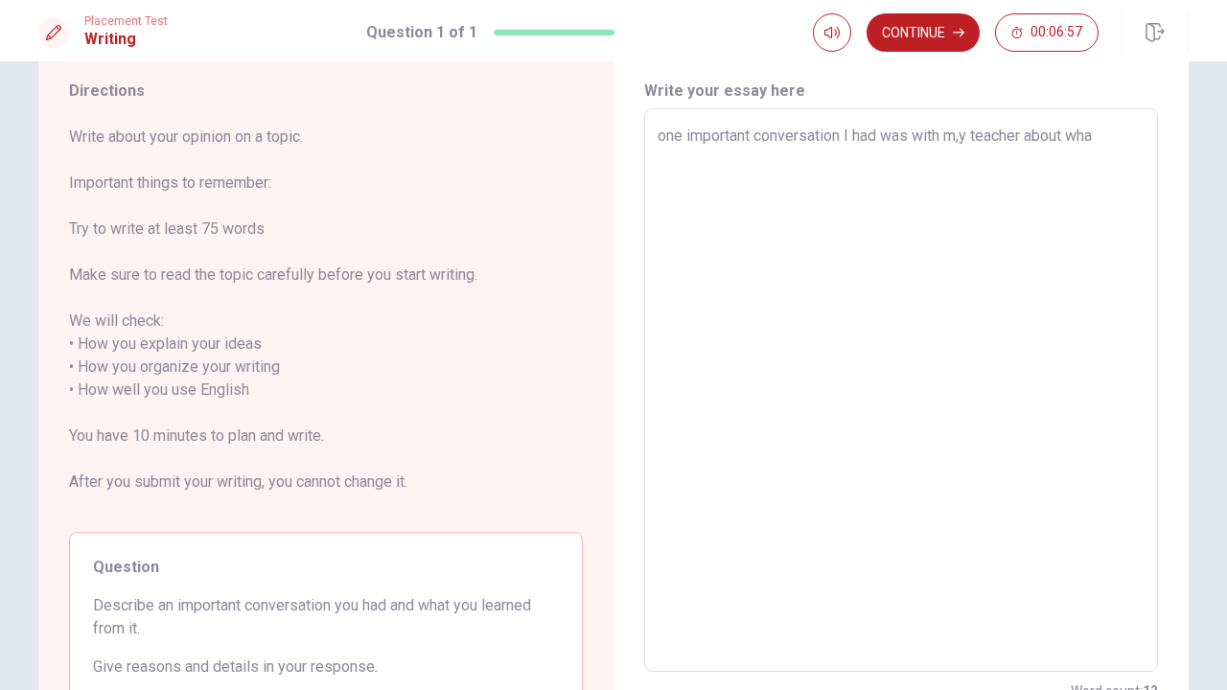
type textarea "x"
type textarea "one important conversation I had was with m,y teacher about what"
type textarea "x"
type textarea "one important conversation I had was with m,y teacher about what"
type textarea "x"
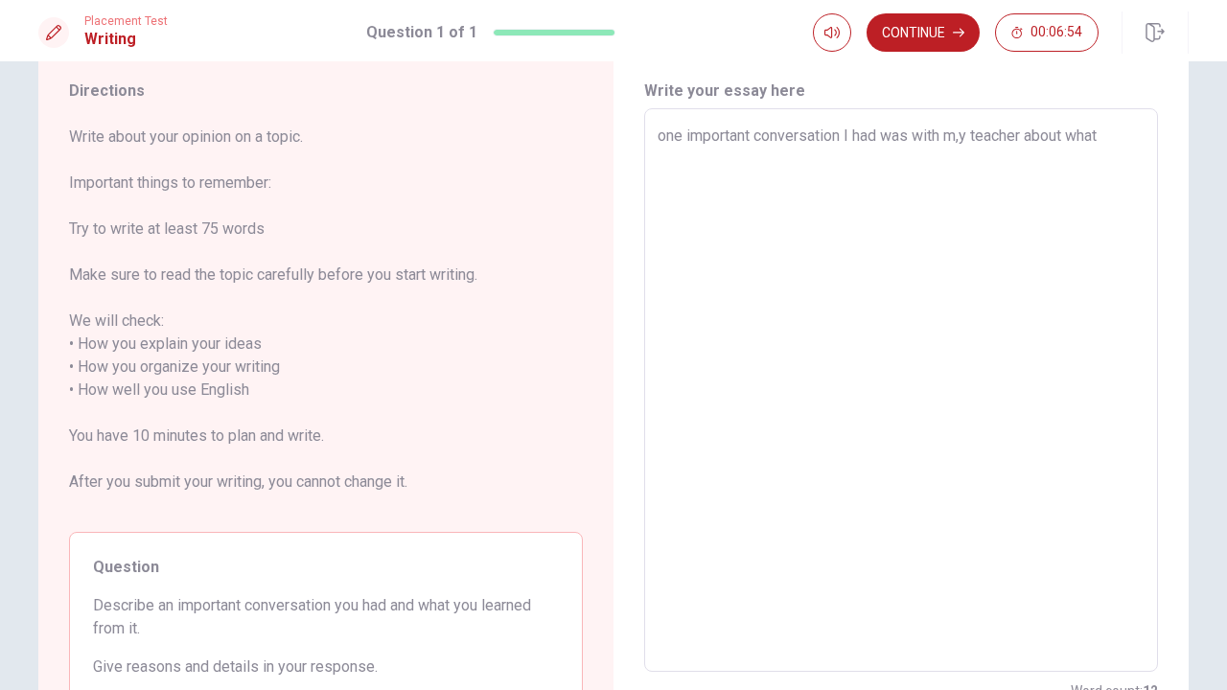
type textarea "one important conversation I had was with m,y teacher about what I"
type textarea "x"
type textarea "one important conversation I had was with m,y teacher about what I"
type textarea "x"
type textarea "one important conversation I had was with m,y teacher about what I w"
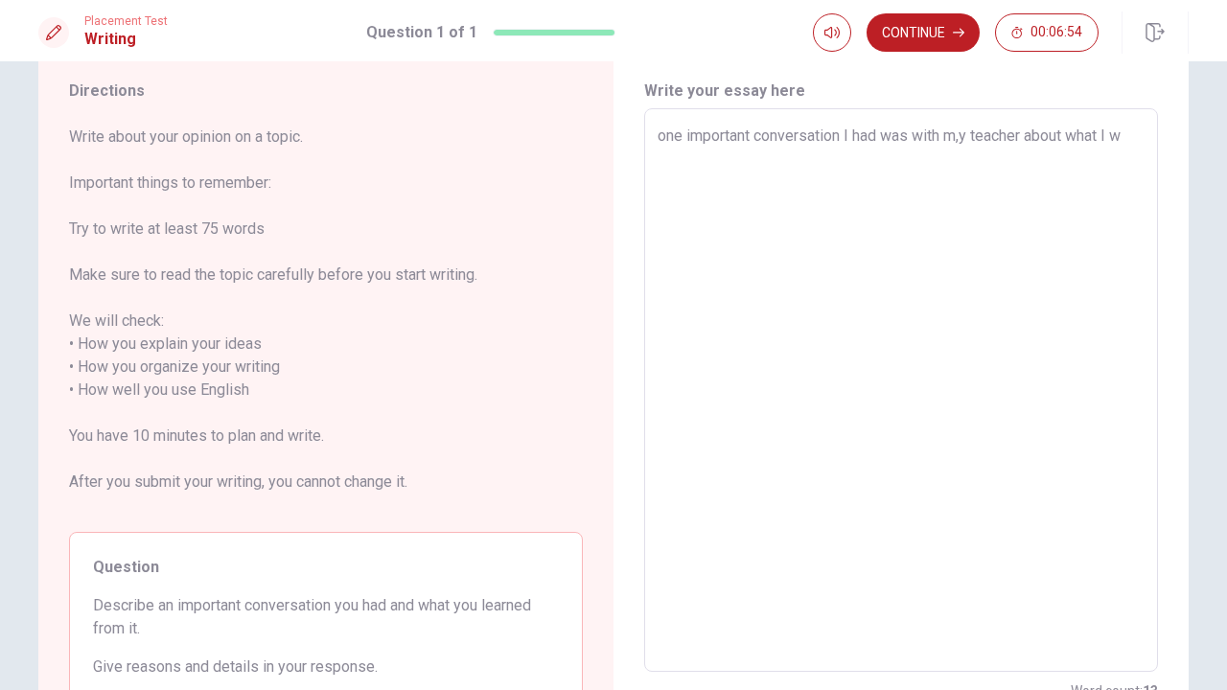
type textarea "x"
type textarea "one important conversation I had was with m,y teacher about what I wa"
type textarea "x"
type textarea "one important conversation I had was with m,y teacher about what I wan"
type textarea "x"
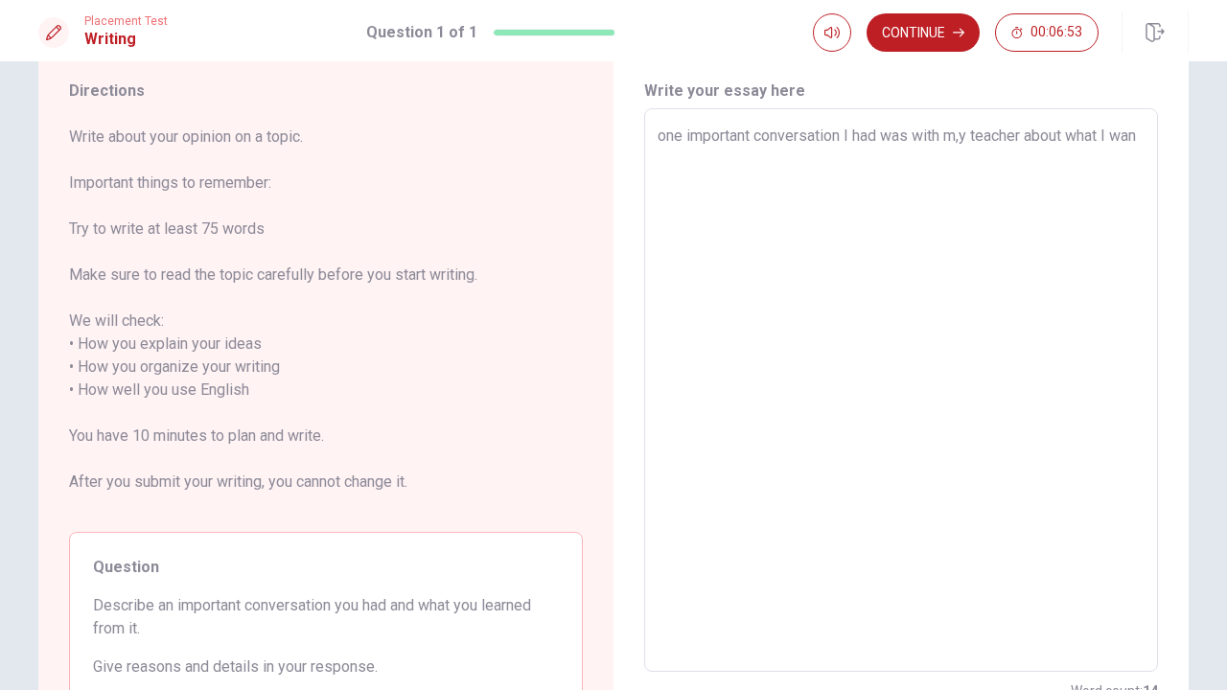
type textarea "one important conversation I had was with m,y teacher about what I want"
type textarea "x"
type textarea "one important conversation I had was with m,y teacher about what I want"
type textarea "x"
type textarea "one important conversation I had was with m,y teacher about what I want t"
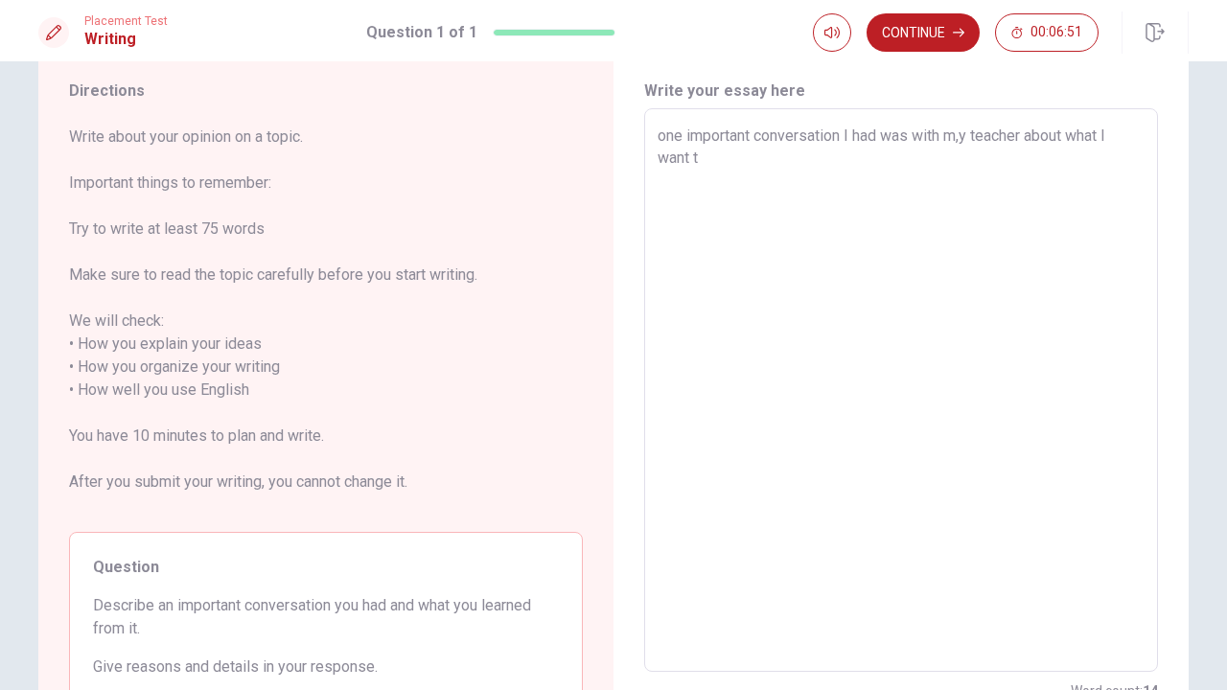
type textarea "x"
type textarea "one important conversation I had was with m,y teacher about what I want to"
type textarea "x"
type textarea "one important conversation I had was with m,y teacher about what I want to"
type textarea "x"
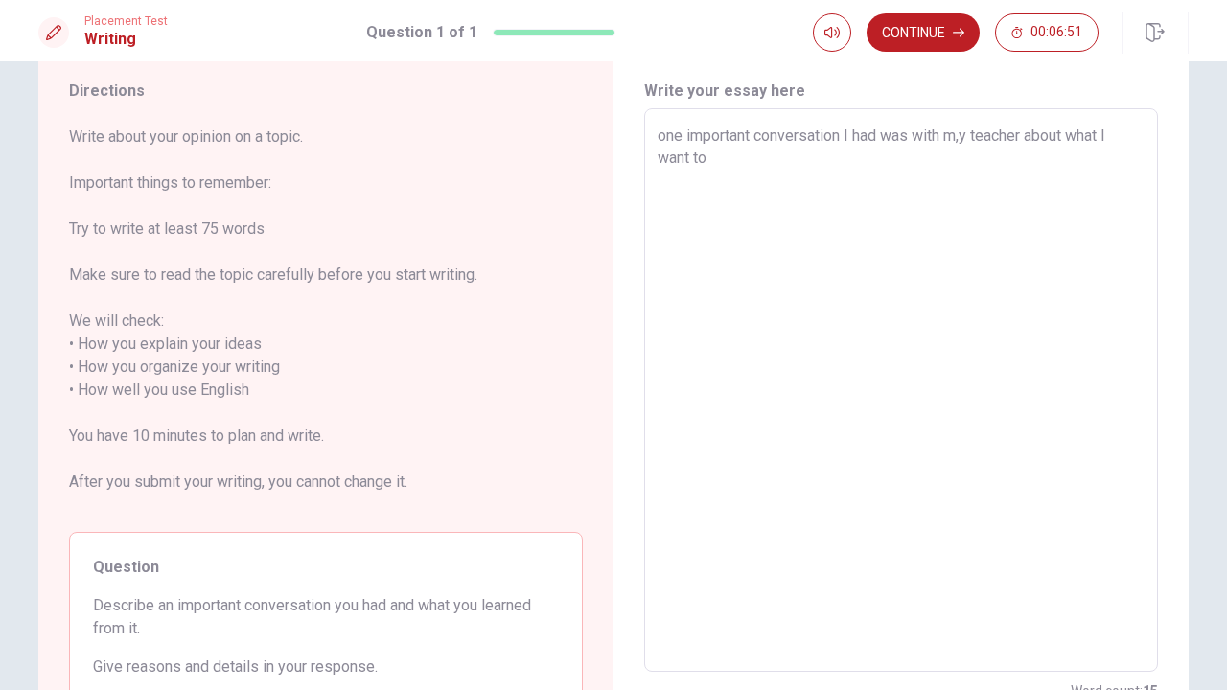
type textarea "one important conversation I had was with m,y teacher about what I want to d"
type textarea "x"
type textarea "one important conversation I had was with m,y teacher about what I want to do"
type textarea "x"
type textarea "one important conversation I had was with m,y teacher about what I want to do"
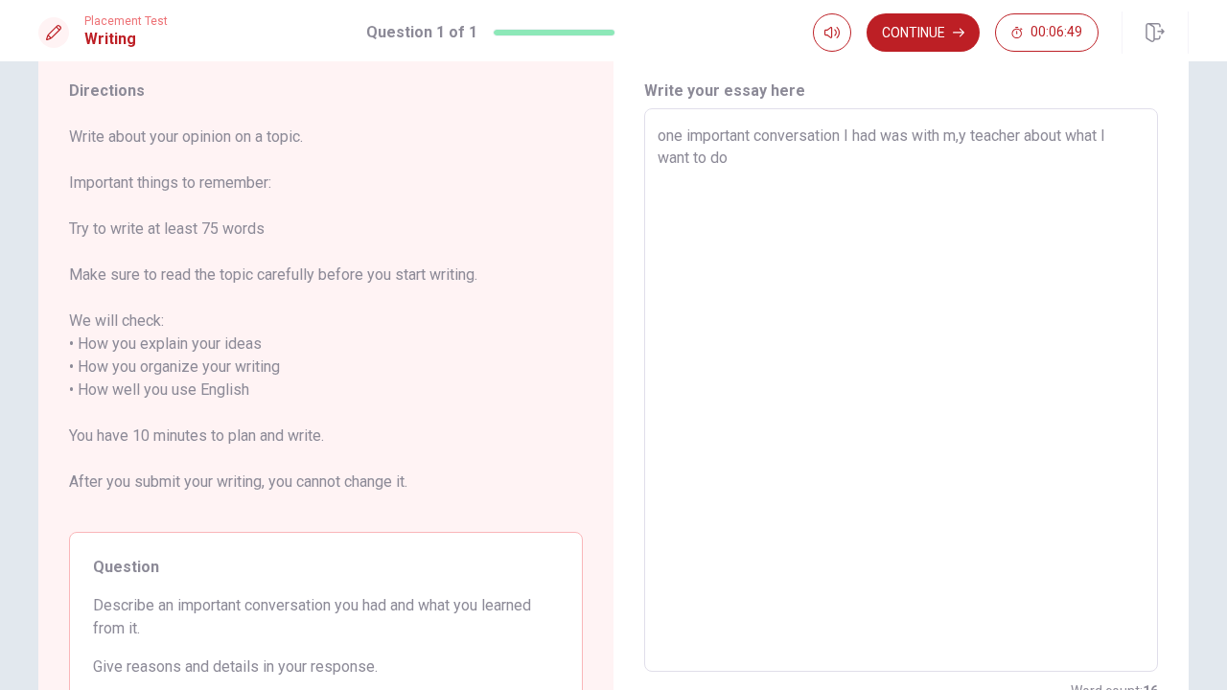
type textarea "x"
type textarea "one important conversation I had was with m,y teacher about what I want to do i"
type textarea "x"
type textarea "one important conversation I had was with m,y teacher about what I want to do in"
type textarea "x"
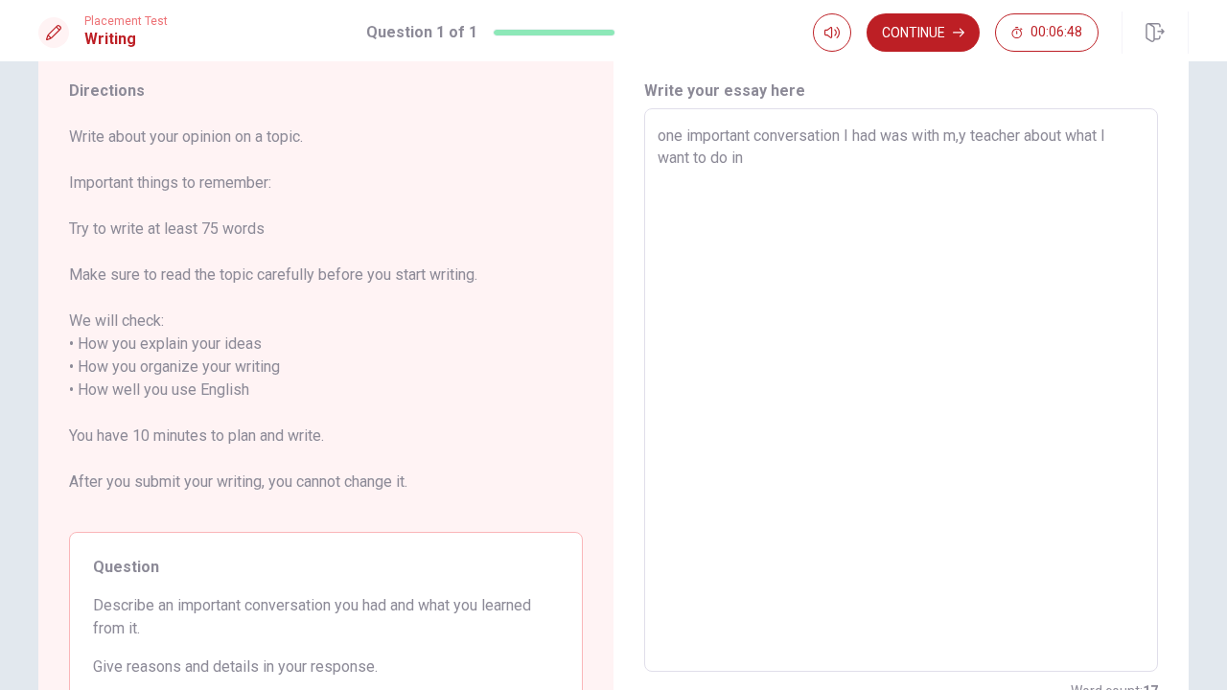
type textarea "one important conversation I had was with m,y teacher about what I want to do in"
type textarea "x"
type textarea "one important conversation I had was with m,y teacher about what I want to do i…"
type textarea "x"
type textarea "one important conversation I had was with m,y teacher about what I want to do i…"
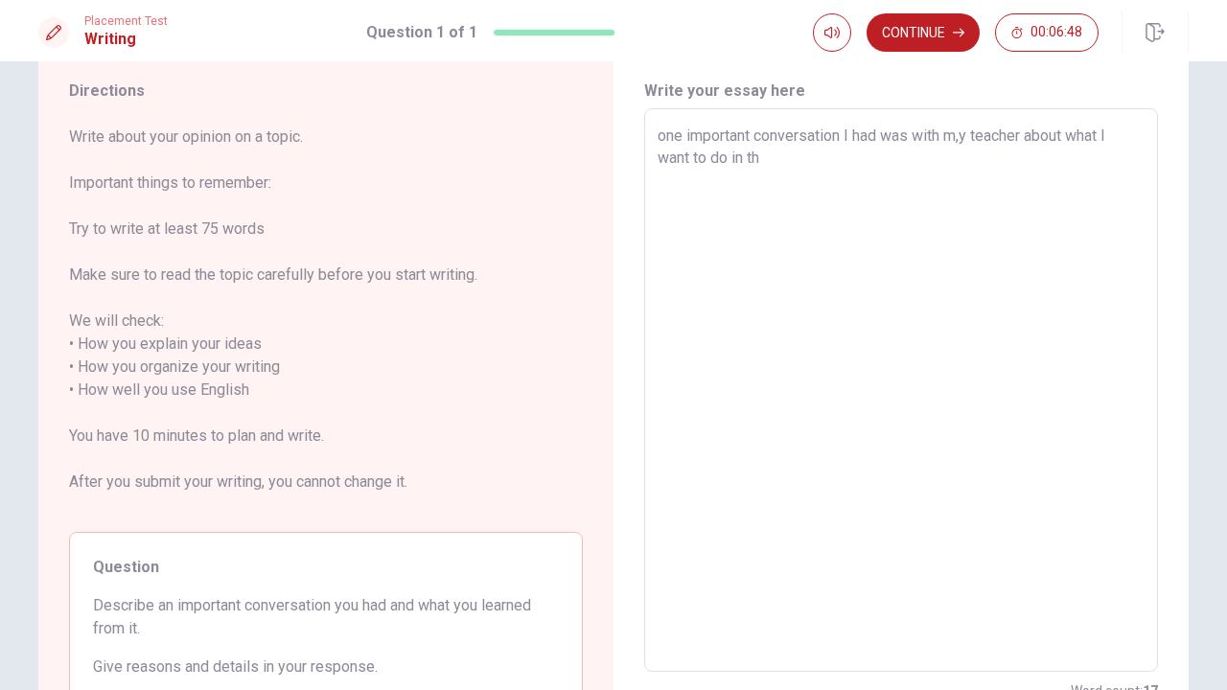
type textarea "x"
type textarea "one important conversation I had was with m,y teacher about what I want to do i…"
type textarea "x"
type textarea "one important conversation I had was with m,y teacher about what I want to do i…"
type textarea "x"
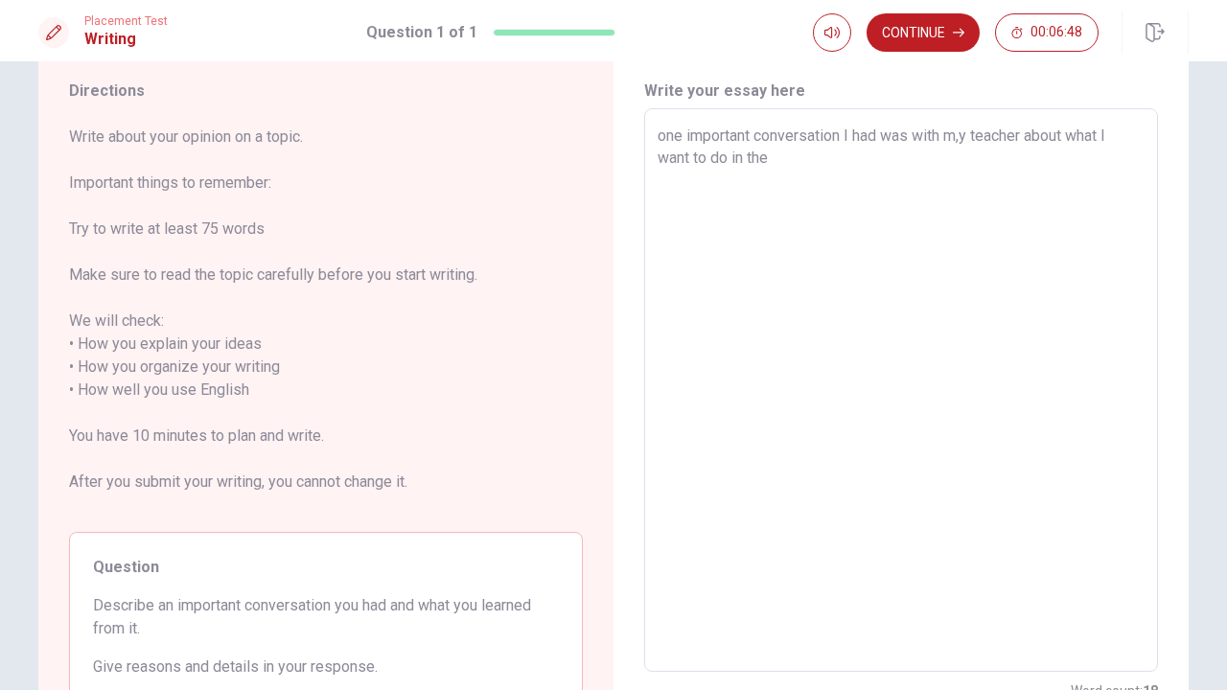
type textarea "one important conversation I had was with m,y teacher about what I want to do i…"
type textarea "x"
type textarea "one important conversation I had was with m,y teacher about what I want to do i…"
type textarea "x"
type textarea "one important conversation I had was with m,y teacher about what I want to do i…"
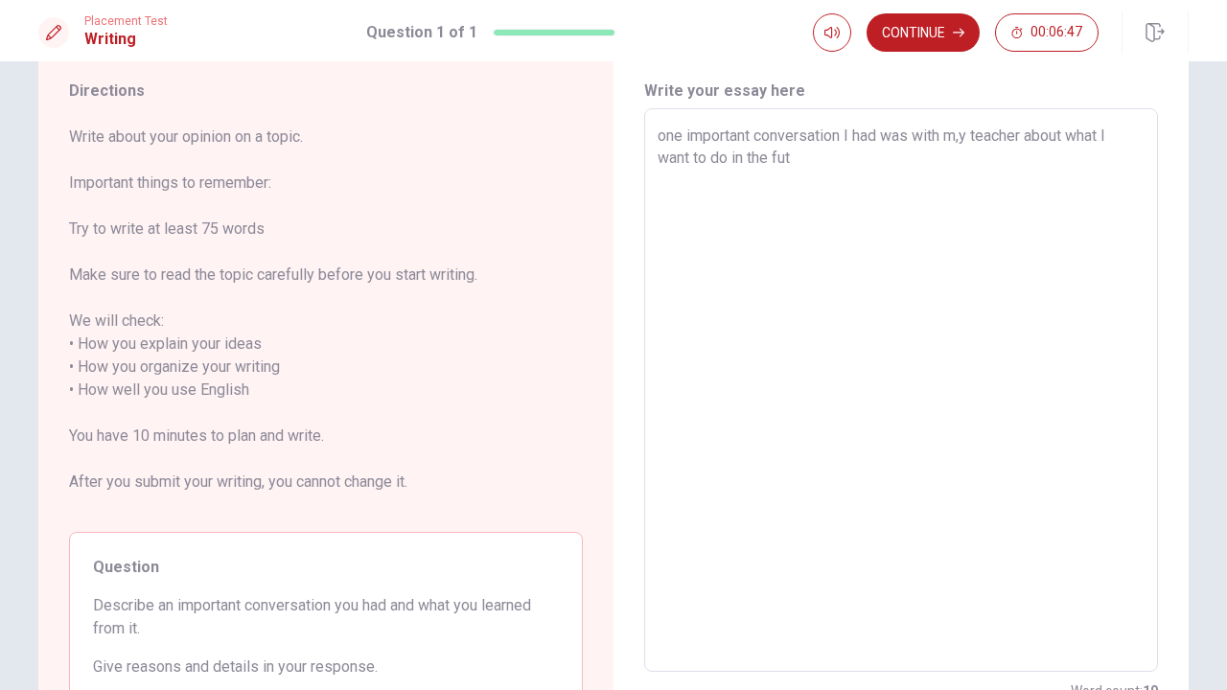
type textarea "x"
type textarea "one important conversation I had was with m,y teacher about what I want to do i…"
type textarea "x"
type textarea "one important conversation I had was with m,y teacher about what I want to do i…"
type textarea "x"
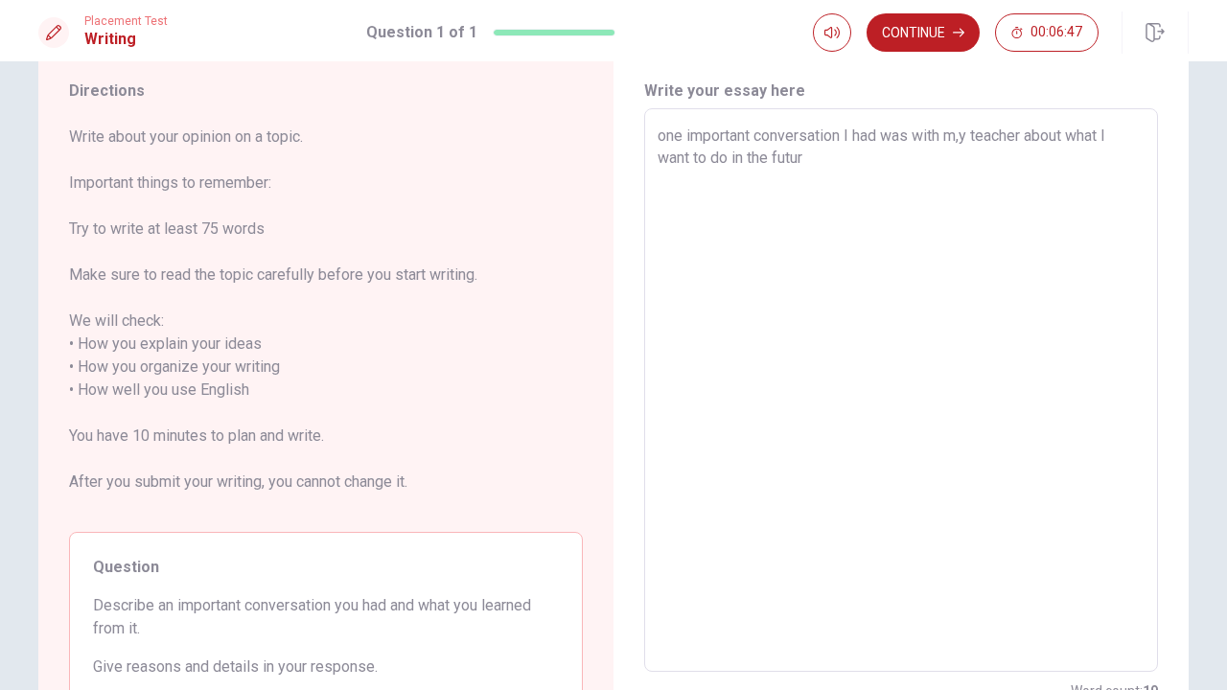
type textarea "one important conversation I had was with m,y teacher about what I want to do i…"
type textarea "x"
type textarea "one important conversation I had was with m,y teacher about what I want to do i…"
type textarea "x"
type textarea "one important conversation I had was with m,y teacher about what I want to do i…"
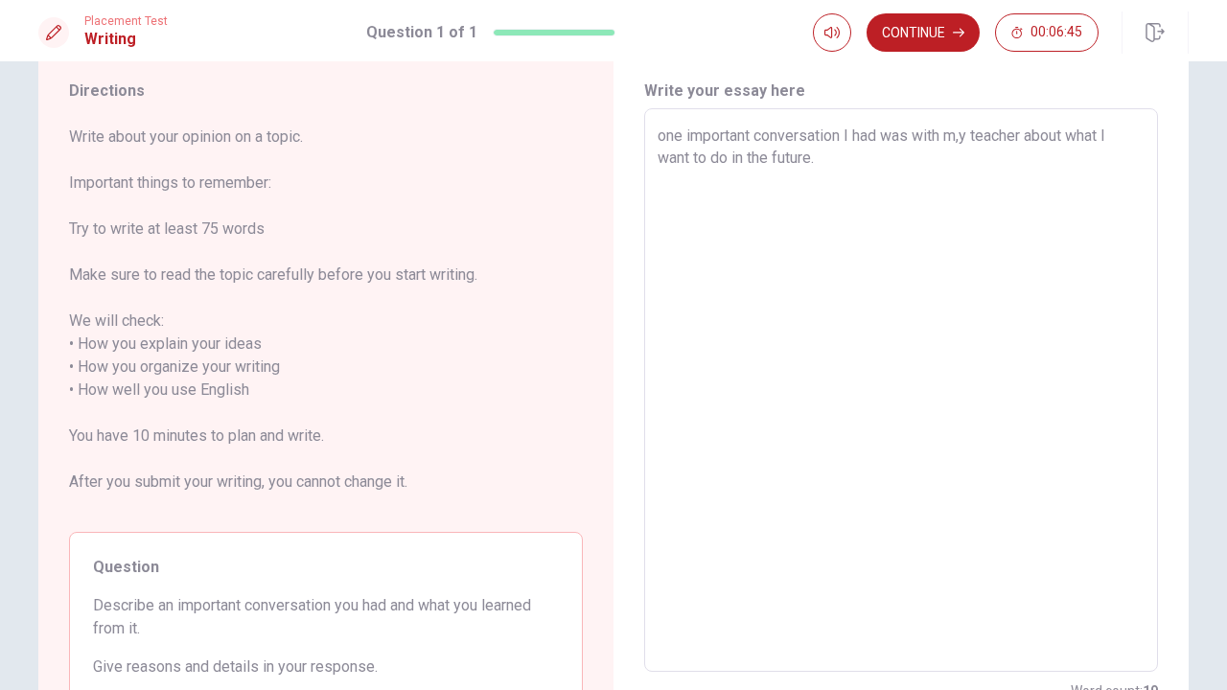
type textarea "x"
type textarea "one important conversation I had was with m,y teacher about what I want to do i…"
type textarea "x"
type textarea "one important conversation I had was with m,y teacher about what I want to do i…"
type textarea "x"
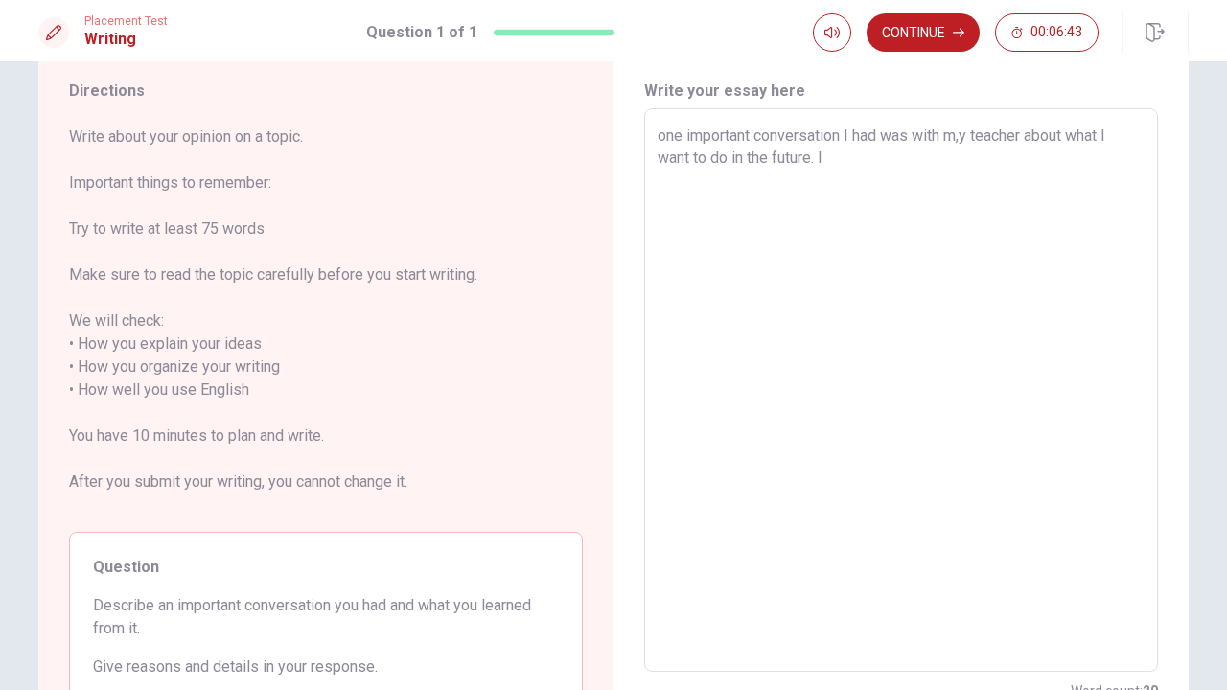
type textarea "one important conversation I had was with m,y teacher about what I want to do i…"
type textarea "x"
type textarea "one important conversation I had was with m,y teacher about what I want to do i…"
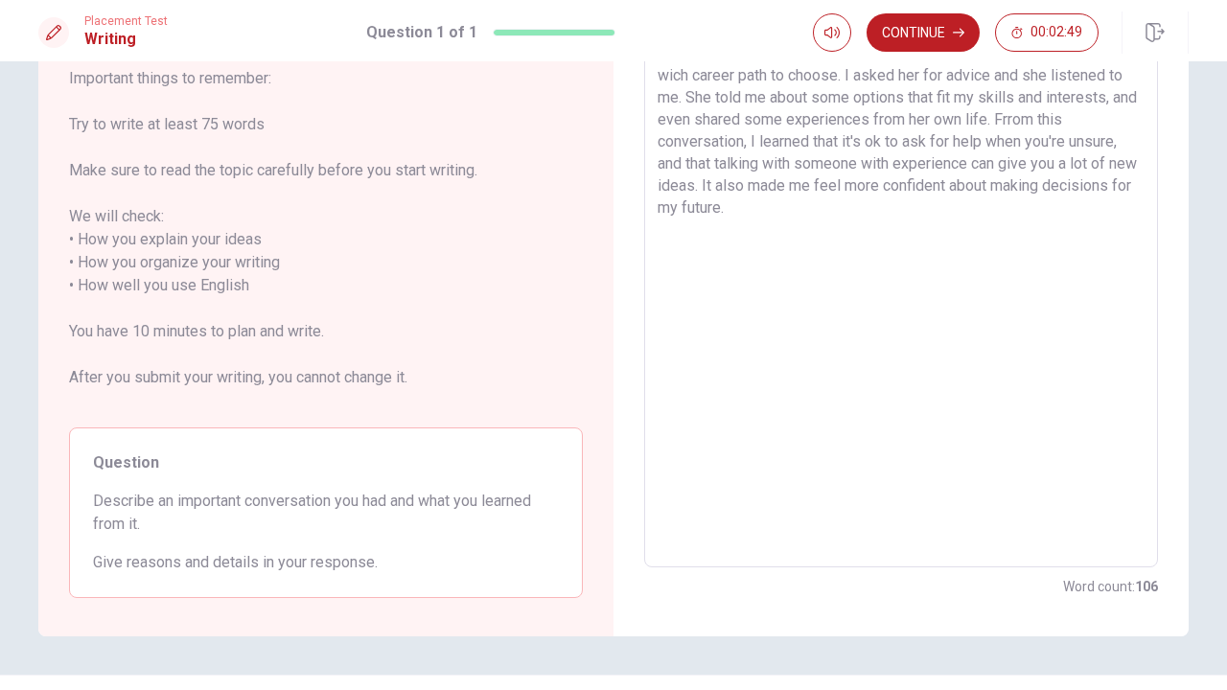
scroll to position [152, 0]
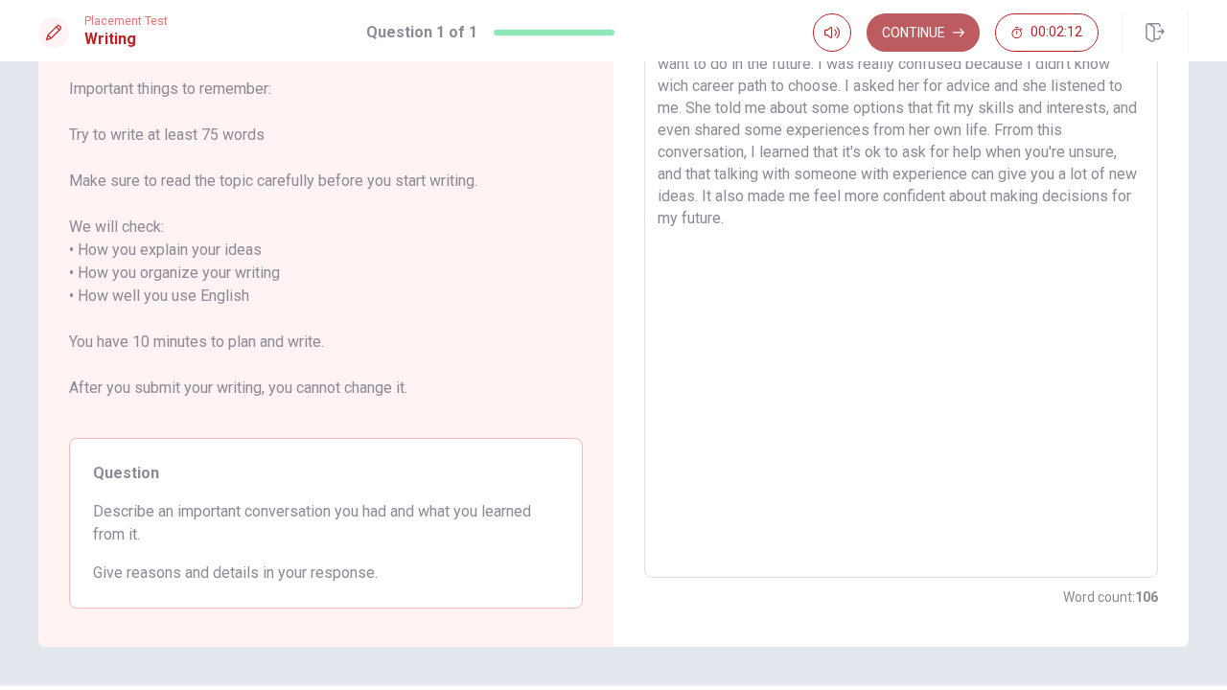
click at [925, 33] on button "Continue" at bounding box center [923, 32] width 113 height 38
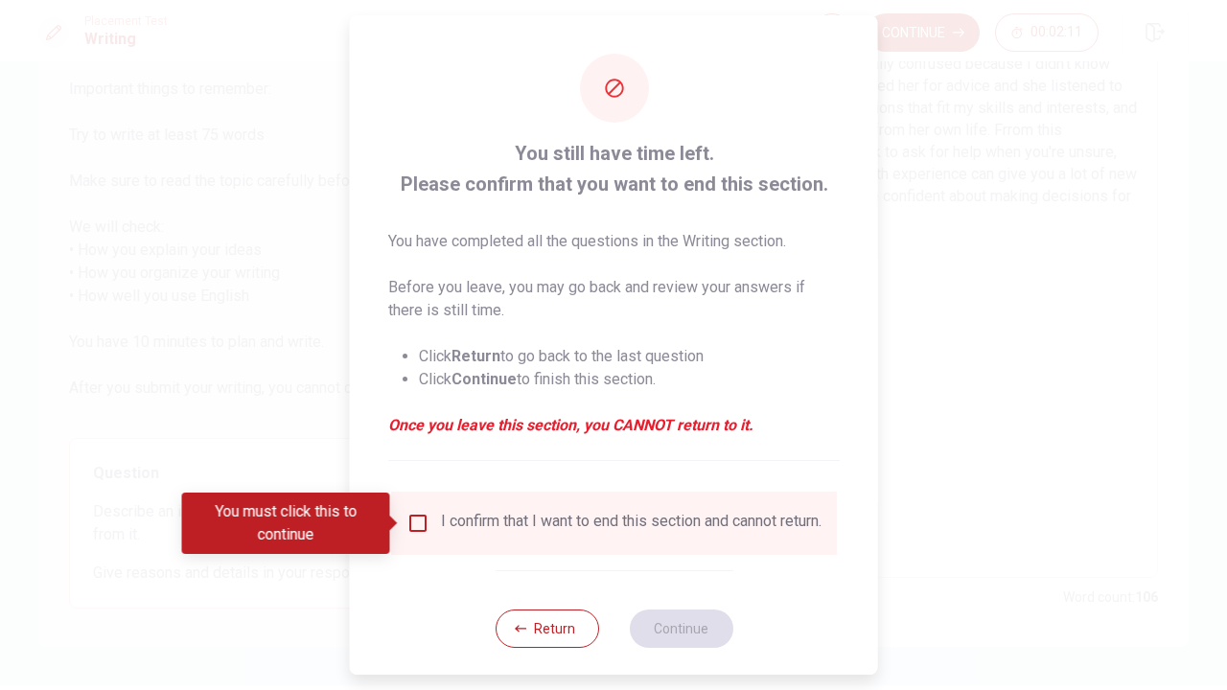
click at [420, 525] on input "You must click this to continue" at bounding box center [418, 523] width 23 height 23
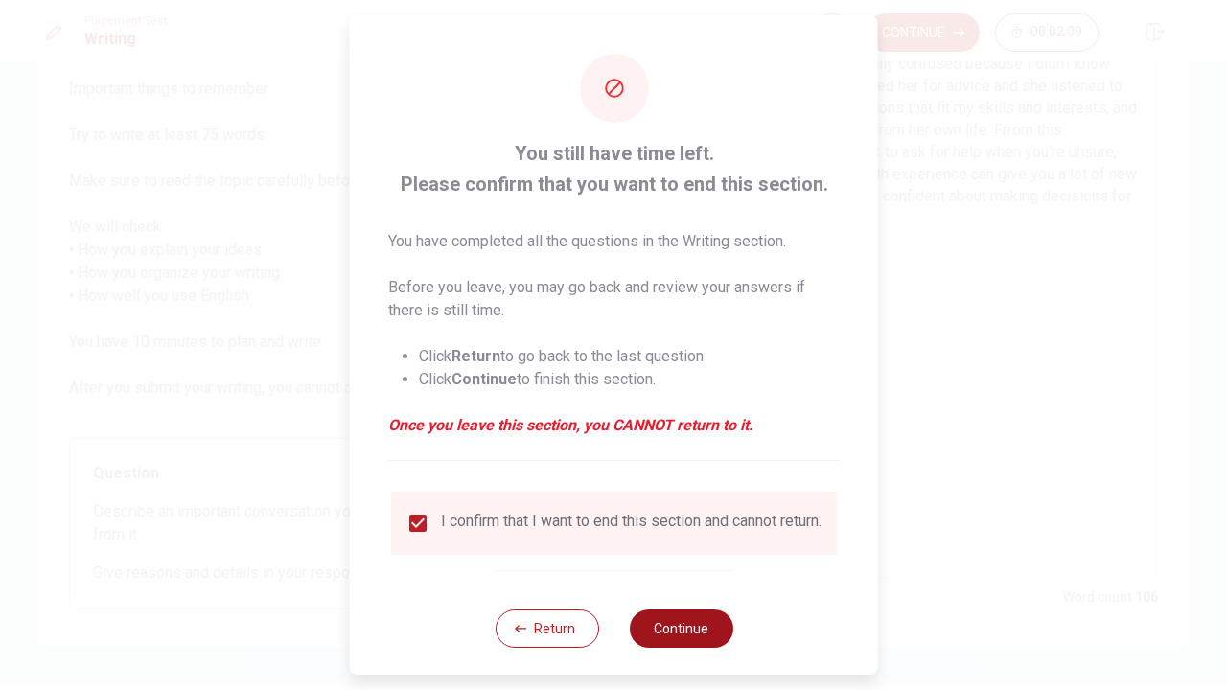
click at [684, 637] on button "Continue" at bounding box center [681, 629] width 104 height 38
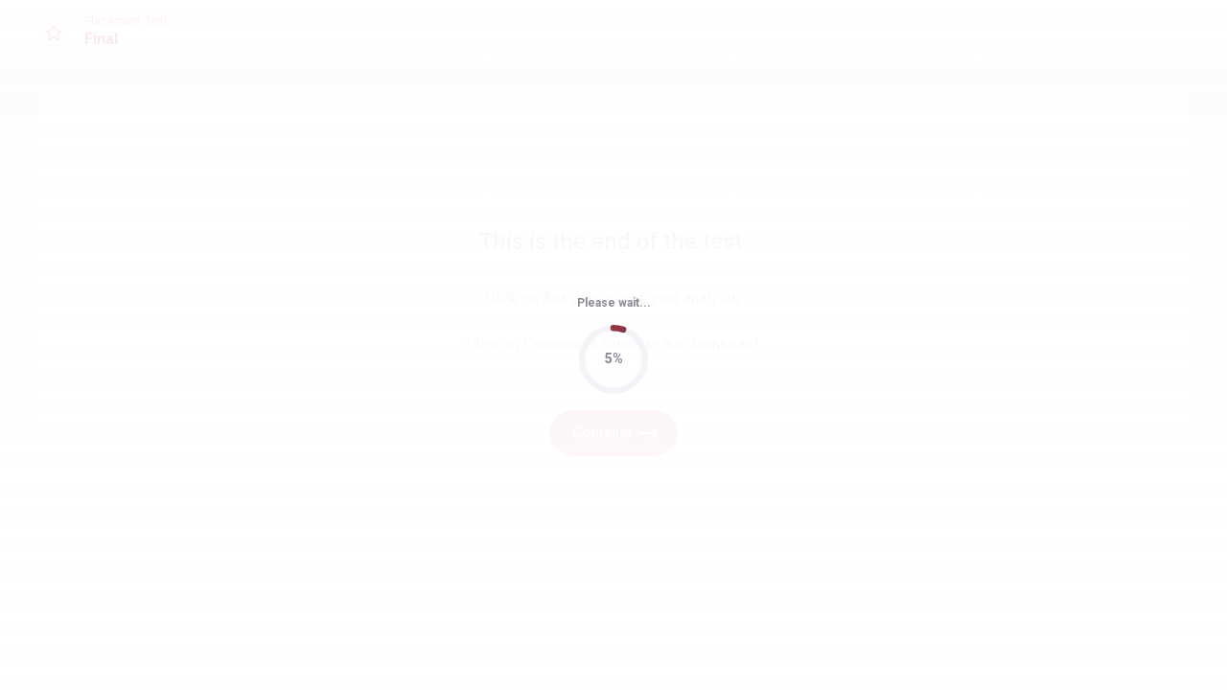
scroll to position [0, 0]
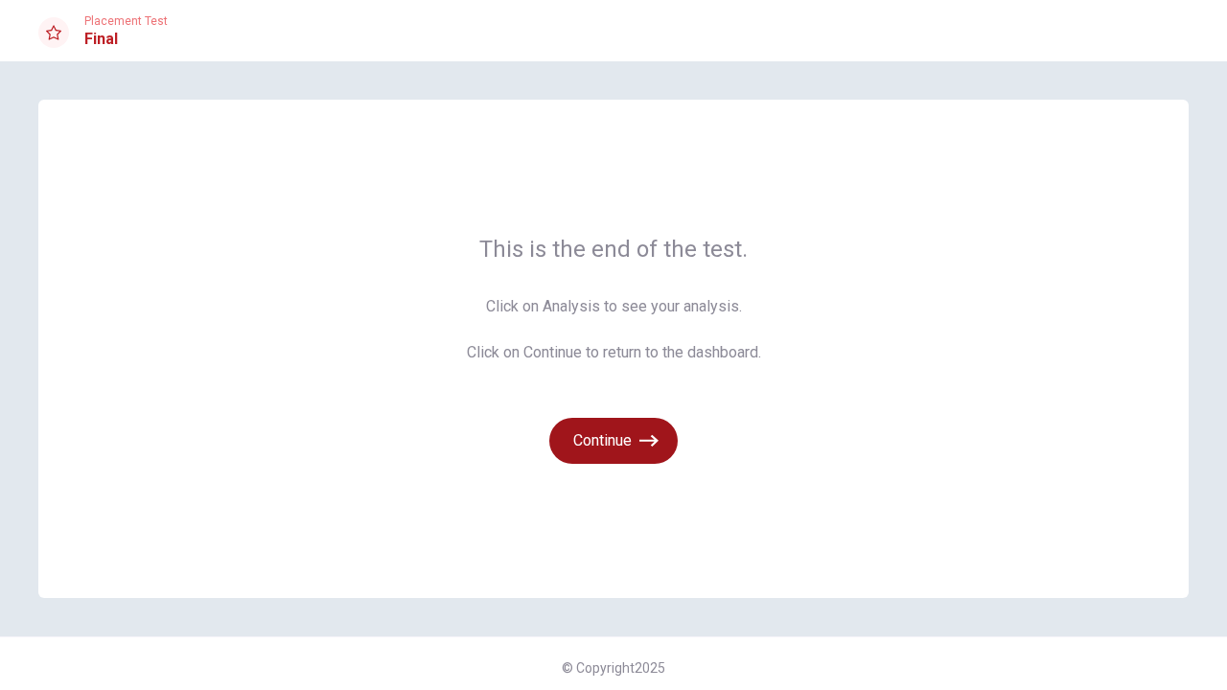
click at [597, 447] on button "Continue" at bounding box center [613, 441] width 128 height 46
